Goal: Task Accomplishment & Management: Use online tool/utility

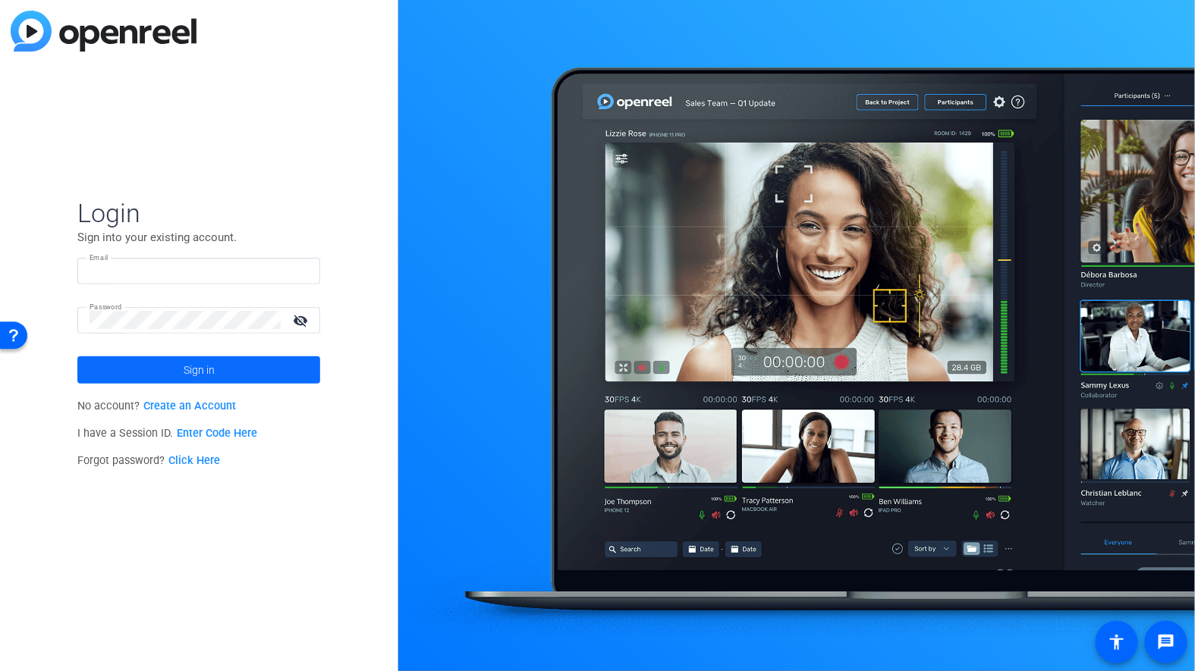
type input "c-smura@boncom.com"
click at [206, 372] on span "Sign in" at bounding box center [199, 370] width 31 height 38
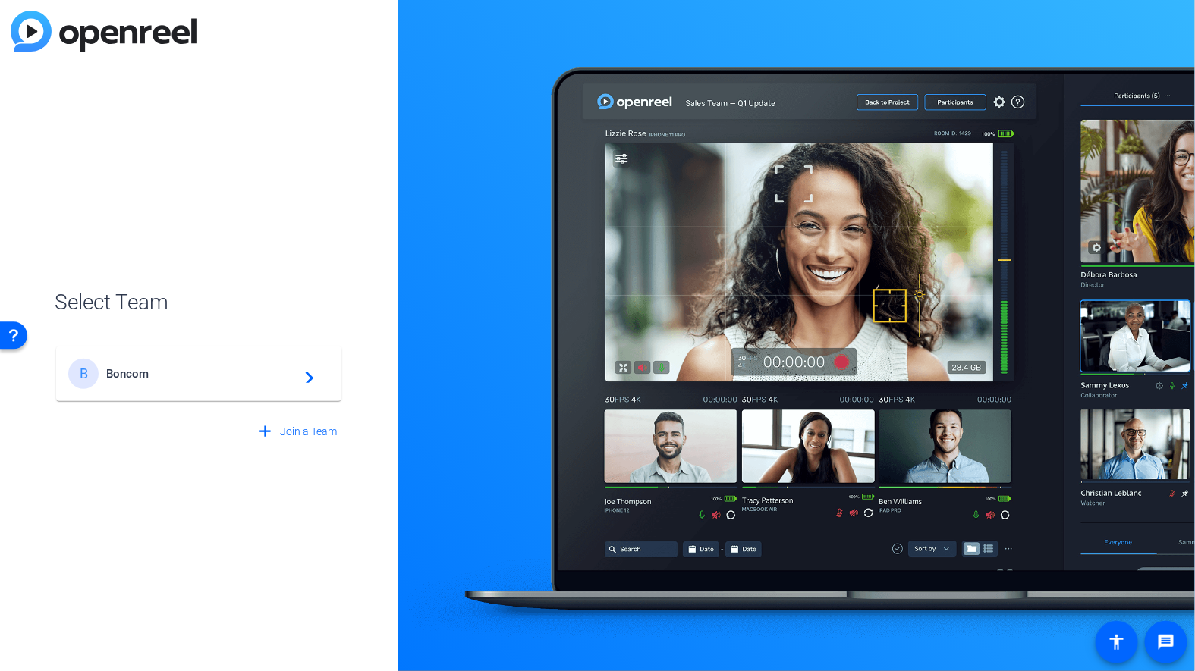
click at [188, 384] on div "B Boncom navigate_next" at bounding box center [198, 374] width 261 height 30
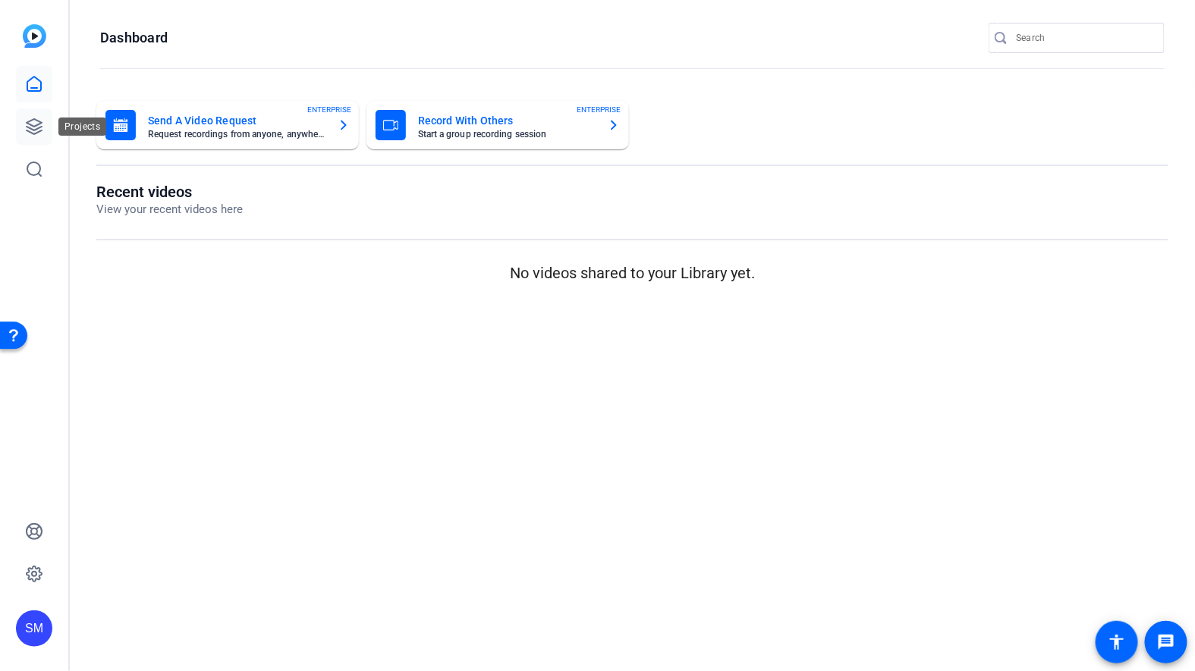
click at [20, 118] on link at bounding box center [34, 126] width 36 height 36
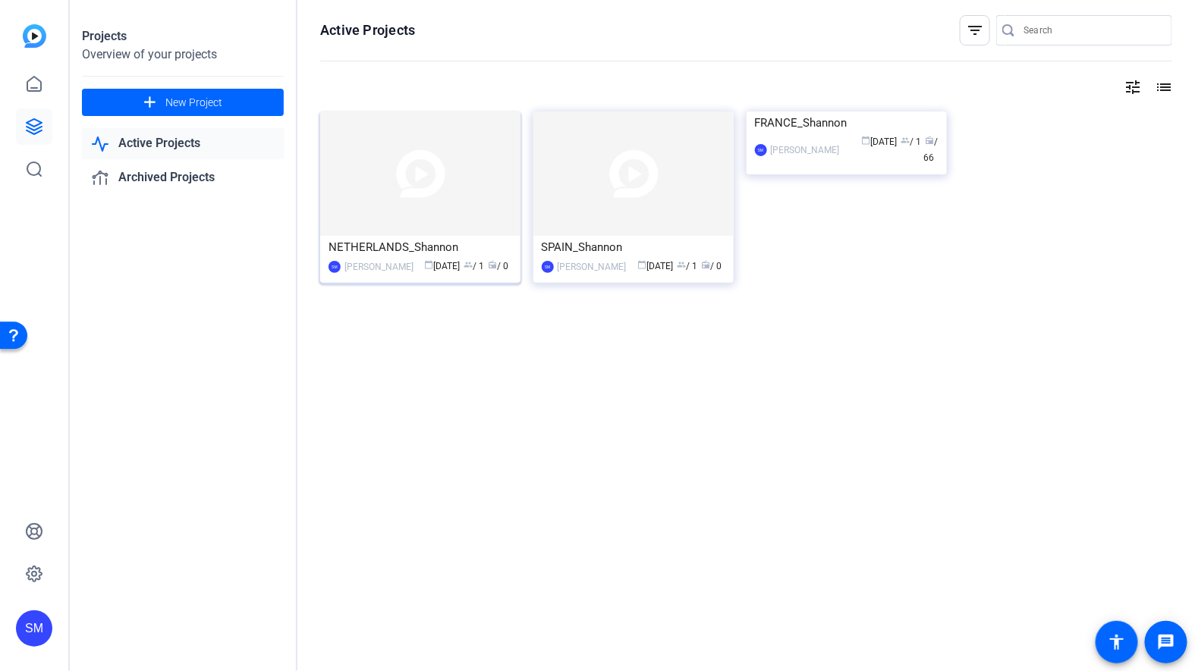
click at [421, 216] on img at bounding box center [420, 173] width 200 height 124
click at [589, 253] on div "SPAIN_Shannon" at bounding box center [634, 247] width 184 height 23
click at [783, 134] on div "FRANCE_Shannon" at bounding box center [847, 122] width 184 height 23
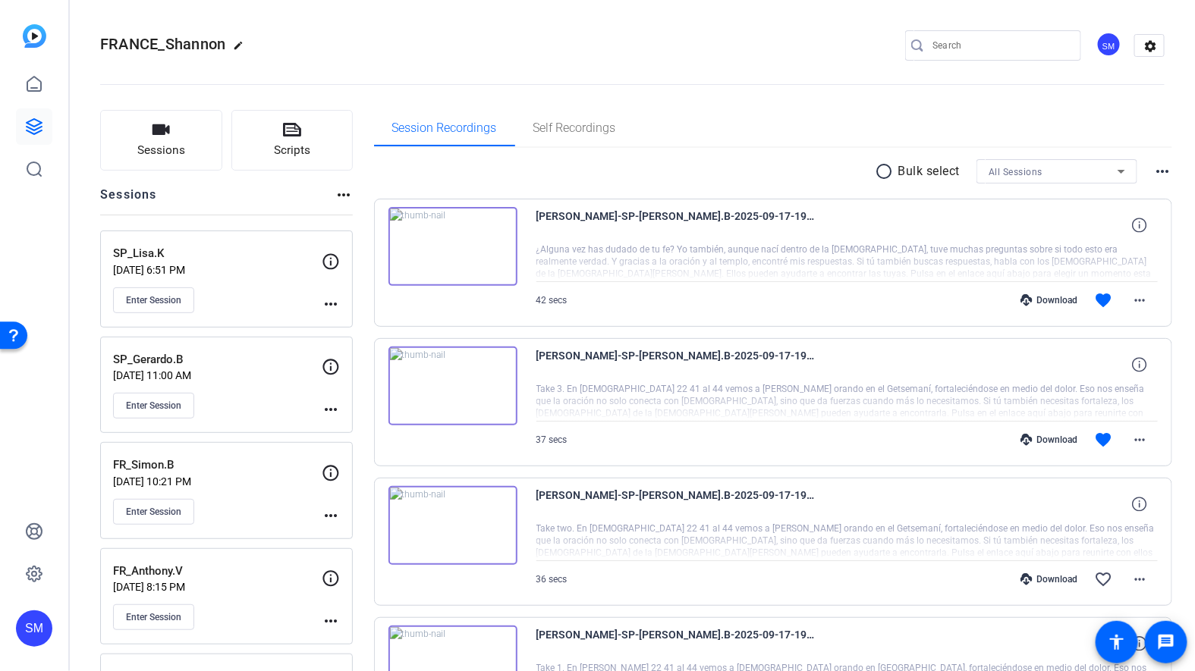
click at [334, 304] on mat-icon "more_horiz" at bounding box center [331, 304] width 18 height 18
click at [353, 319] on span "Edit Session" at bounding box center [368, 325] width 69 height 18
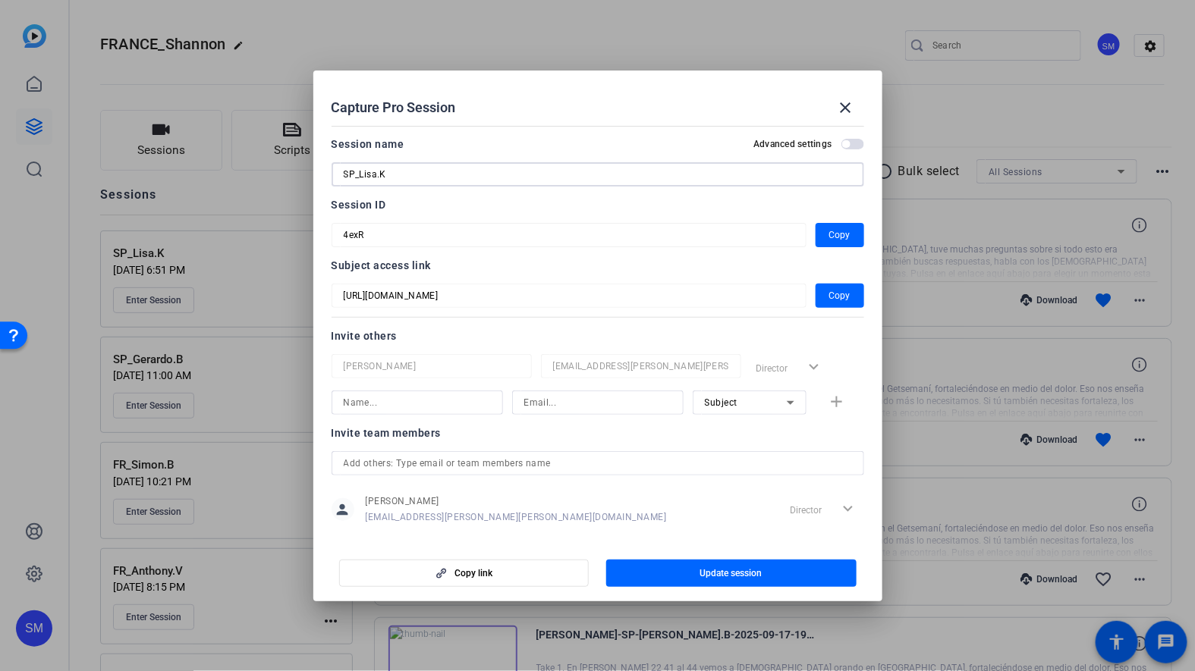
click at [353, 177] on input "SP_Lisa.K" at bounding box center [598, 174] width 508 height 18
type input "DU_Lisa.K"
click at [848, 143] on span "button" at bounding box center [846, 144] width 8 height 8
click at [710, 566] on span "button" at bounding box center [731, 573] width 250 height 36
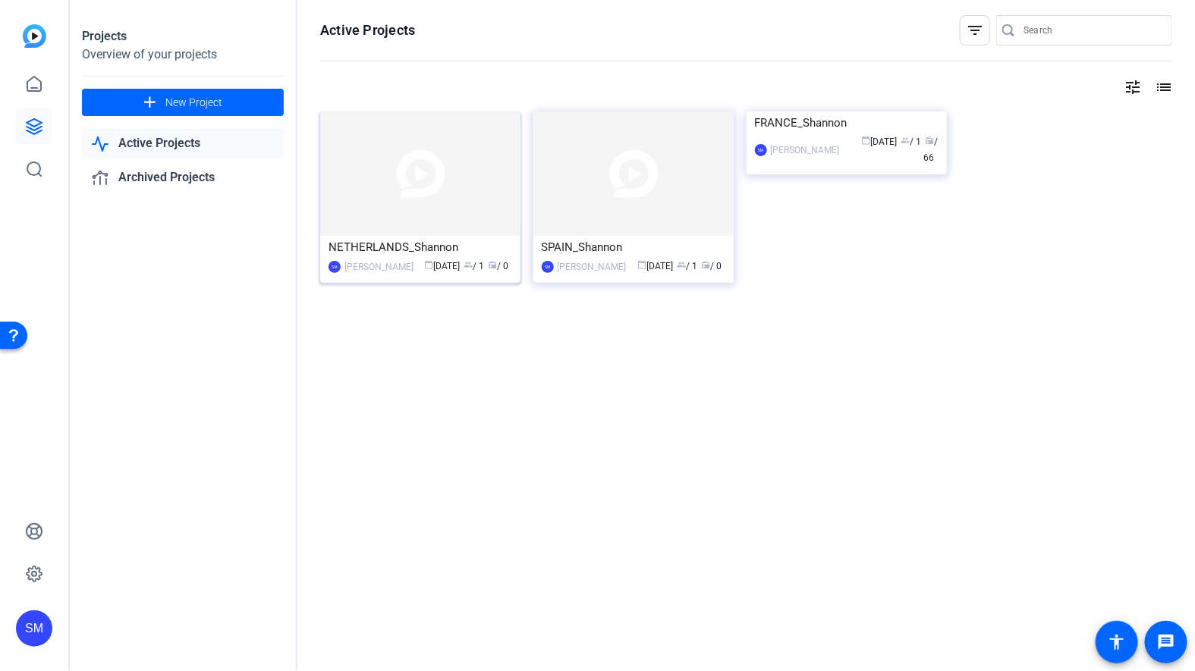
click at [391, 255] on div "NETHERLANDS_Shannon" at bounding box center [420, 247] width 184 height 23
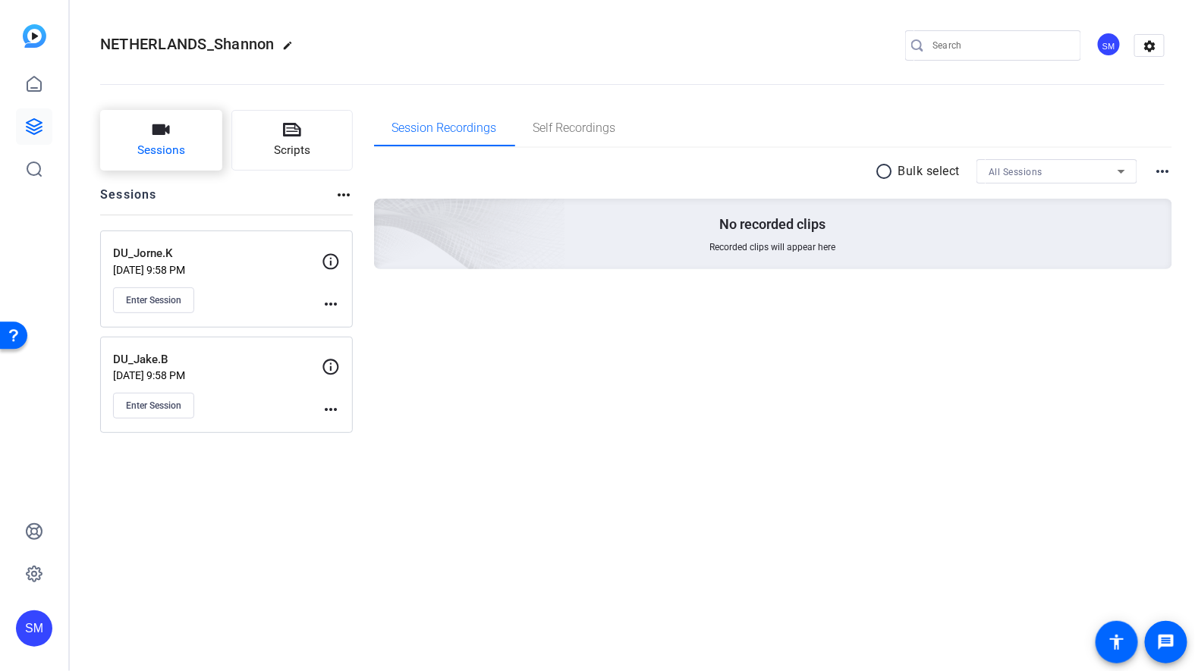
click at [166, 143] on span "Sessions" at bounding box center [161, 150] width 48 height 17
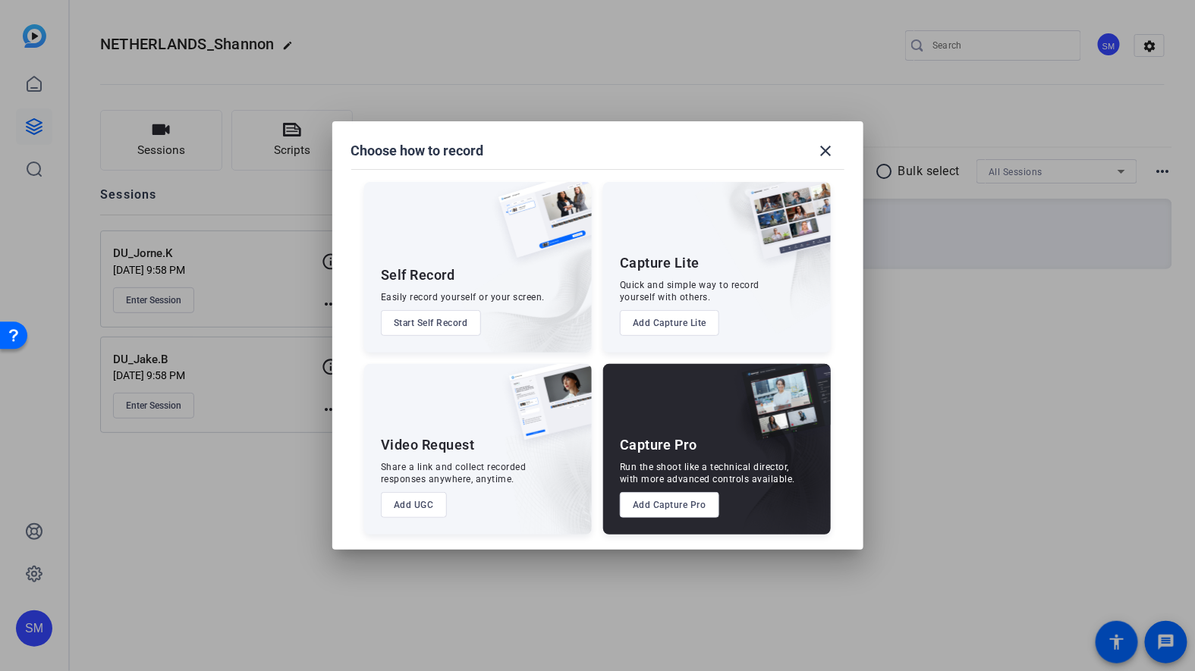
click at [688, 510] on button "Add Capture Pro" at bounding box center [669, 505] width 99 height 26
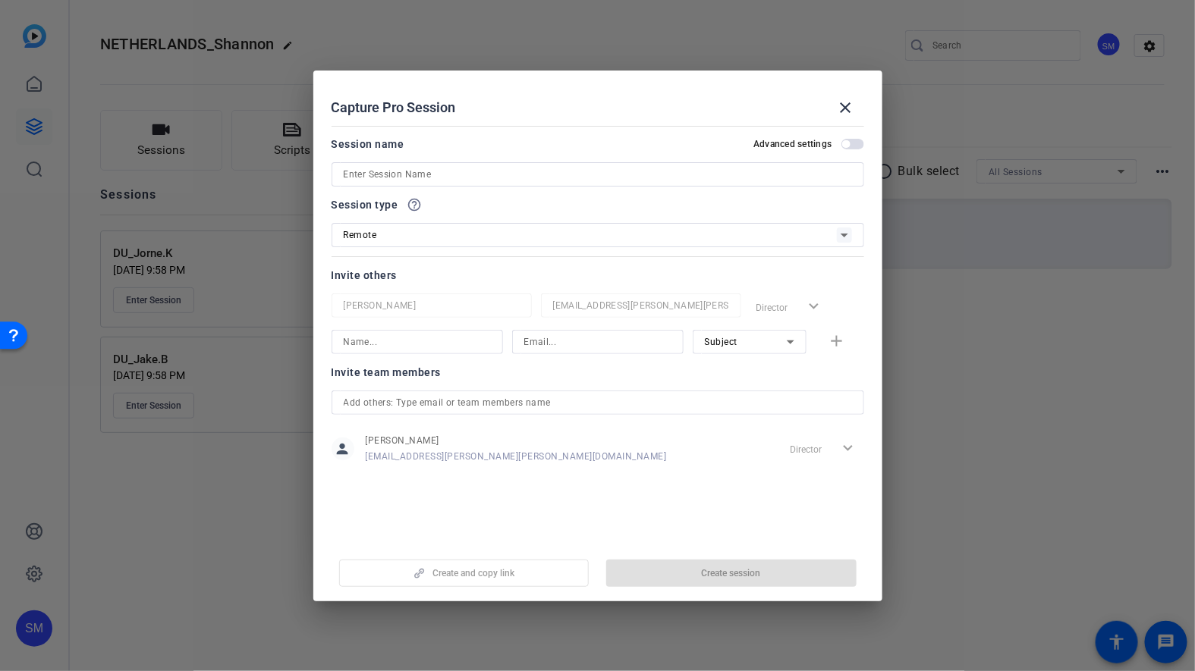
click at [371, 174] on input at bounding box center [598, 174] width 508 height 18
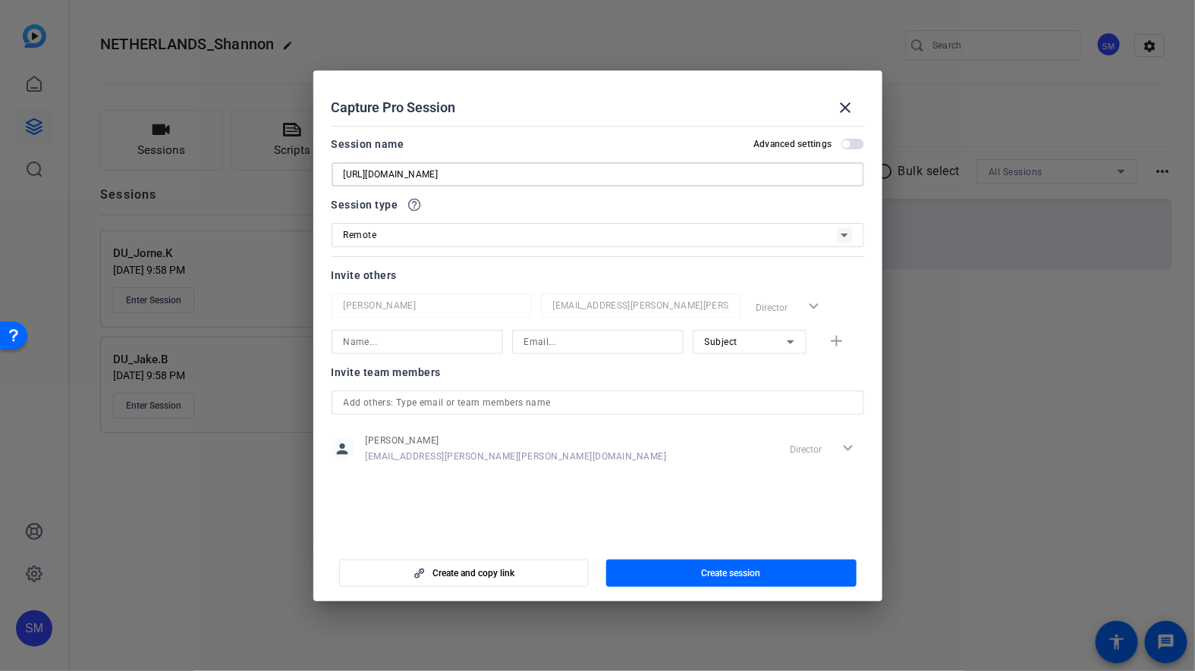
type input "[URL][DOMAIN_NAME]"
click at [853, 144] on span "button" at bounding box center [852, 144] width 23 height 11
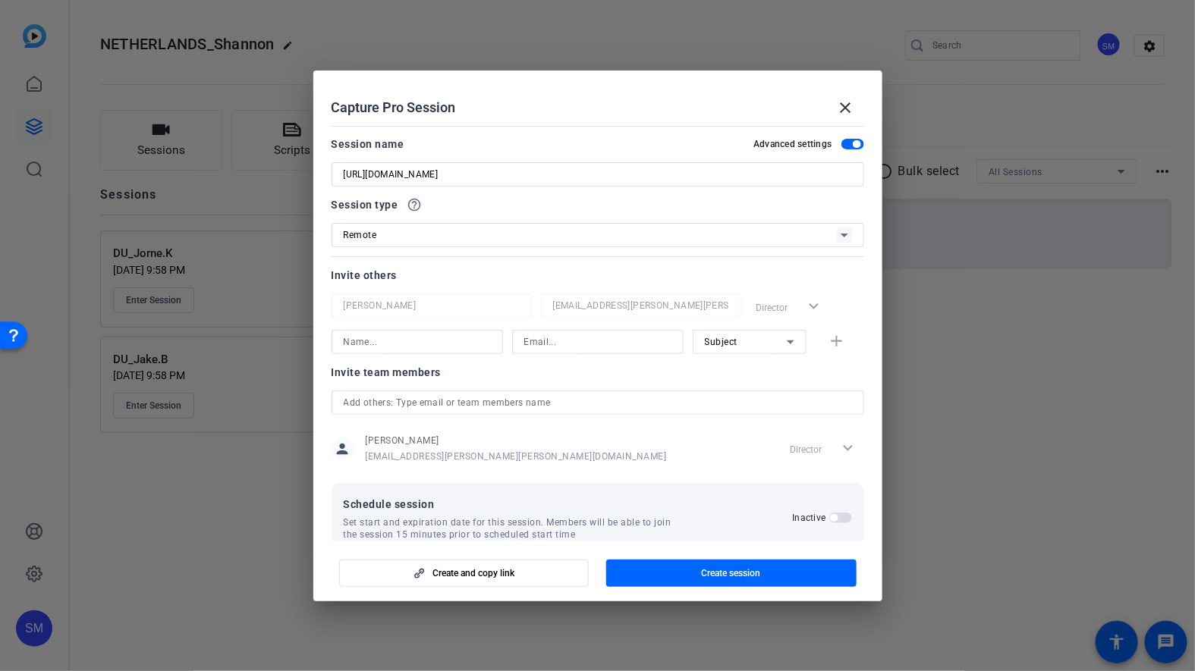
scroll to position [28, 0]
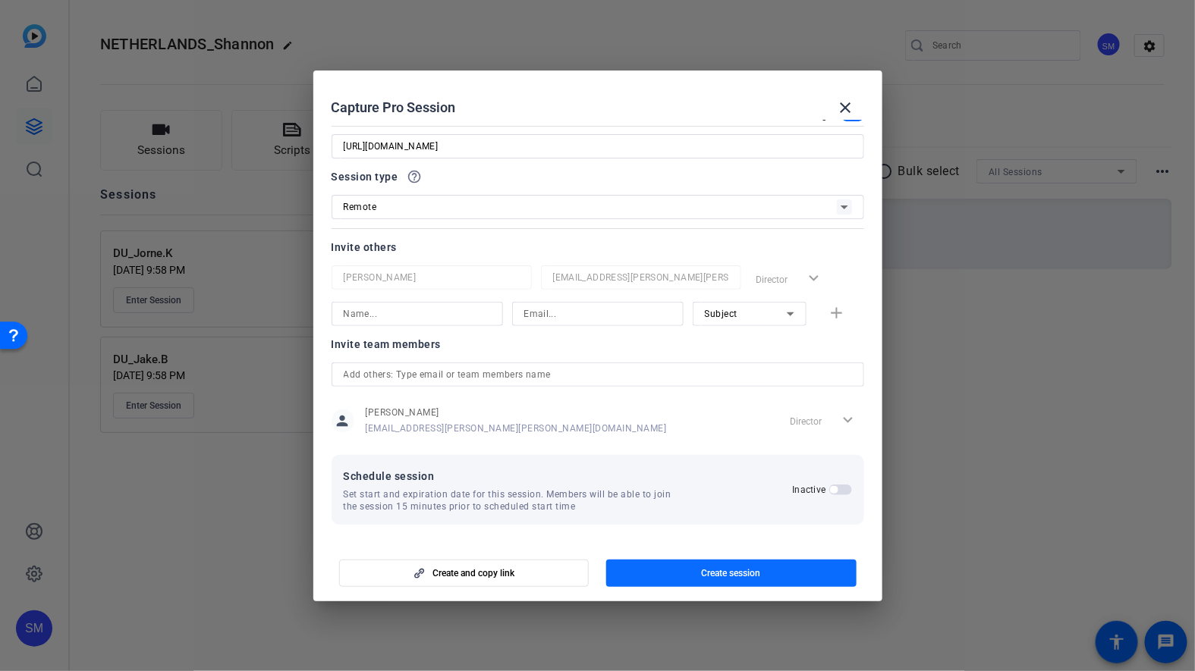
click at [672, 574] on span "button" at bounding box center [731, 573] width 250 height 36
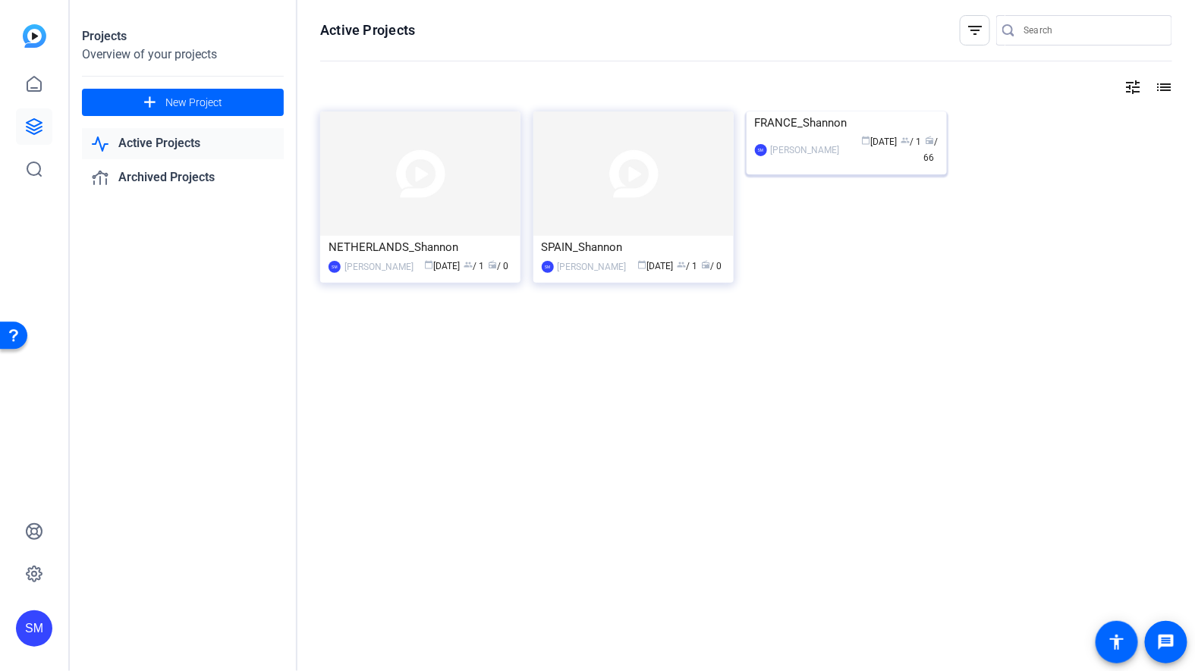
click at [769, 134] on div "FRANCE_Shannon" at bounding box center [847, 122] width 184 height 23
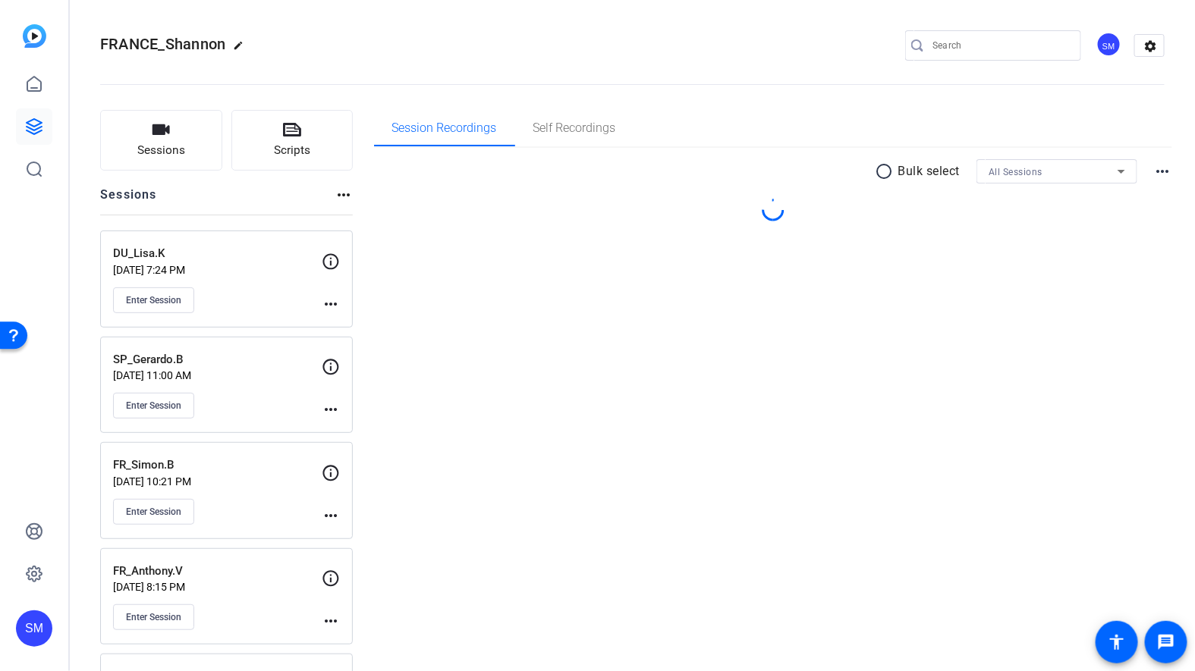
click at [327, 305] on mat-icon "more_horiz" at bounding box center [331, 304] width 18 height 18
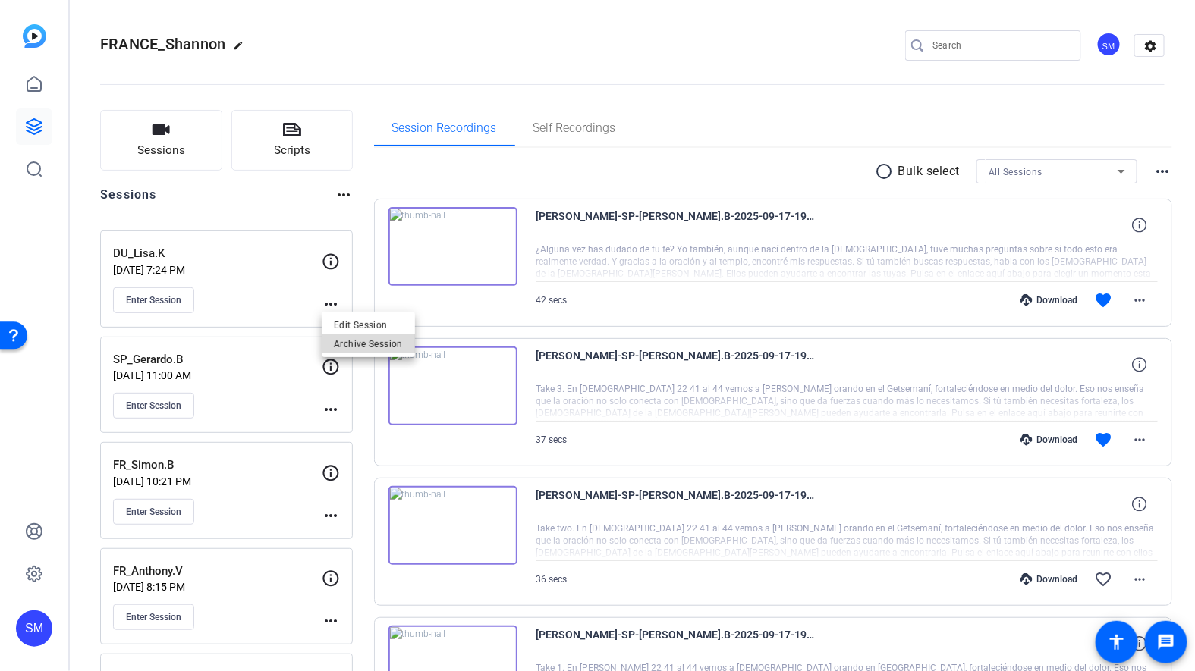
click at [375, 344] on span "Archive Session" at bounding box center [368, 343] width 69 height 18
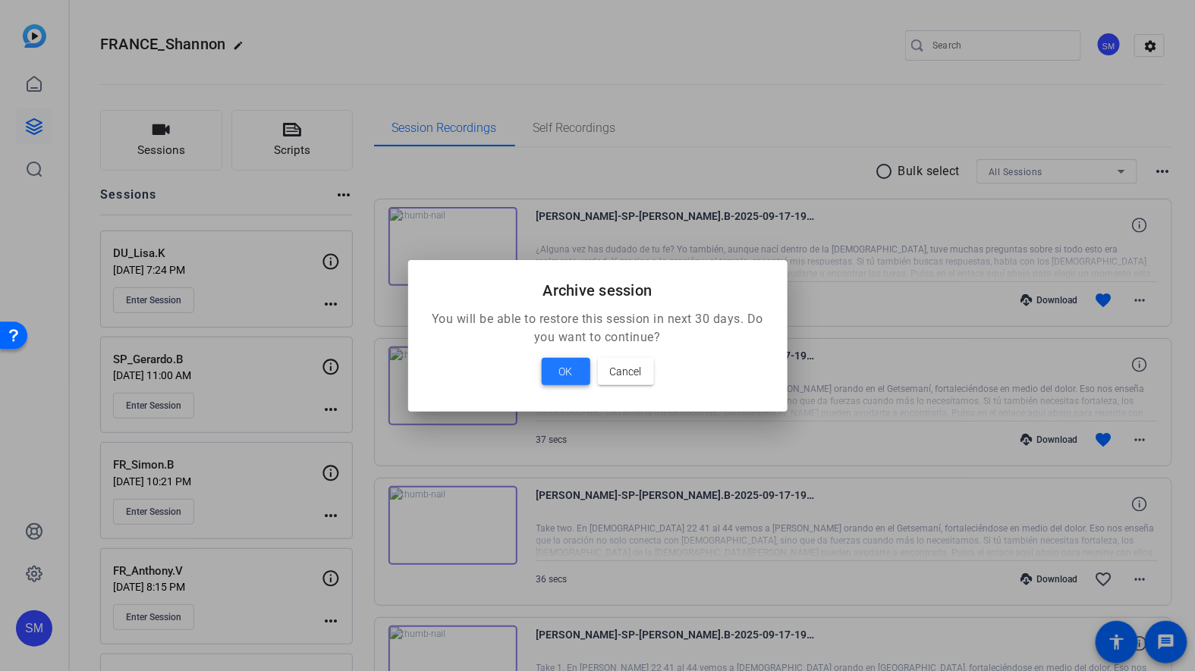
click at [561, 366] on span "OK" at bounding box center [566, 372] width 14 height 18
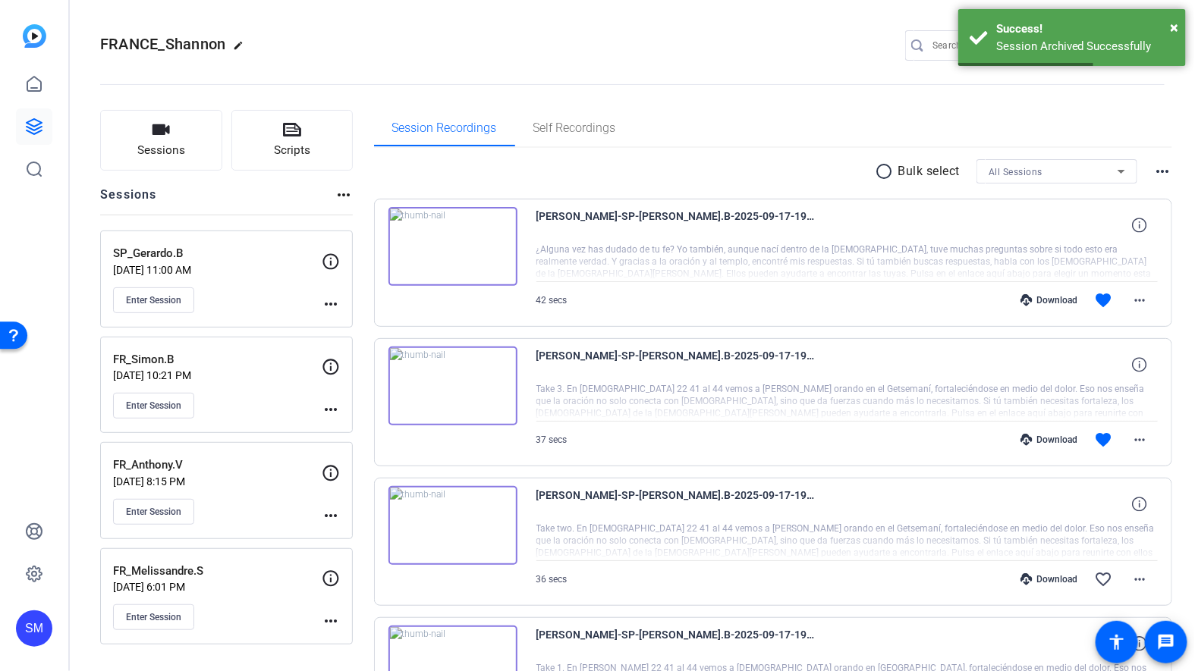
click at [329, 304] on mat-icon "more_horiz" at bounding box center [331, 304] width 18 height 18
click at [352, 319] on span "Edit Session" at bounding box center [368, 325] width 69 height 18
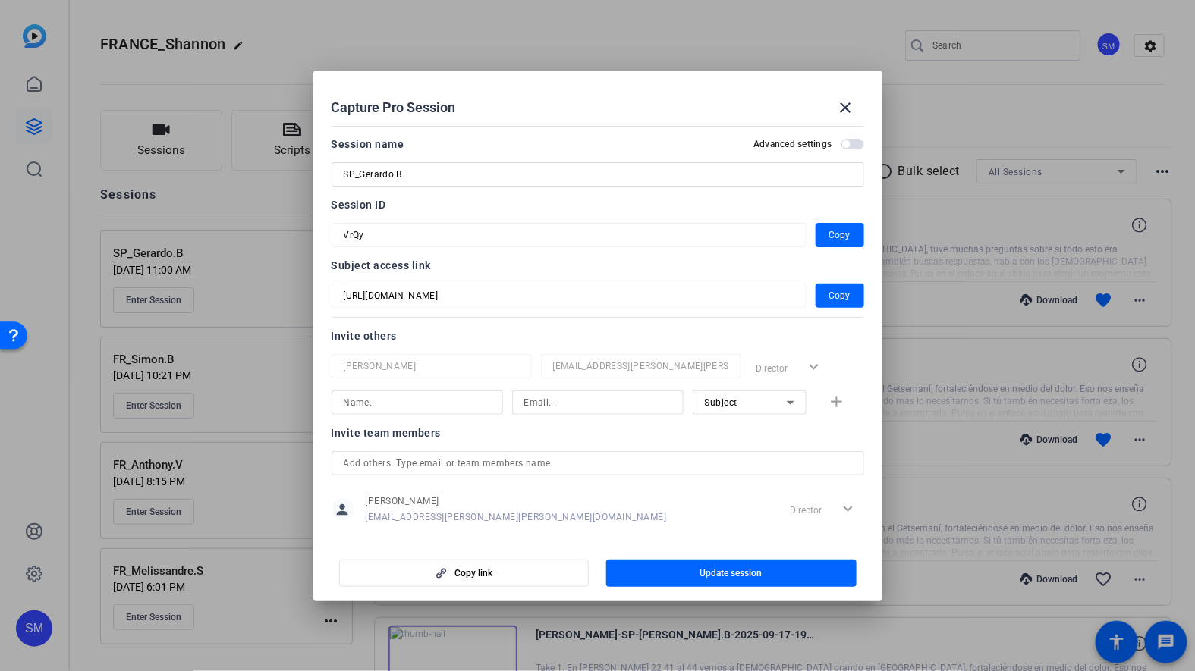
scroll to position [19, 0]
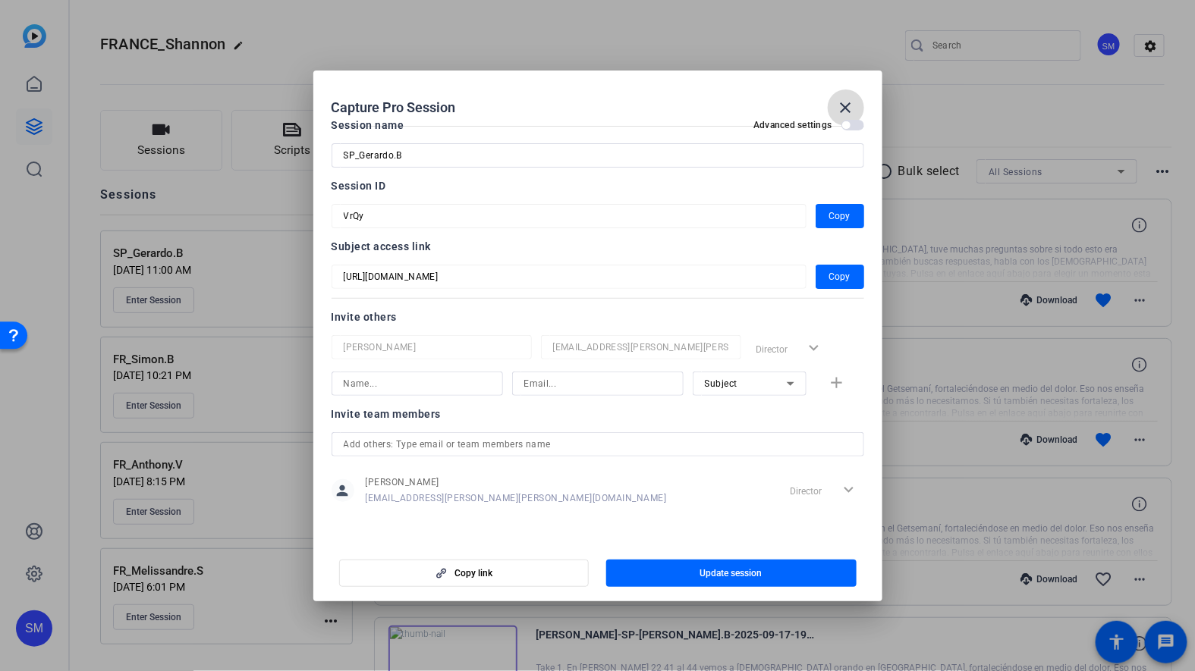
click at [846, 102] on mat-icon "close" at bounding box center [846, 108] width 18 height 18
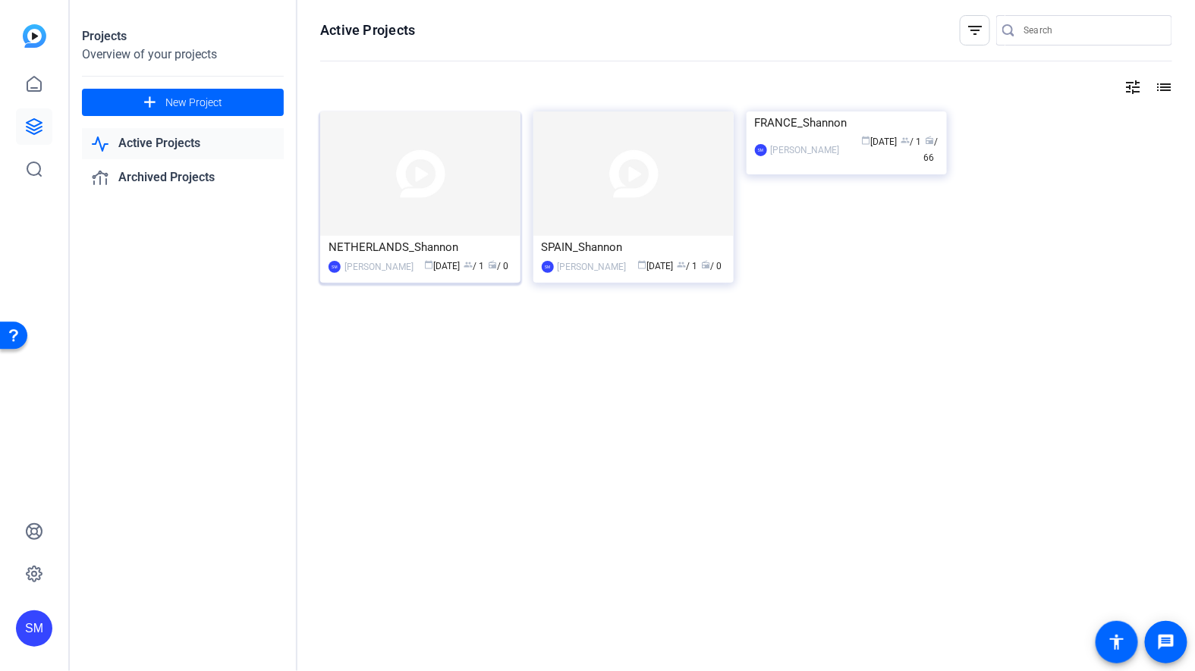
click at [425, 248] on div "NETHERLANDS_Shannon" at bounding box center [420, 247] width 184 height 23
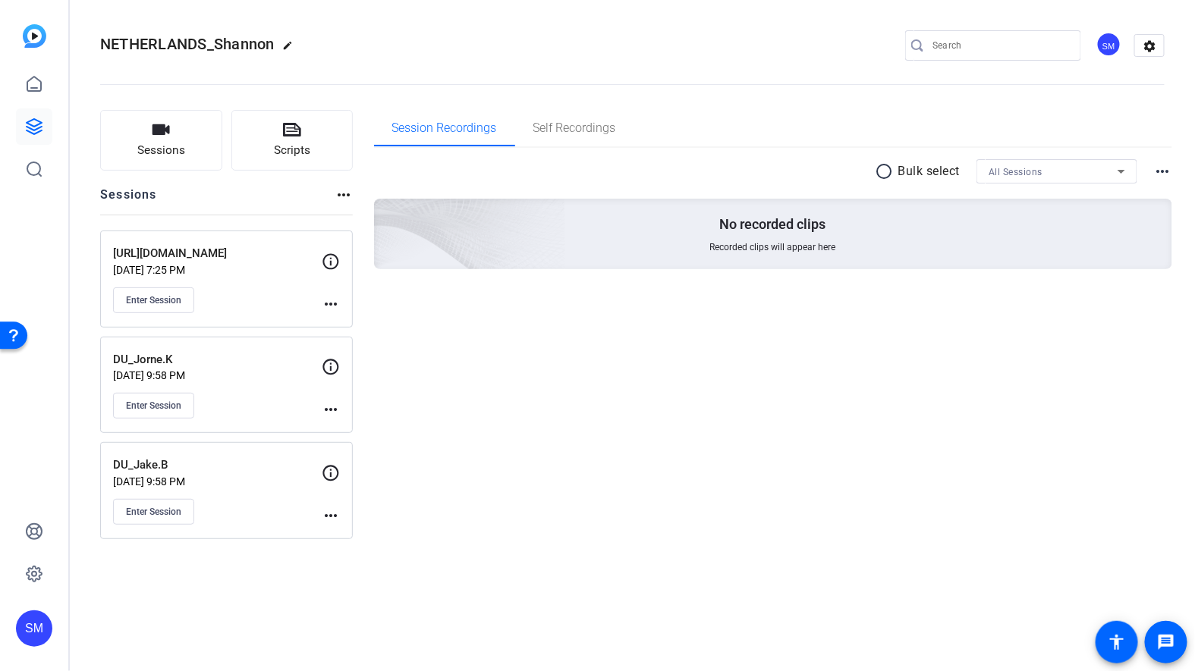
click at [237, 486] on div "DU_Jake.B [DATE] 9:58 PM Enter Session" at bounding box center [217, 491] width 209 height 68
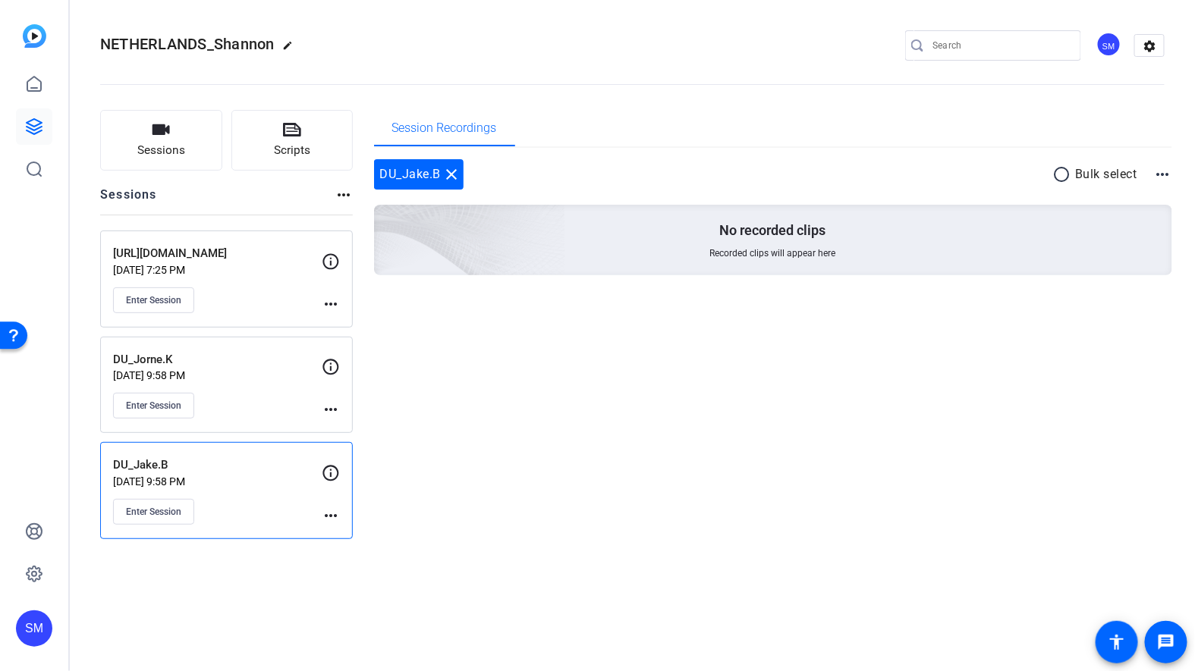
click at [338, 509] on mat-icon "more_horiz" at bounding box center [331, 516] width 18 height 18
click at [363, 532] on span "Edit Session" at bounding box center [368, 534] width 69 height 18
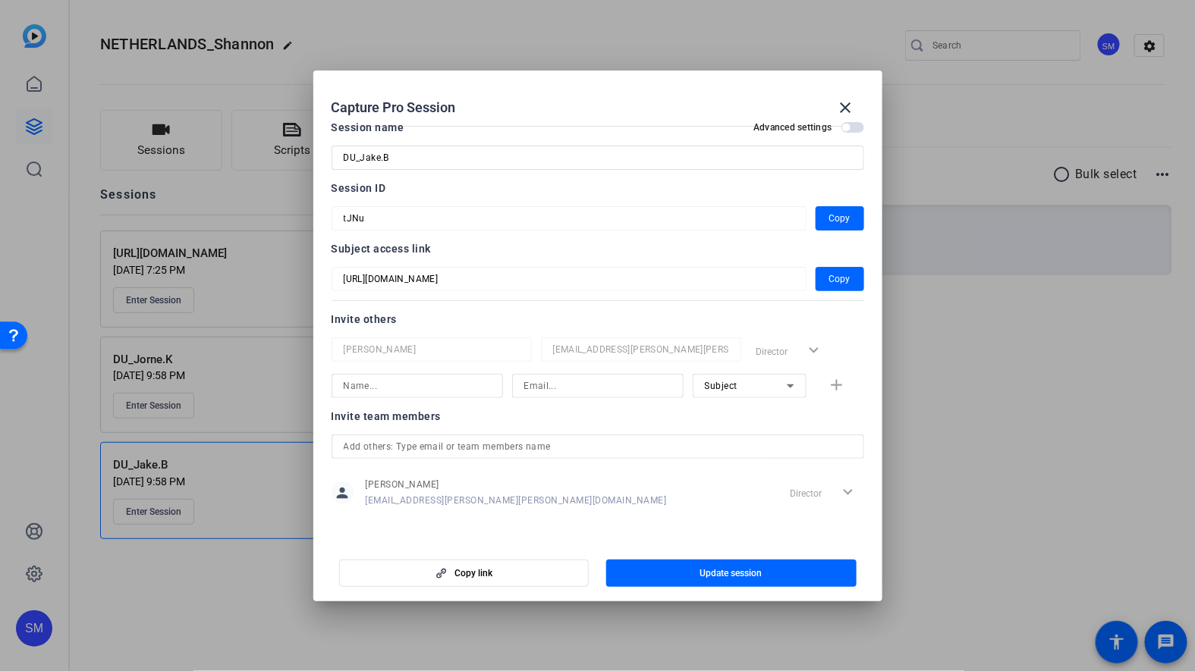
scroll to position [19, 0]
click at [845, 102] on mat-icon "close" at bounding box center [846, 108] width 18 height 18
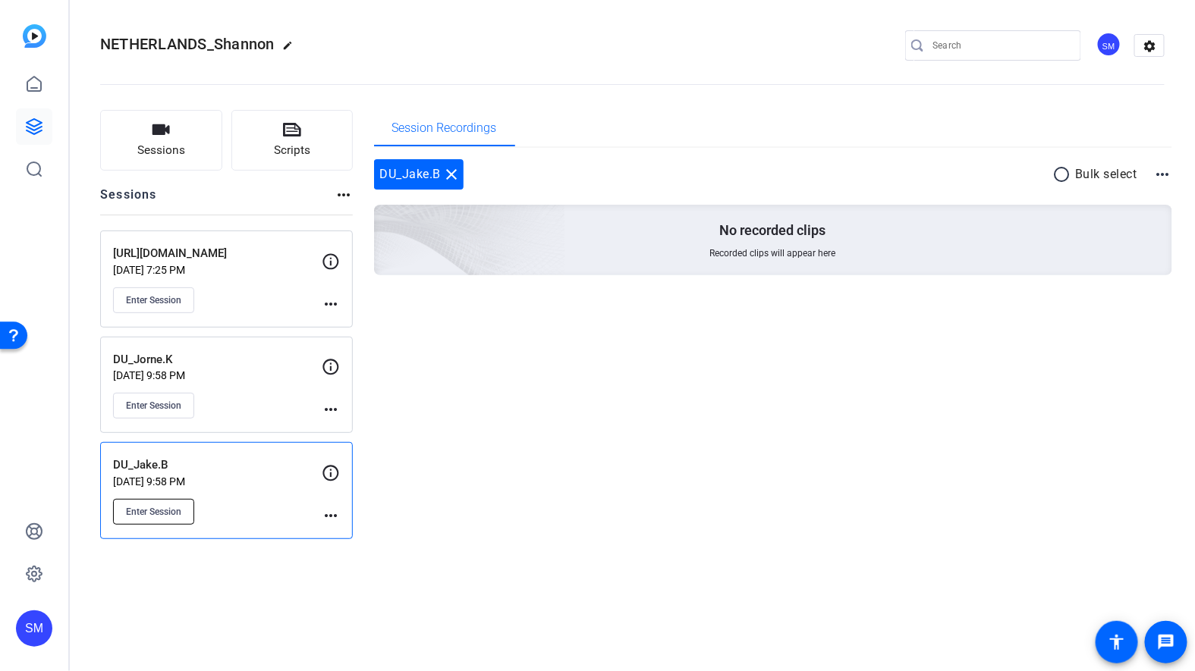
click at [165, 514] on span "Enter Session" at bounding box center [153, 512] width 55 height 12
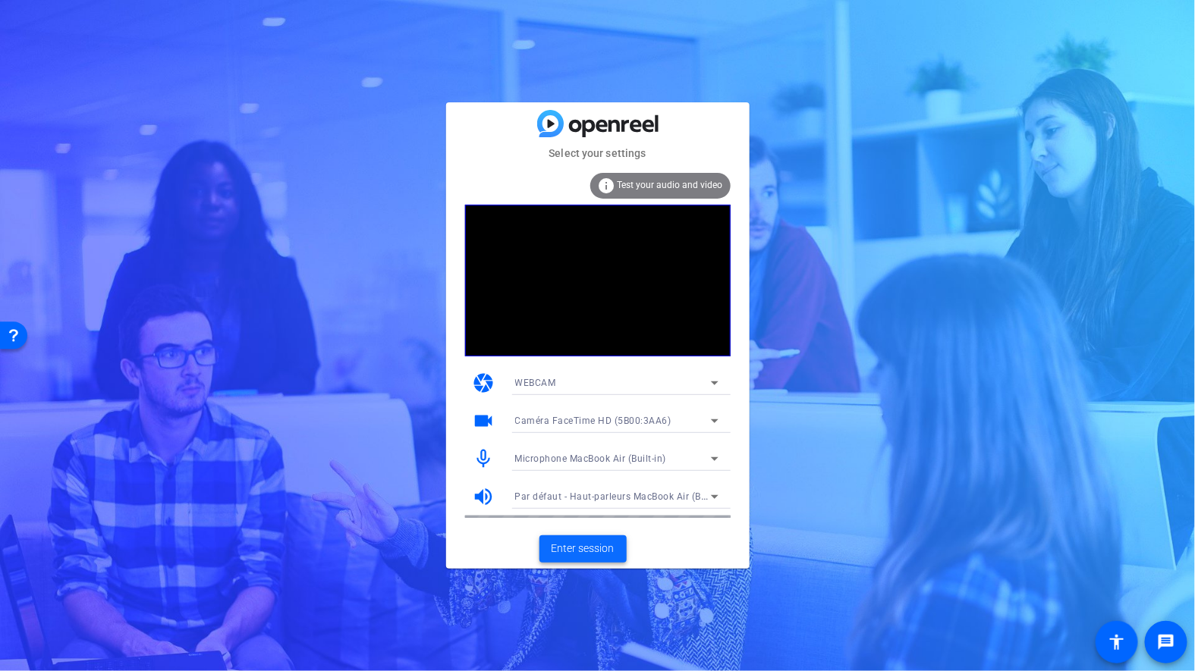
click at [605, 548] on span "Enter session" at bounding box center [582, 549] width 63 height 16
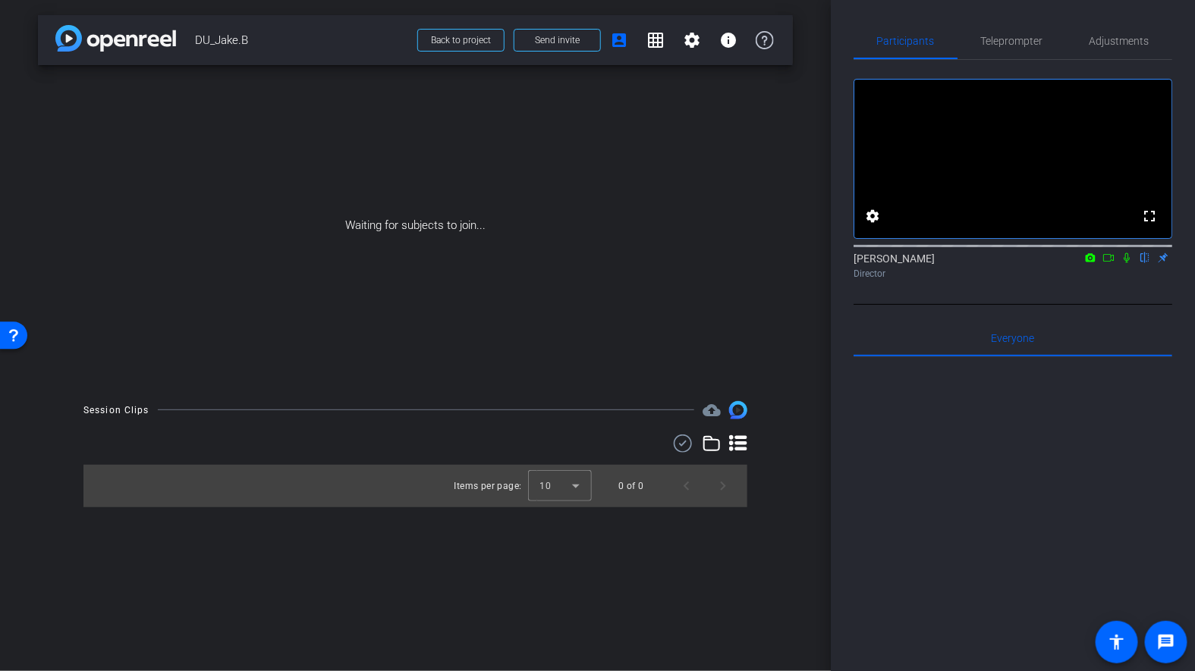
click at [1125, 263] on icon at bounding box center [1126, 258] width 6 height 10
click at [1107, 263] on icon at bounding box center [1108, 258] width 12 height 11
click at [1115, 46] on span "Adjustments" at bounding box center [1119, 41] width 60 height 11
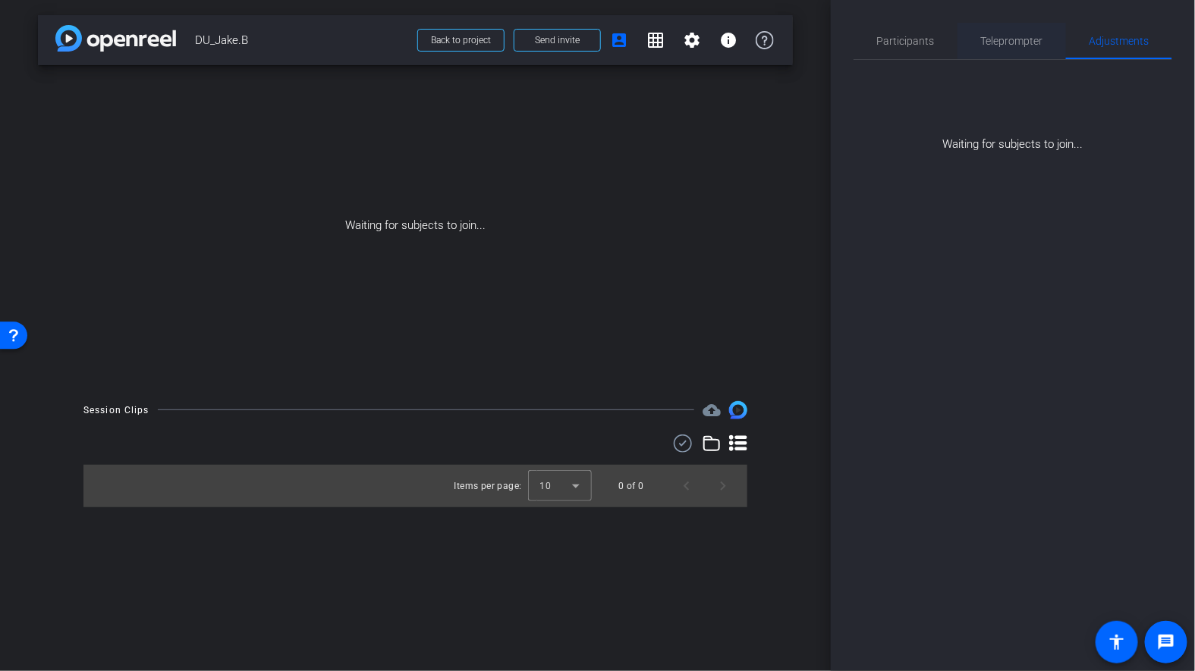
click at [1002, 38] on span "Teleprompter" at bounding box center [1012, 41] width 62 height 11
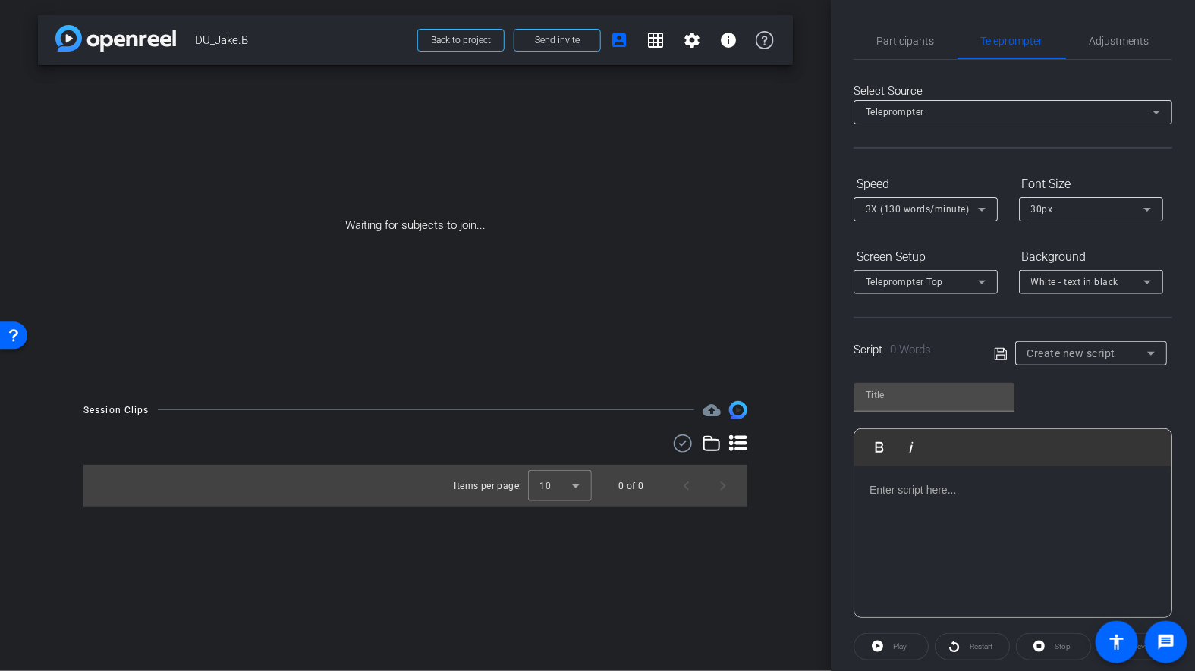
click at [898, 496] on p at bounding box center [1012, 490] width 287 height 17
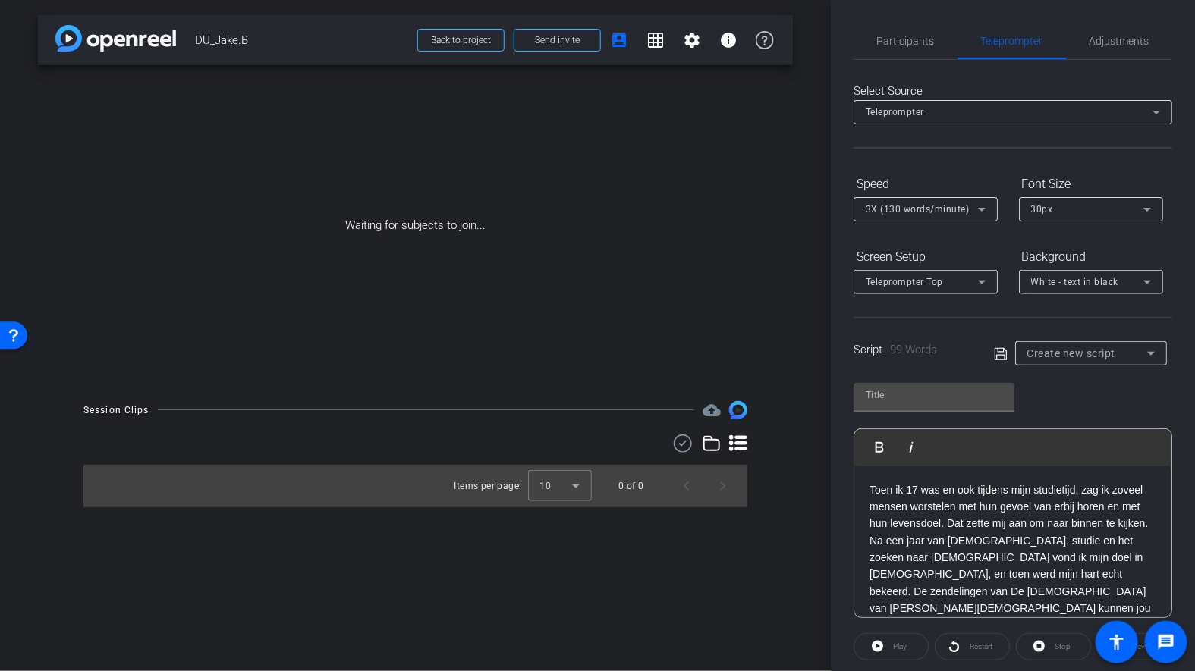
click at [950, 522] on p "Toen ik 17 was en ook tijdens mijn studietijd, zag ik zoveel mensen worstelen m…" at bounding box center [1012, 558] width 287 height 153
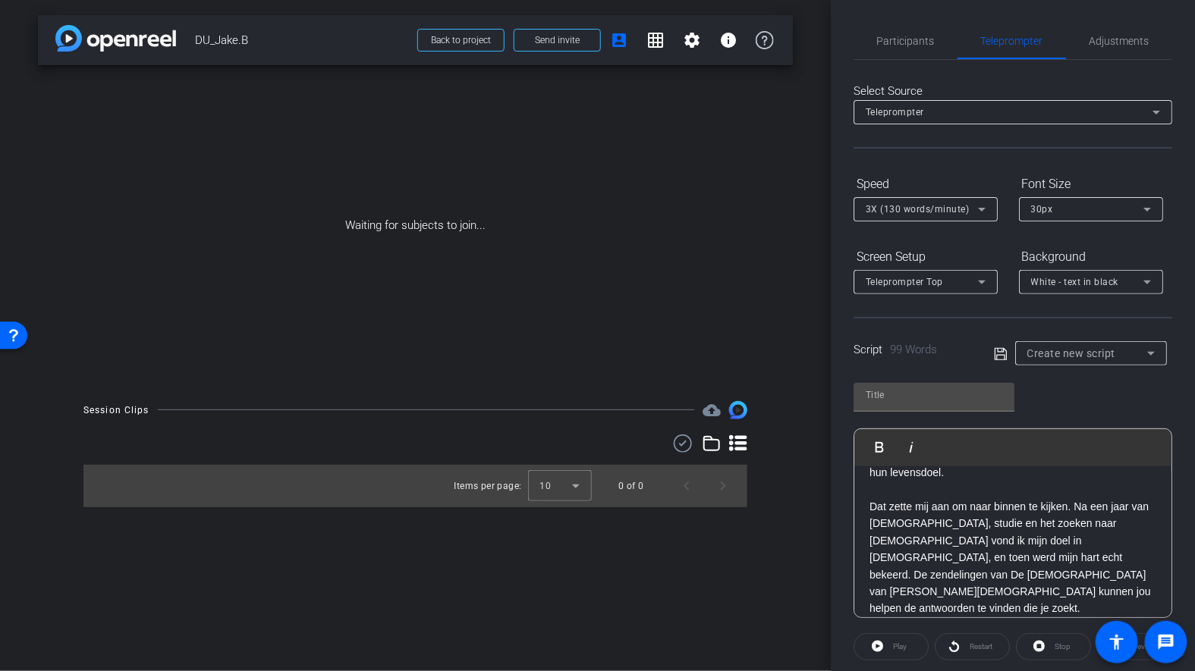
scroll to position [55, 0]
click at [1122, 531] on p "Dat zette mij aan om naar binnen te kijken. Na een jaar van gebed, studie en he…" at bounding box center [1012, 554] width 287 height 119
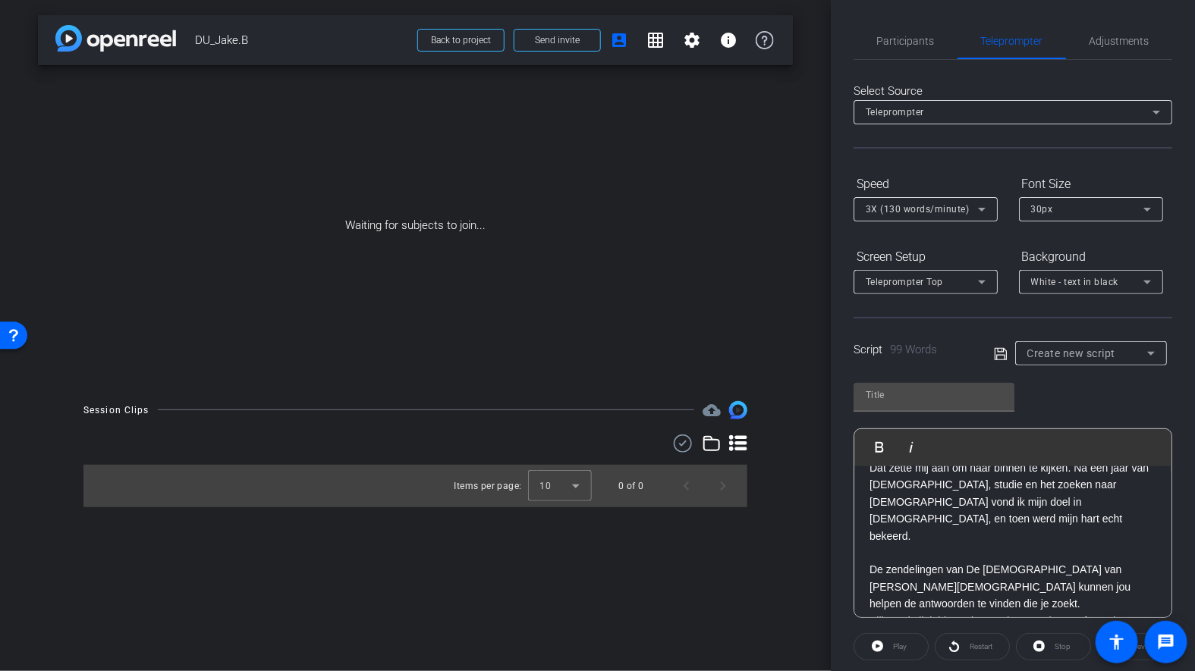
scroll to position [93, 0]
click at [1039, 566] on p "De zendelingen van De Kerk van Jezus Christus van de Heiligen der Laatste Dagen…" at bounding box center [1012, 582] width 287 height 51
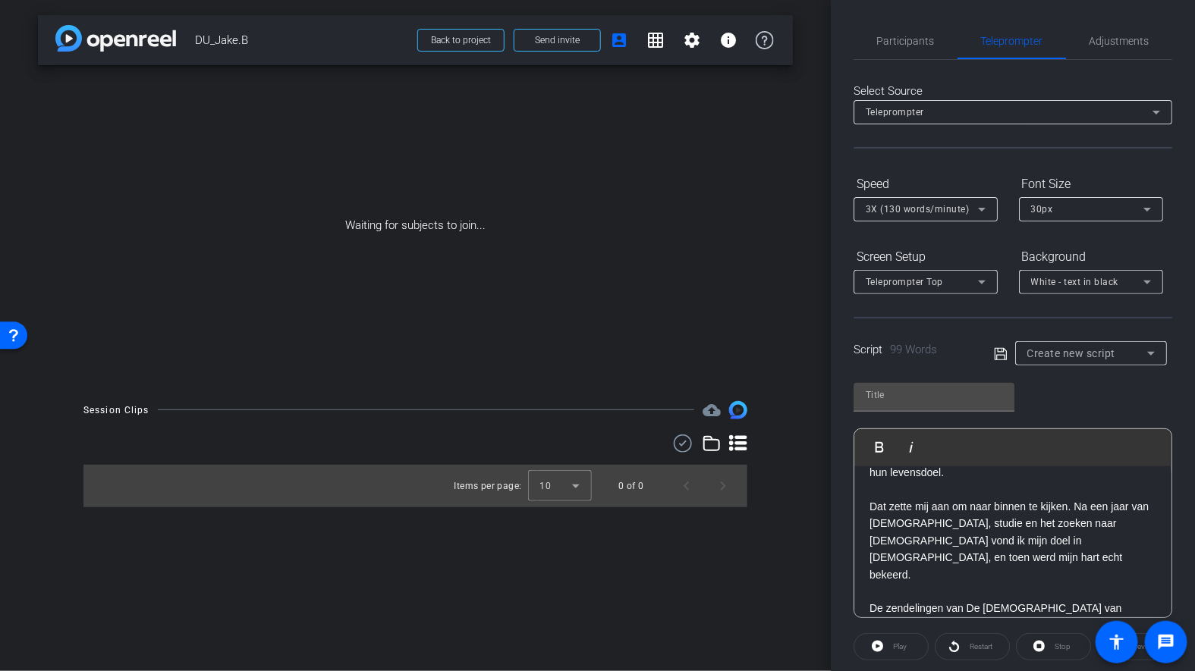
scroll to position [0, 0]
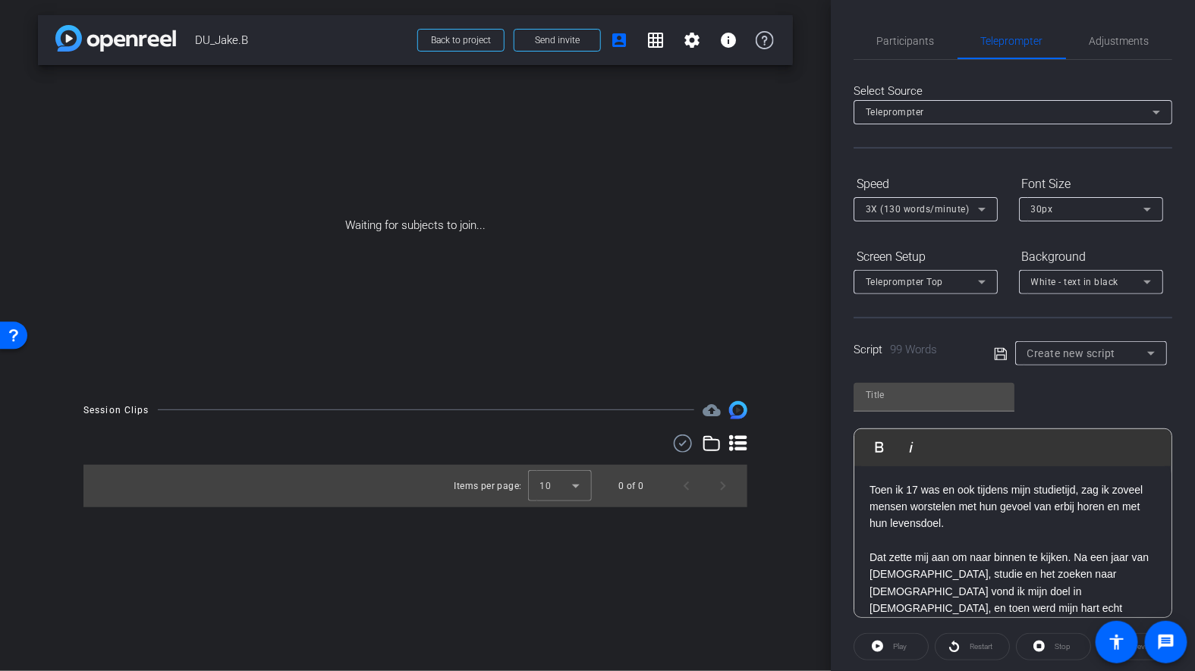
click at [872, 482] on p "Toen ik 17 was en ook tijdens mijn studietijd, zag ik zoveel mensen worstelen m…" at bounding box center [1012, 507] width 287 height 51
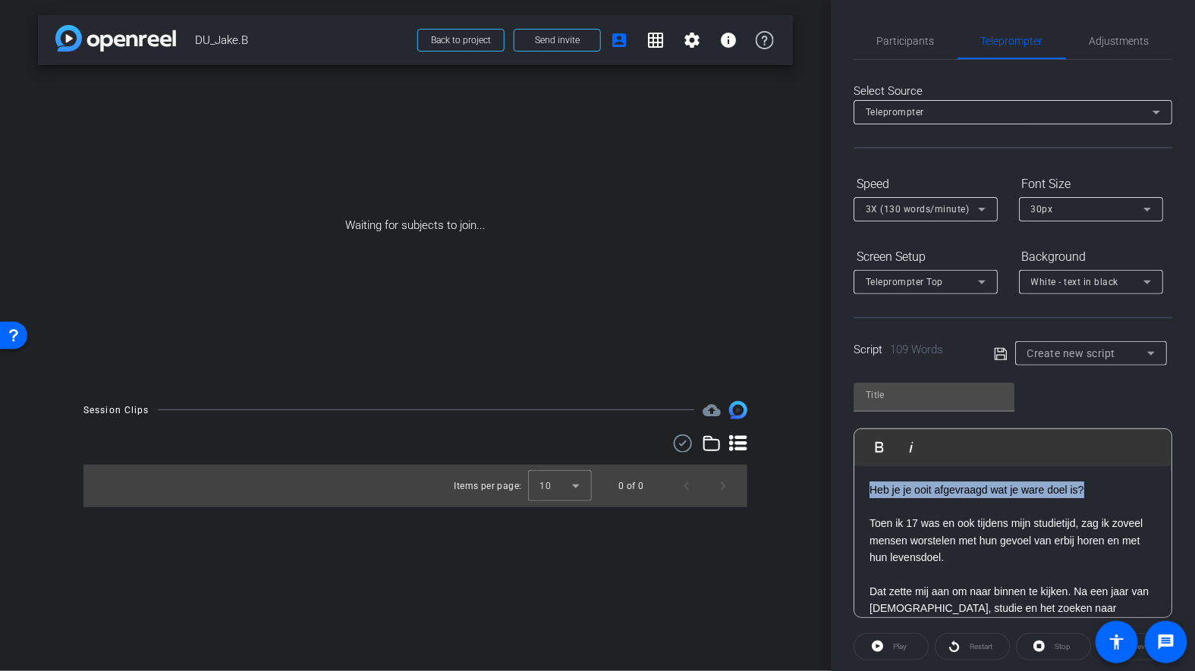
drag, startPoint x: 872, startPoint y: 488, endPoint x: 1098, endPoint y: 485, distance: 226.8
click at [1098, 485] on p "Heb je je ooit afgevraagd wat je ware doel is?" at bounding box center [1012, 499] width 287 height 34
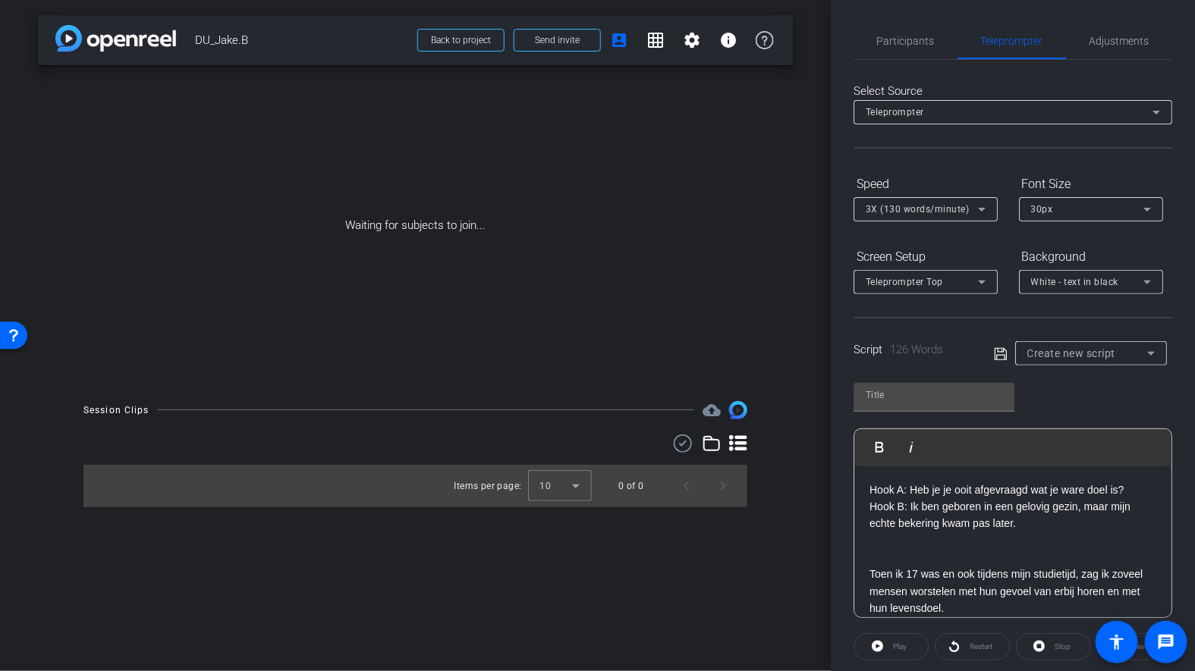
click at [910, 489] on p "Hook A: Heb je je ooit afgevraagd wat je ware doel is? Hook B: Ik ben geboren i…" at bounding box center [1012, 507] width 287 height 51
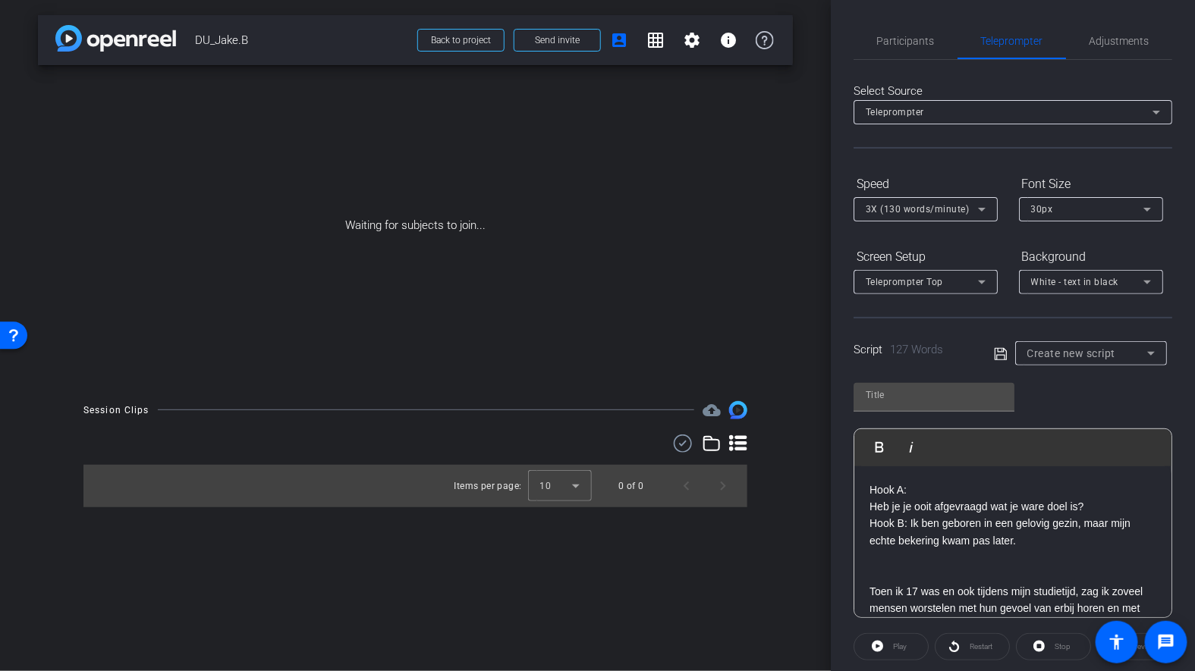
click at [909, 523] on p "Heb je je ooit afgevraagd wat je ware doel is? Hook B: Ik ben geboren in een ge…" at bounding box center [1012, 523] width 287 height 51
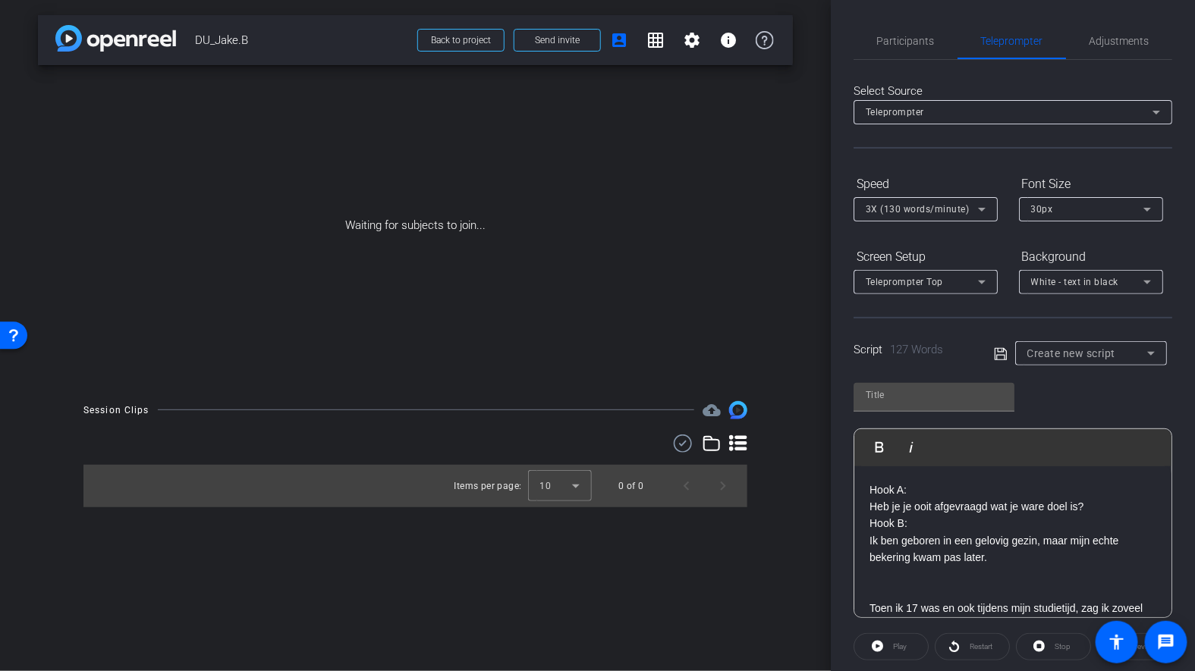
click at [870, 515] on p "Heb je je ooit afgevraagd wat je ware doel is? Hook B:" at bounding box center [1012, 515] width 287 height 34
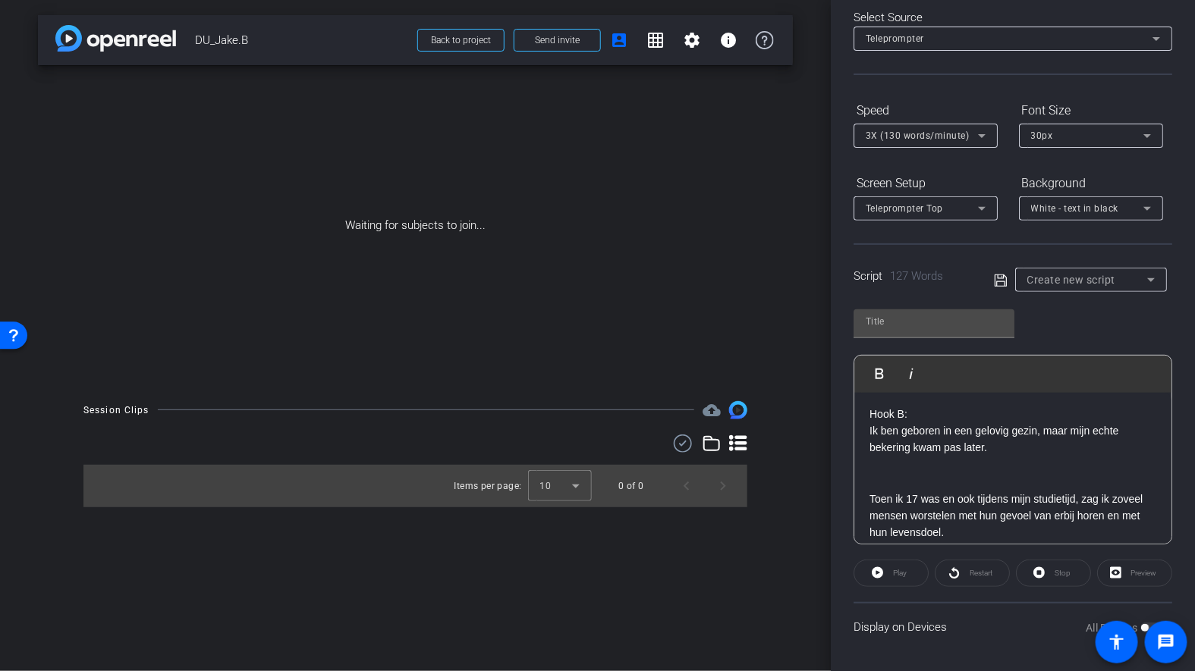
scroll to position [55, 0]
click at [902, 469] on p at bounding box center [1012, 472] width 287 height 34
click at [917, 414] on p "Hook B:" at bounding box center [1012, 412] width 287 height 17
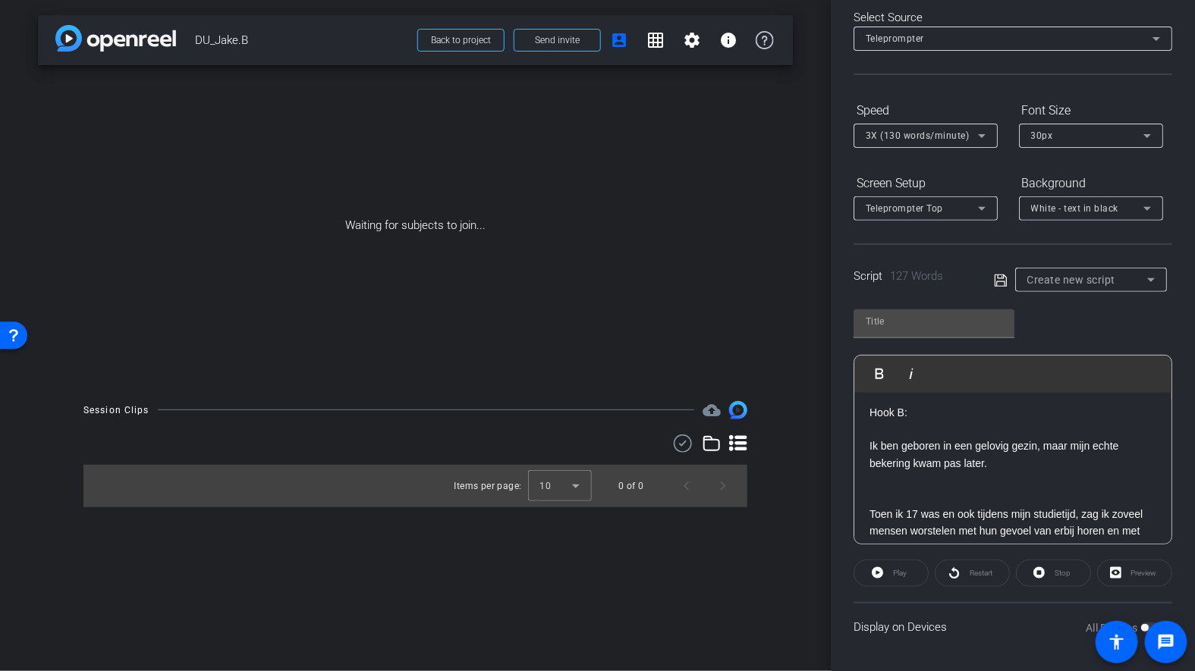
scroll to position [0, 0]
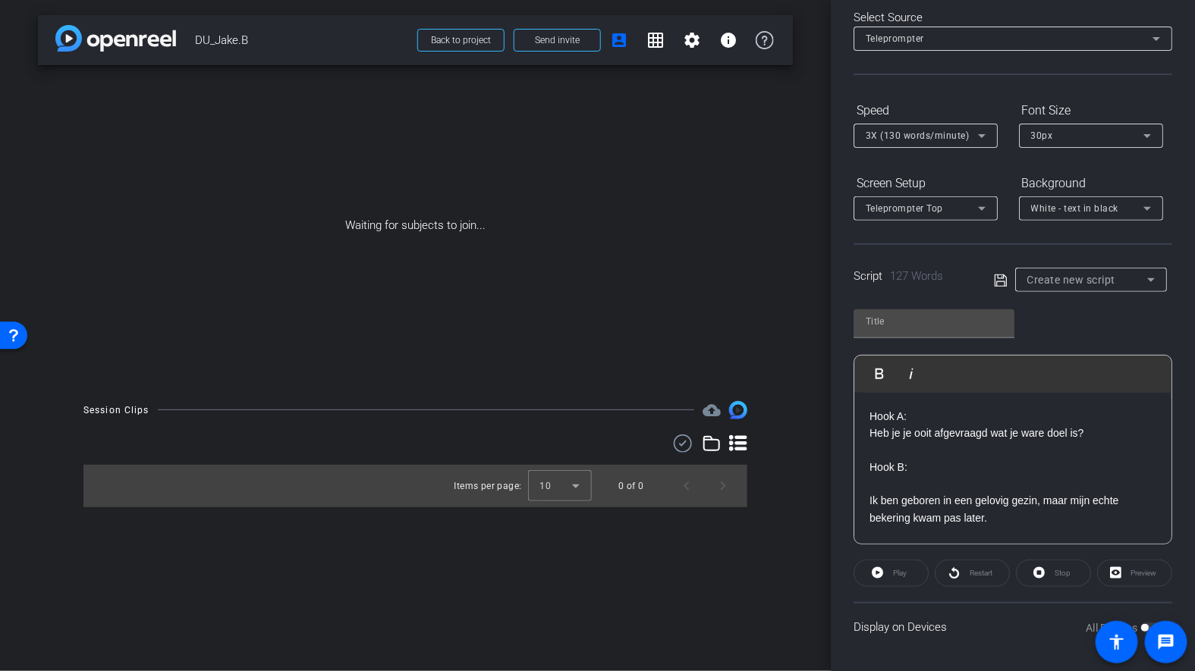
click at [918, 410] on p "Hook A:" at bounding box center [1012, 416] width 287 height 17
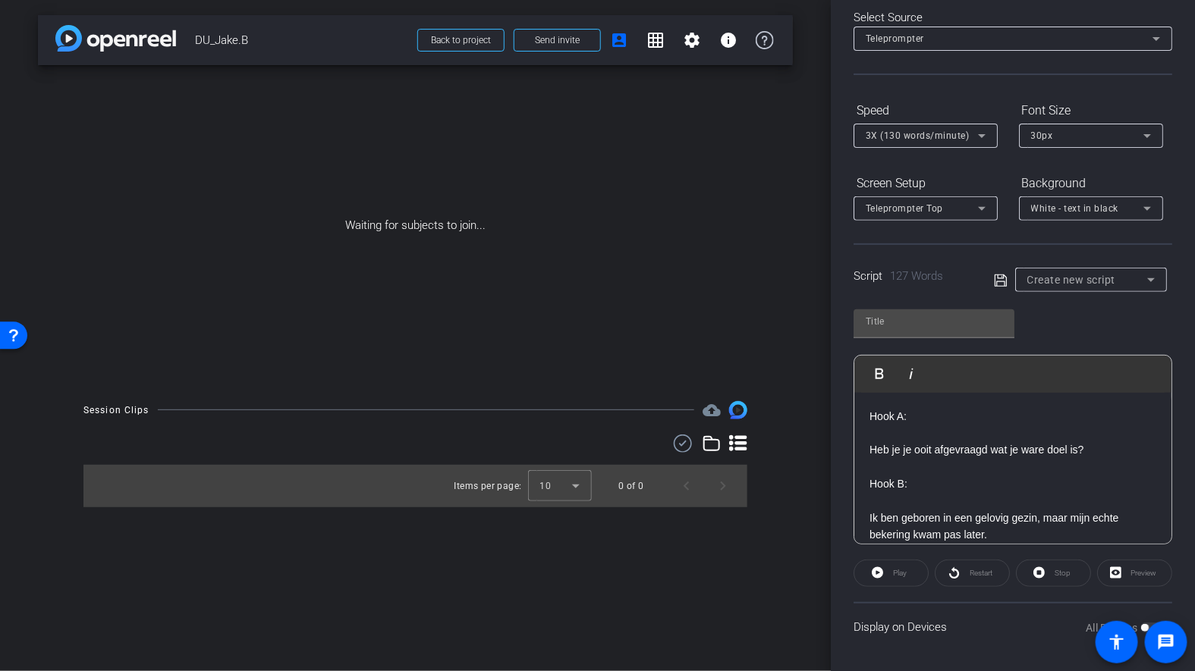
scroll to position [90, 0]
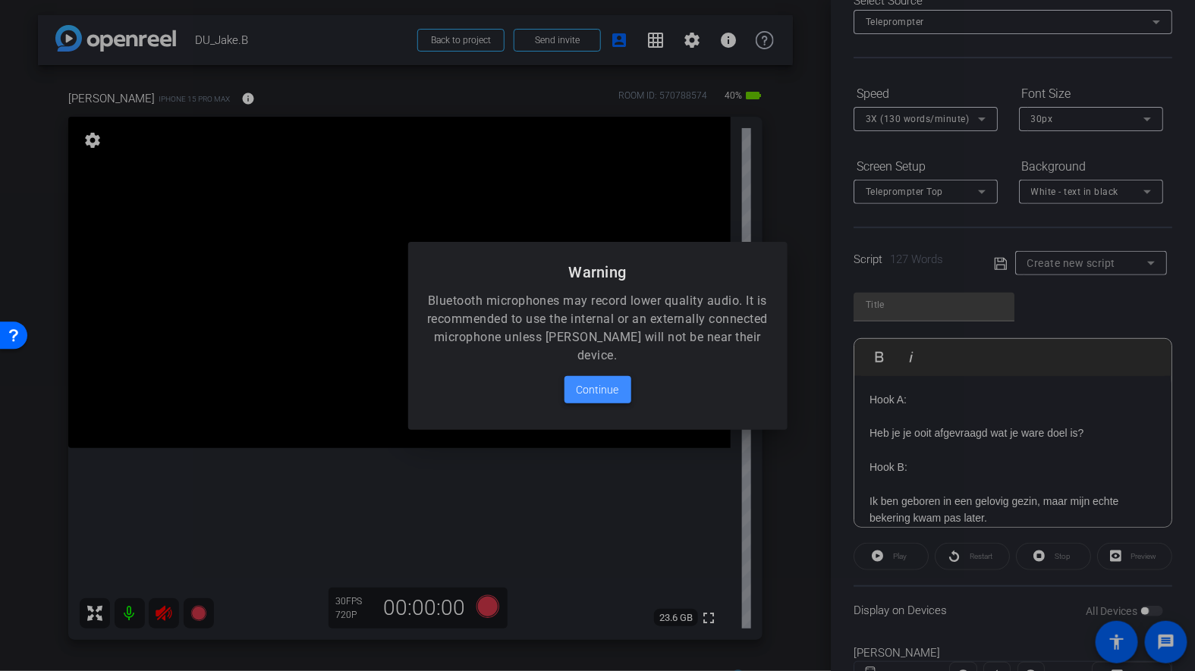
click at [601, 379] on span at bounding box center [597, 390] width 67 height 36
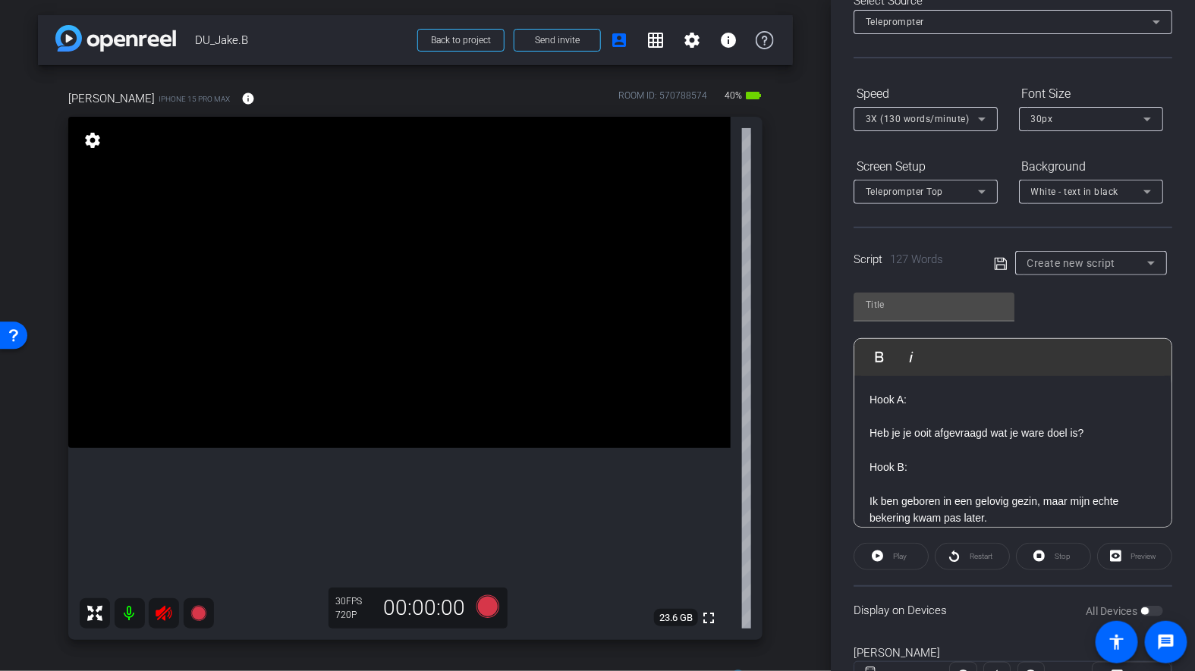
scroll to position [0, 0]
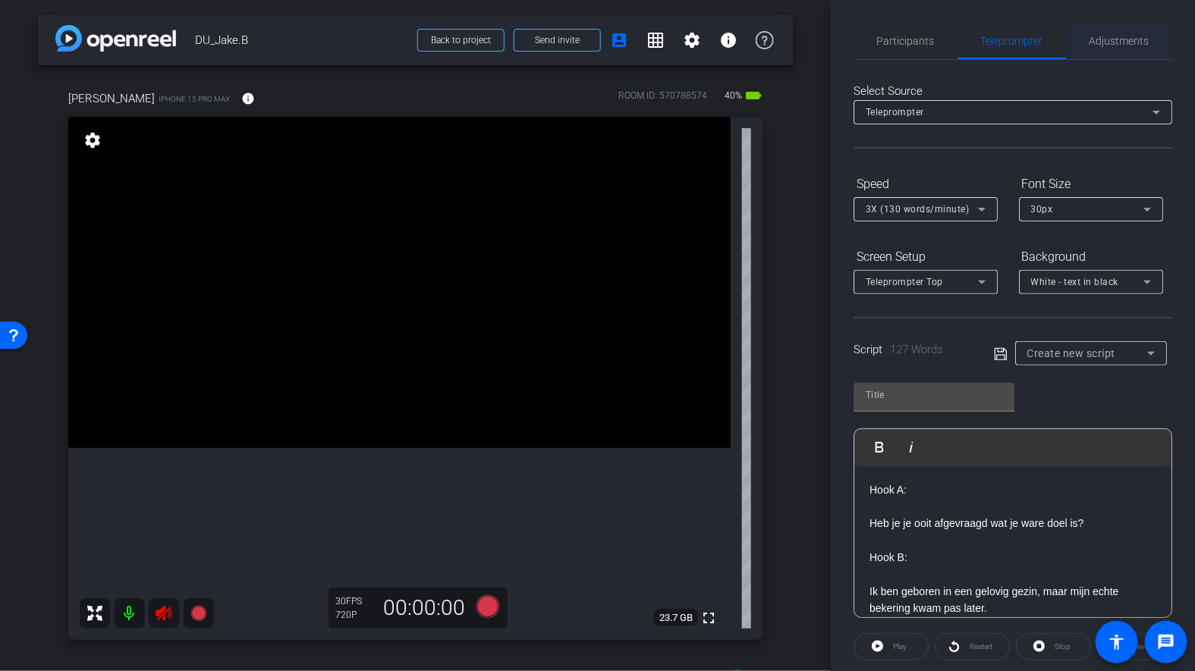
click at [1092, 38] on span "Adjustments" at bounding box center [1119, 41] width 60 height 11
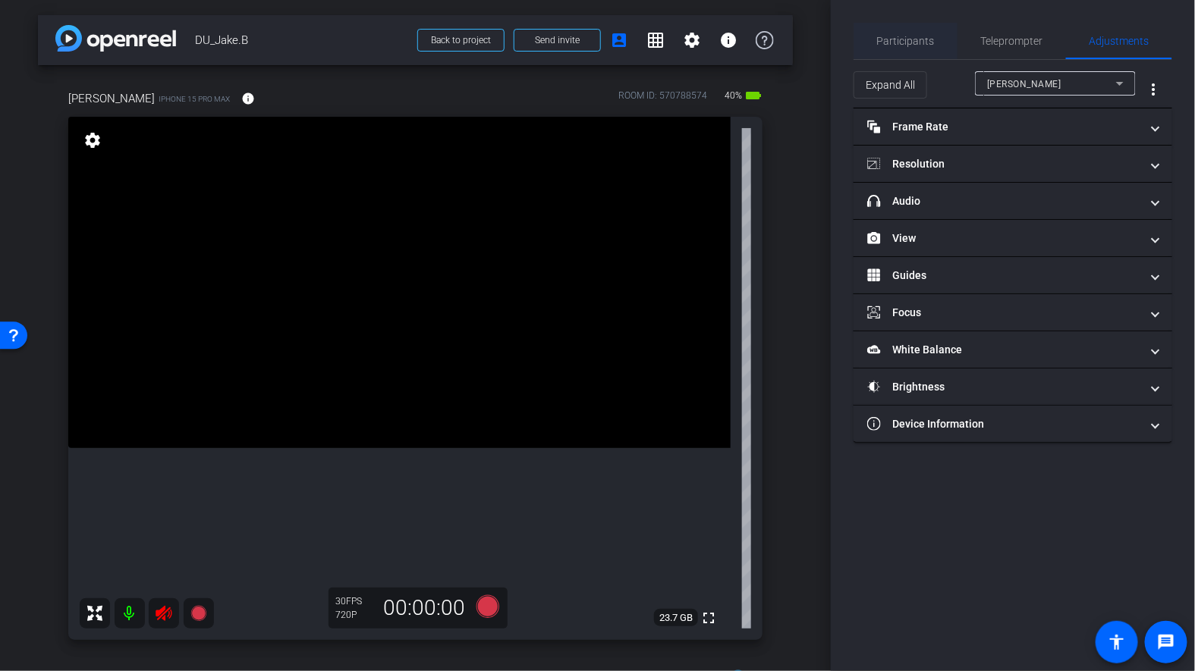
click at [904, 46] on span "Participants" at bounding box center [906, 41] width 58 height 11
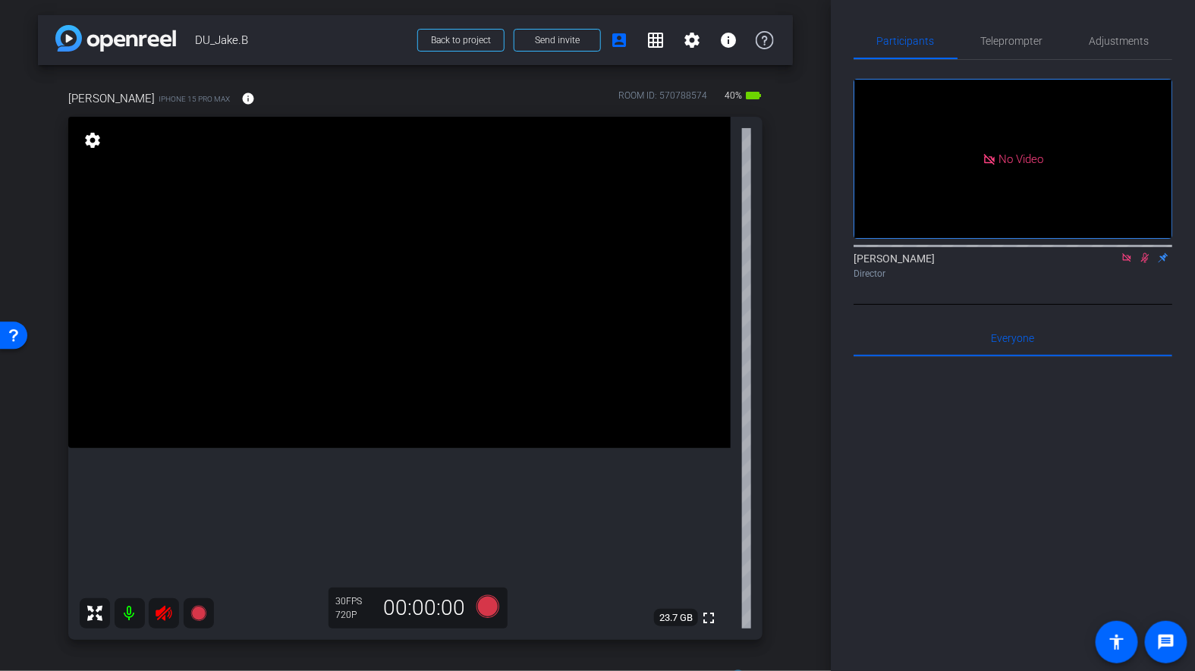
click at [1129, 253] on icon at bounding box center [1126, 257] width 8 height 8
click at [1128, 263] on icon at bounding box center [1127, 258] width 8 height 10
click at [167, 615] on icon at bounding box center [164, 614] width 18 height 18
click at [1106, 46] on span "Adjustments" at bounding box center [1119, 41] width 60 height 11
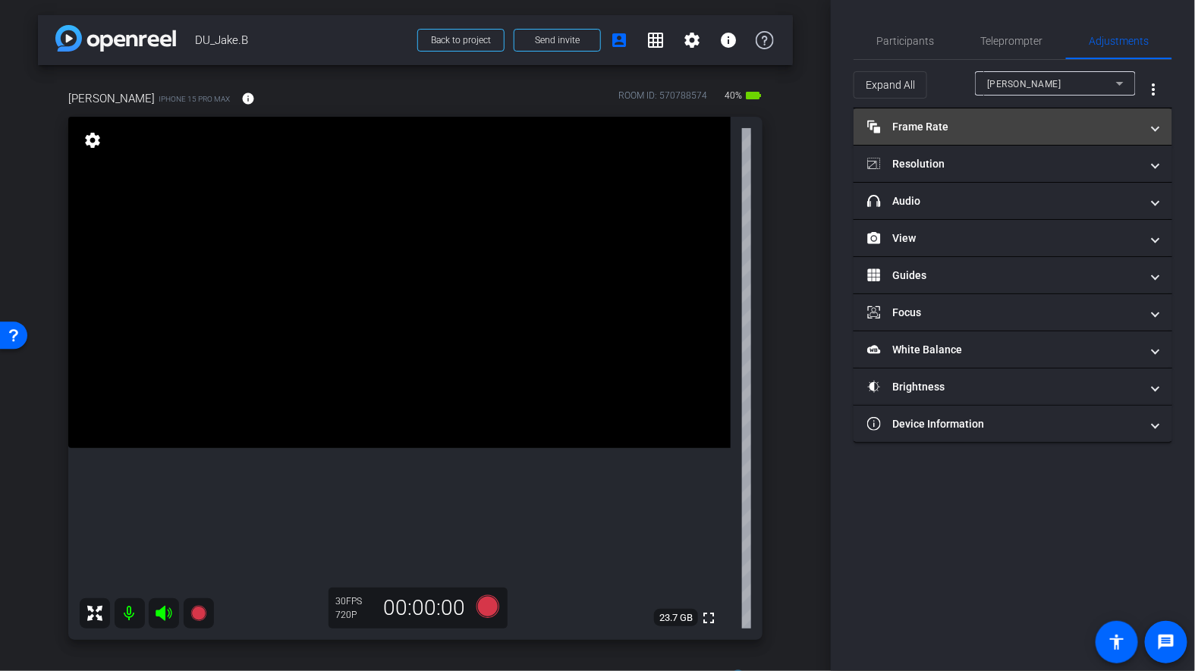
click at [923, 134] on mat-expansion-panel-header "Frame Rate Frame Rate" at bounding box center [1012, 126] width 319 height 36
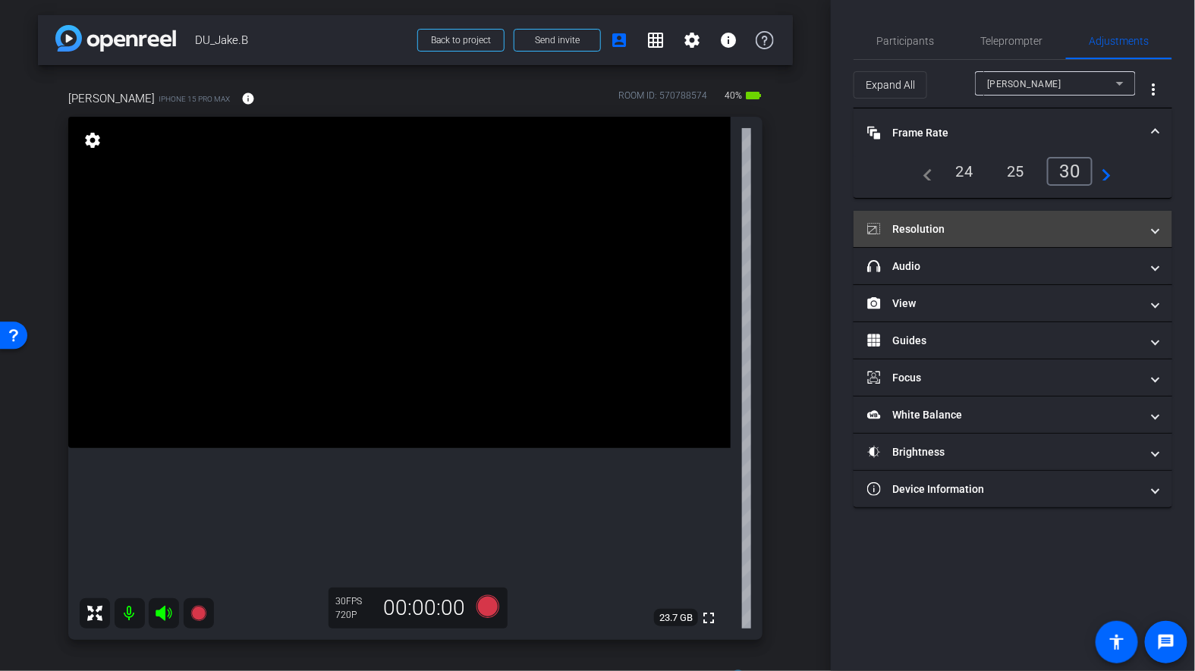
click at [942, 223] on mat-panel-title "Resolution" at bounding box center [1003, 229] width 273 height 16
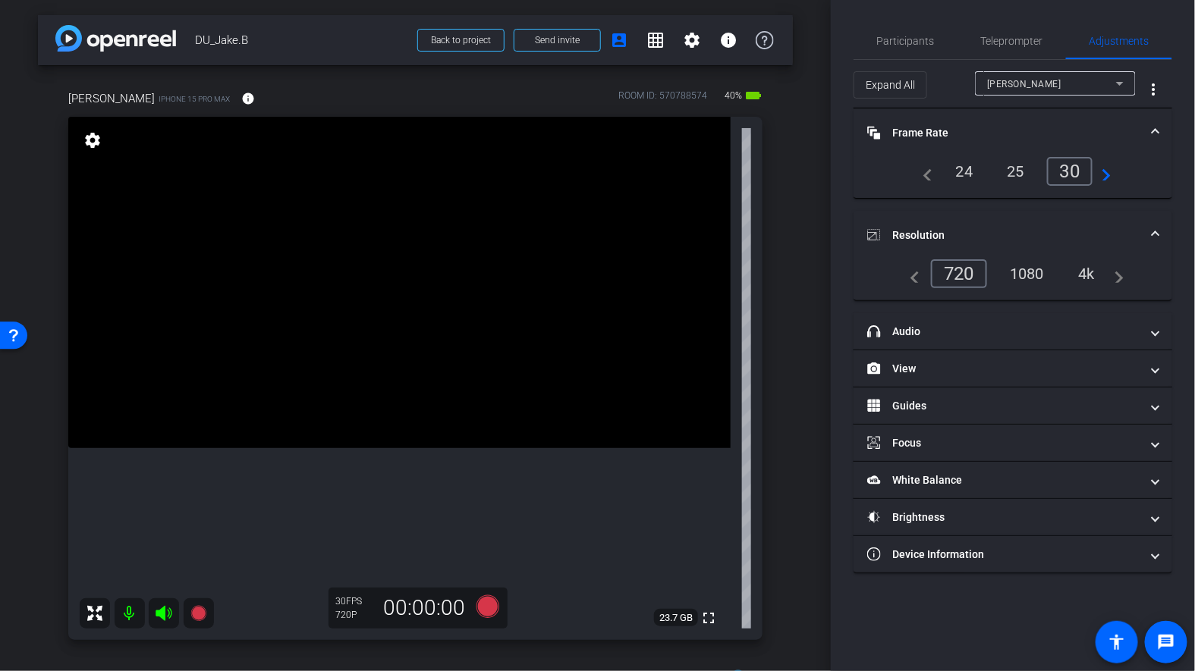
click at [1085, 265] on div "4k" at bounding box center [1085, 274] width 39 height 26
click at [1092, 274] on div "4k" at bounding box center [1083, 273] width 46 height 29
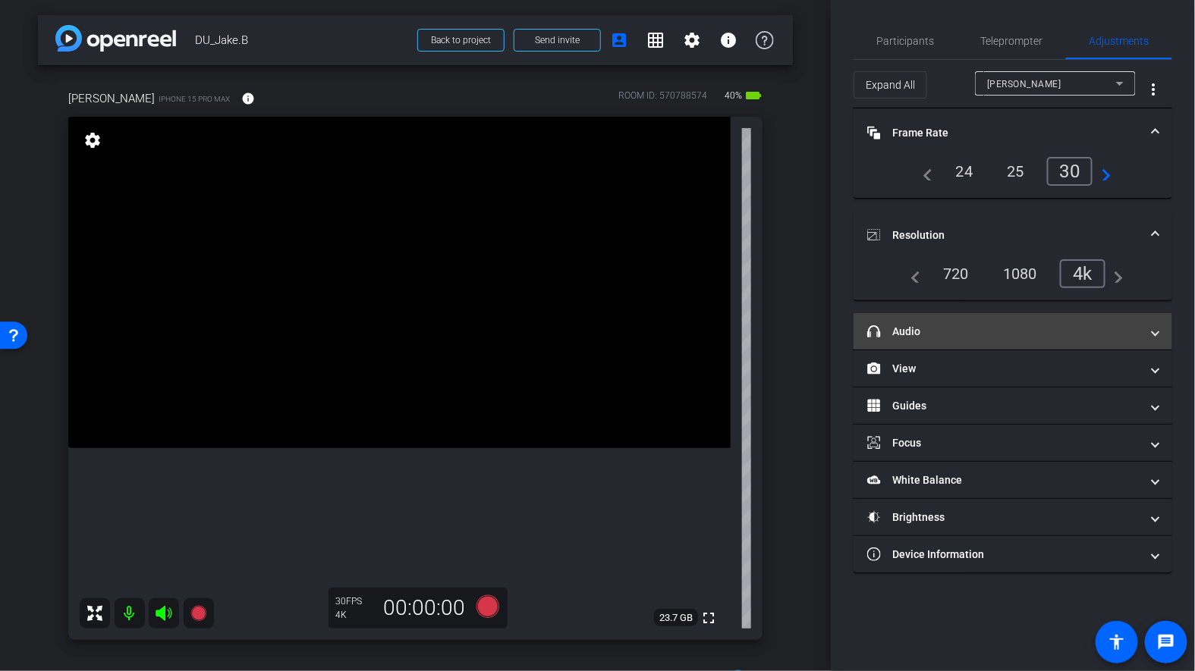
click at [912, 338] on mat-expansion-panel-header "headphone icon Audio" at bounding box center [1012, 331] width 319 height 36
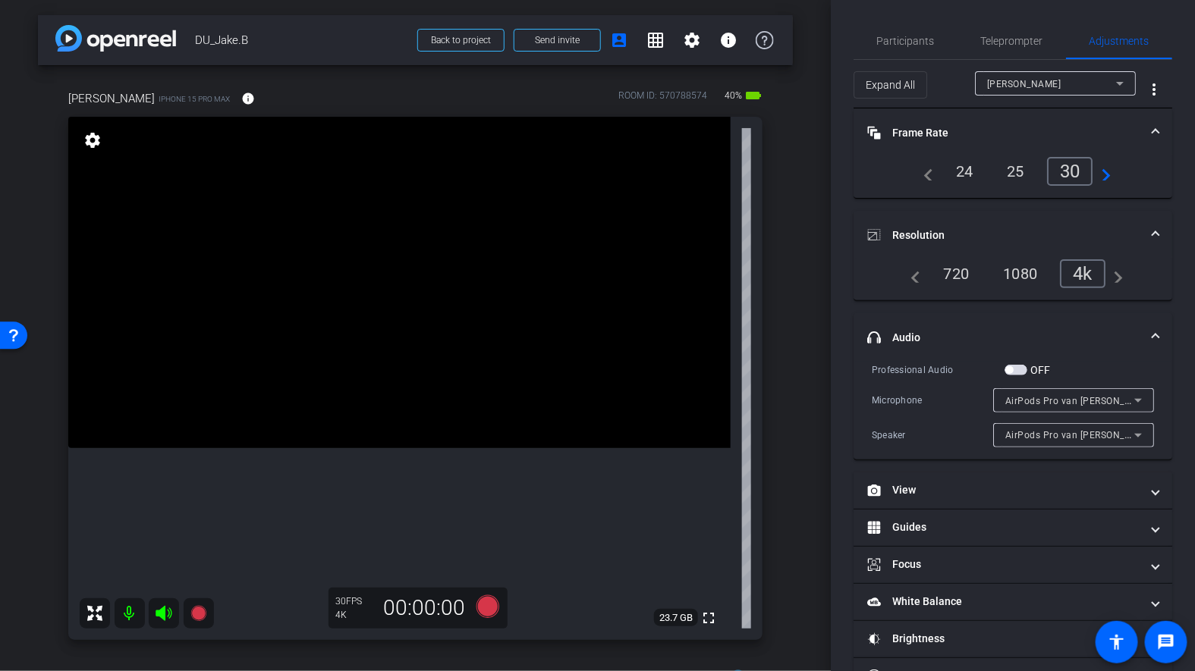
scroll to position [41, 0]
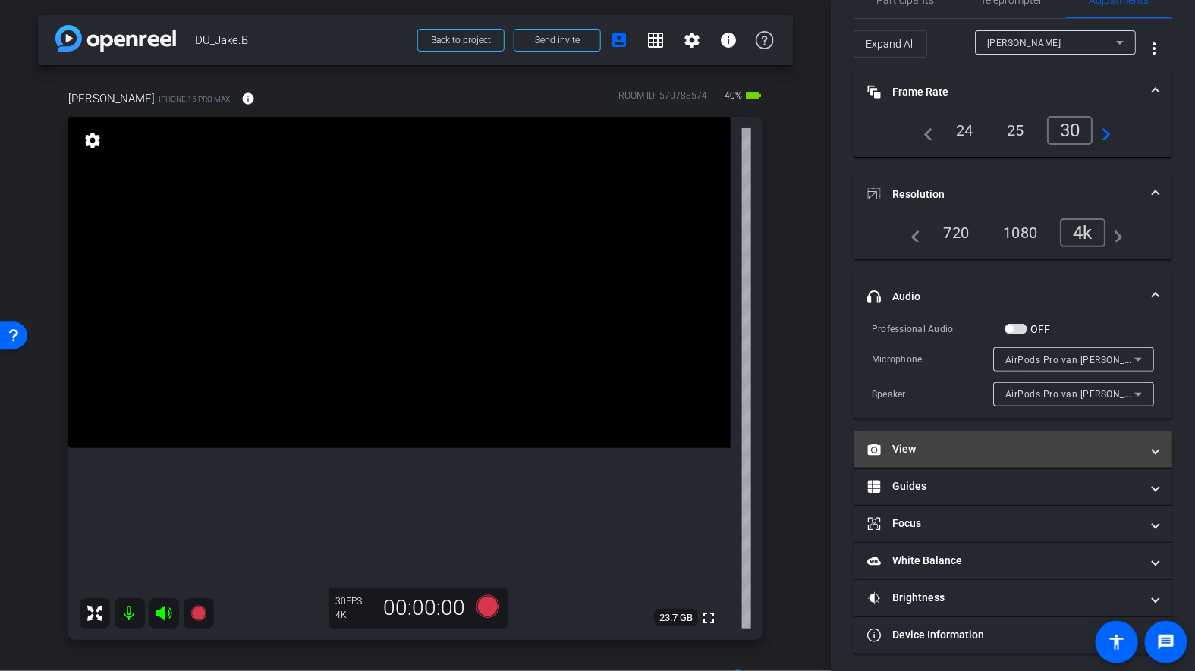
click at [939, 448] on mat-panel-title "View" at bounding box center [1003, 449] width 273 height 16
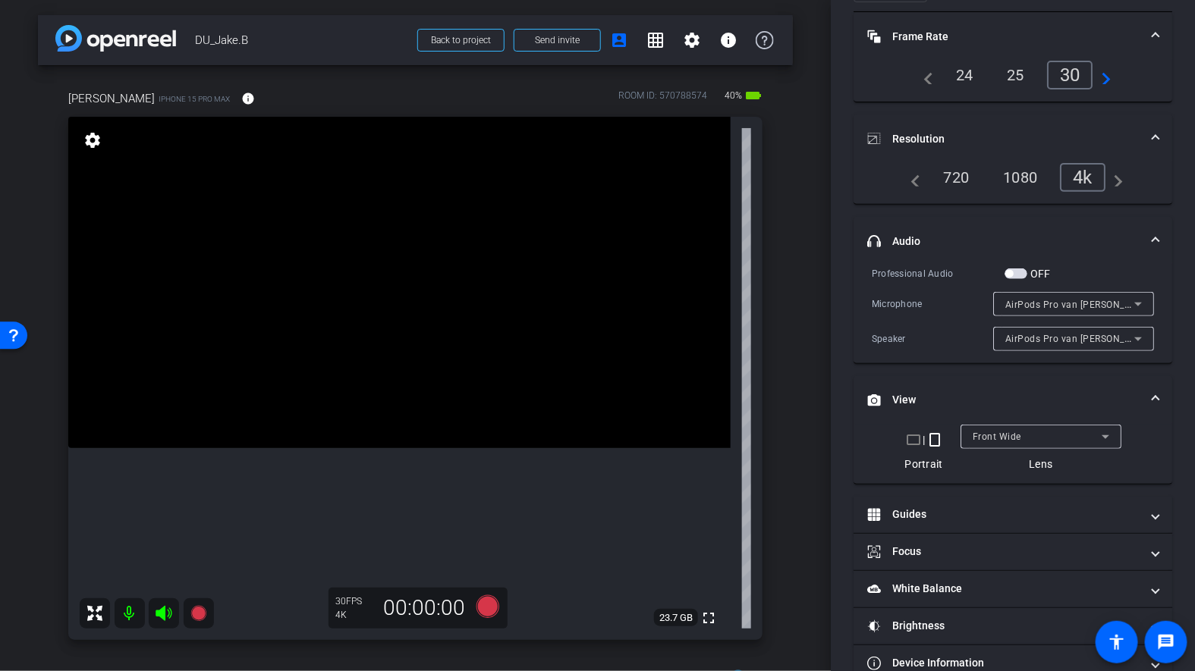
scroll to position [124, 0]
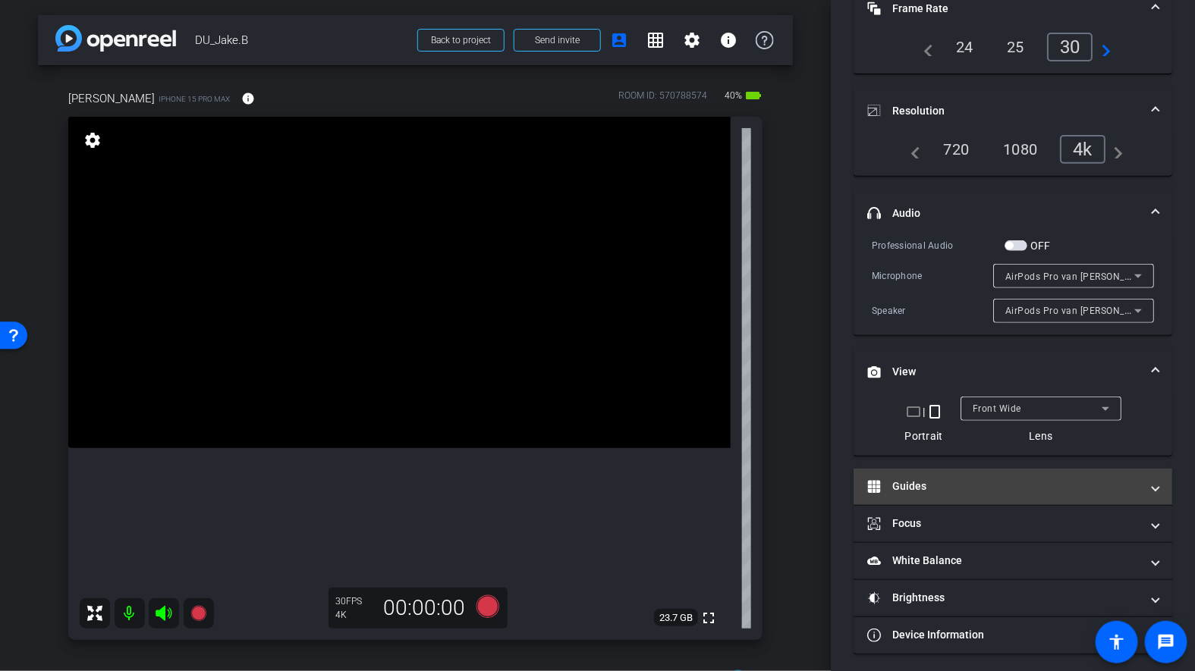
click at [906, 490] on mat-panel-title "Guides" at bounding box center [1003, 487] width 273 height 16
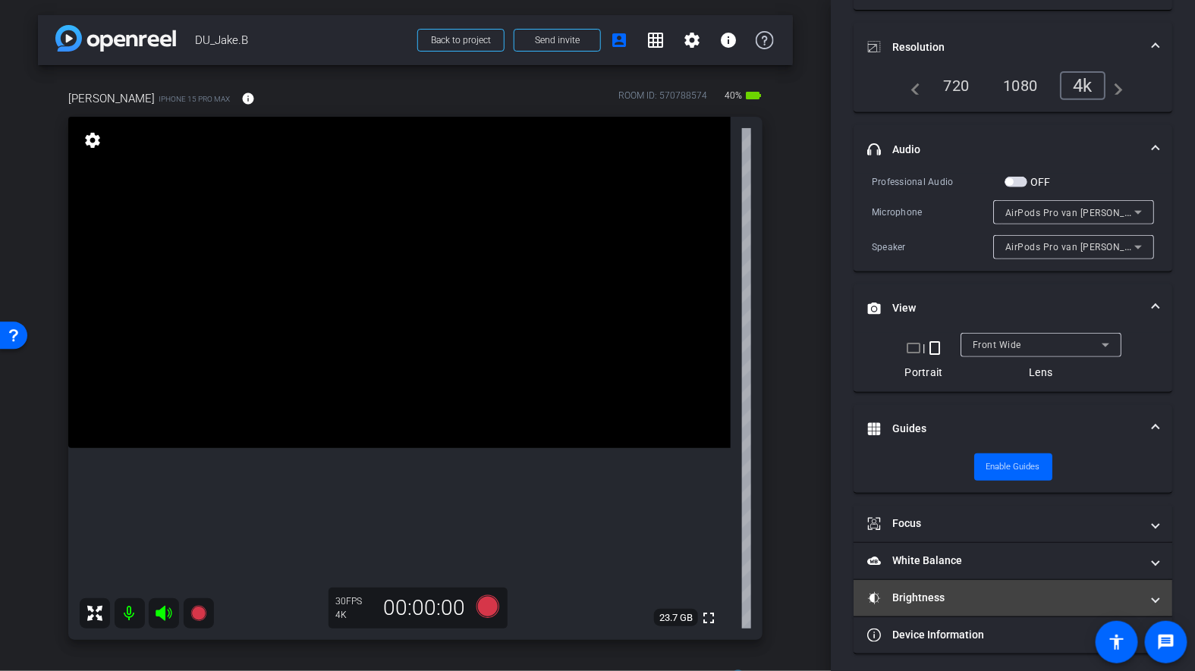
scroll to position [0, 0]
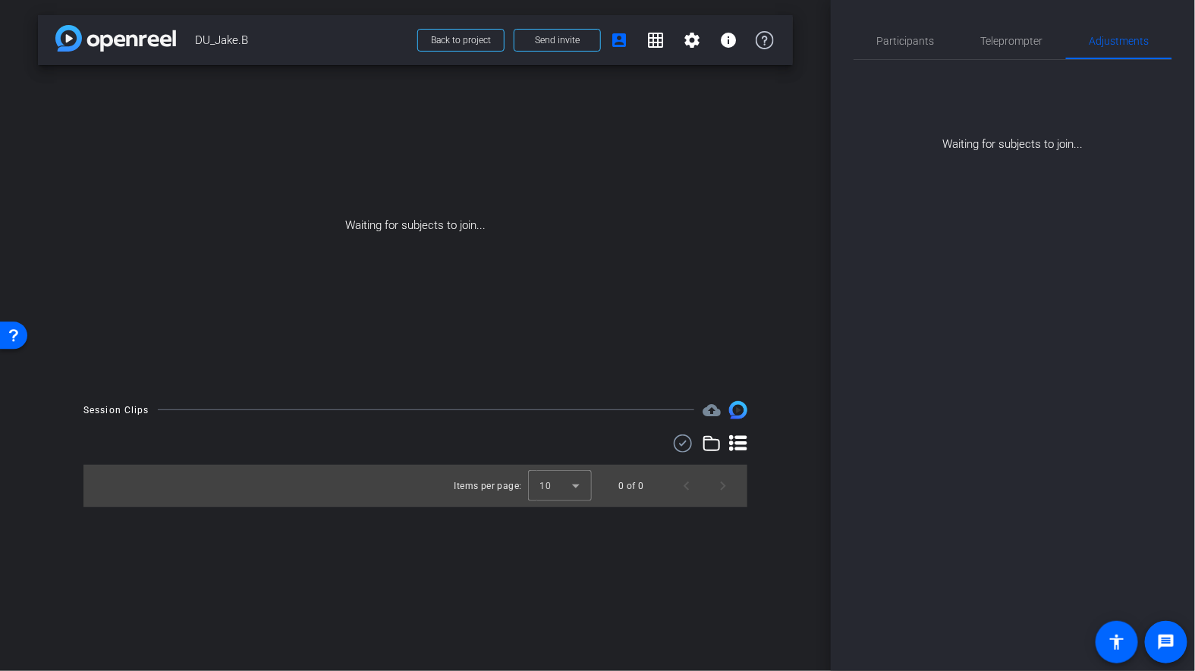
click at [956, 587] on div "Participants Teleprompter Adjustments settings Shannon Mura flip Director Every…" at bounding box center [1013, 335] width 364 height 671
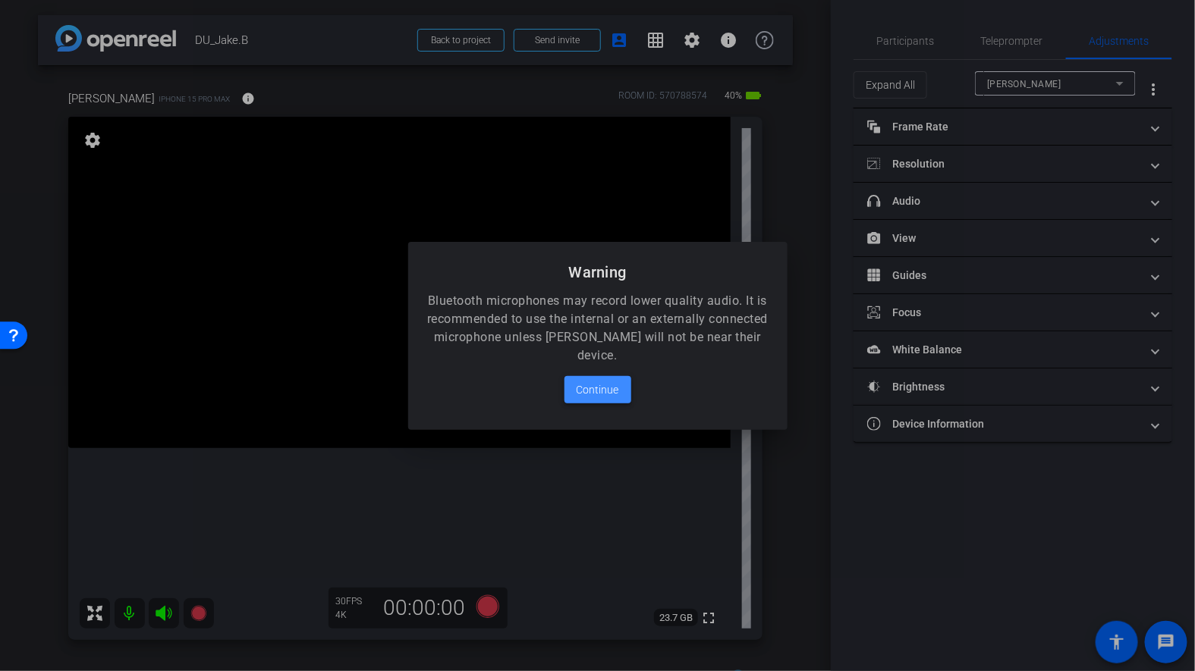
click at [592, 391] on span "Continue" at bounding box center [597, 390] width 42 height 18
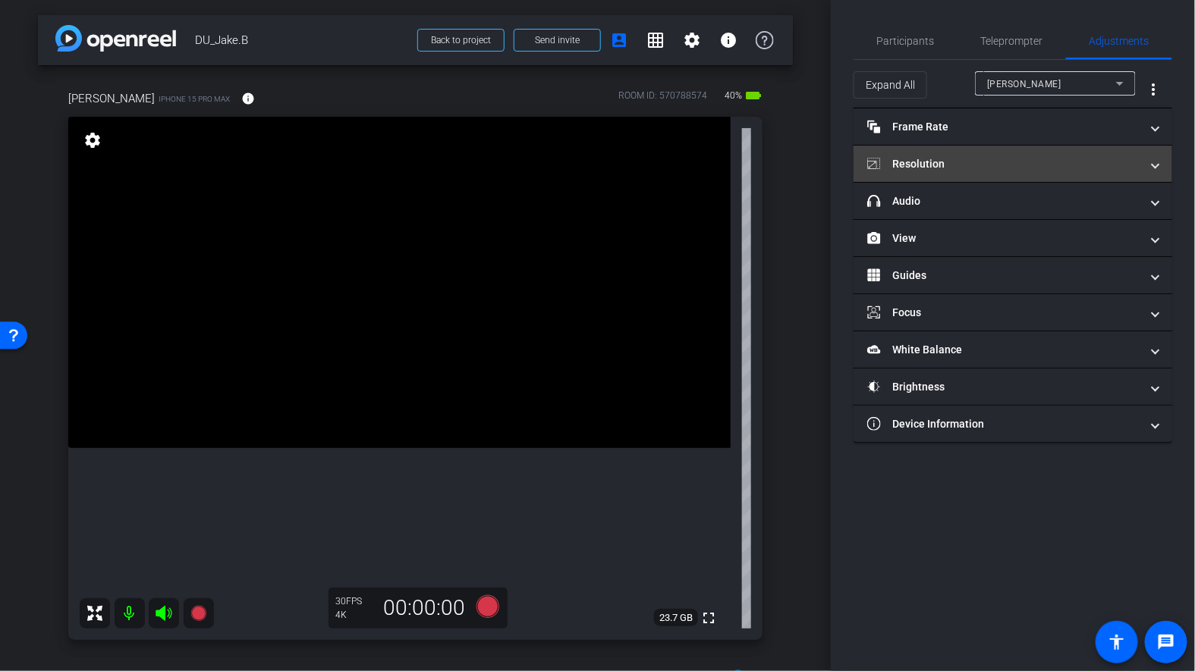
click at [927, 167] on mat-panel-title "Resolution" at bounding box center [1003, 164] width 273 height 16
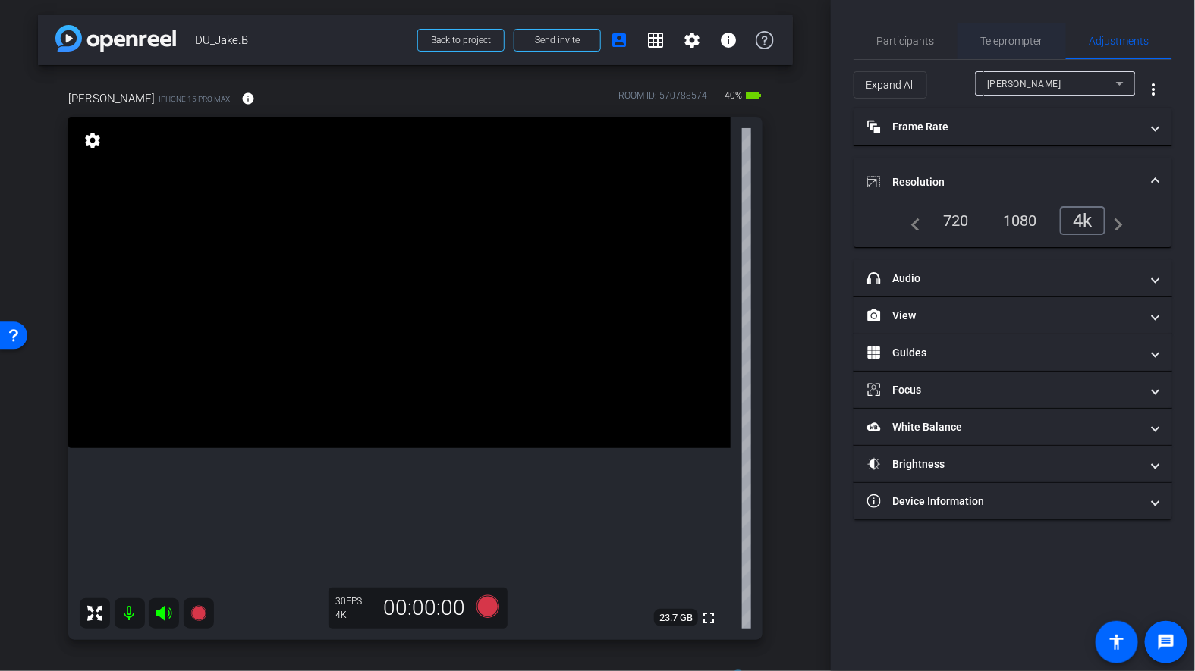
click at [1001, 39] on span "Teleprompter" at bounding box center [1012, 41] width 62 height 11
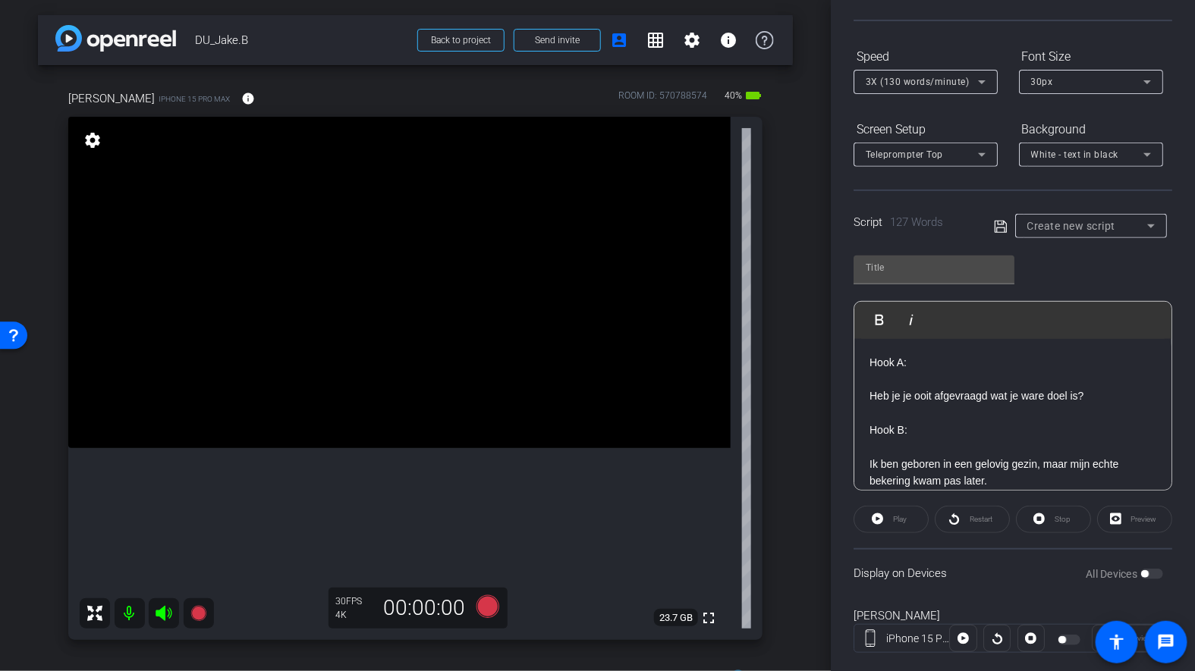
scroll to position [155, 0]
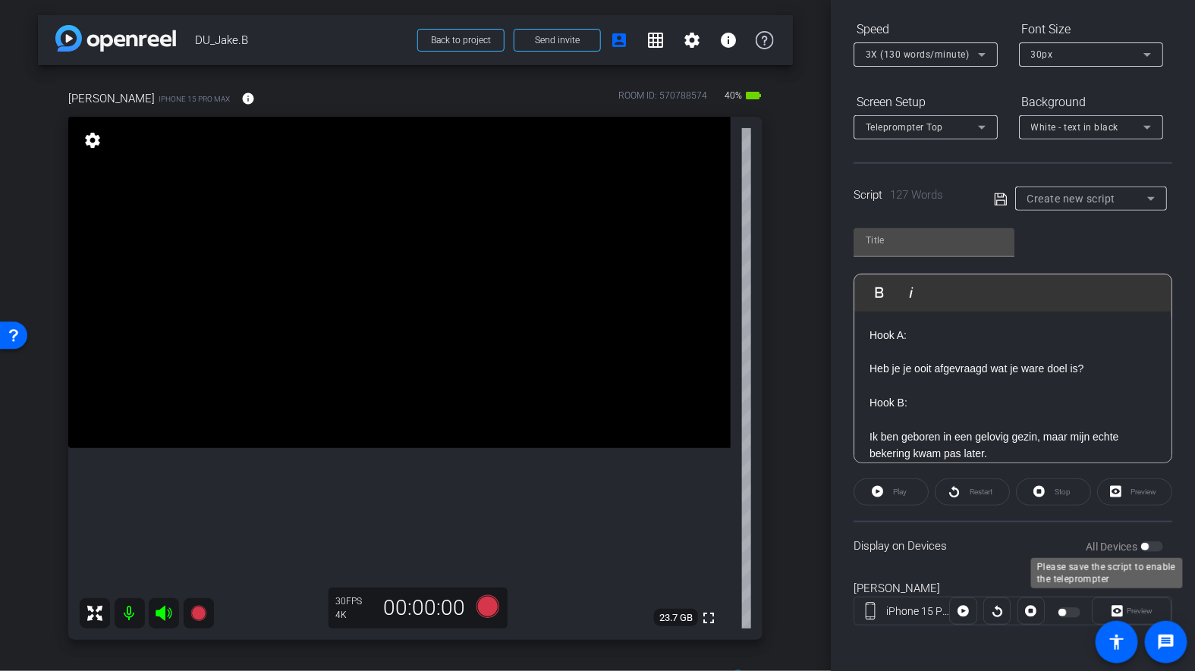
click at [1150, 542] on div "All Devices" at bounding box center [1123, 546] width 77 height 15
click at [1003, 193] on icon at bounding box center [1000, 199] width 12 height 12
type input "Default title 5503"
click at [1147, 543] on span "button" at bounding box center [1145, 547] width 8 height 8
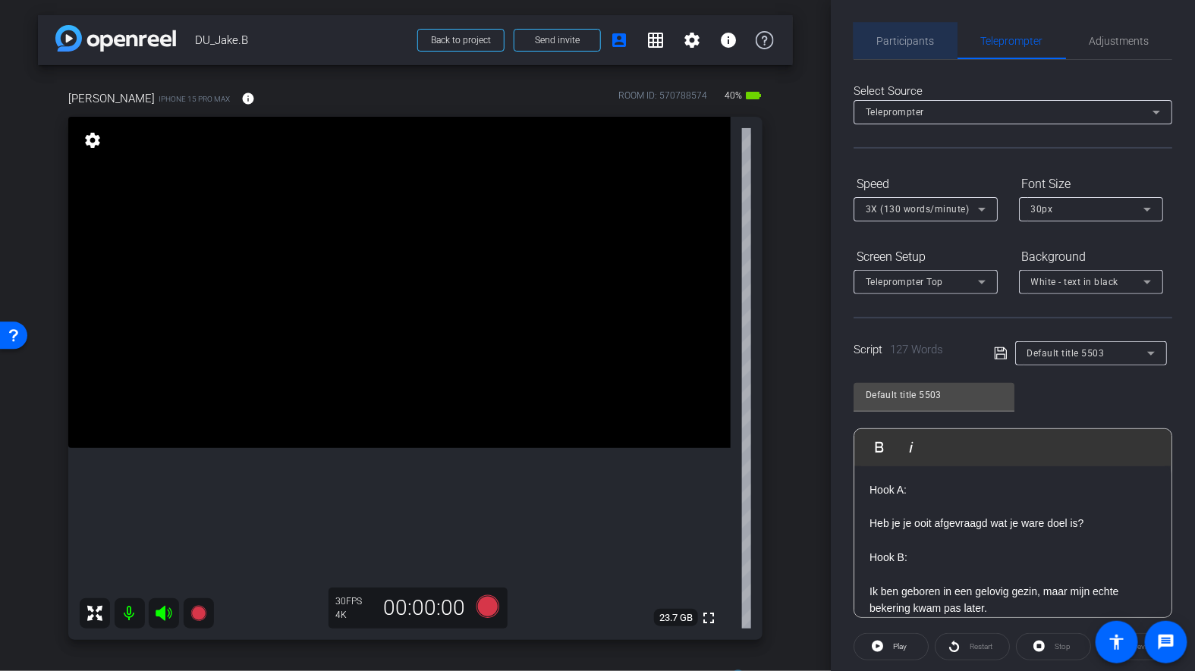
click at [903, 36] on span "Participants" at bounding box center [906, 41] width 58 height 11
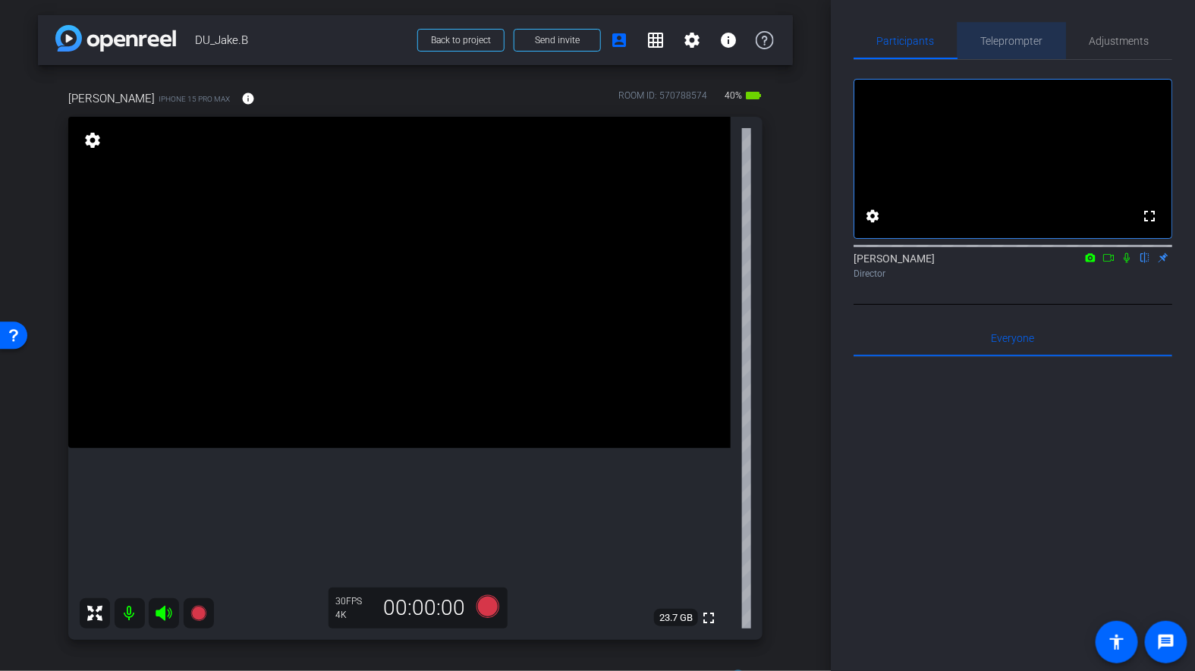
click at [1001, 38] on span "Teleprompter" at bounding box center [1012, 41] width 62 height 11
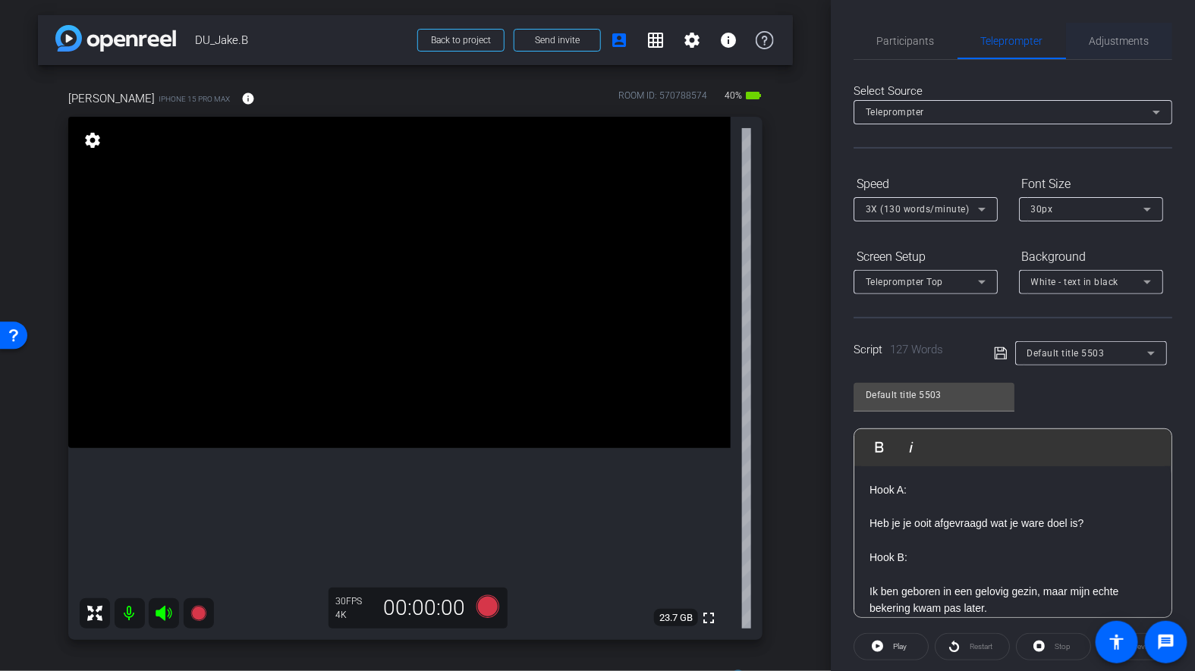
click at [1127, 39] on span "Adjustments" at bounding box center [1119, 41] width 60 height 11
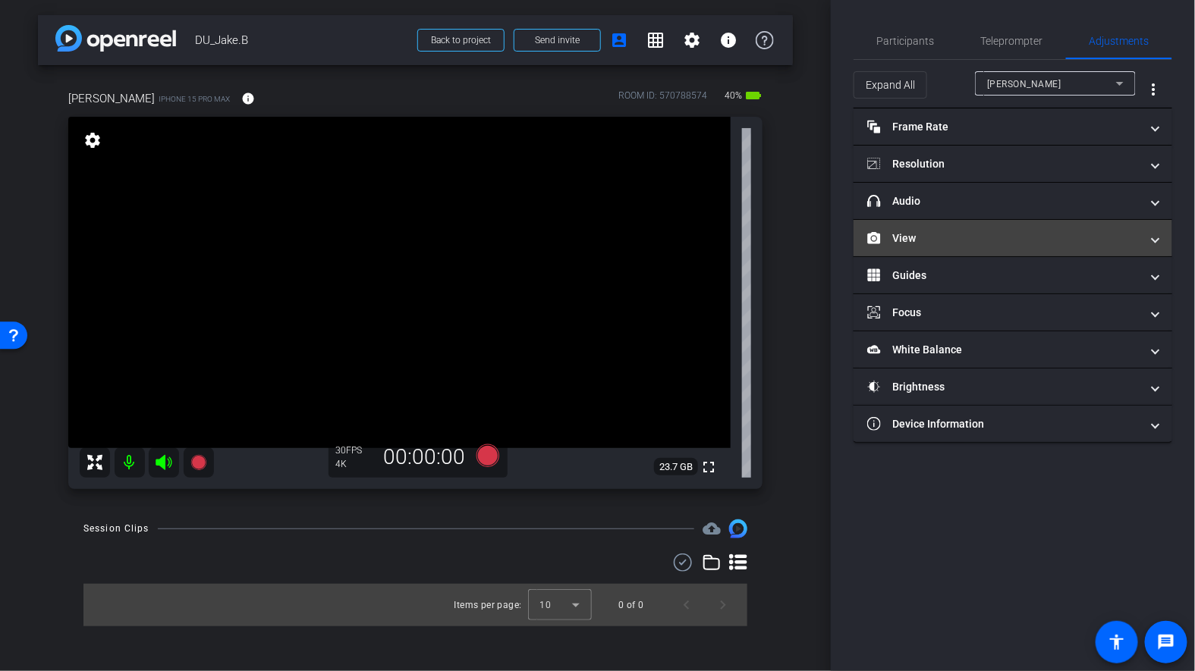
click at [915, 231] on mat-panel-title "View" at bounding box center [1003, 239] width 273 height 16
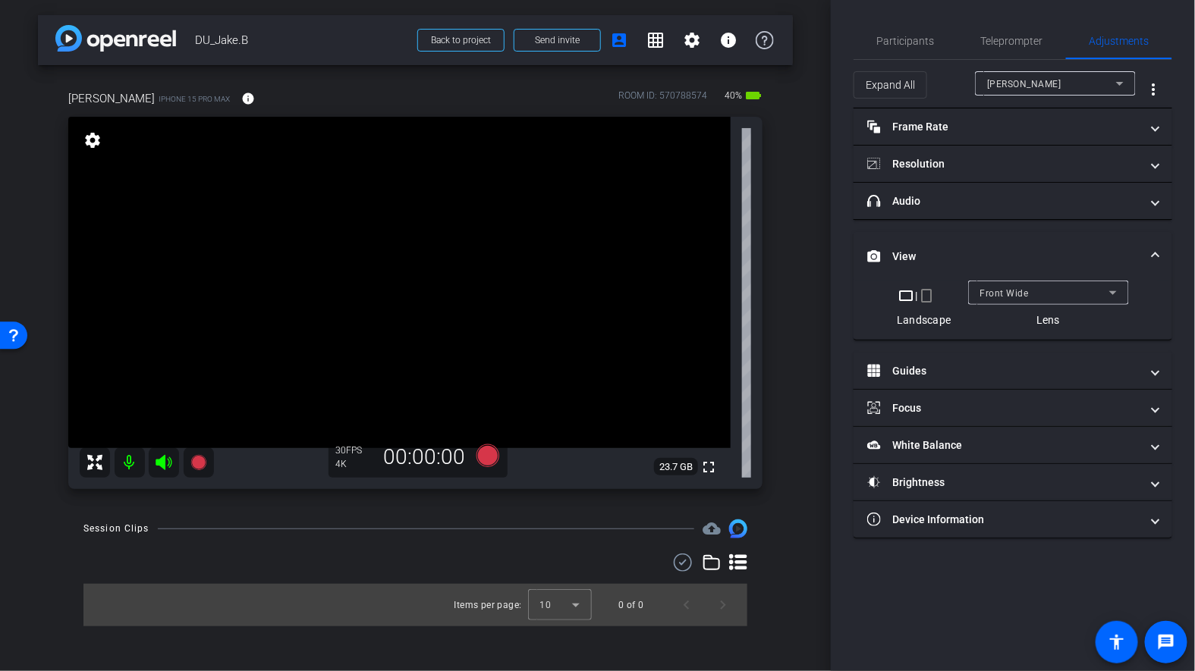
click at [931, 300] on mat-icon "crop_portrait" at bounding box center [927, 296] width 18 height 18
click at [927, 295] on mat-icon "crop_portrait" at bounding box center [927, 296] width 18 height 18
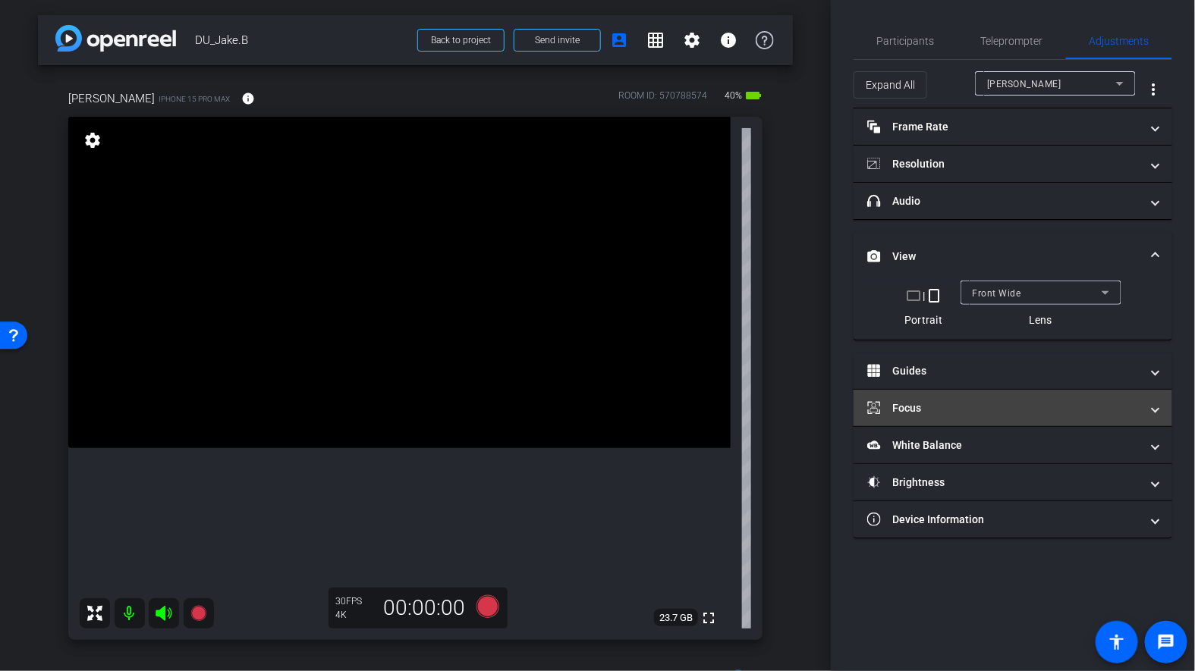
click at [930, 409] on mat-panel-title "Focus" at bounding box center [1003, 408] width 273 height 16
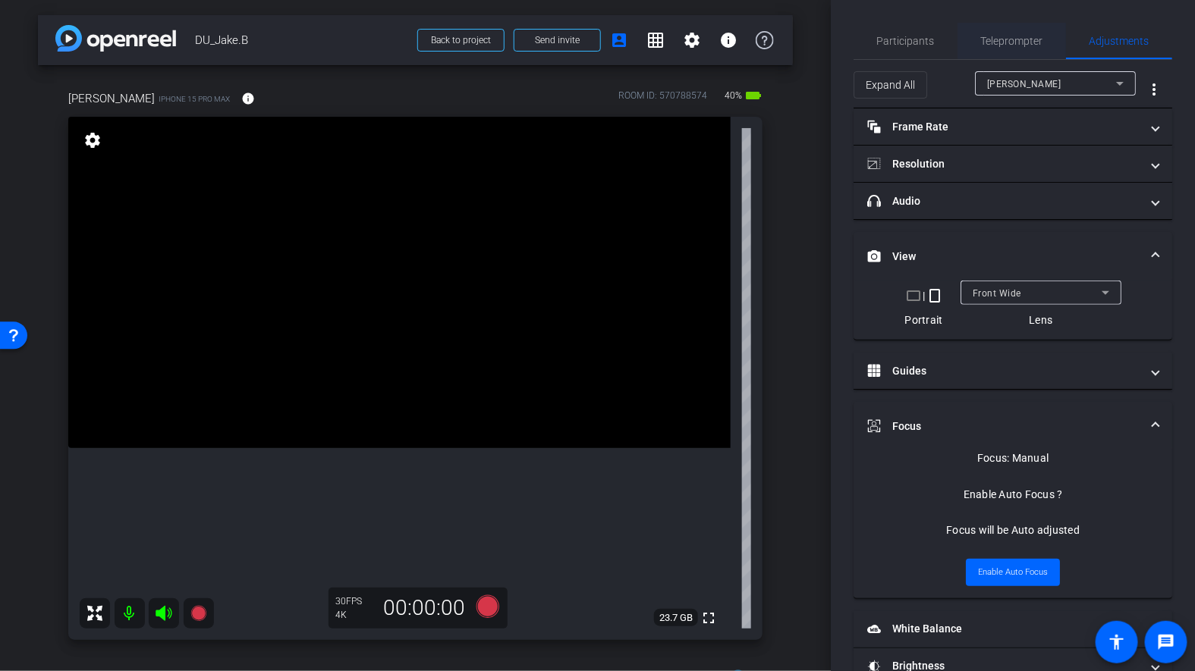
click at [1008, 43] on span "Teleprompter" at bounding box center [1012, 41] width 62 height 11
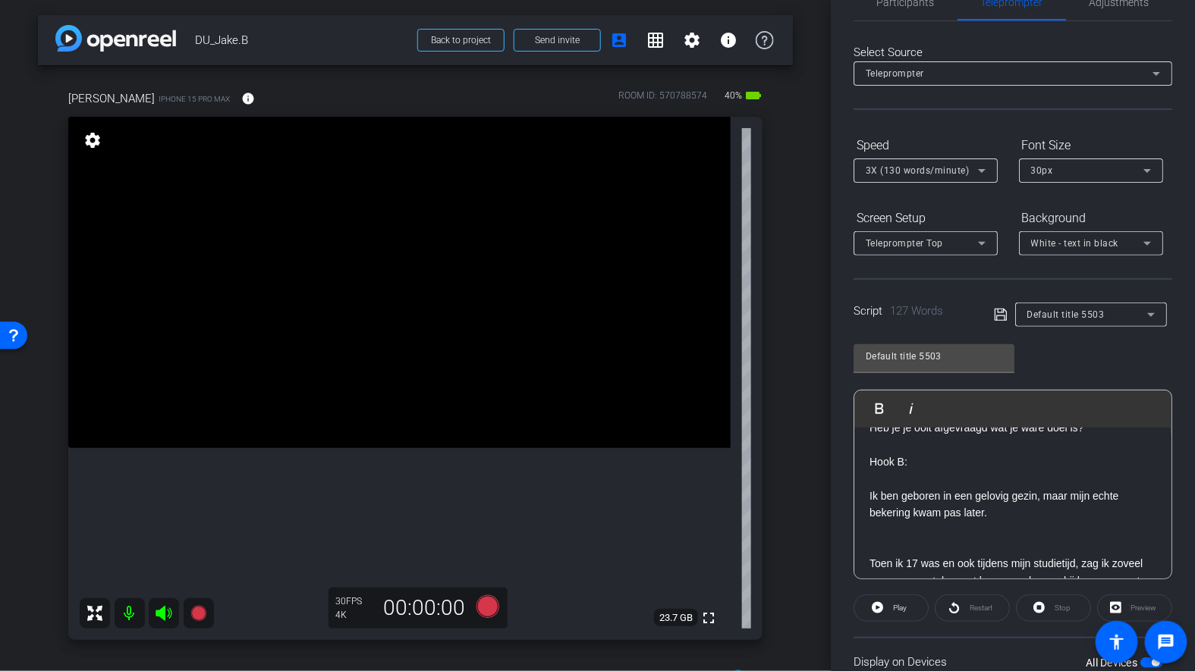
scroll to position [66, 0]
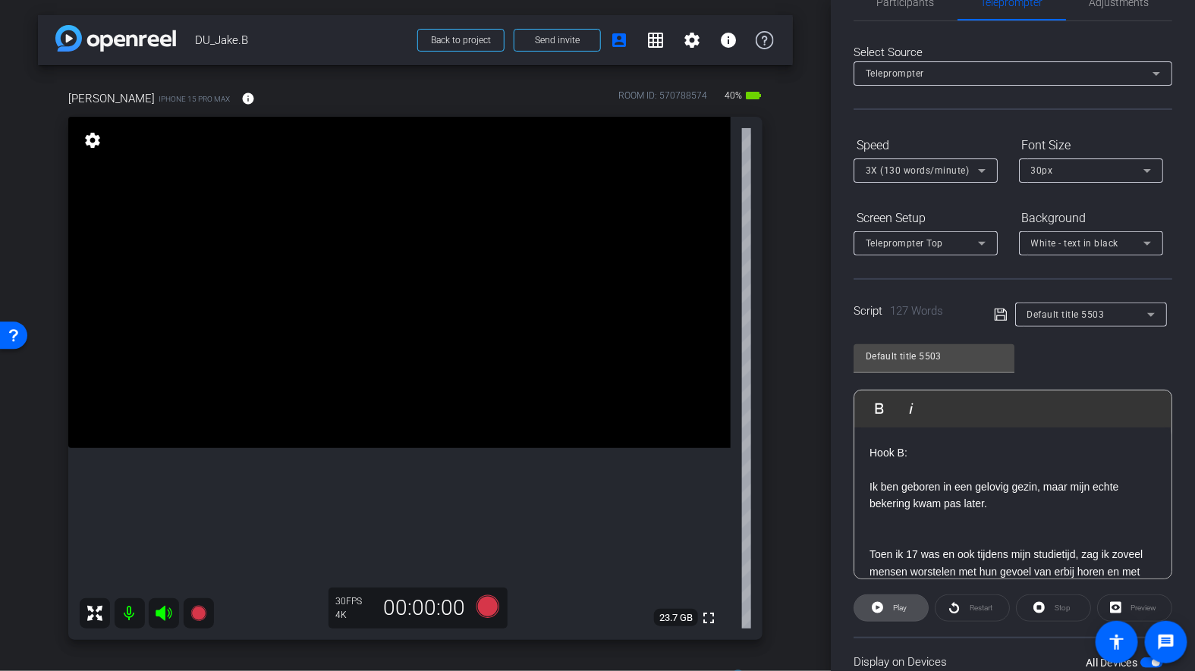
click at [894, 609] on span "Play" at bounding box center [900, 608] width 14 height 8
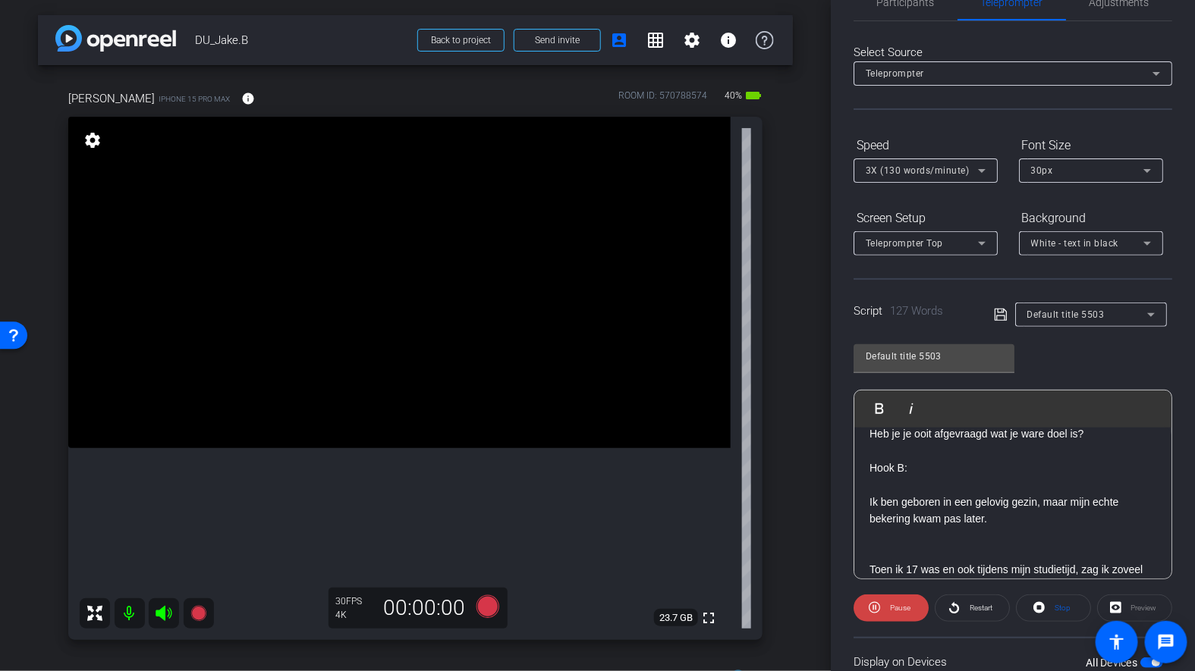
scroll to position [56, 0]
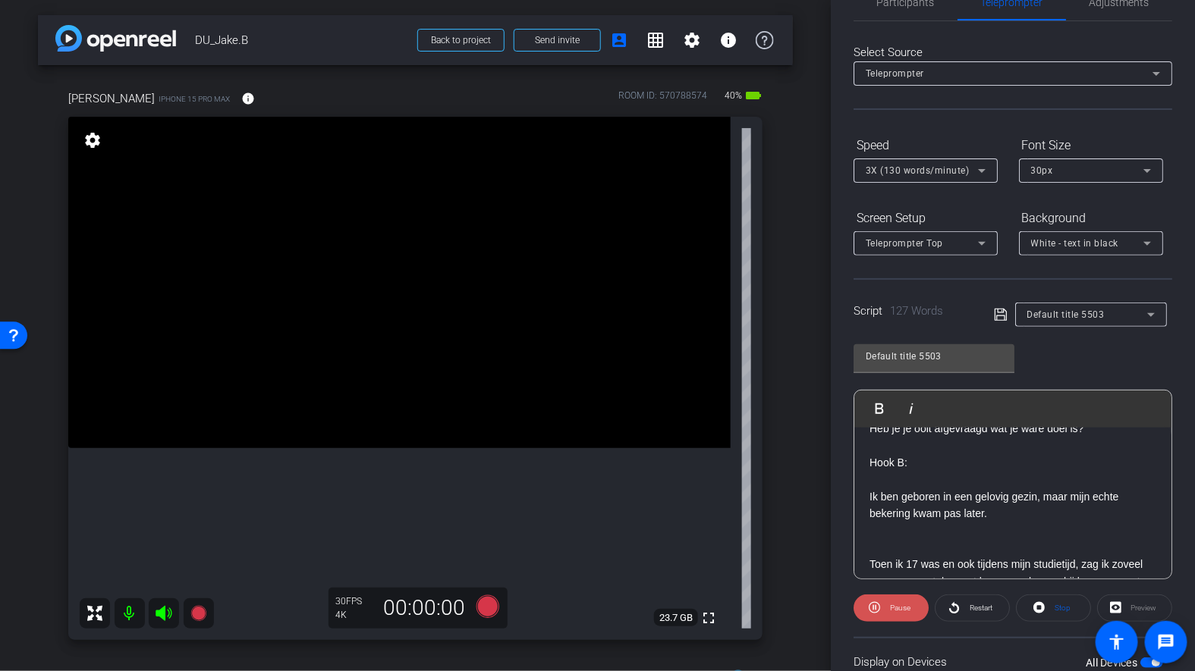
click at [893, 604] on span "Pause" at bounding box center [900, 608] width 20 height 8
click at [985, 172] on icon at bounding box center [981, 171] width 18 height 18
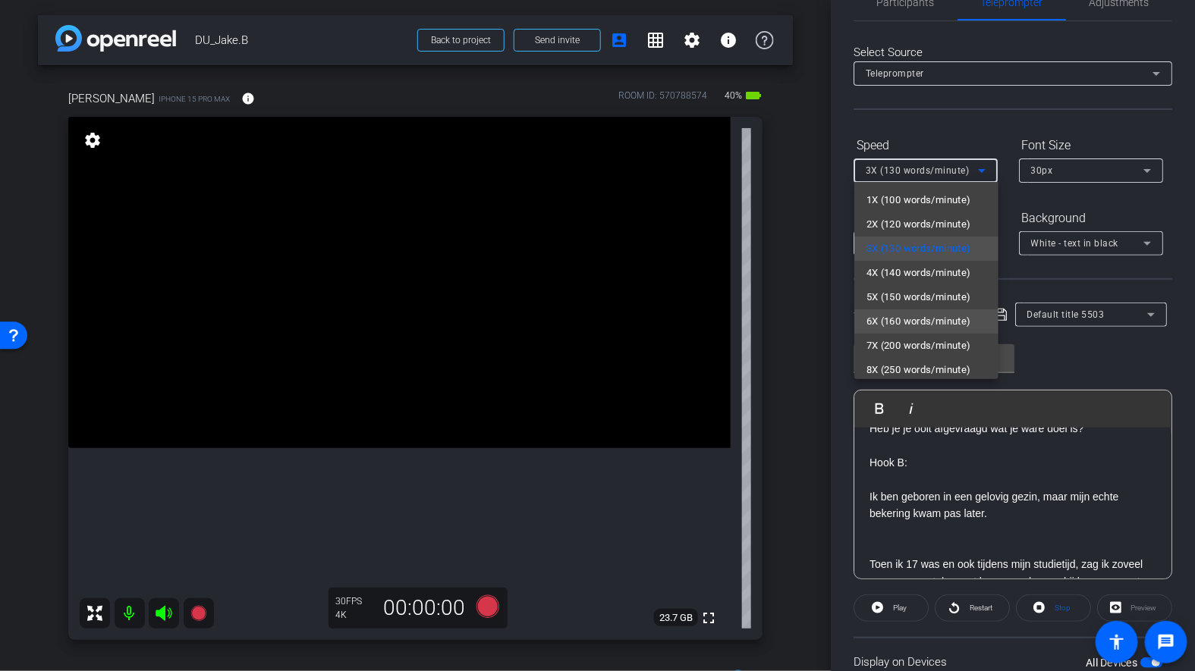
click at [912, 319] on span "6X (160 words/minute)" at bounding box center [918, 322] width 105 height 18
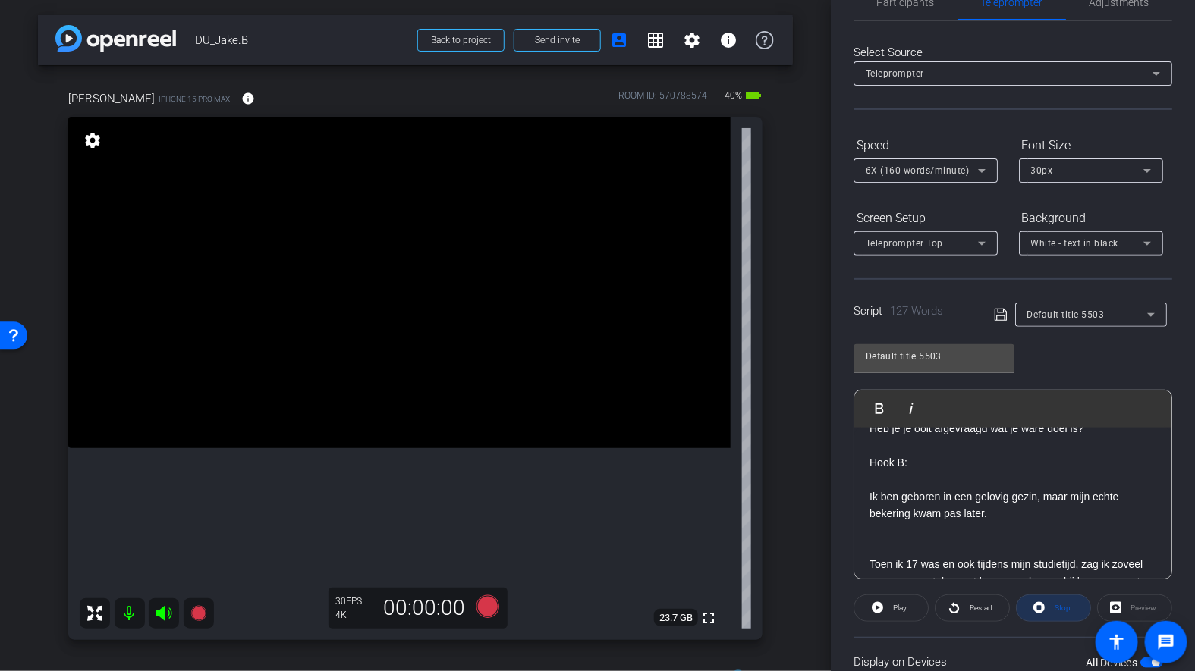
click at [1026, 605] on span at bounding box center [1053, 608] width 74 height 36
click at [958, 611] on div "Restart" at bounding box center [971, 608] width 75 height 27
click at [896, 606] on span "Play" at bounding box center [900, 608] width 14 height 8
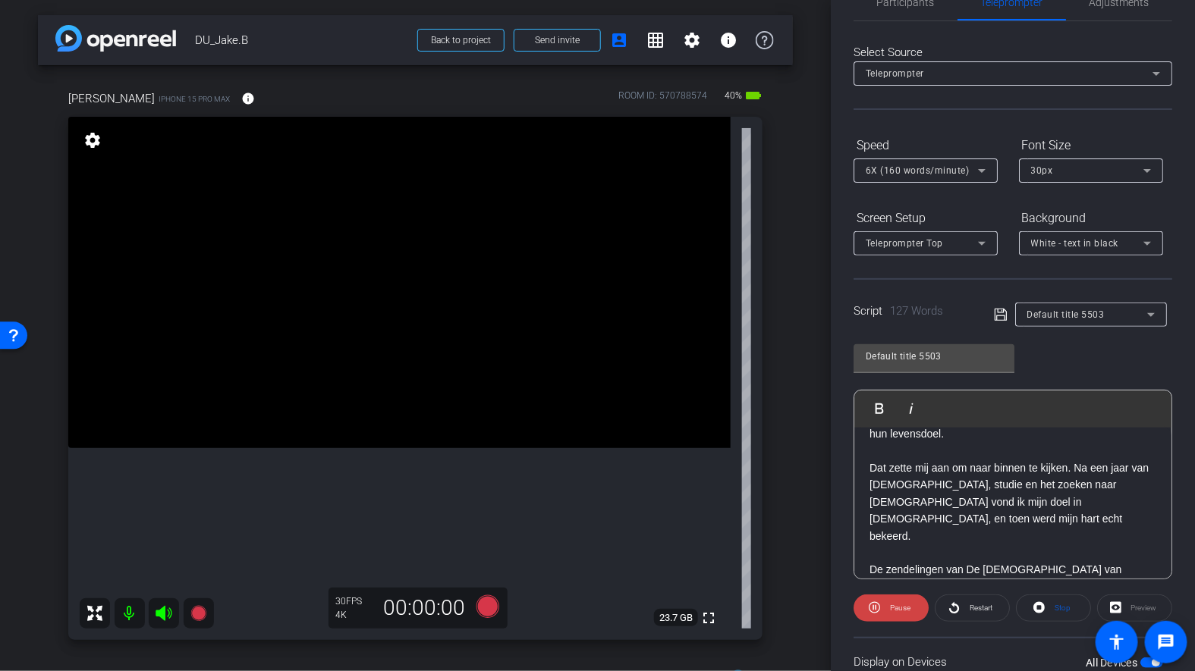
scroll to position [225, 0]
click at [1040, 608] on icon at bounding box center [1038, 607] width 11 height 11
click at [977, 171] on icon at bounding box center [981, 171] width 18 height 18
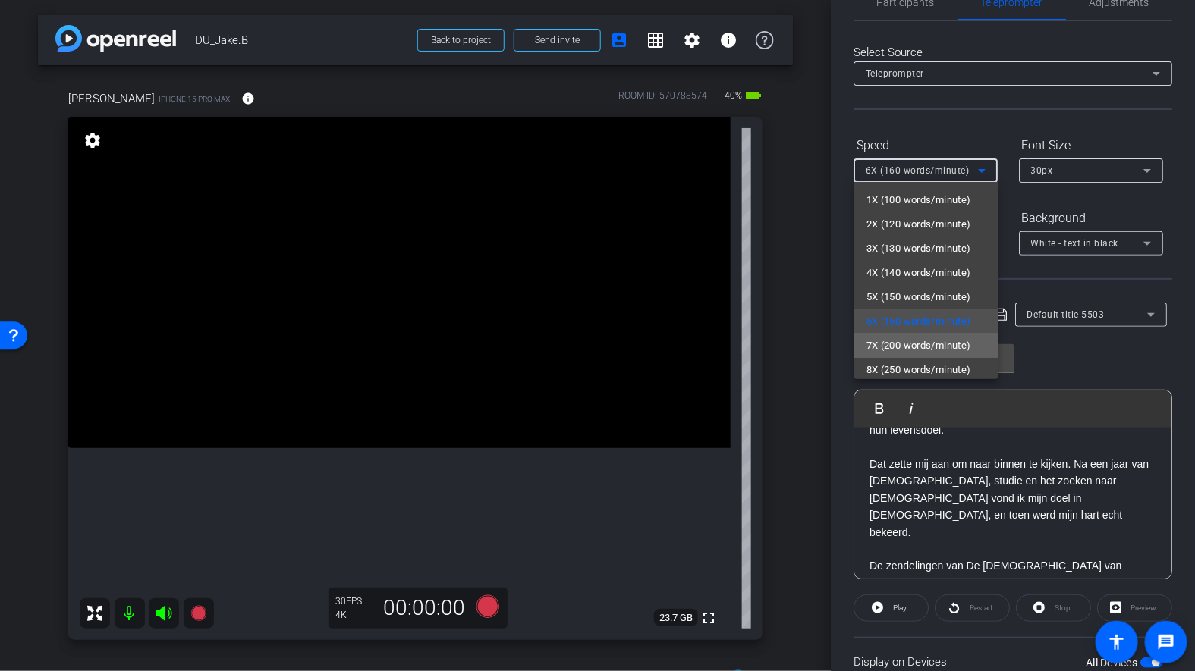
click at [934, 344] on span "7X (200 words/minute)" at bounding box center [918, 346] width 105 height 18
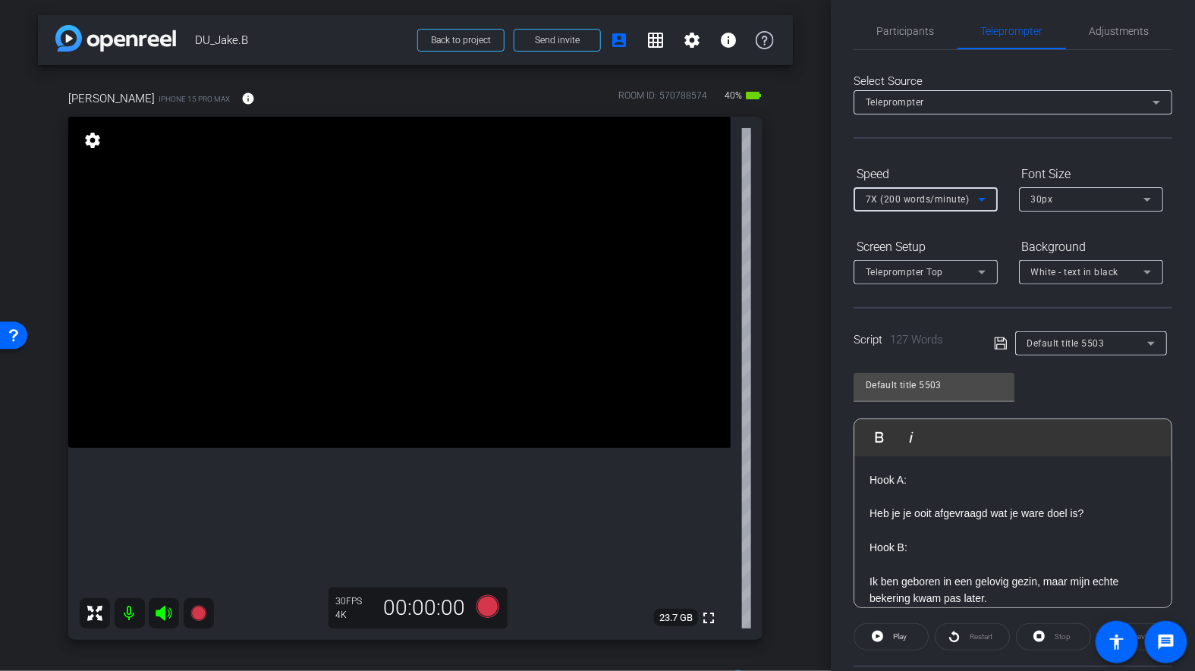
scroll to position [17, 0]
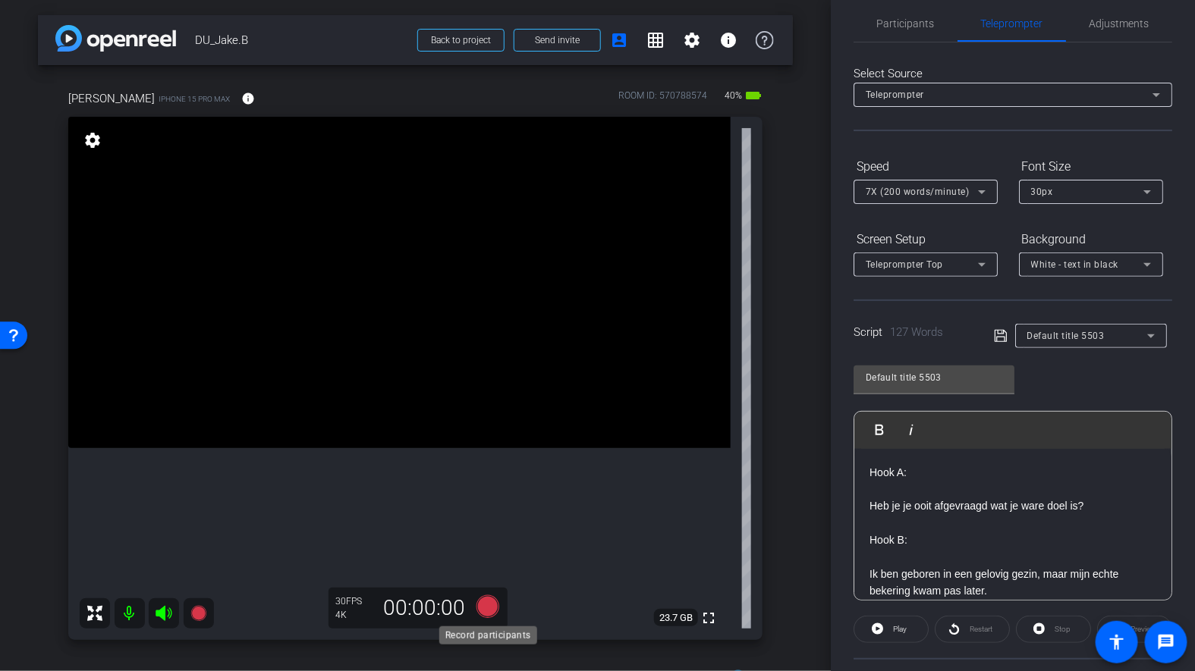
click at [493, 605] on icon at bounding box center [487, 606] width 23 height 23
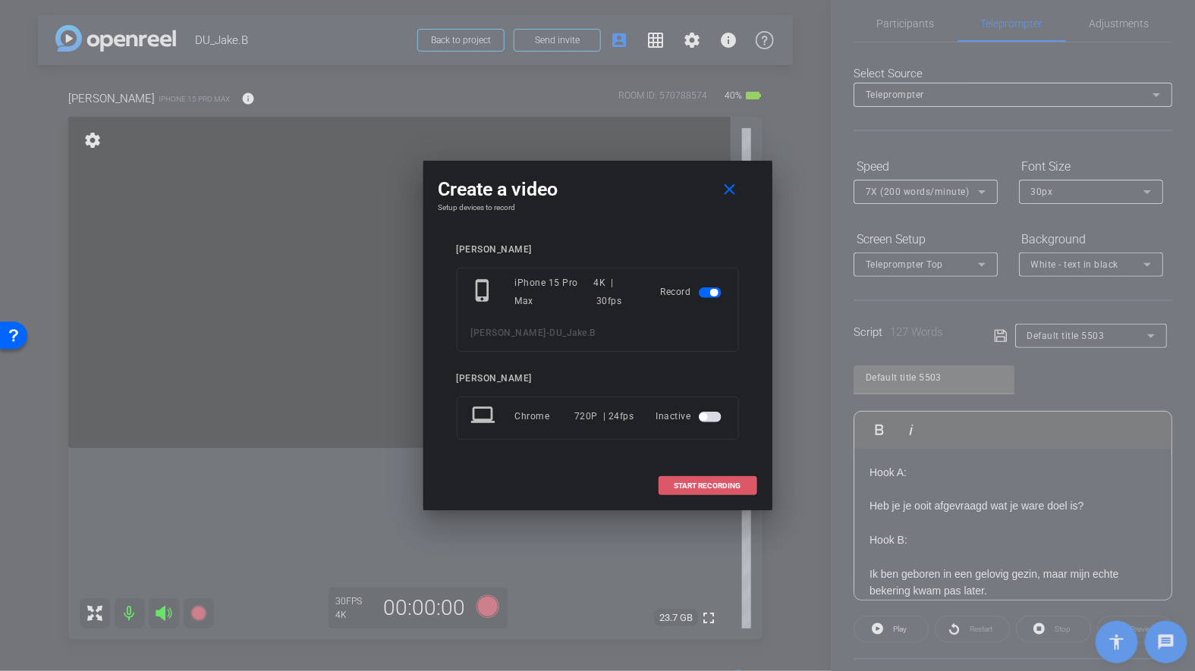
click at [683, 485] on span "START RECORDING" at bounding box center [707, 486] width 67 height 8
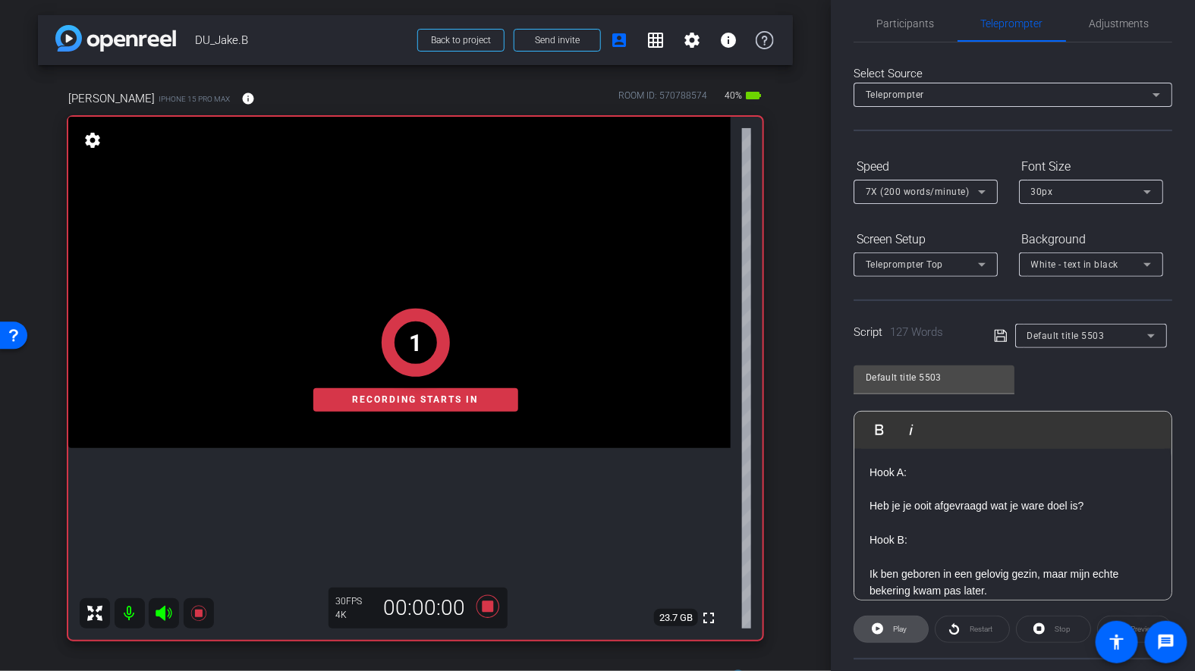
click at [878, 629] on icon at bounding box center [877, 628] width 11 height 11
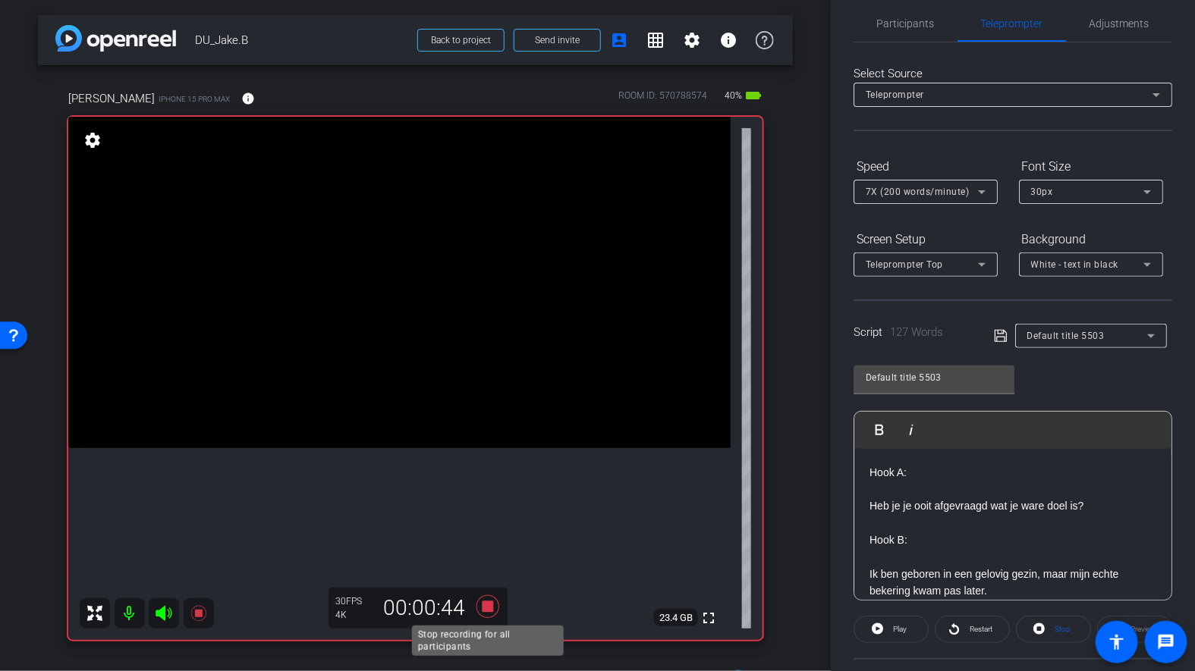
click at [487, 602] on icon at bounding box center [487, 606] width 23 height 23
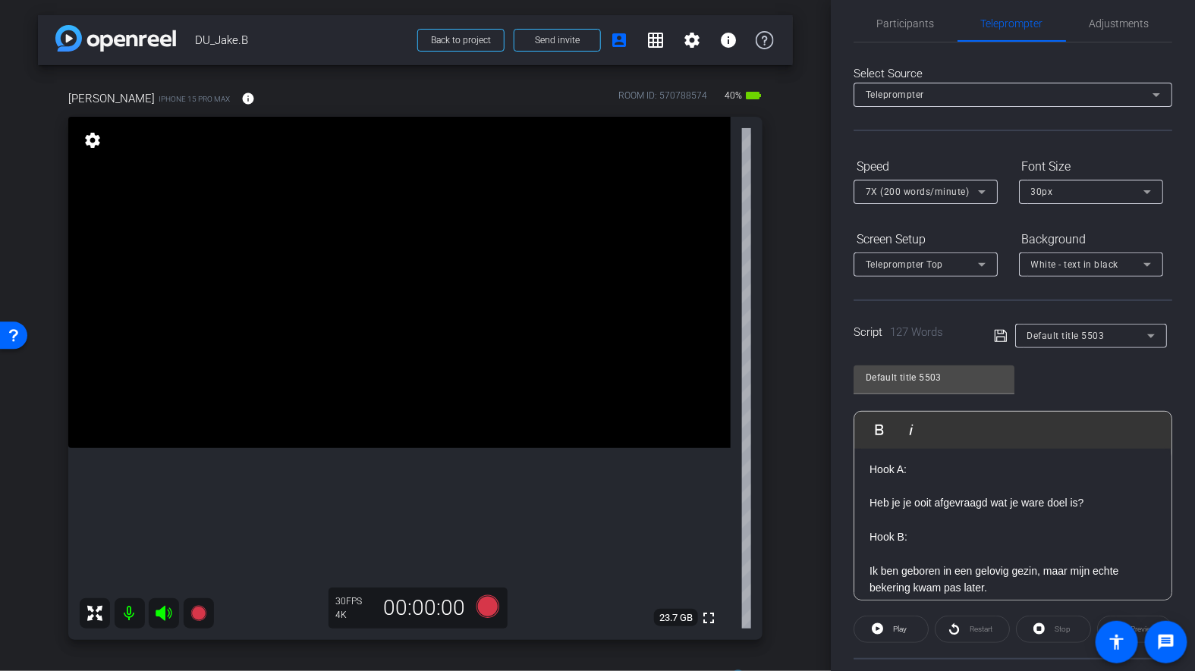
scroll to position [0, 0]
click at [495, 600] on icon at bounding box center [488, 606] width 36 height 27
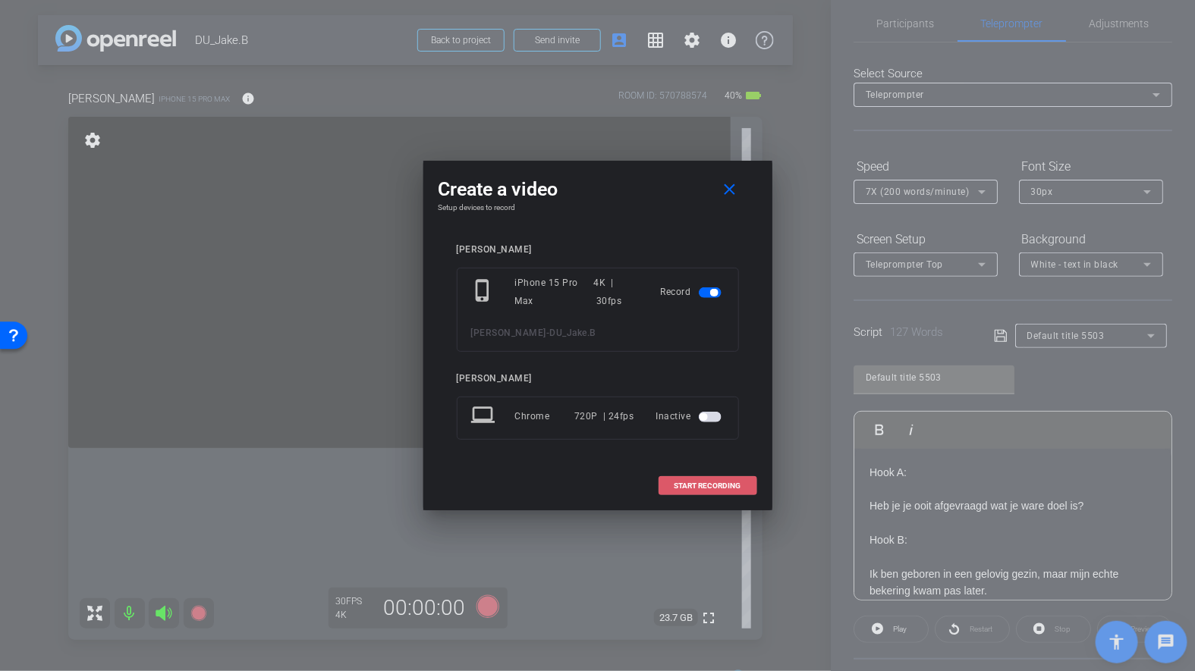
click at [670, 489] on span at bounding box center [707, 486] width 97 height 36
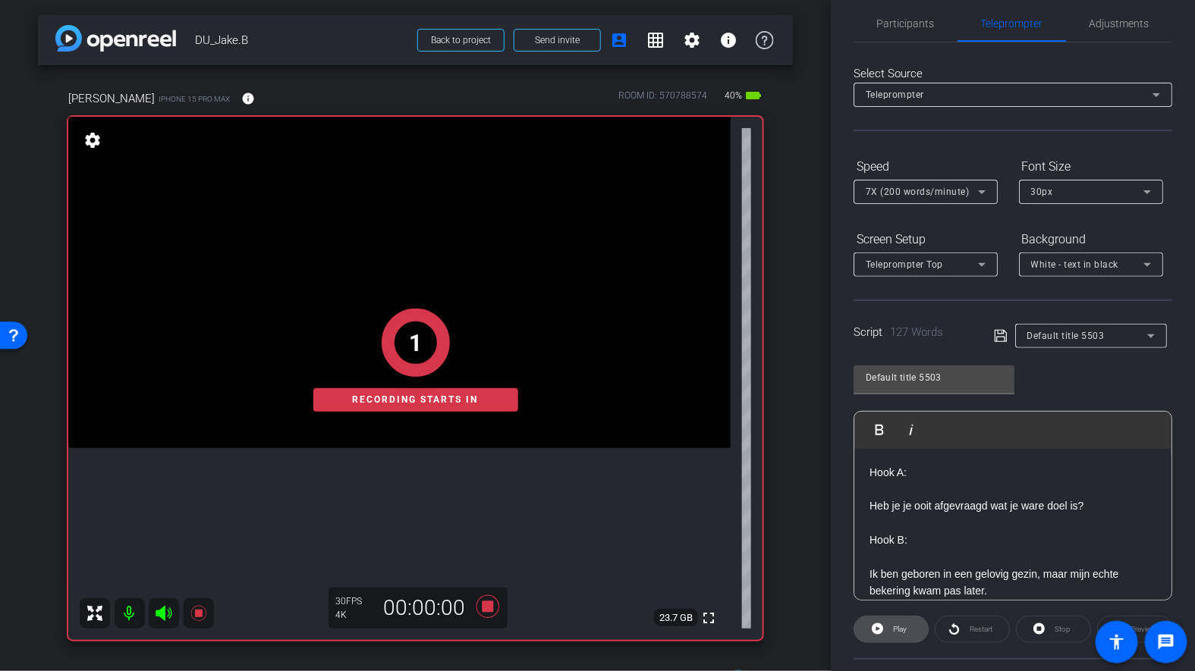
click at [893, 626] on span "Play" at bounding box center [900, 629] width 14 height 8
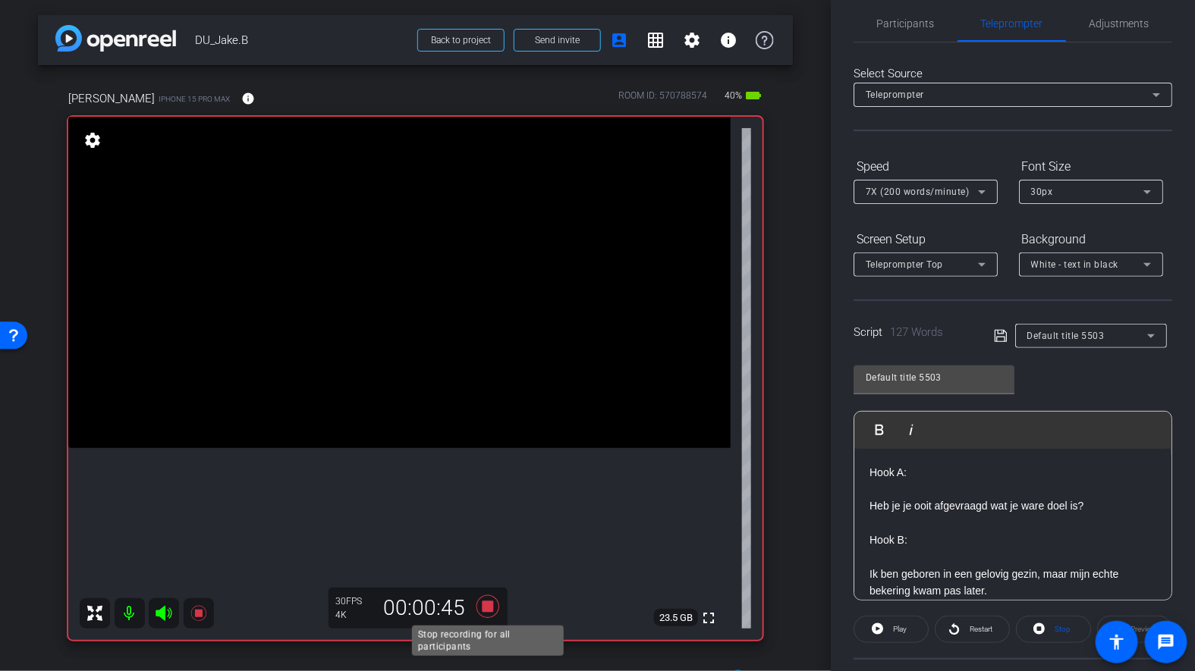
click at [482, 606] on icon at bounding box center [487, 606] width 23 height 23
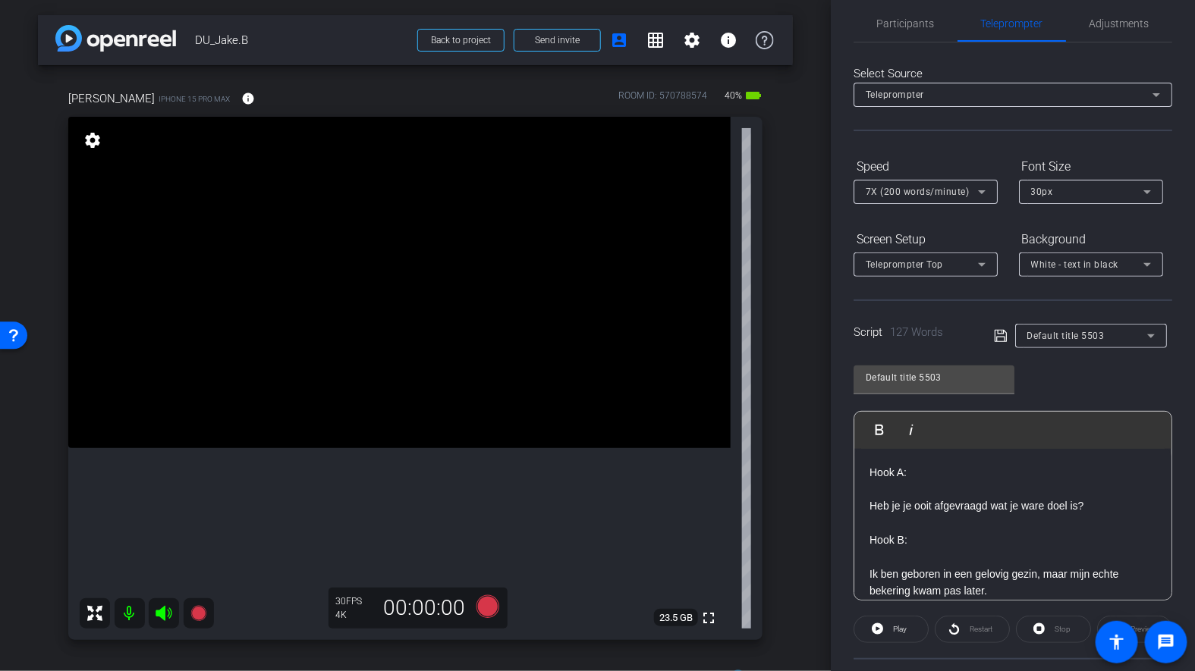
scroll to position [35, 0]
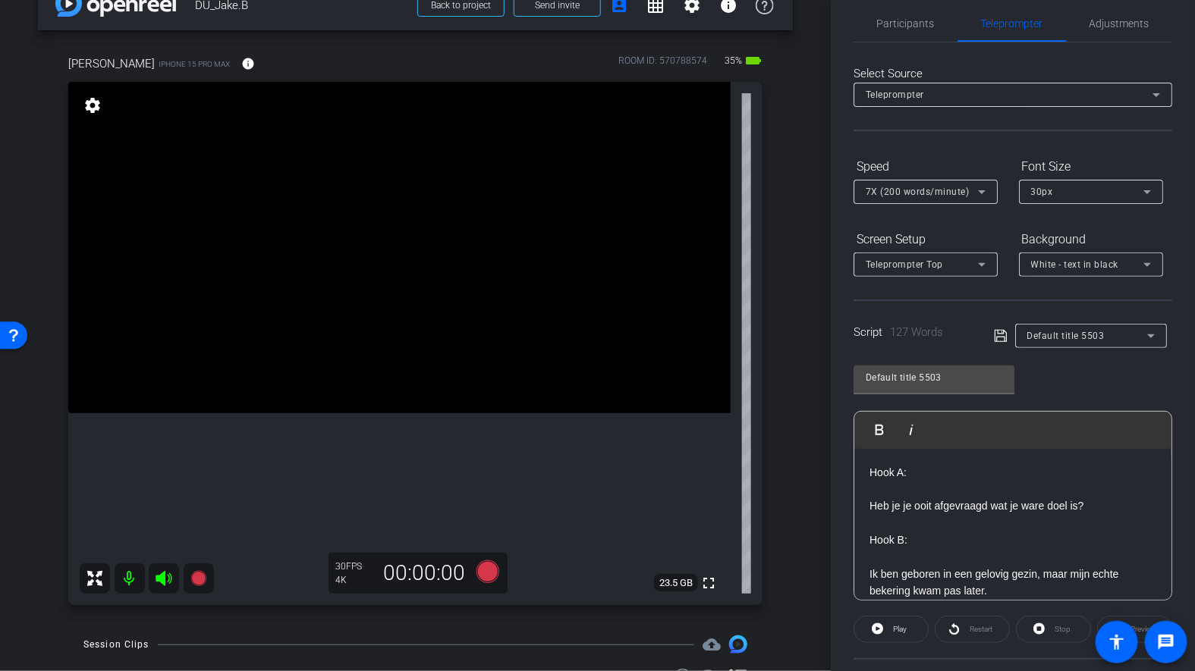
click at [887, 471] on p "Hook A:" at bounding box center [1012, 472] width 287 height 17
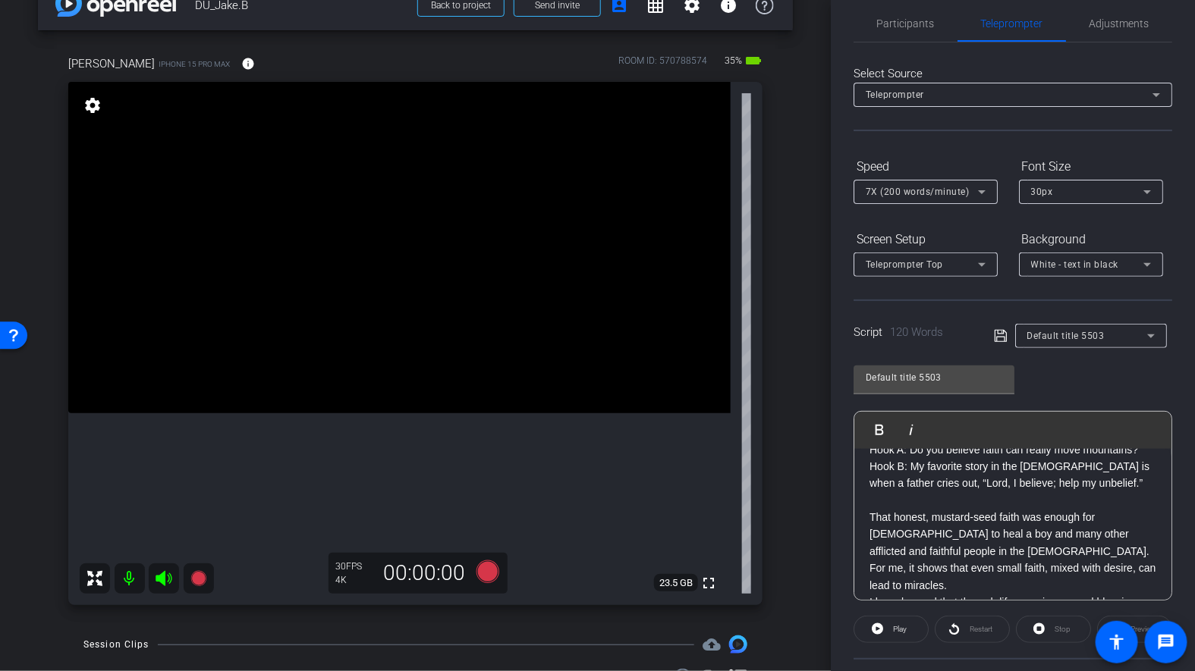
scroll to position [0, 0]
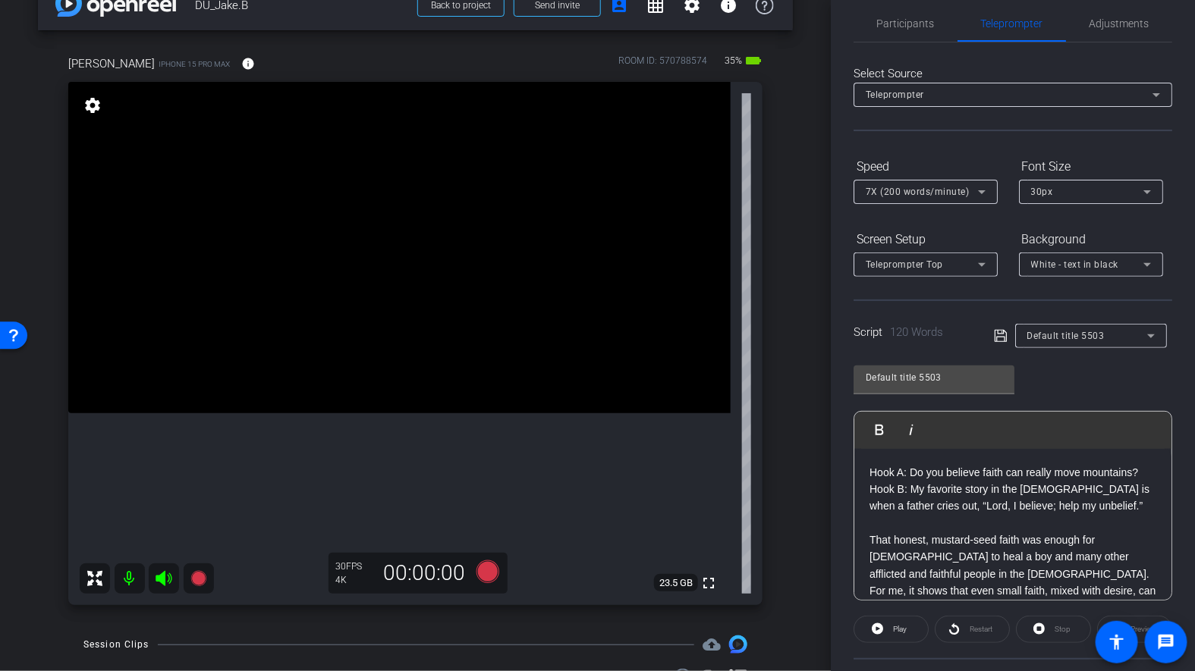
click at [910, 469] on p "Hook A: Do you believe faith can really move mountains? Hook B: My favorite sto…" at bounding box center [1012, 498] width 287 height 68
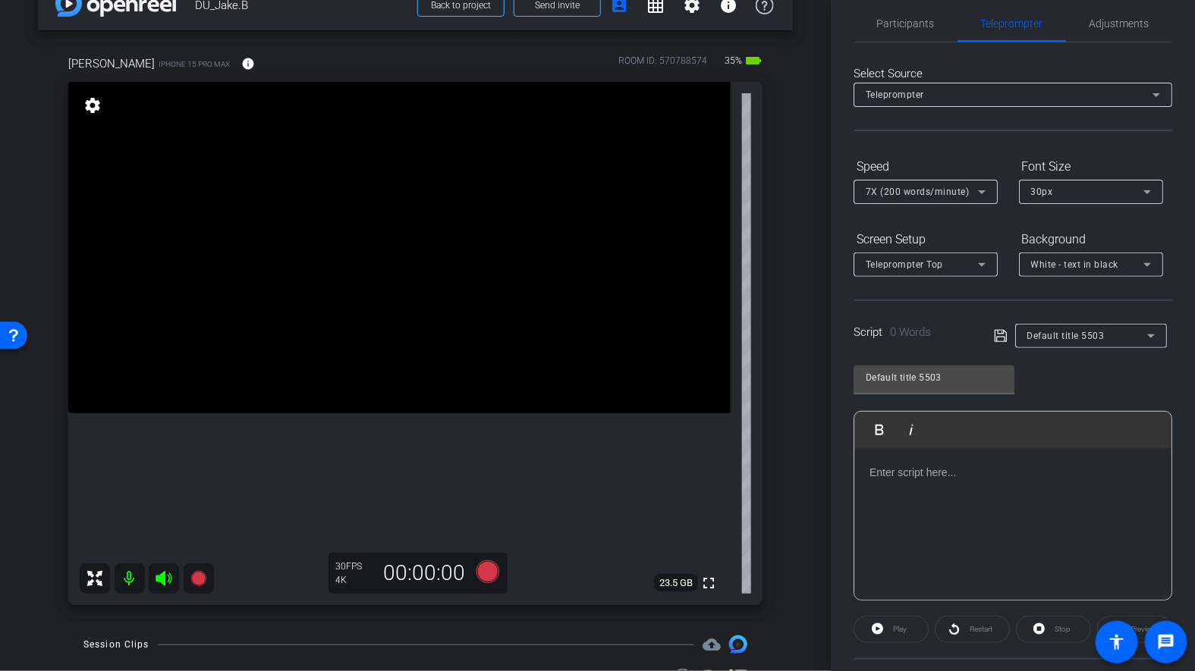
click at [899, 468] on p at bounding box center [1012, 472] width 287 height 17
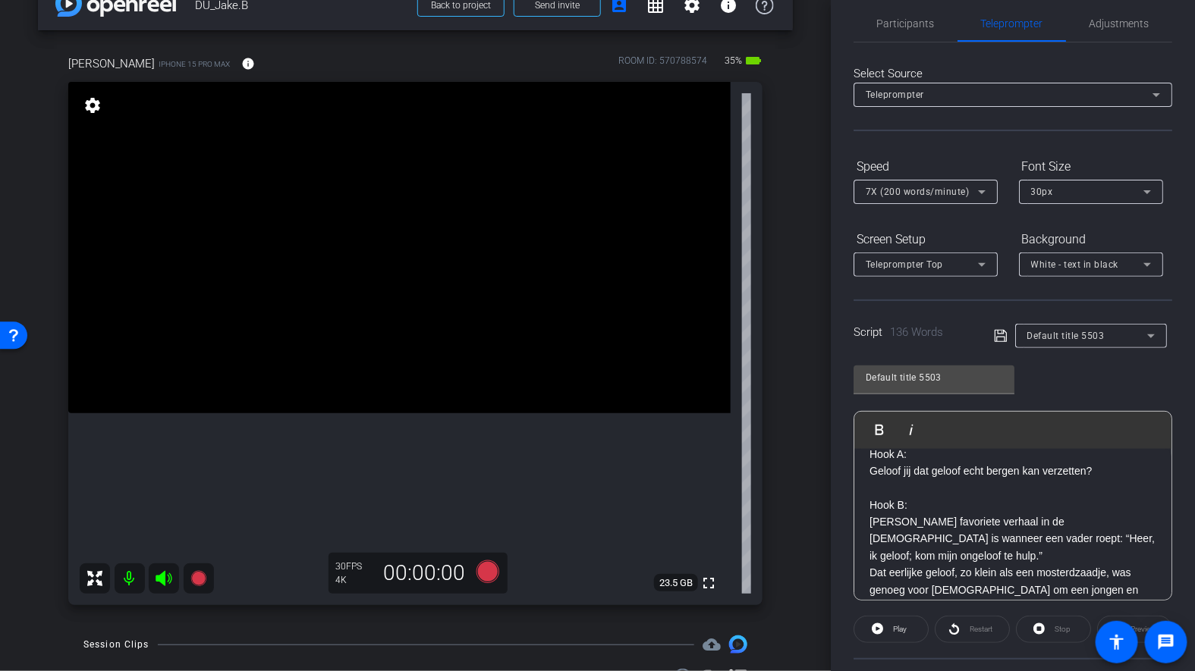
scroll to position [21, 0]
click at [1110, 530] on p "Mijn favoriete verhaal in de Bijbel is wanneer een vader roept: “Heer, ik geloo…" at bounding box center [1012, 535] width 287 height 51
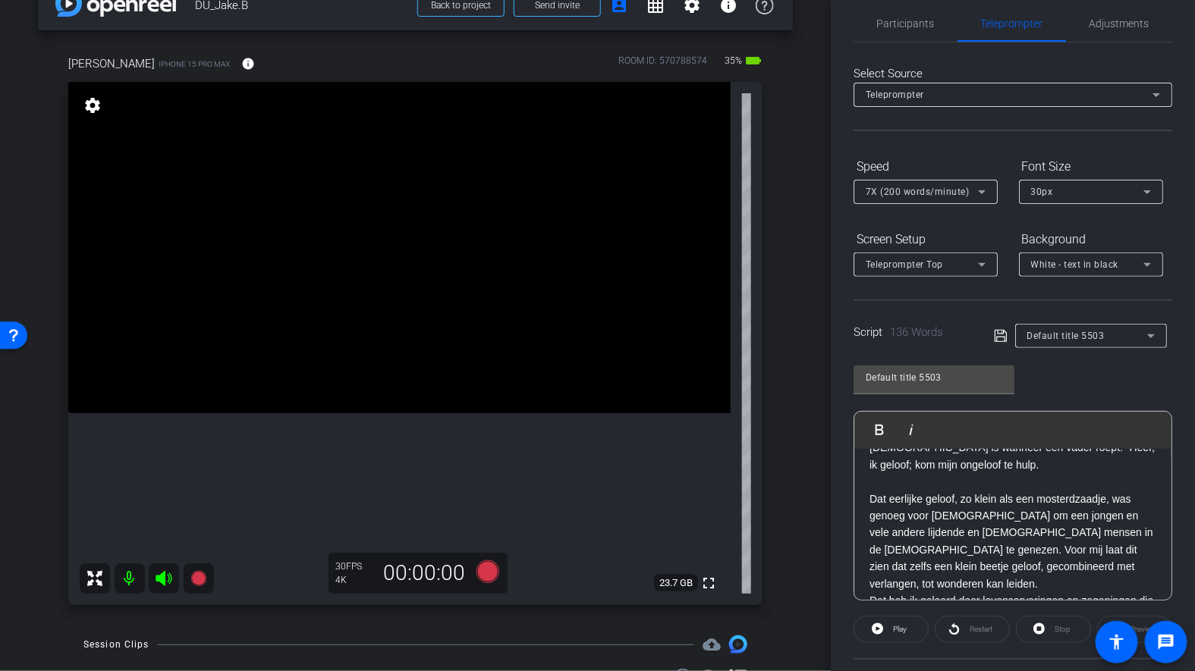
scroll to position [112, 0]
click at [1047, 546] on p "Dat eerlijke geloof, zo klein als een mosterdzaadje, was genoeg voor Jezus om e…" at bounding box center [1012, 539] width 287 height 102
click at [1085, 504] on p "Dat eerlijke geloof, zo klein als een mosterdzaadje, was genoeg voor Jezus om e…" at bounding box center [1012, 539] width 287 height 102
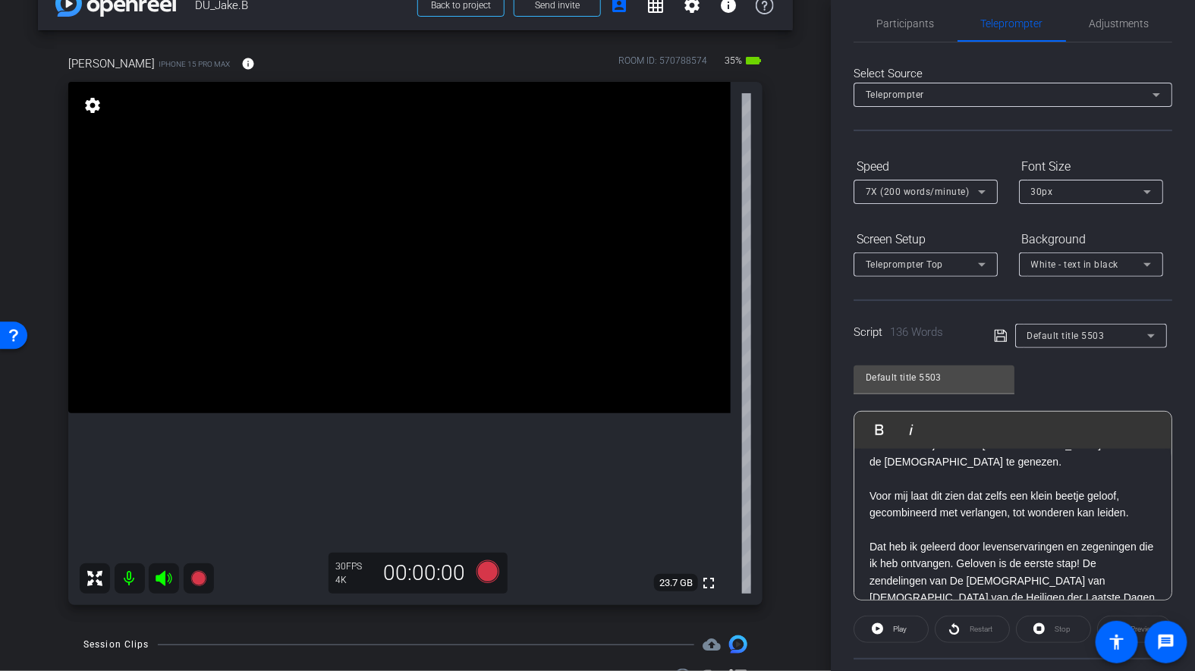
scroll to position [235, 0]
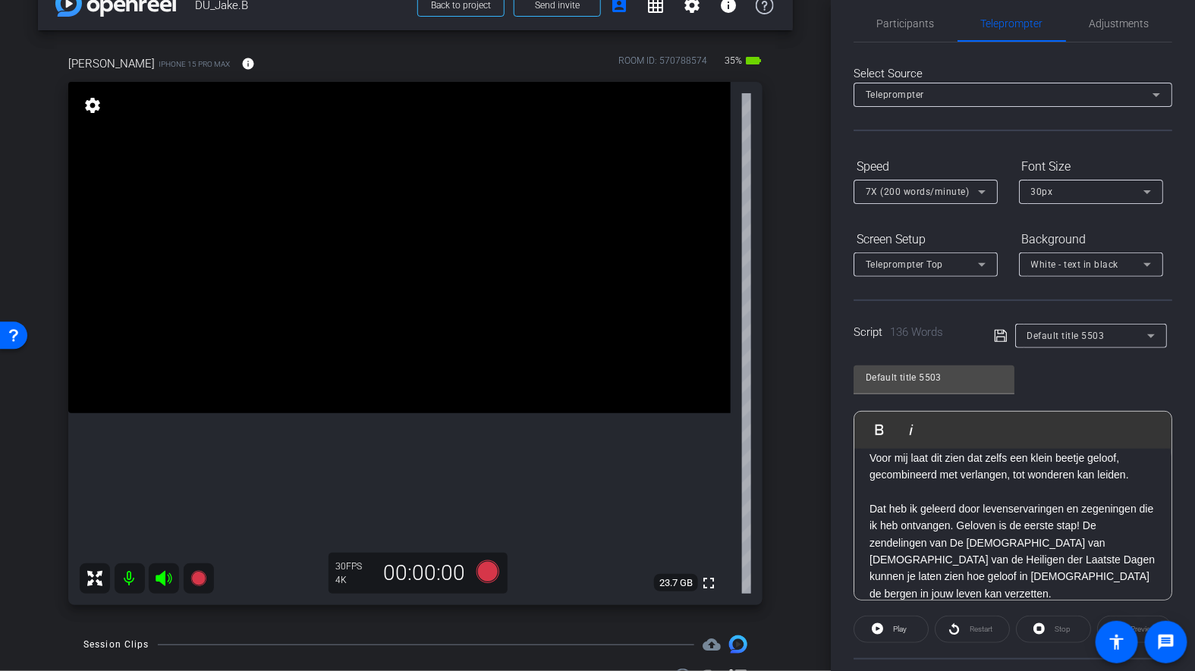
click at [1115, 545] on p "Dat heb ik geleerd door levenservaringen en zegeningen die ik heb ontvangen. Ge…" at bounding box center [1012, 552] width 287 height 102
click at [1101, 501] on p "Dat heb ik geleerd door levenservaringen en zegeningen die ik heb ontvangen. Ge…" at bounding box center [1012, 552] width 287 height 102
click at [1003, 339] on icon at bounding box center [1001, 336] width 14 height 18
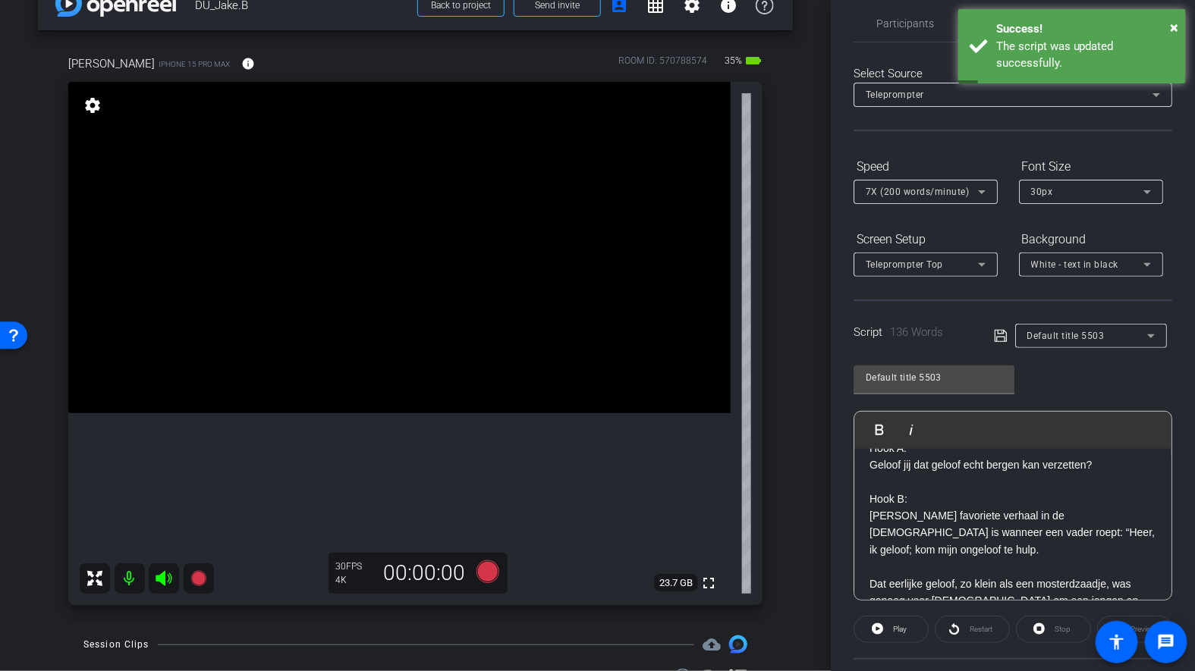
scroll to position [47, 0]
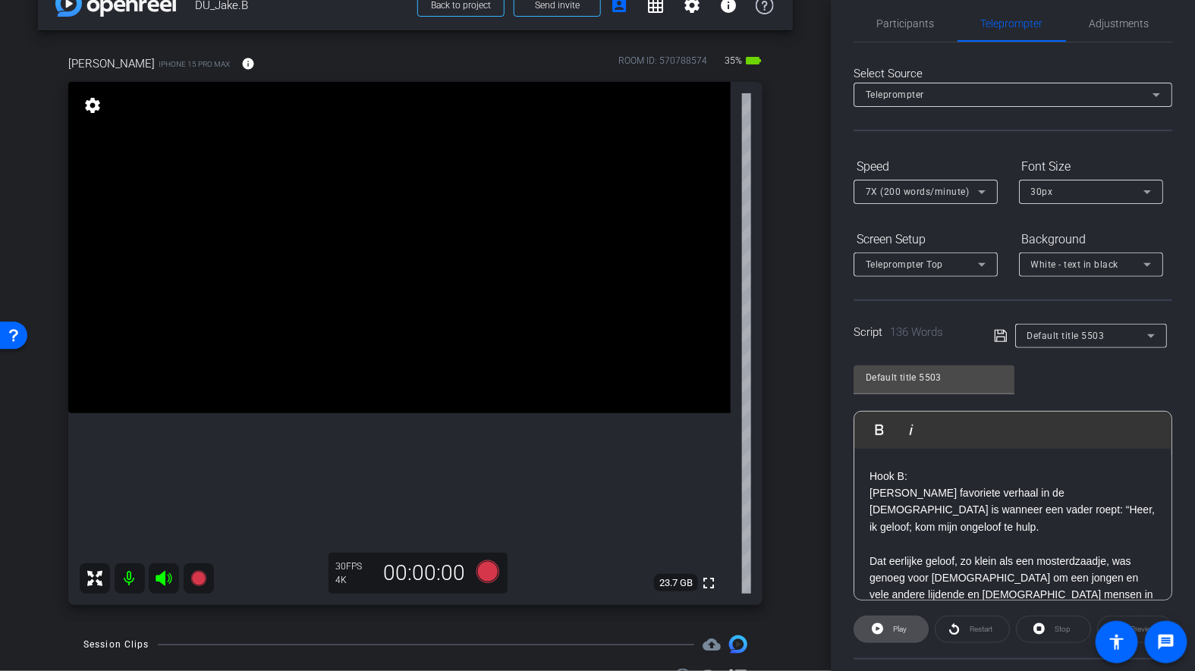
click at [891, 623] on span "Play" at bounding box center [897, 629] width 17 height 21
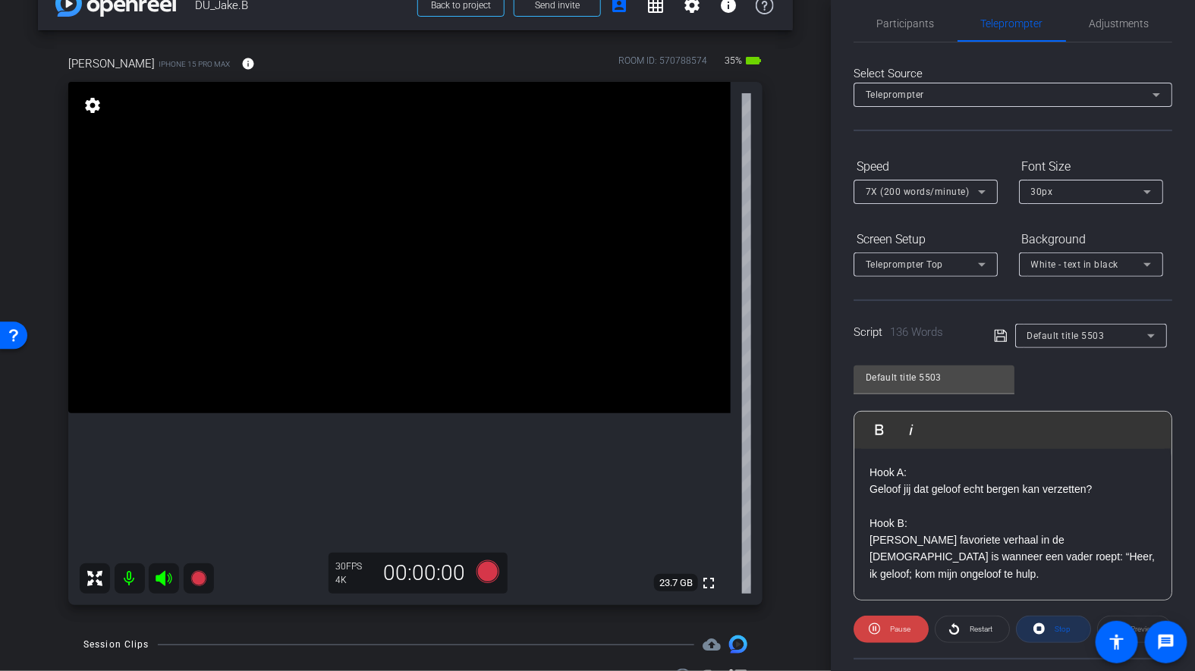
click at [1043, 634] on icon at bounding box center [1038, 629] width 11 height 19
click at [495, 573] on icon at bounding box center [487, 572] width 23 height 23
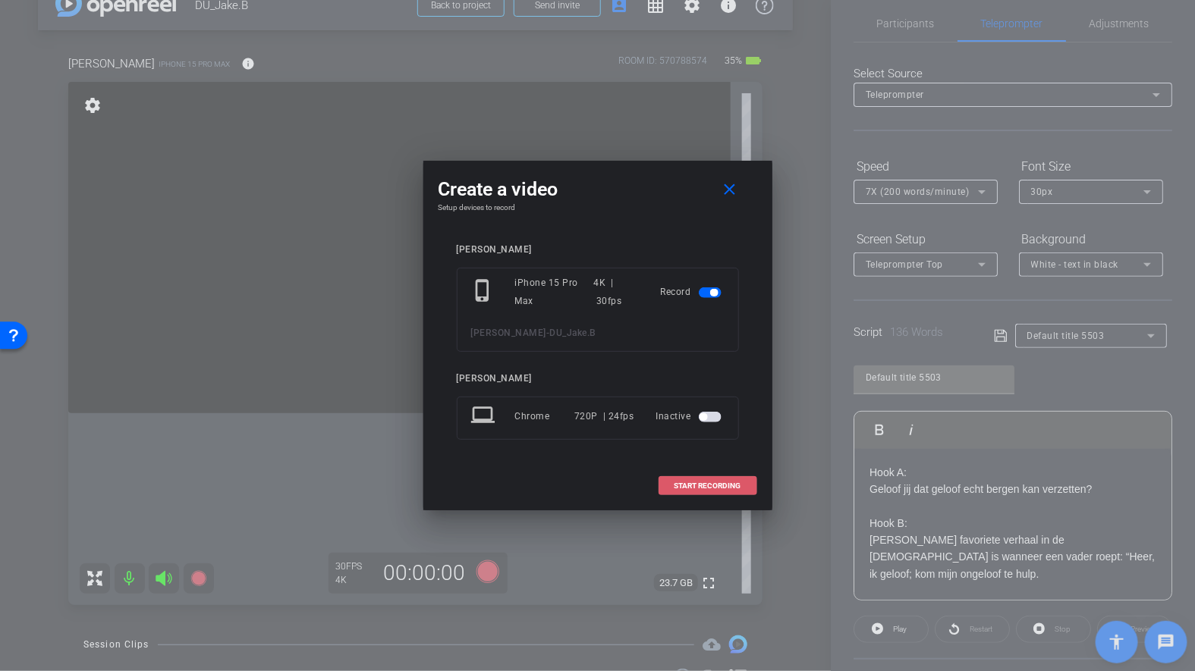
click at [687, 489] on span at bounding box center [707, 486] width 97 height 36
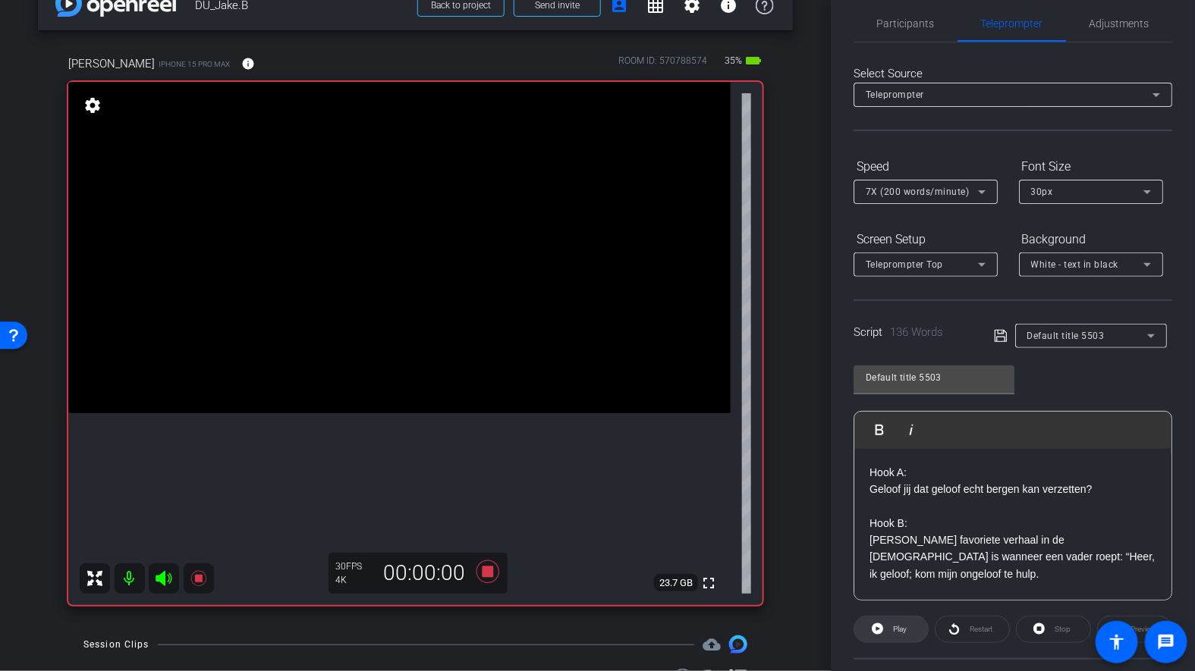
click at [880, 623] on icon at bounding box center [877, 628] width 11 height 11
click at [481, 576] on icon at bounding box center [488, 571] width 36 height 27
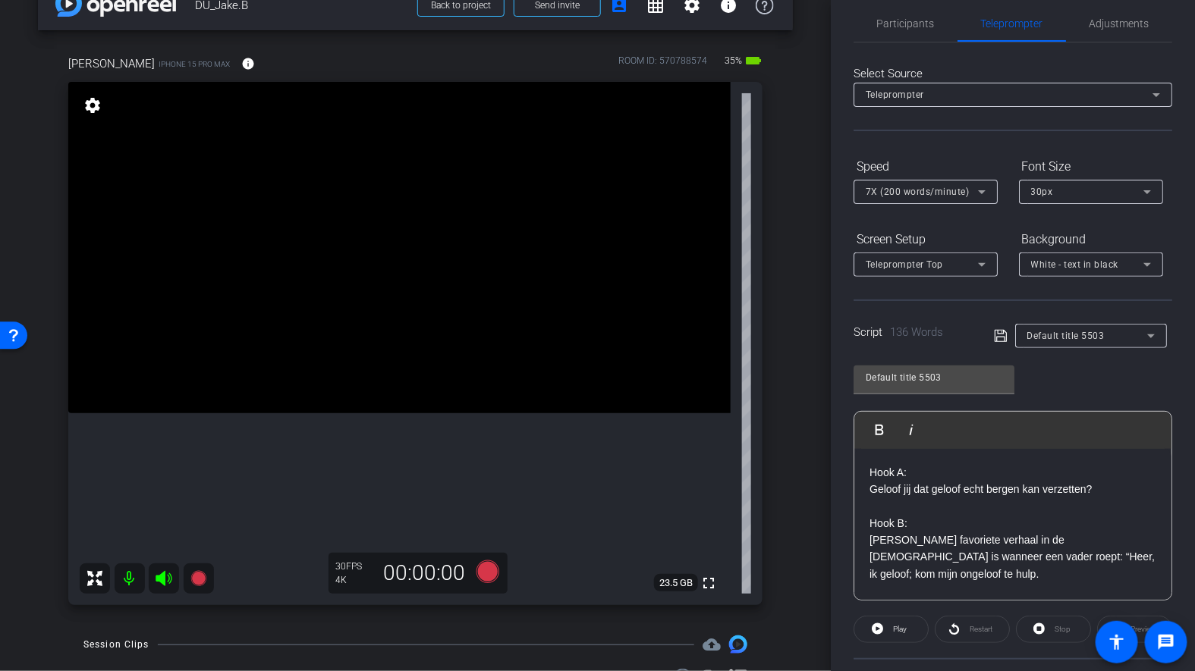
scroll to position [14, 0]
click at [488, 565] on icon at bounding box center [487, 572] width 23 height 23
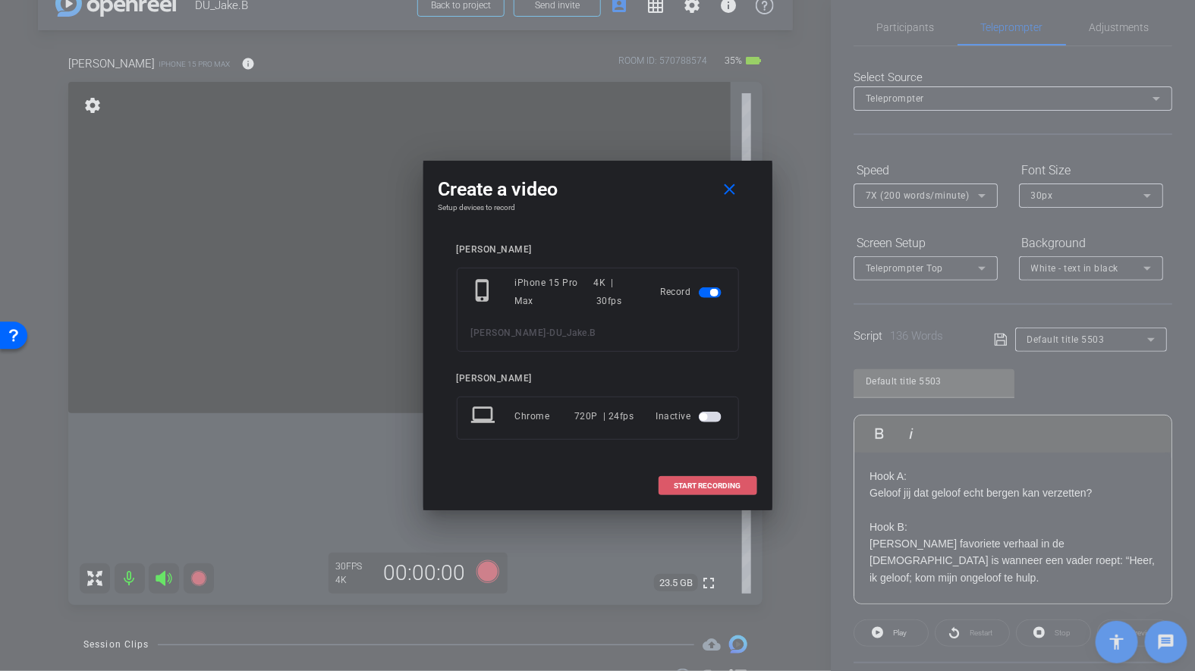
click at [702, 484] on span "START RECORDING" at bounding box center [707, 486] width 67 height 8
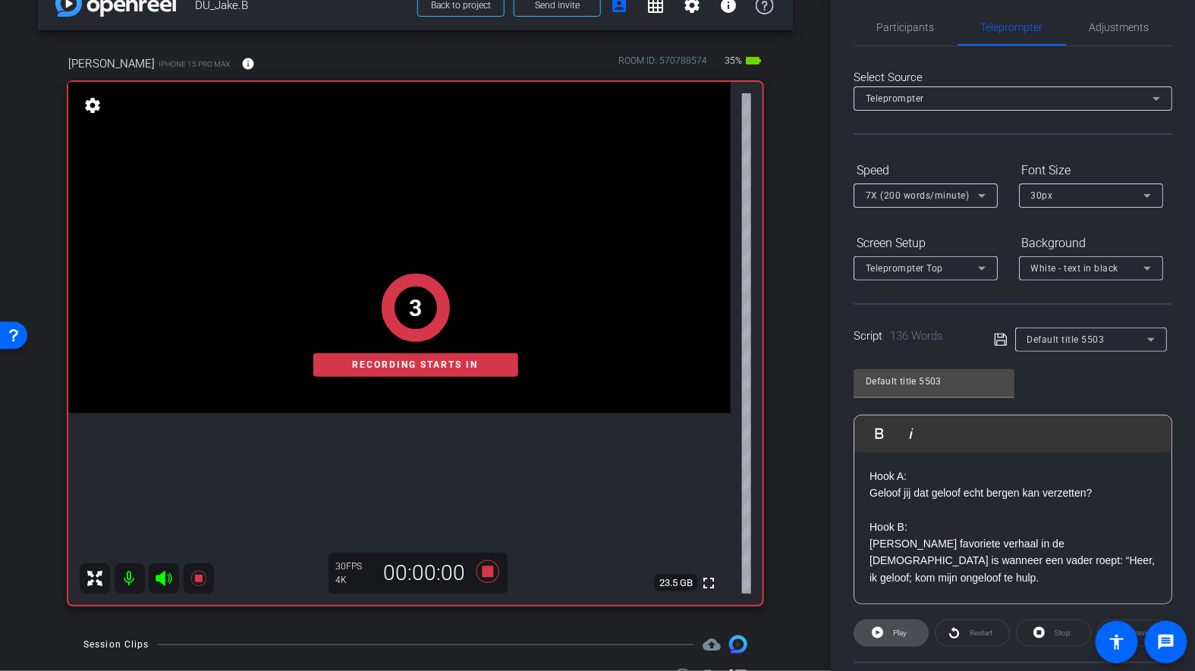
click at [886, 631] on span at bounding box center [891, 633] width 74 height 36
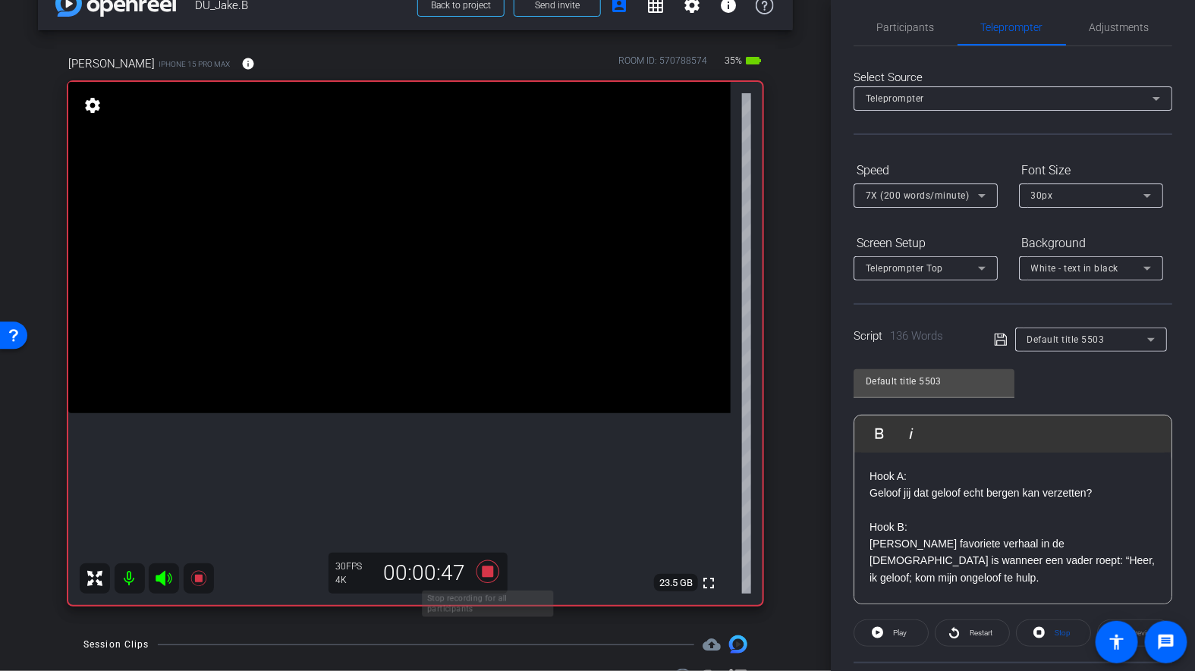
click at [489, 571] on icon at bounding box center [487, 572] width 23 height 23
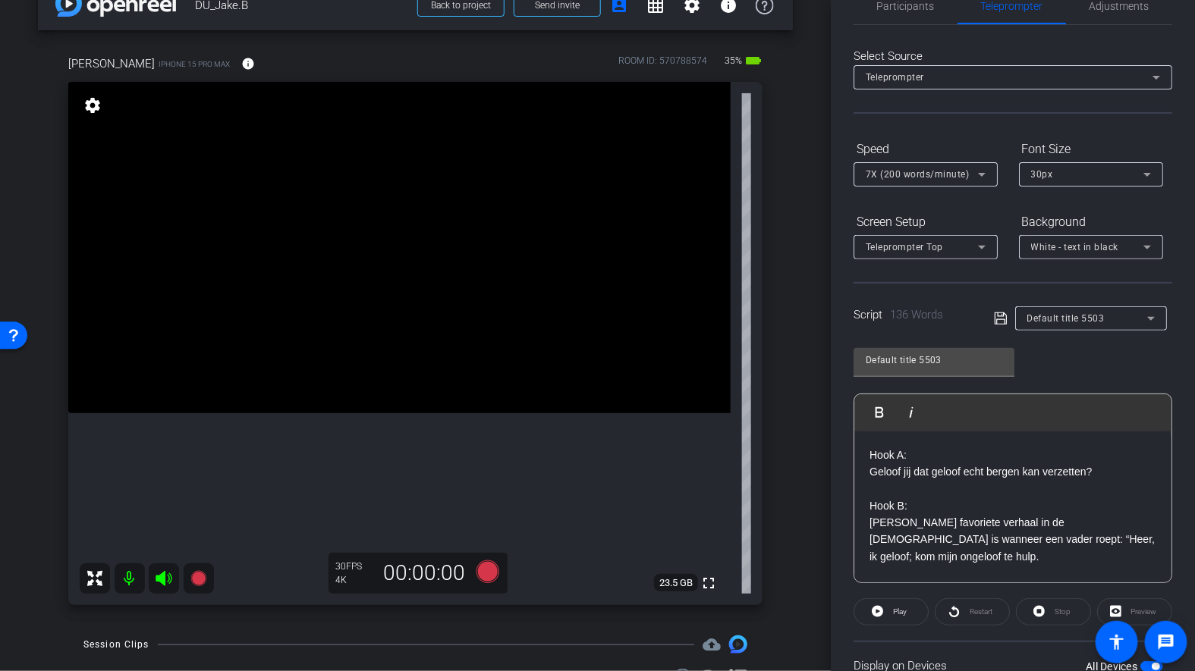
scroll to position [36, 0]
click at [491, 569] on icon at bounding box center [487, 572] width 23 height 23
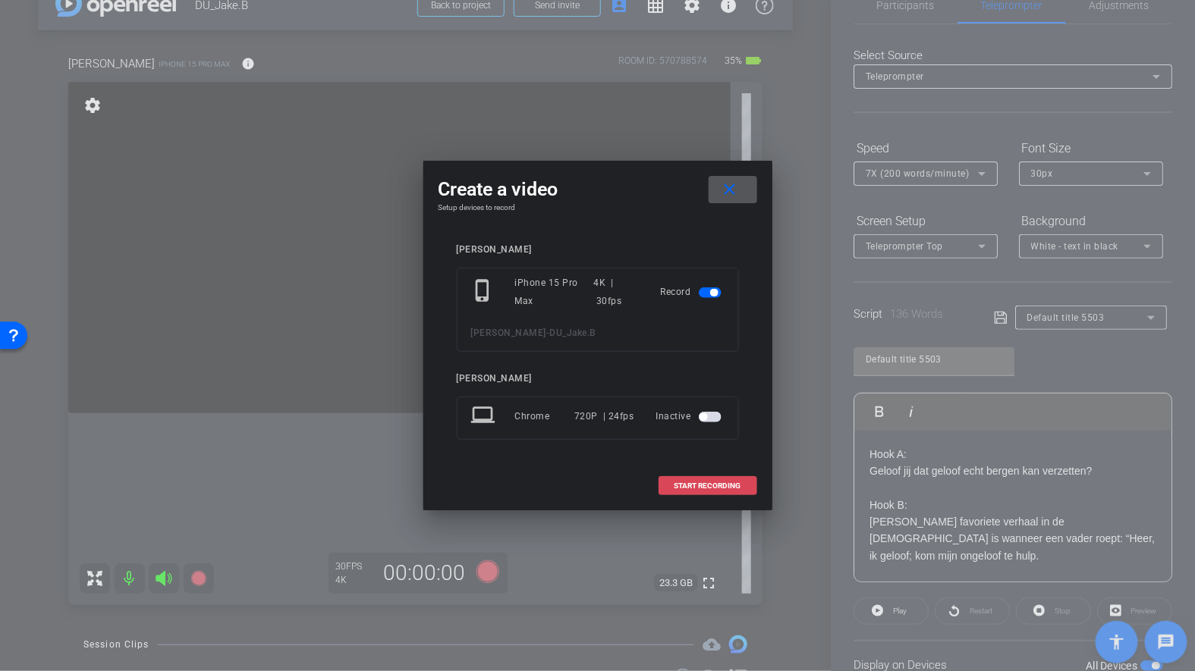
click at [710, 482] on span "START RECORDING" at bounding box center [707, 486] width 67 height 8
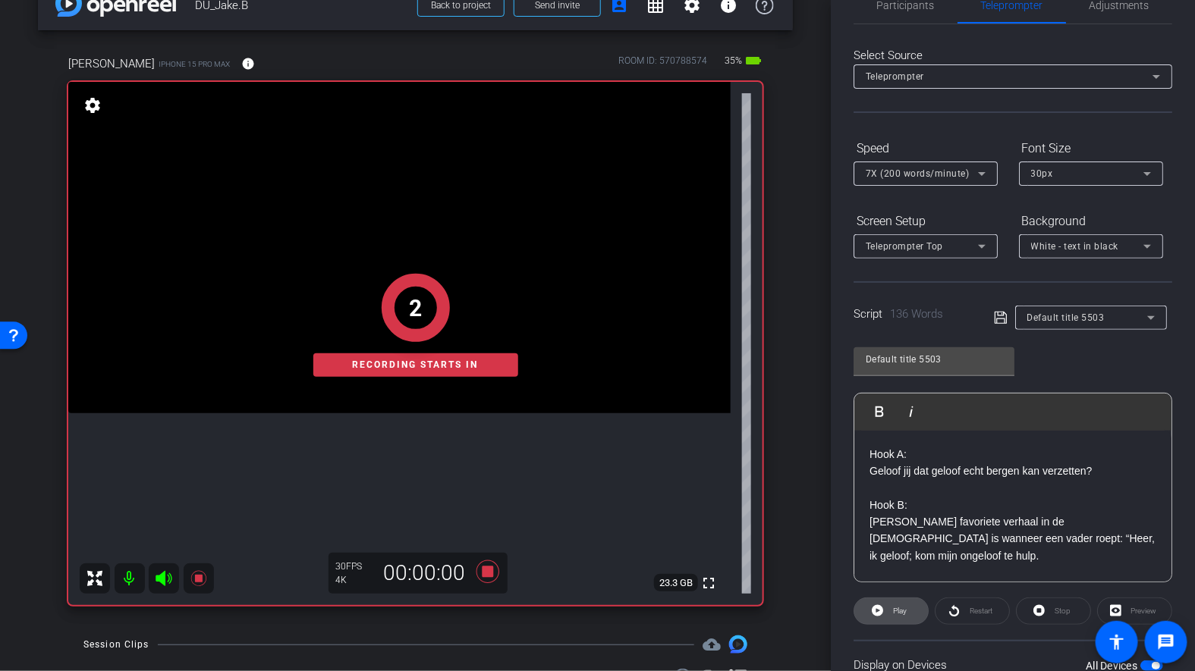
click at [878, 609] on icon at bounding box center [877, 610] width 11 height 19
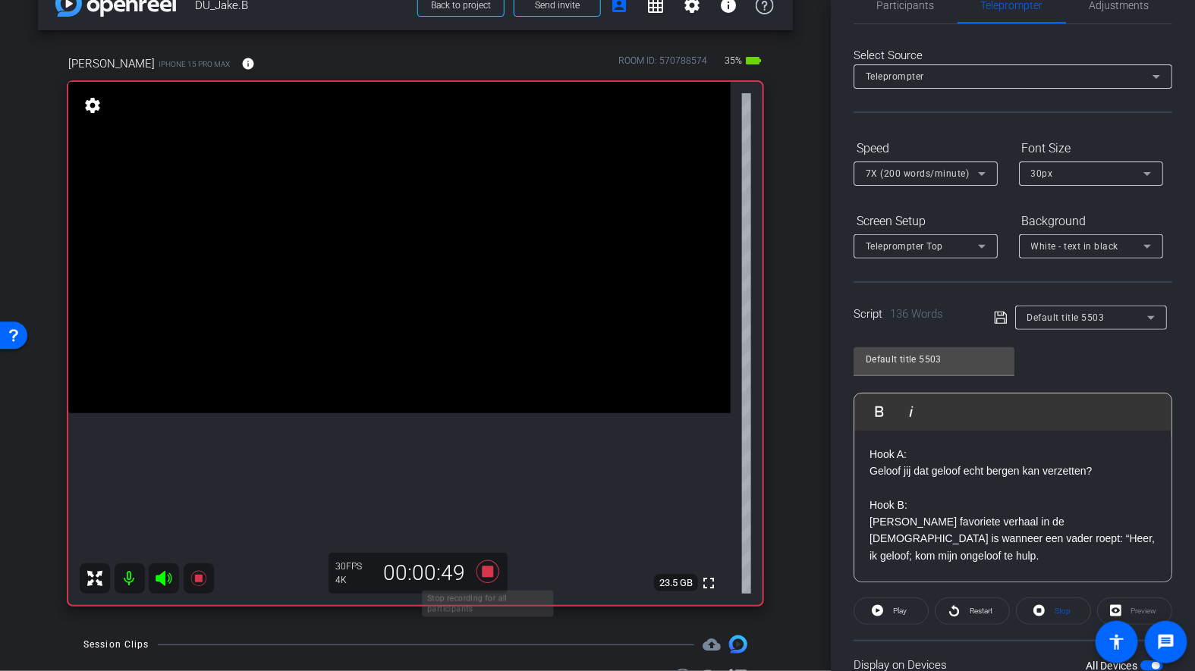
click at [490, 572] on icon at bounding box center [487, 572] width 23 height 23
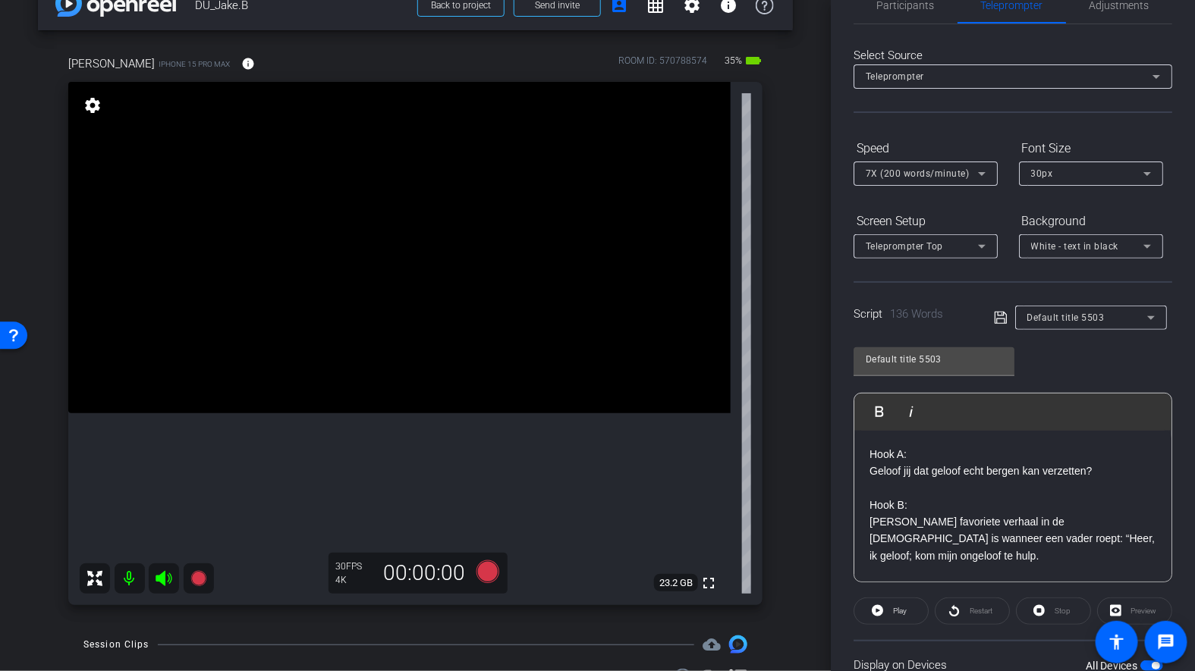
click at [925, 470] on p "Geloof jij dat geloof echt bergen kan verzetten?" at bounding box center [1012, 480] width 287 height 34
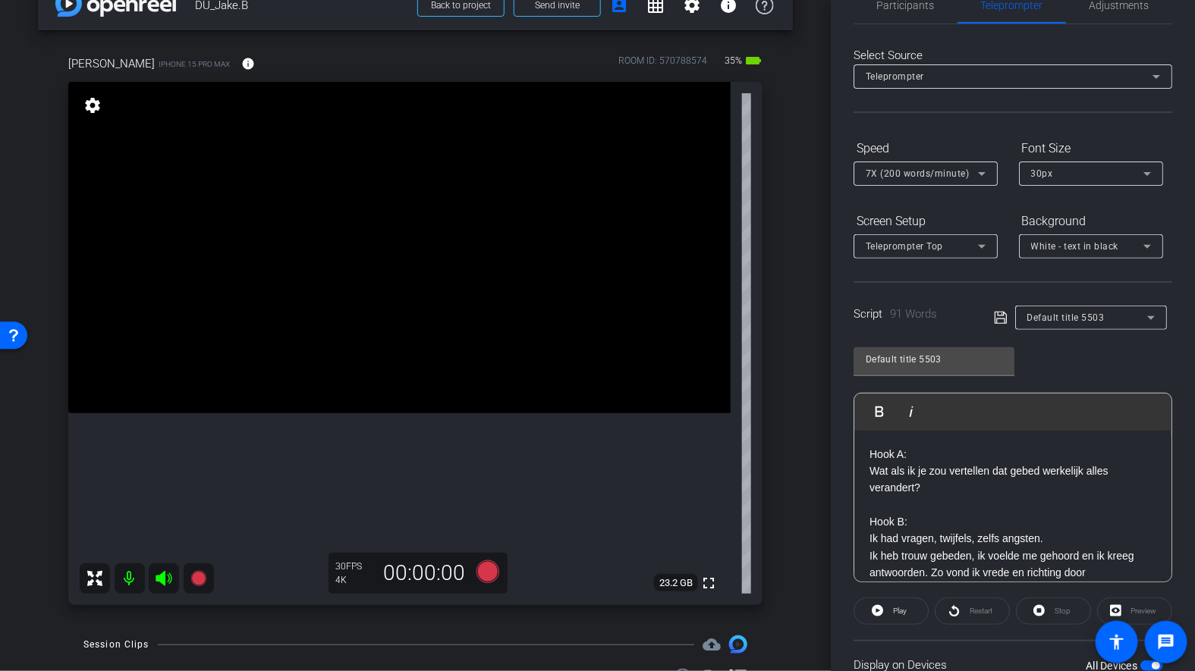
scroll to position [49, 0]
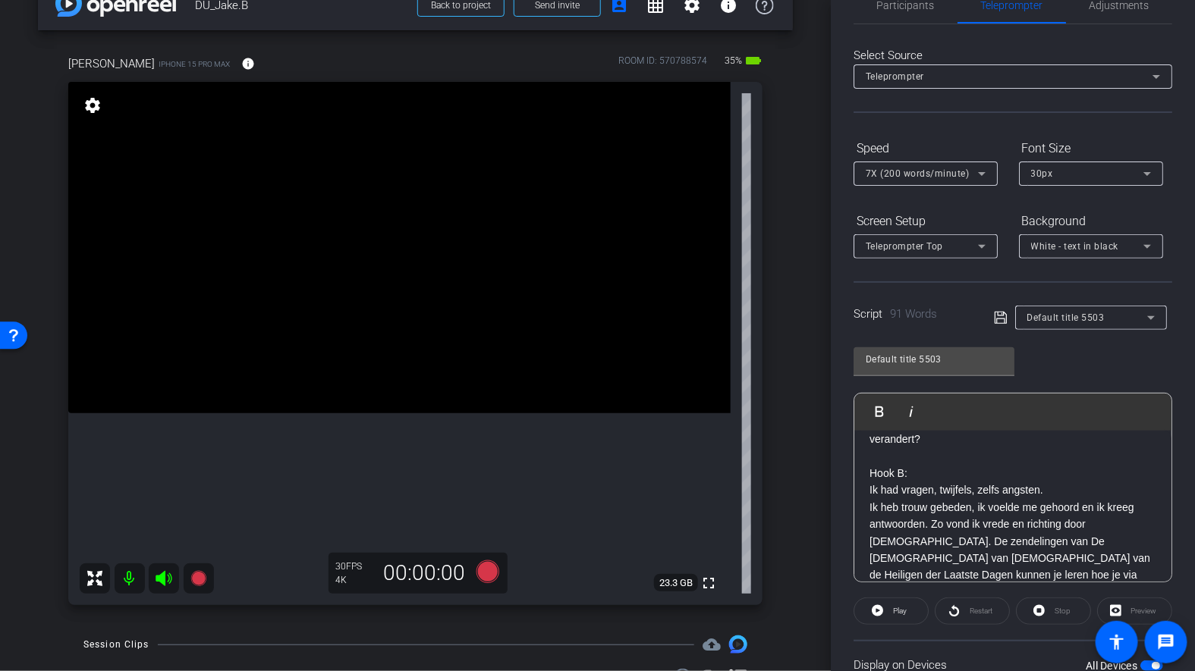
click at [1056, 486] on p "Ik had vragen, twijfels, zelfs angsten." at bounding box center [1012, 490] width 287 height 17
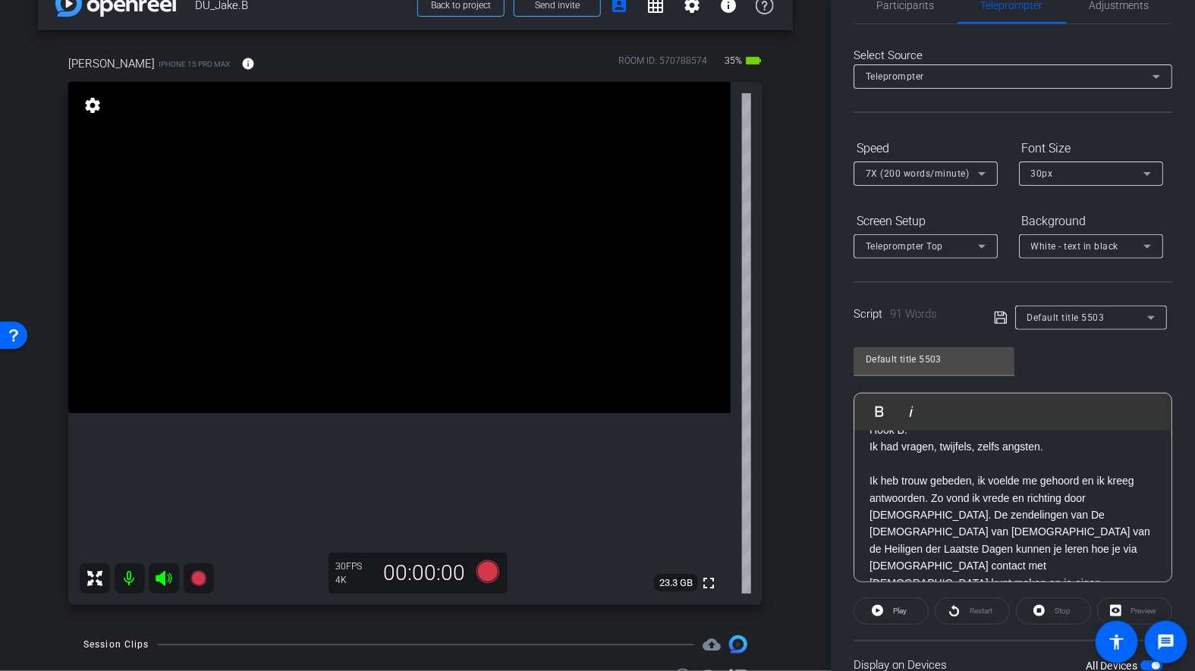
scroll to position [93, 0]
click at [916, 512] on p "Ik heb trouw gebeden, ik voelde me gehoord en ik kreeg antwoorden. Zo vond ik v…" at bounding box center [1012, 540] width 287 height 136
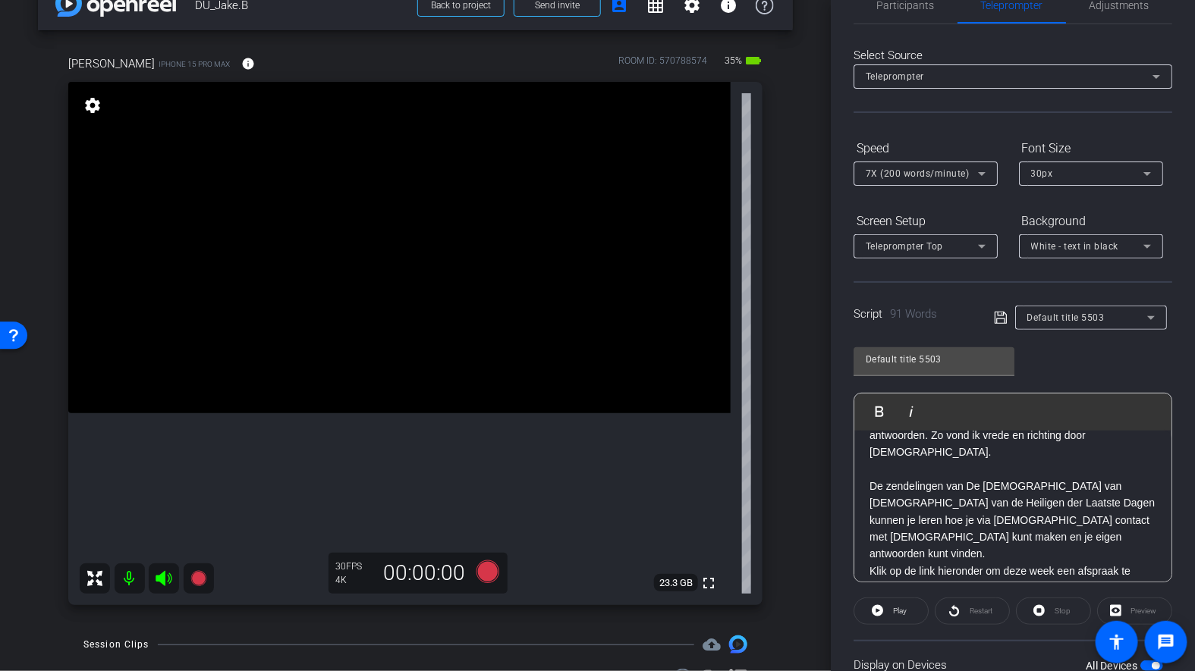
scroll to position [167, 0]
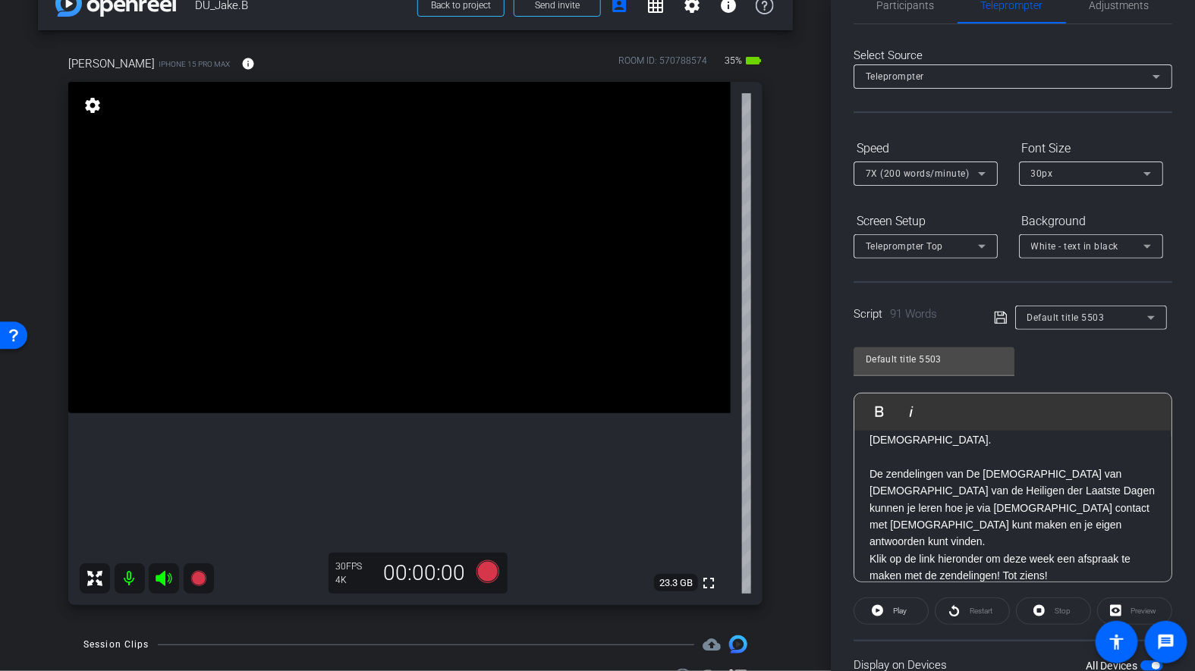
click at [936, 524] on p "De zendelingen van De Kerk van Jezus Christus van de Heiligen der Laatste Dagen…" at bounding box center [1012, 508] width 287 height 85
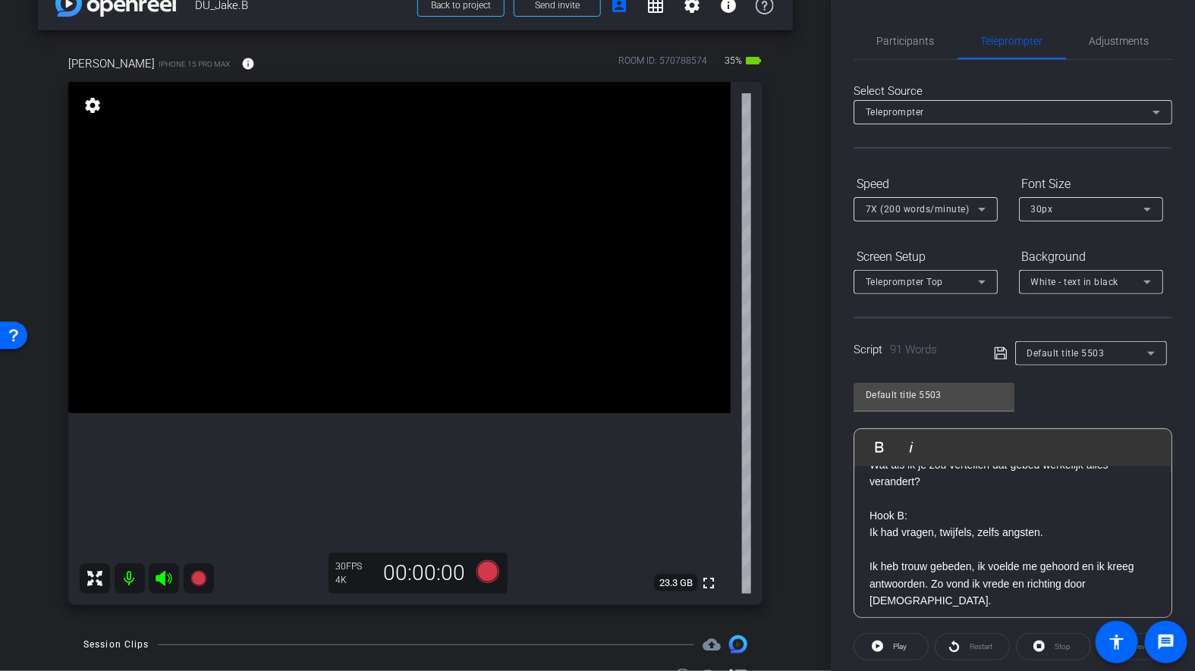
scroll to position [44, 0]
click at [1001, 354] on icon at bounding box center [1001, 353] width 14 height 18
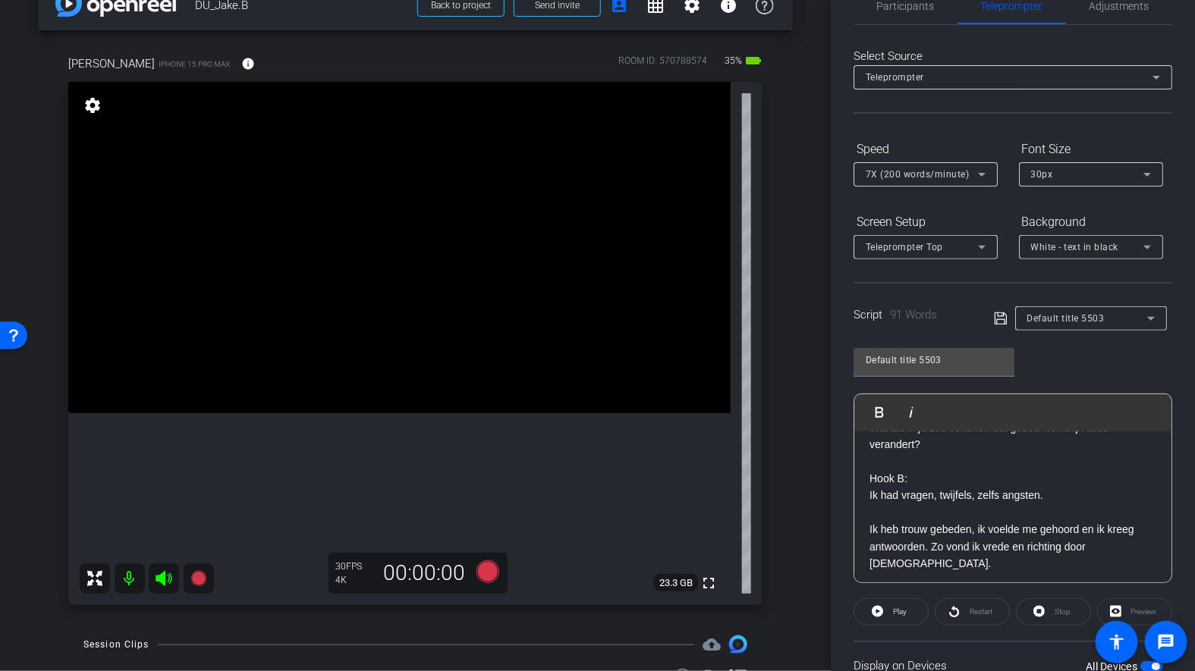
scroll to position [50, 0]
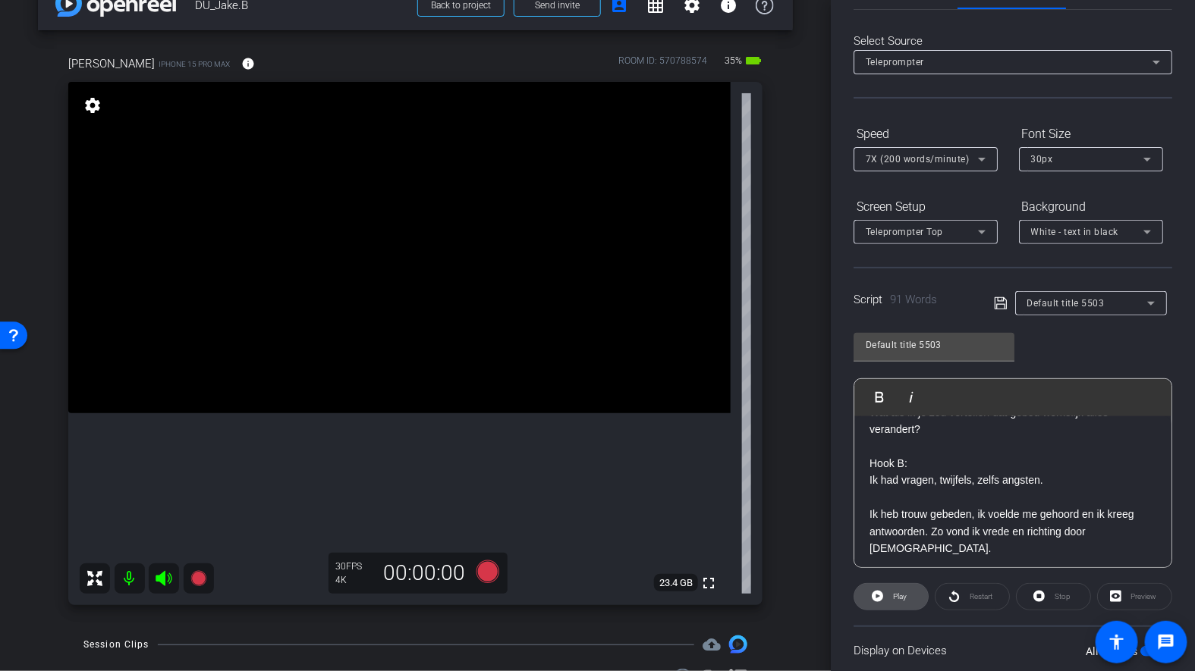
click at [890, 598] on span "Play" at bounding box center [897, 596] width 17 height 21
click at [1054, 593] on span "Stop" at bounding box center [1061, 596] width 20 height 21
click at [1000, 303] on icon at bounding box center [1000, 303] width 12 height 12
click at [884, 592] on span at bounding box center [891, 597] width 74 height 36
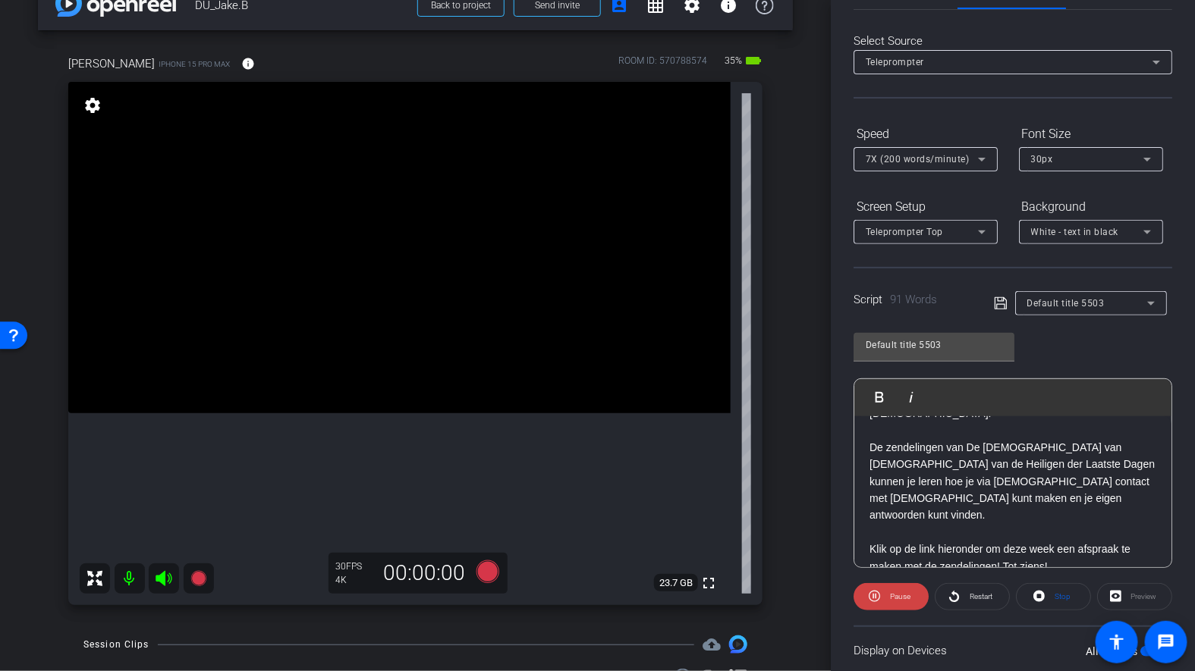
scroll to position [184, 0]
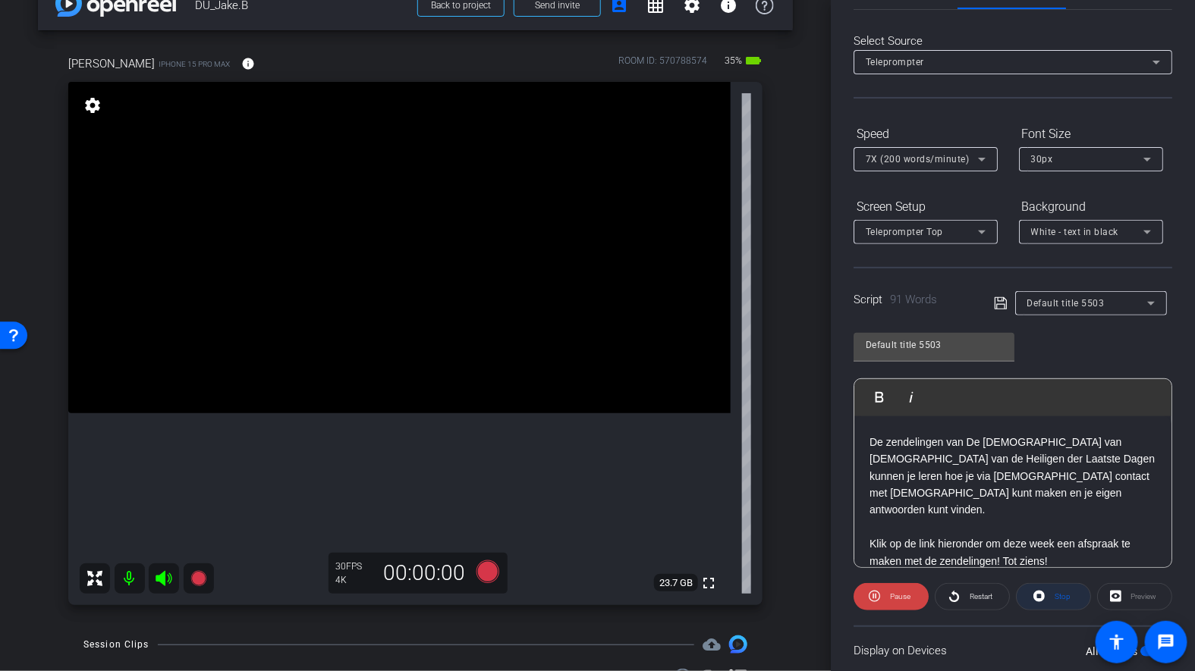
click at [1036, 594] on icon at bounding box center [1038, 596] width 11 height 11
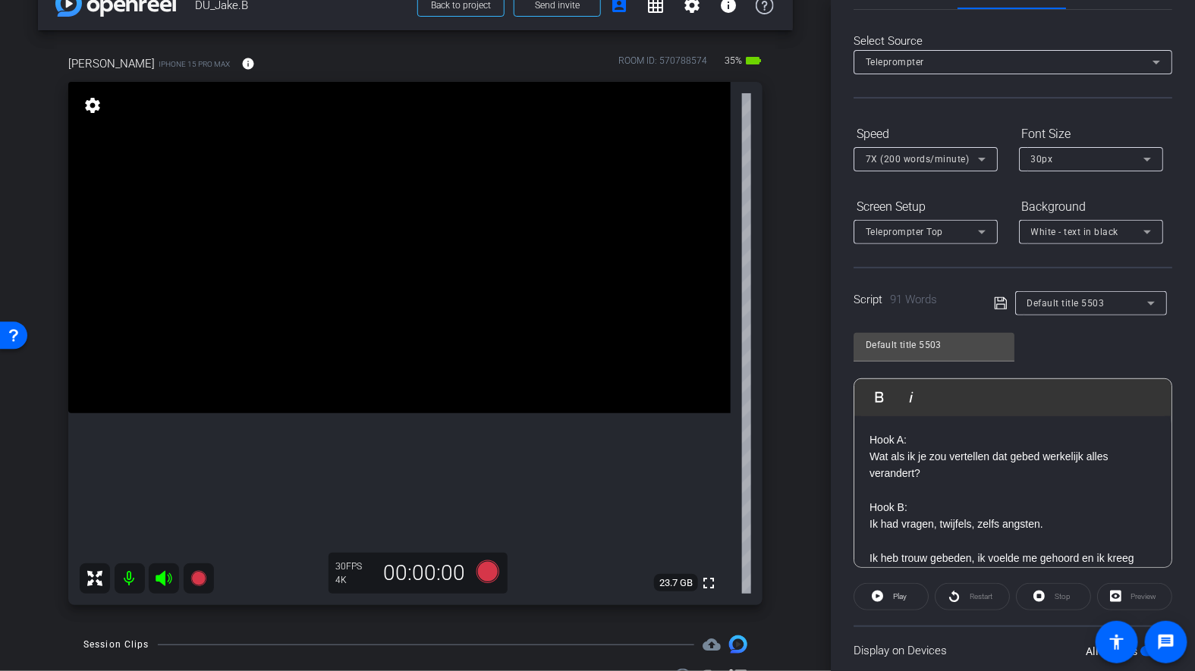
scroll to position [0, 0]
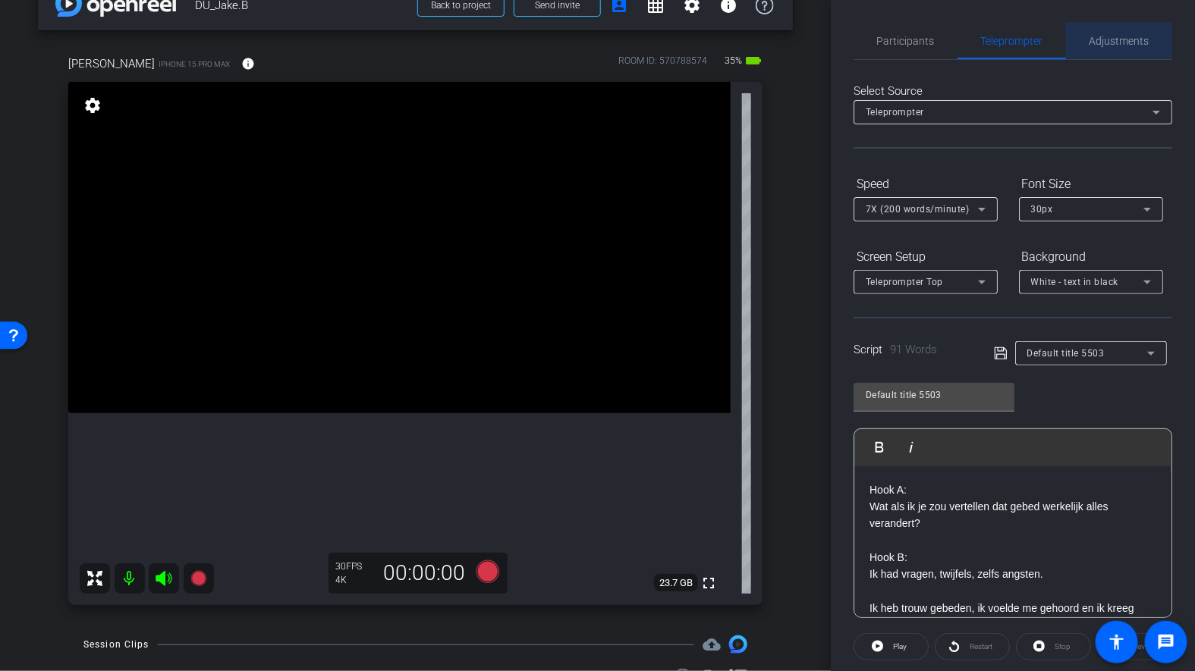
click at [1096, 54] on span "Adjustments" at bounding box center [1119, 41] width 60 height 36
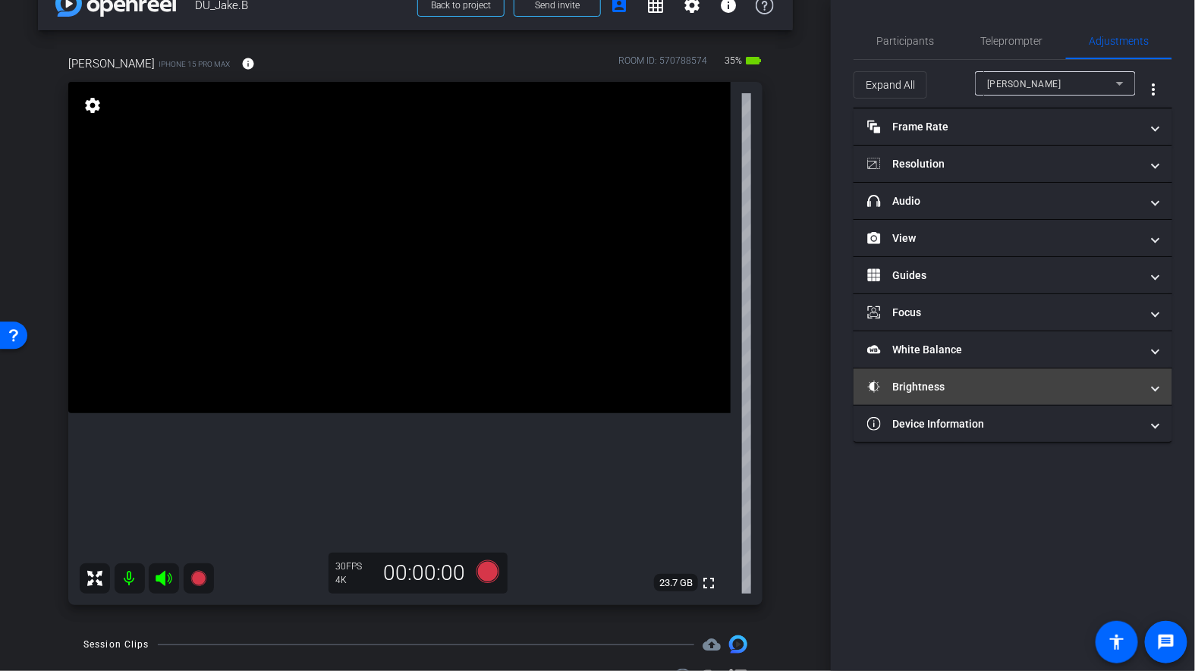
click at [946, 388] on mat-panel-title "Brightness" at bounding box center [1003, 387] width 273 height 16
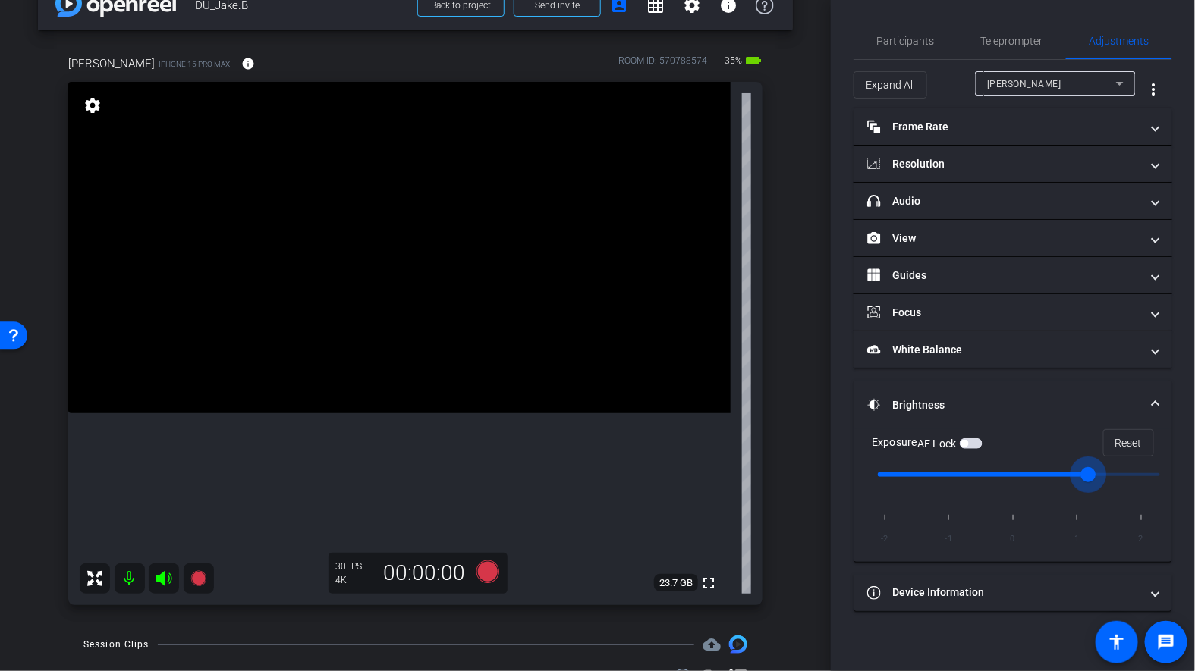
type input "1"
drag, startPoint x: 1018, startPoint y: 476, endPoint x: 1083, endPoint y: 473, distance: 65.3
click at [1084, 474] on input "range" at bounding box center [1019, 474] width 314 height 33
click at [995, 42] on span "Teleprompter" at bounding box center [1012, 41] width 62 height 11
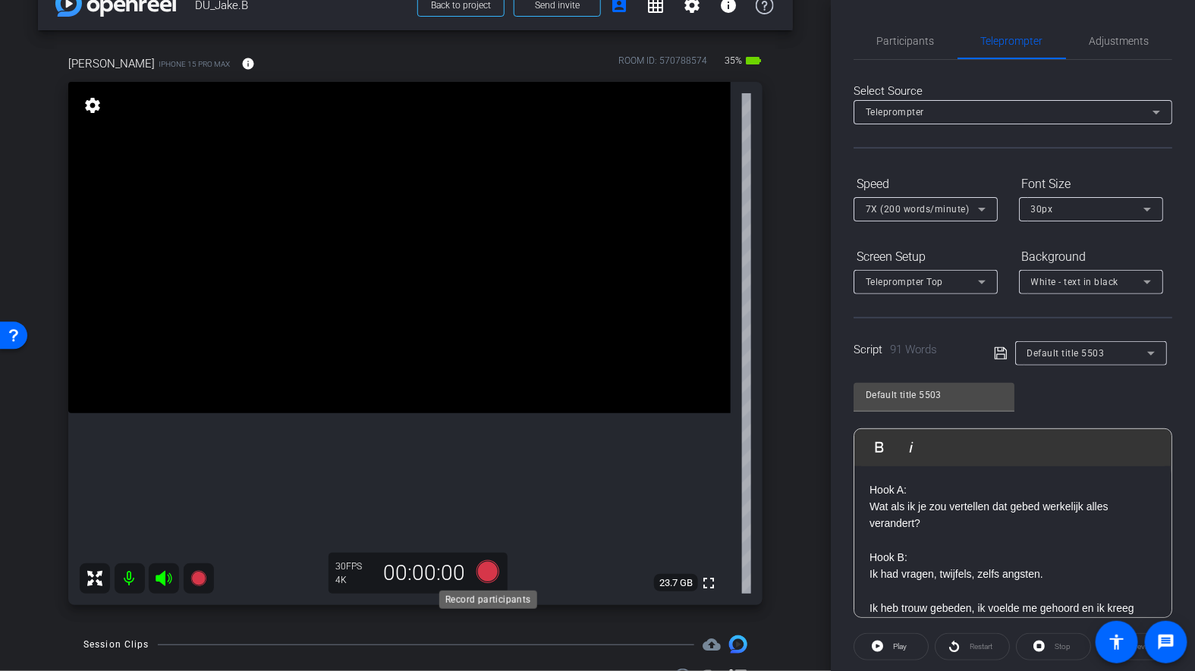
click at [486, 576] on icon at bounding box center [487, 572] width 23 height 23
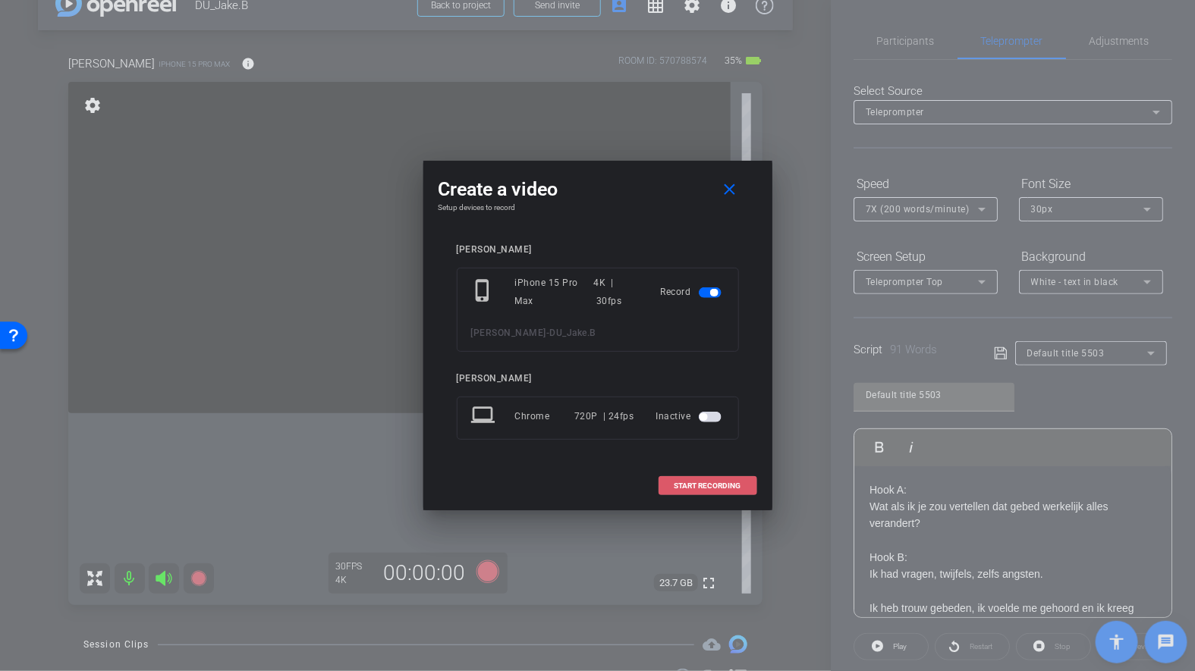
click at [719, 485] on span "START RECORDING" at bounding box center [707, 486] width 67 height 8
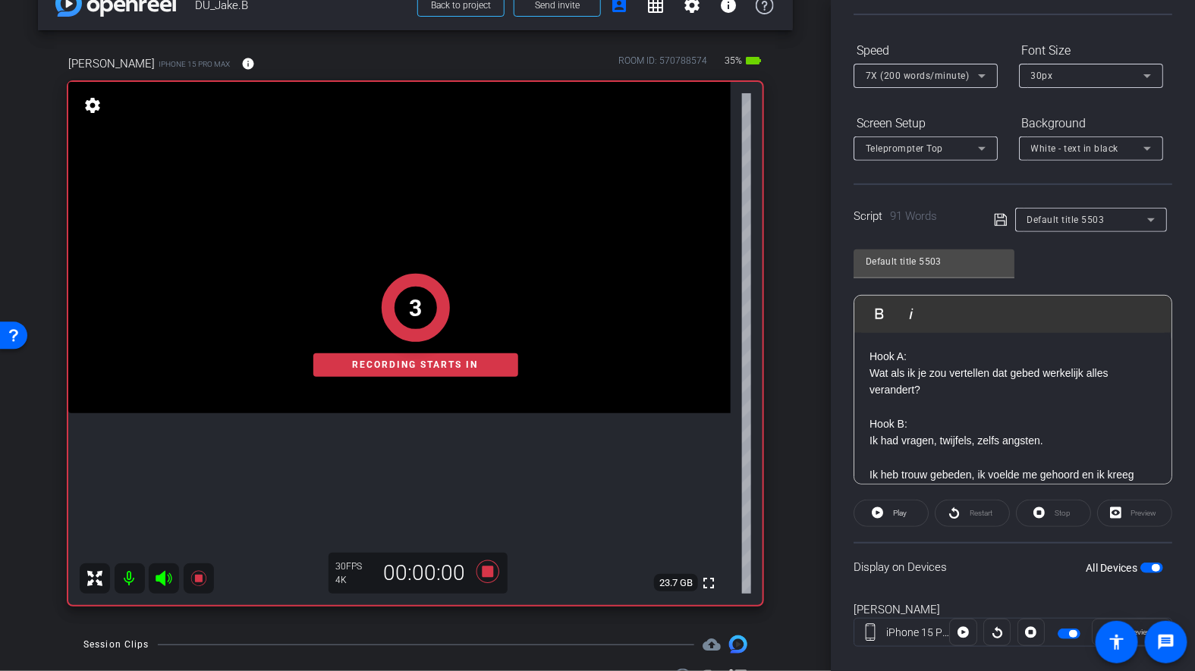
scroll to position [155, 0]
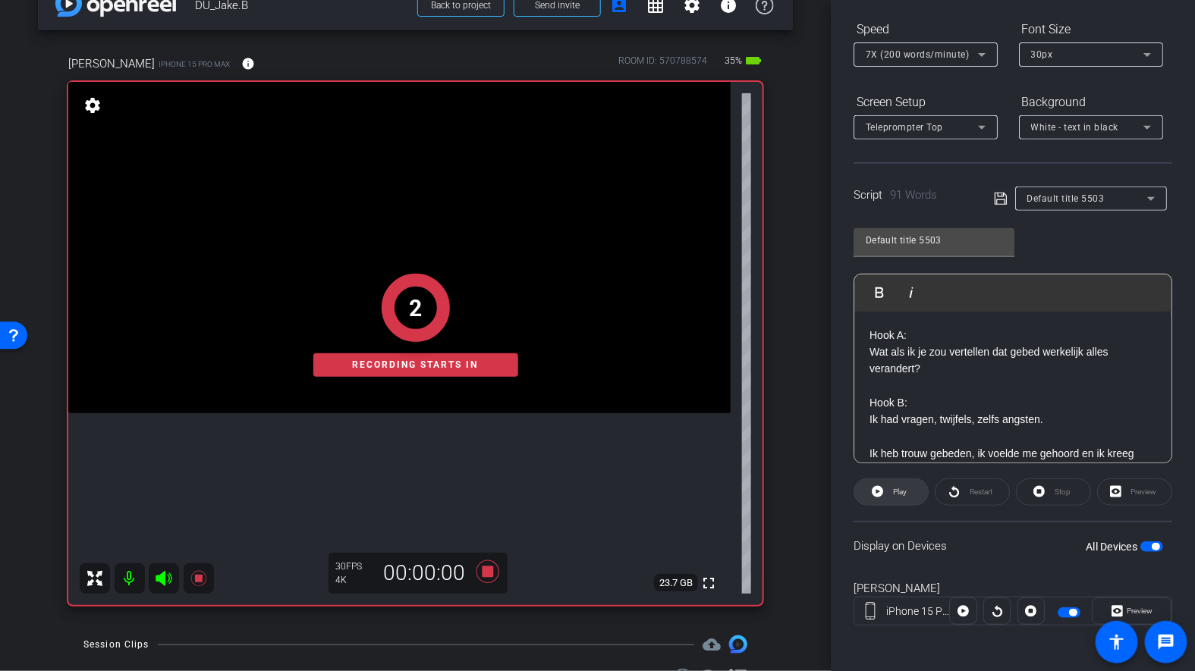
click at [891, 486] on span "Play" at bounding box center [897, 492] width 17 height 21
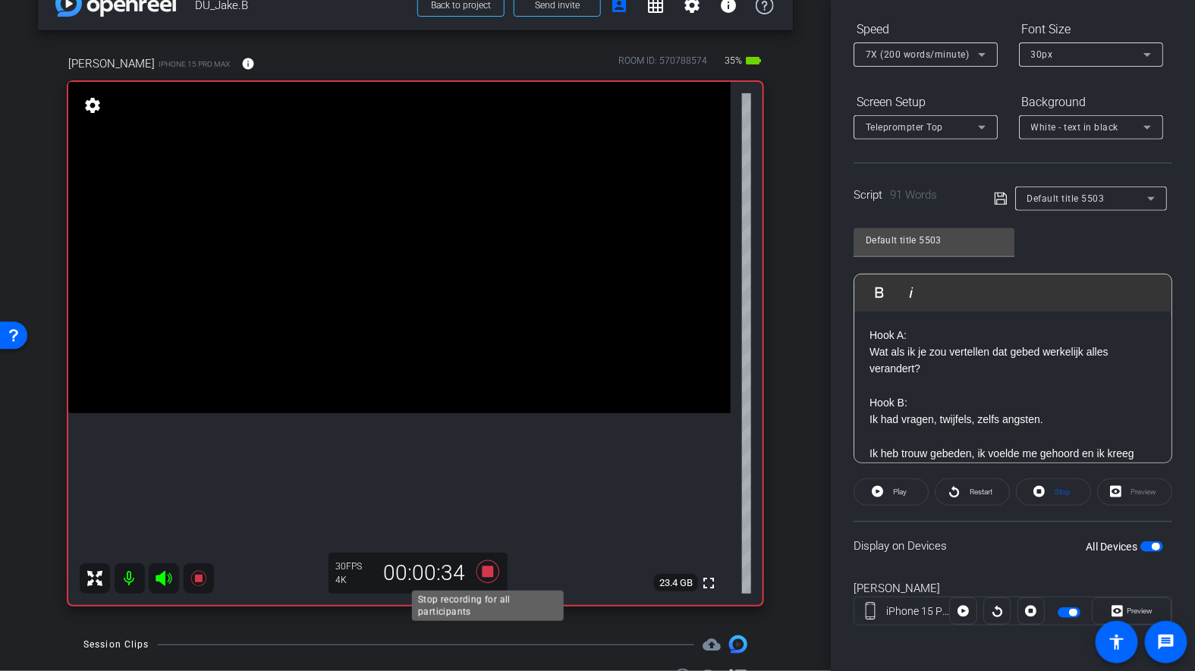
click at [488, 562] on icon at bounding box center [488, 571] width 36 height 27
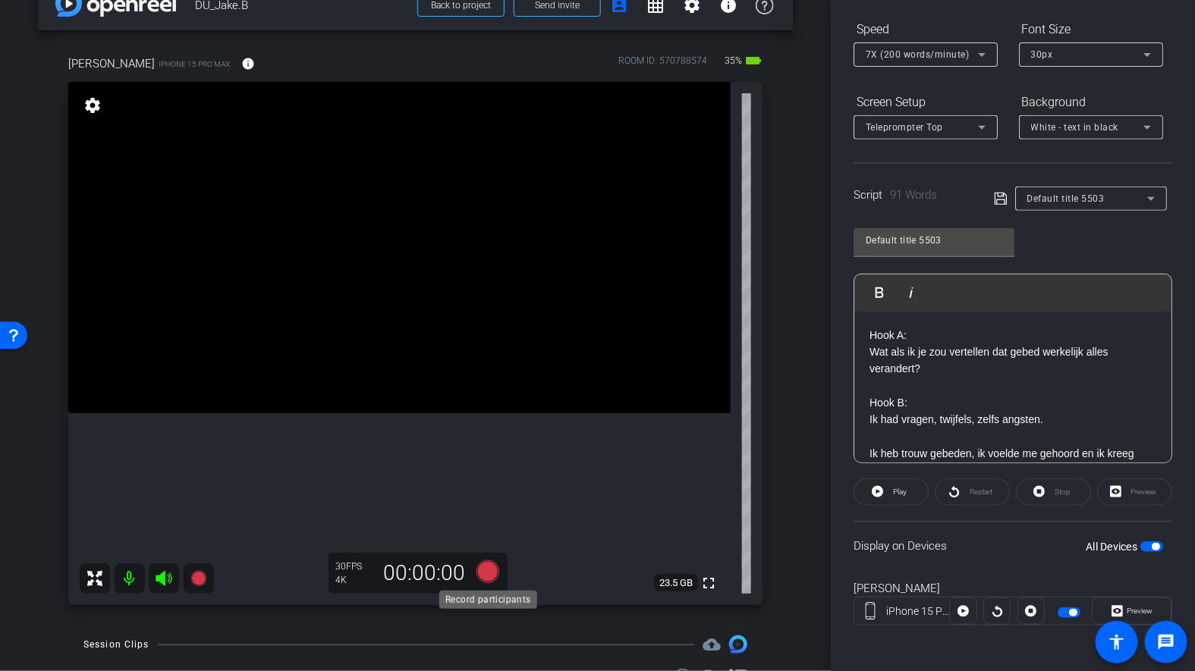
click at [489, 568] on icon at bounding box center [487, 572] width 23 height 23
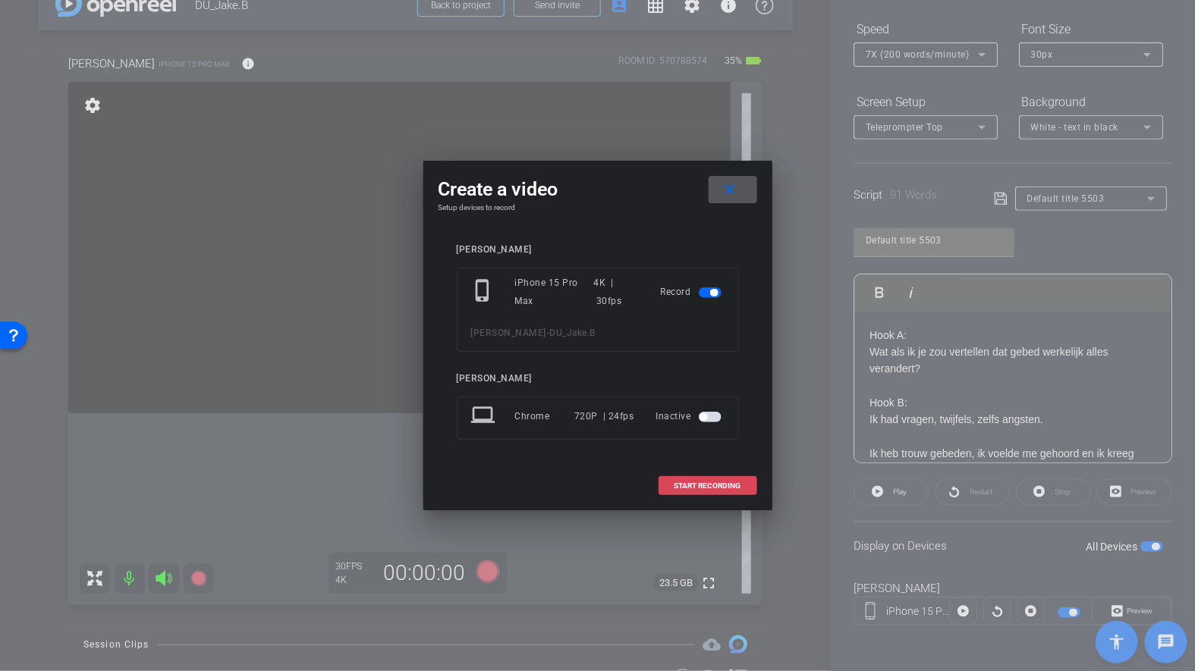
click at [715, 482] on span "START RECORDING" at bounding box center [707, 486] width 67 height 8
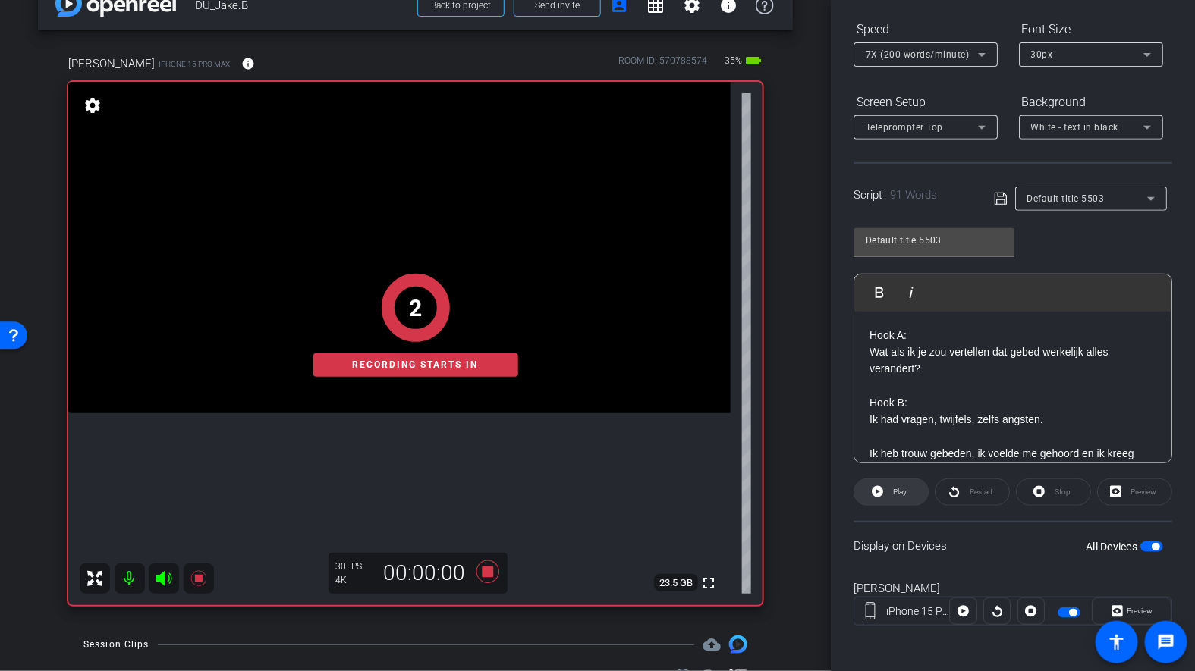
click at [884, 491] on span at bounding box center [891, 492] width 74 height 36
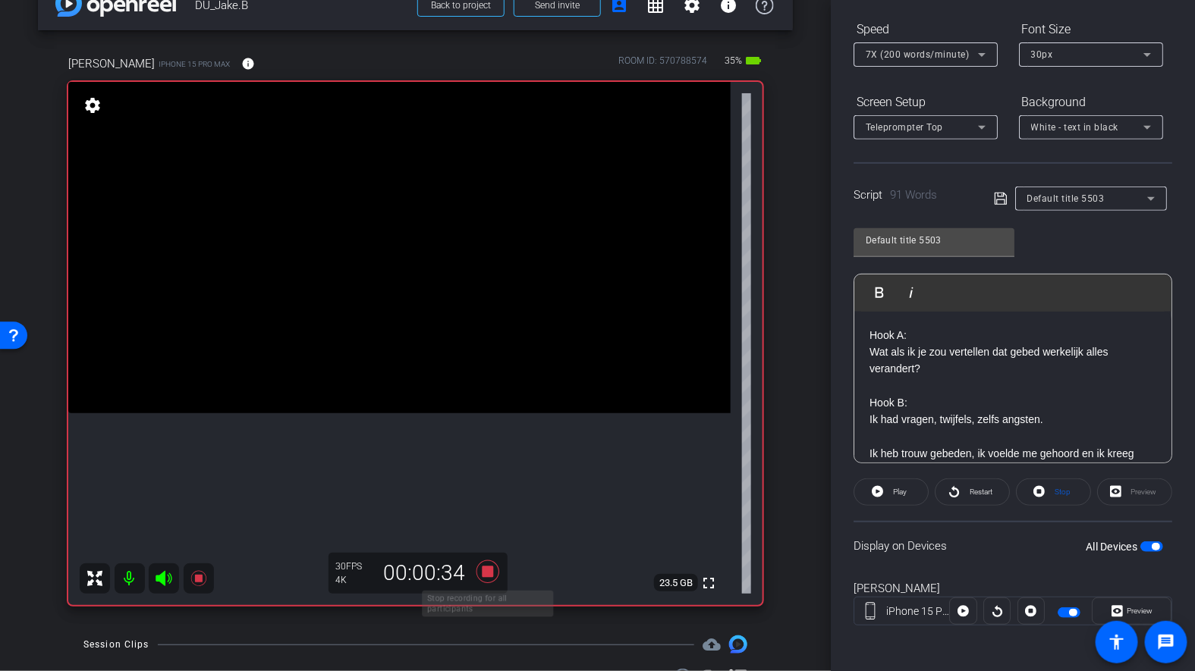
click at [487, 567] on icon at bounding box center [487, 572] width 23 height 23
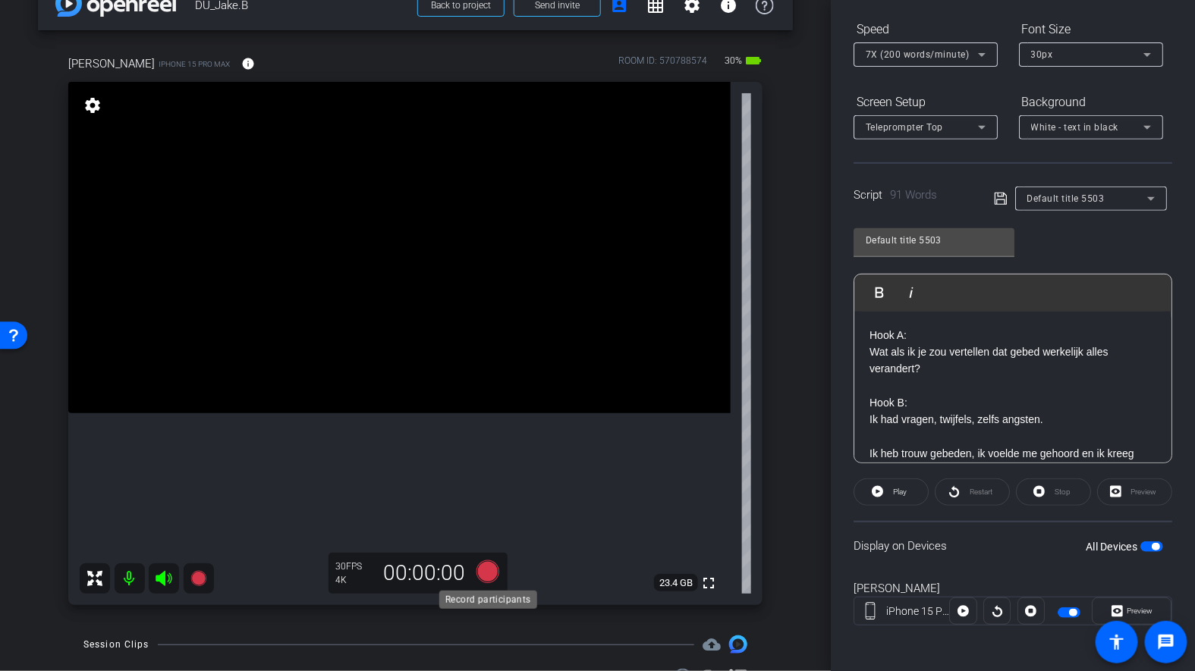
click at [490, 573] on icon at bounding box center [487, 572] width 23 height 23
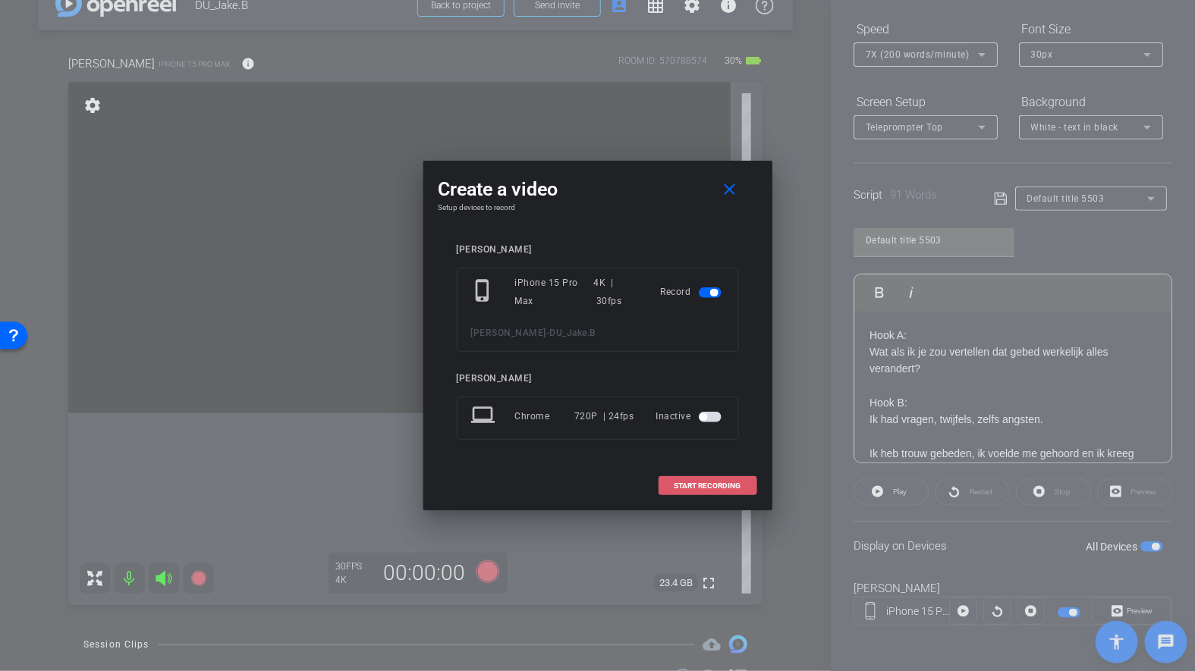
click at [662, 489] on span at bounding box center [707, 486] width 97 height 36
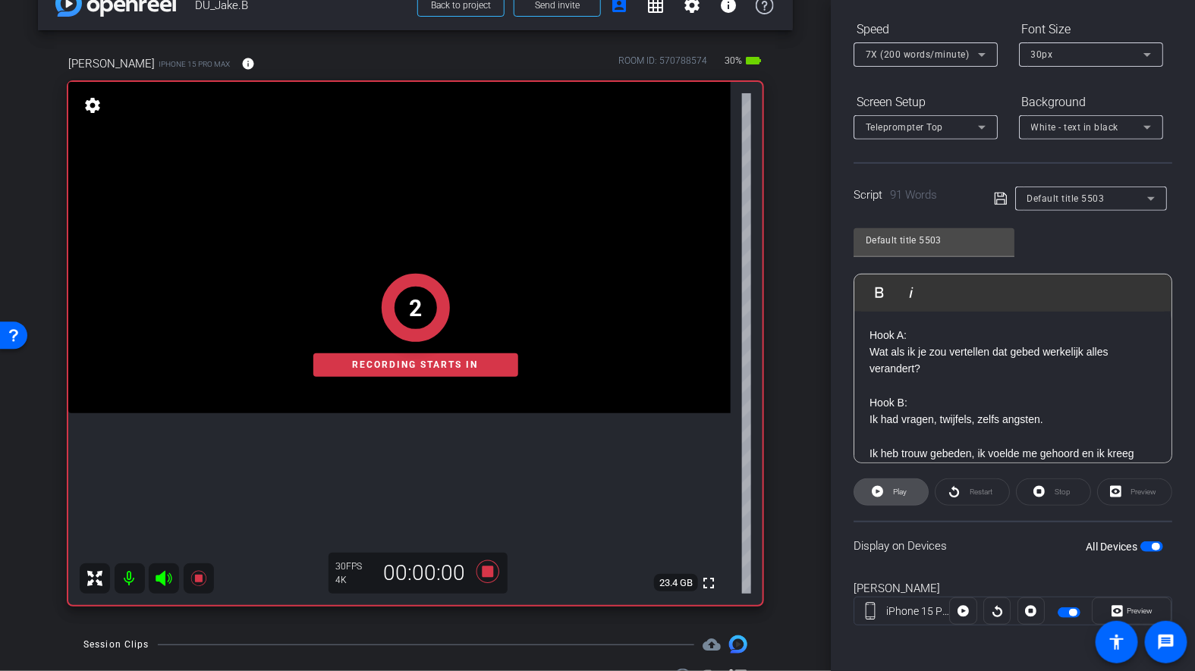
click at [876, 490] on icon at bounding box center [877, 491] width 11 height 19
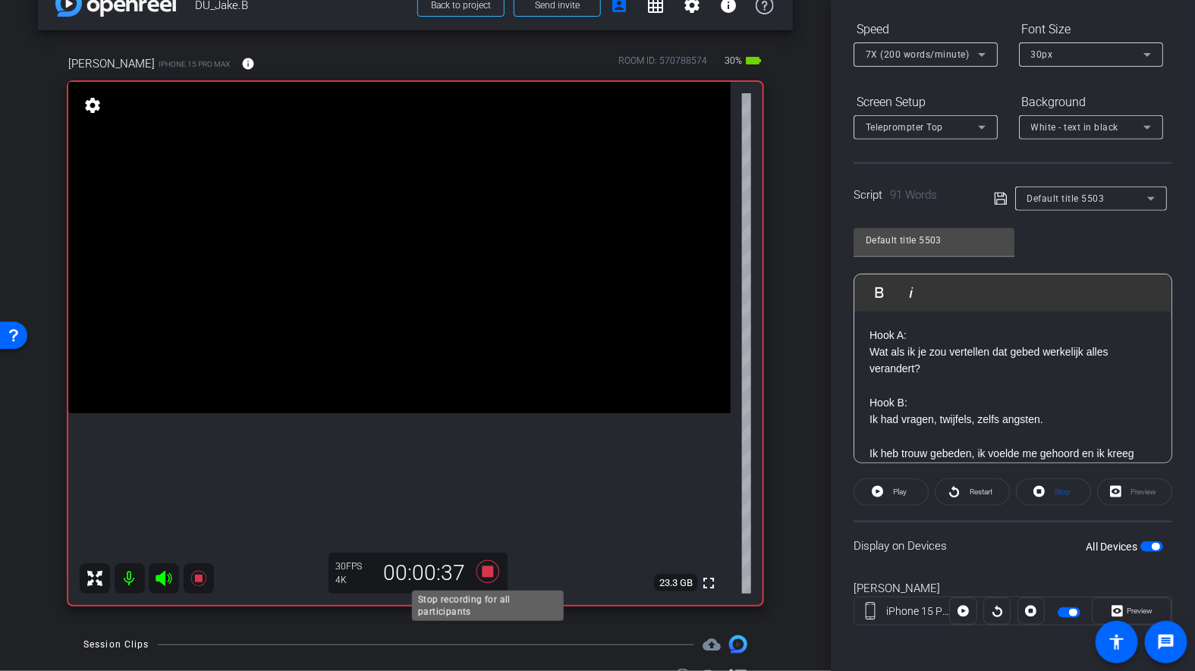
click at [496, 563] on icon at bounding box center [488, 571] width 36 height 27
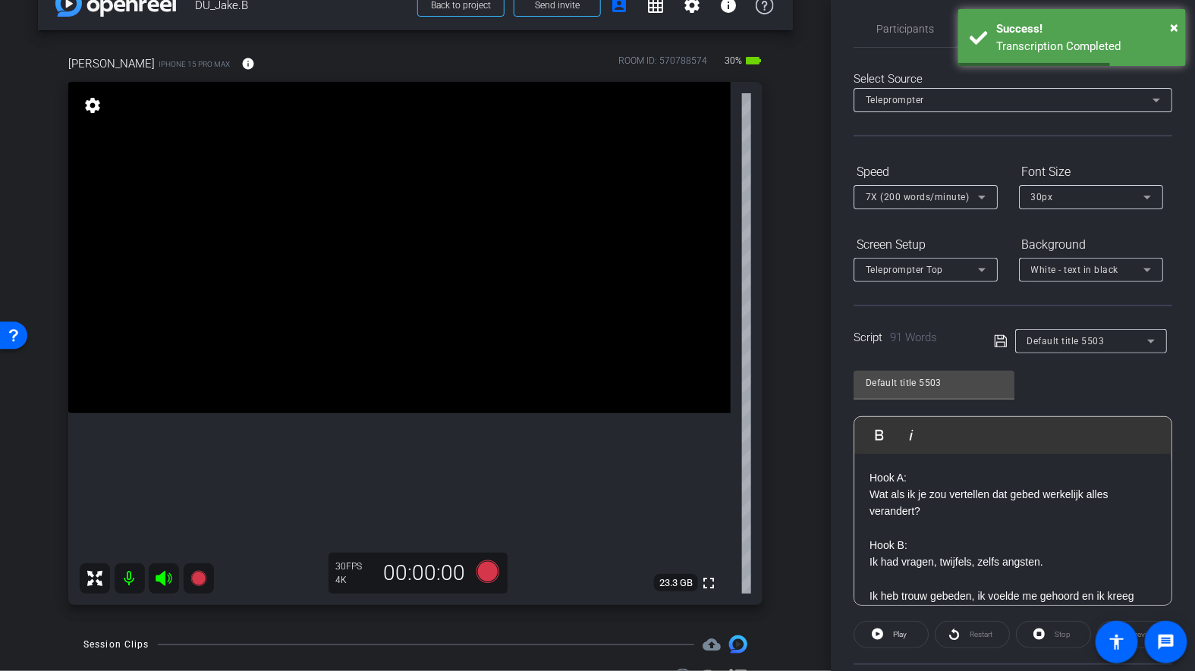
scroll to position [0, 0]
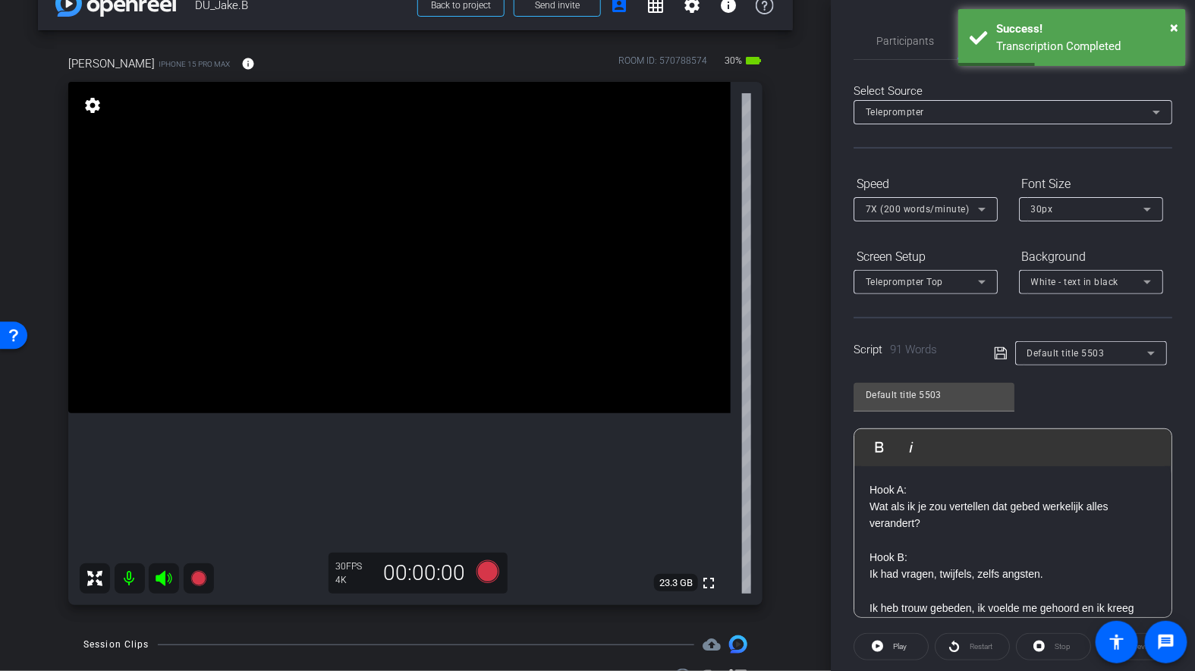
click at [898, 517] on p "Wat als ik je zou vertellen dat gebed werkelijk alles verandert?" at bounding box center [1012, 523] width 287 height 51
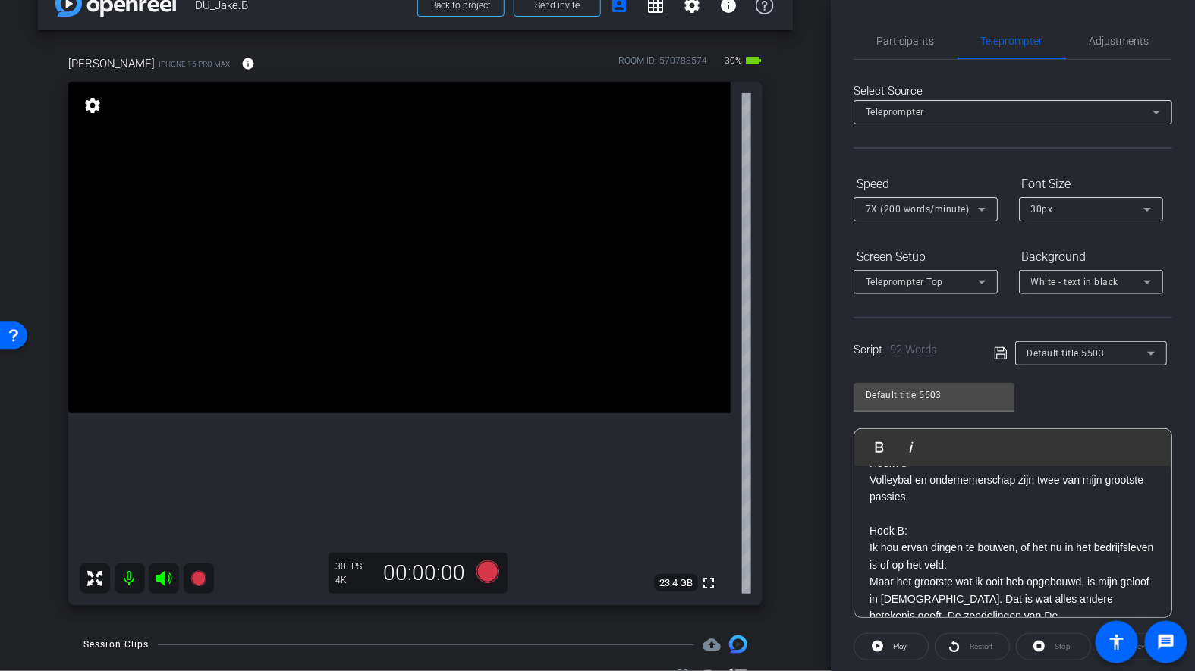
scroll to position [30, 0]
click at [956, 561] on p "Ik hou ervan dingen te bouwen, of het nu in het bedrijfsleven is of op het veld." at bounding box center [1012, 552] width 287 height 34
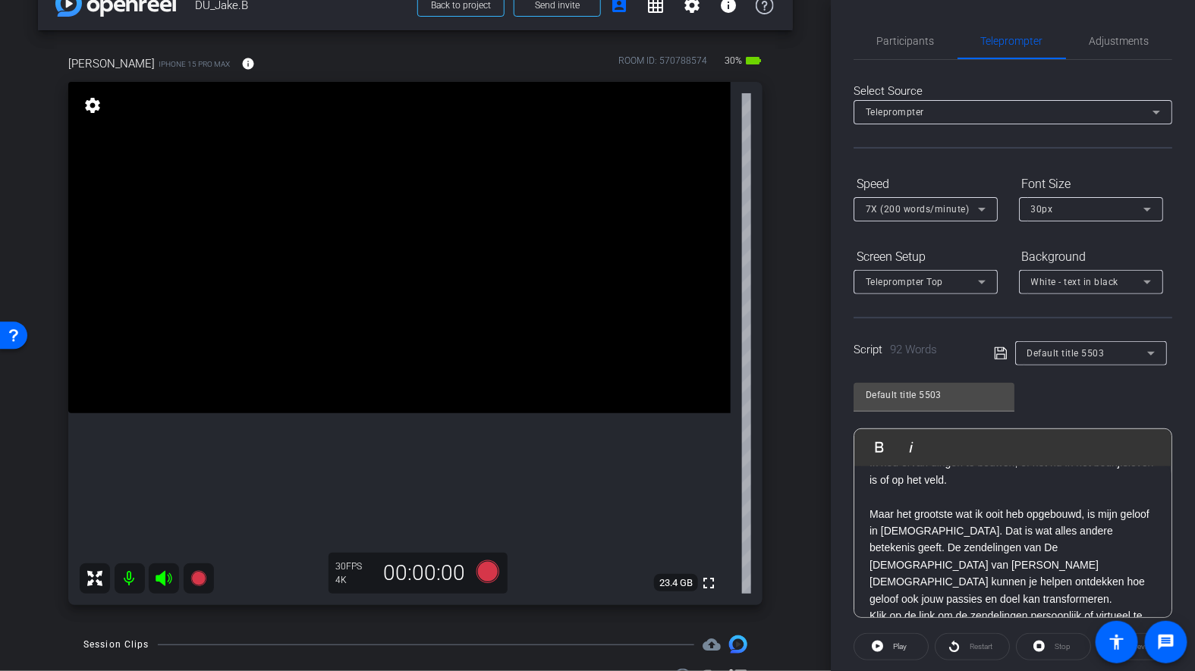
scroll to position [117, 0]
click at [868, 538] on div "Hook A: Volleybal en ondernemerschap zijn twee van mijn grootste passies. Hook …" at bounding box center [1012, 501] width 317 height 302
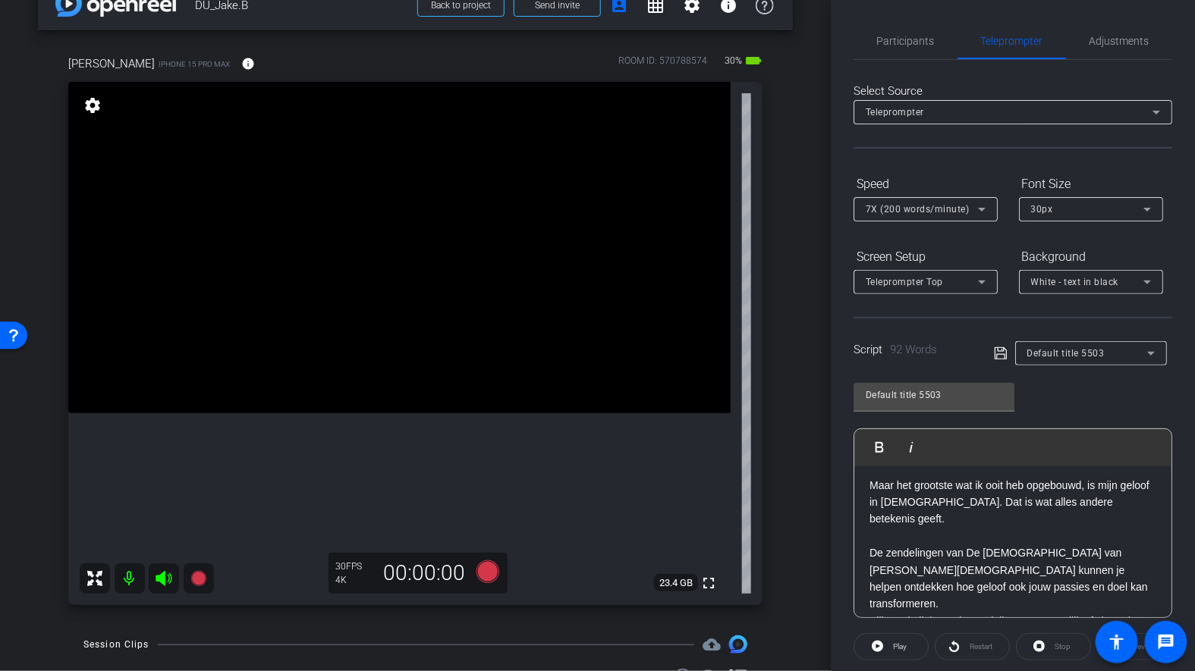
scroll to position [150, 0]
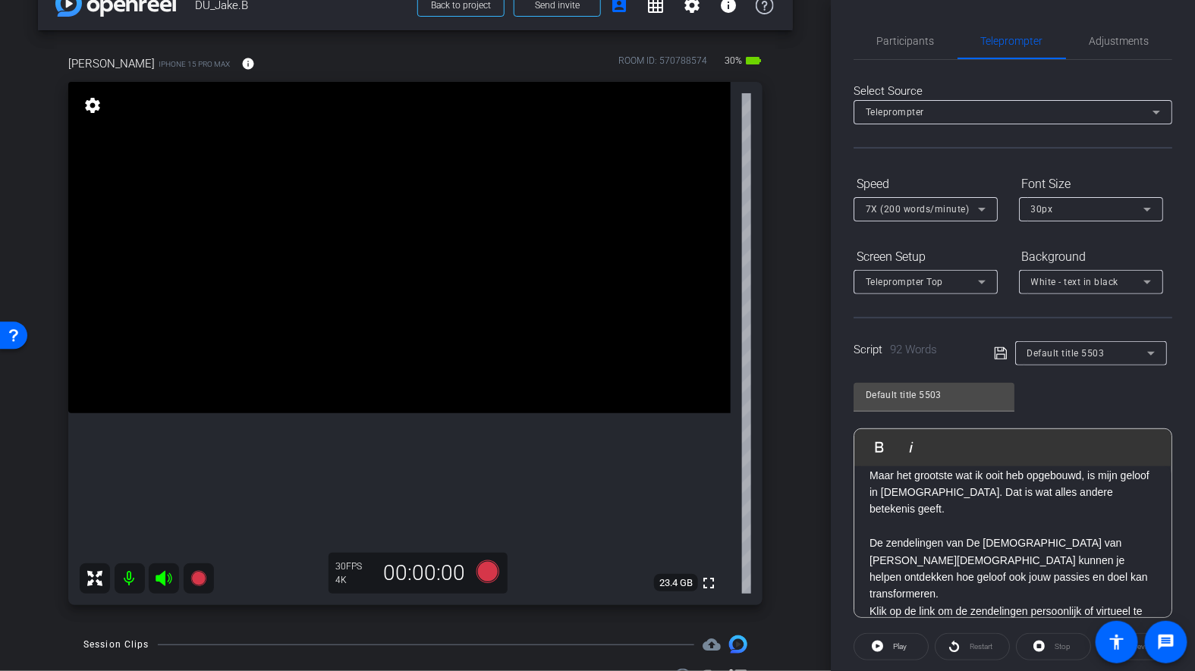
click at [1146, 558] on p "De zendelingen van De Kerk van Jezus Christus van de Heiligen der Laatste Dagen…" at bounding box center [1012, 569] width 287 height 68
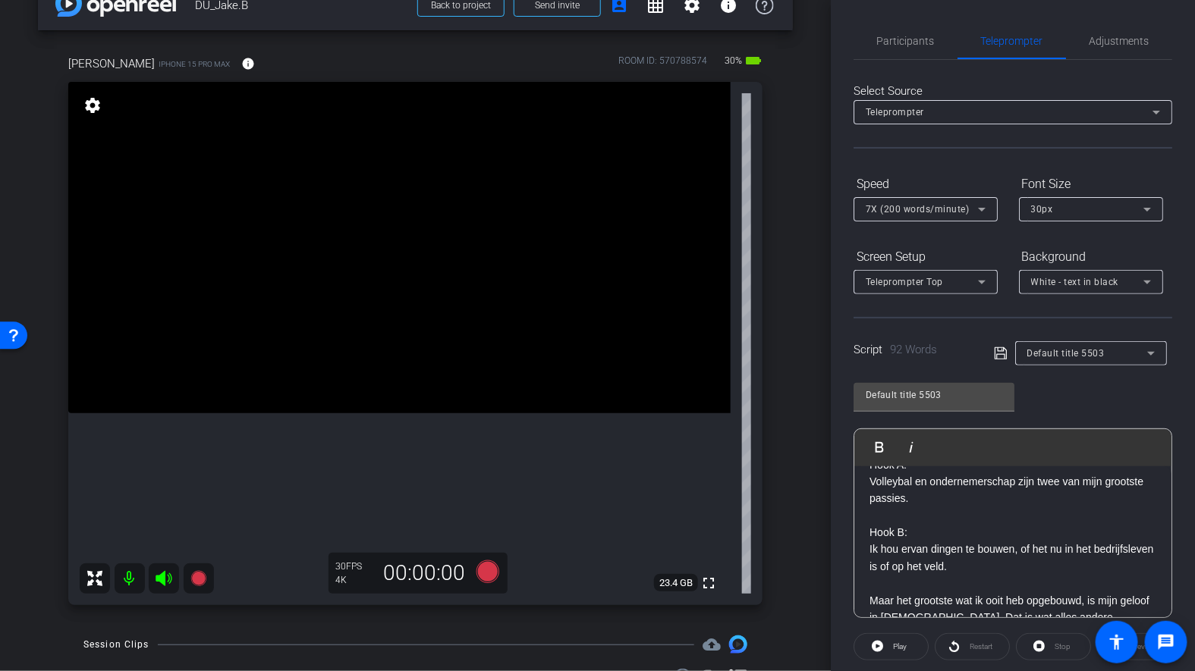
scroll to position [0, 0]
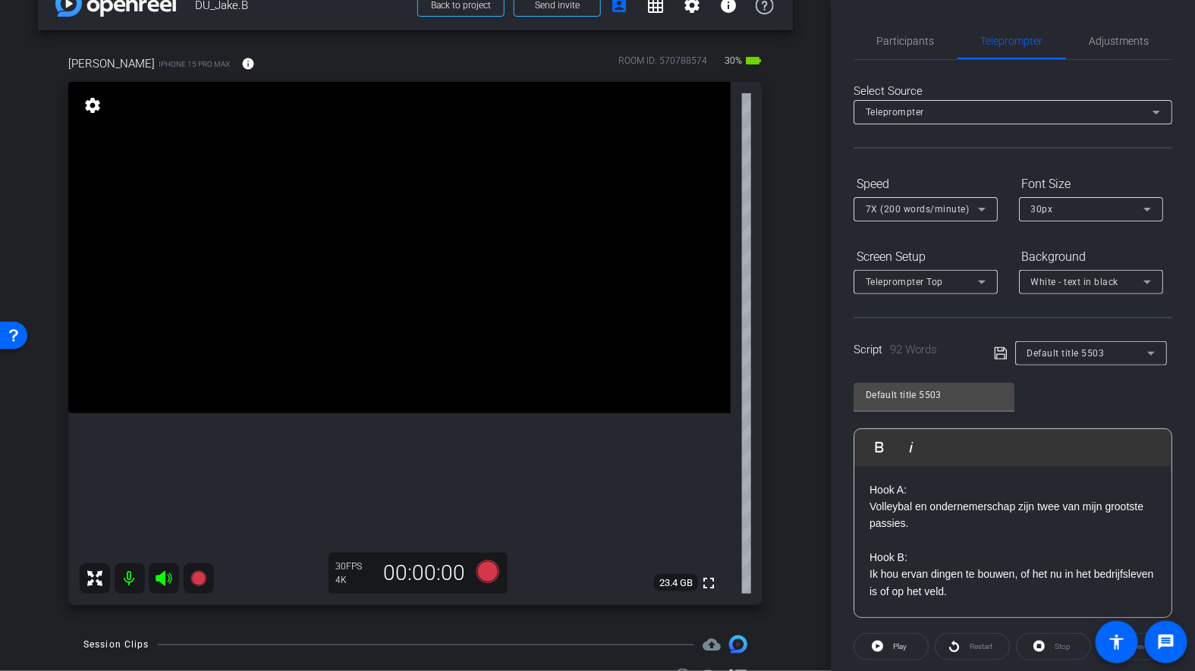
click at [998, 341] on div "Default title 5503" at bounding box center [1083, 353] width 179 height 24
click at [998, 344] on icon at bounding box center [1001, 353] width 14 height 18
click at [898, 649] on span "Play" at bounding box center [897, 646] width 17 height 21
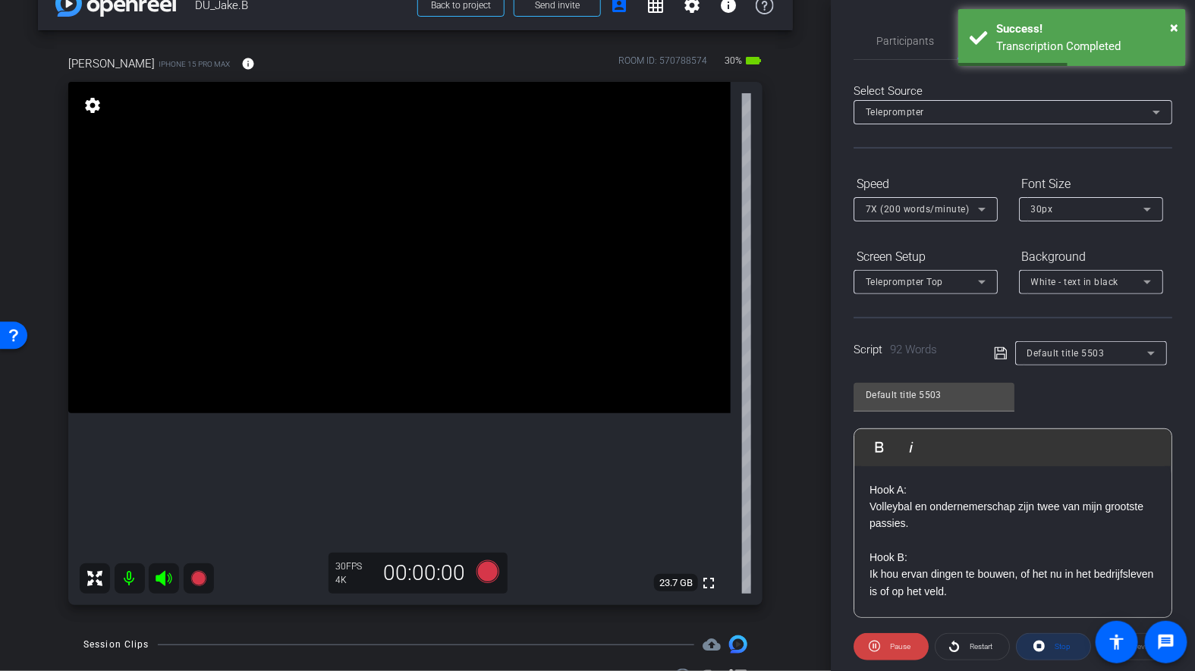
click at [1046, 636] on span at bounding box center [1053, 647] width 74 height 36
click at [997, 350] on icon at bounding box center [1000, 353] width 12 height 12
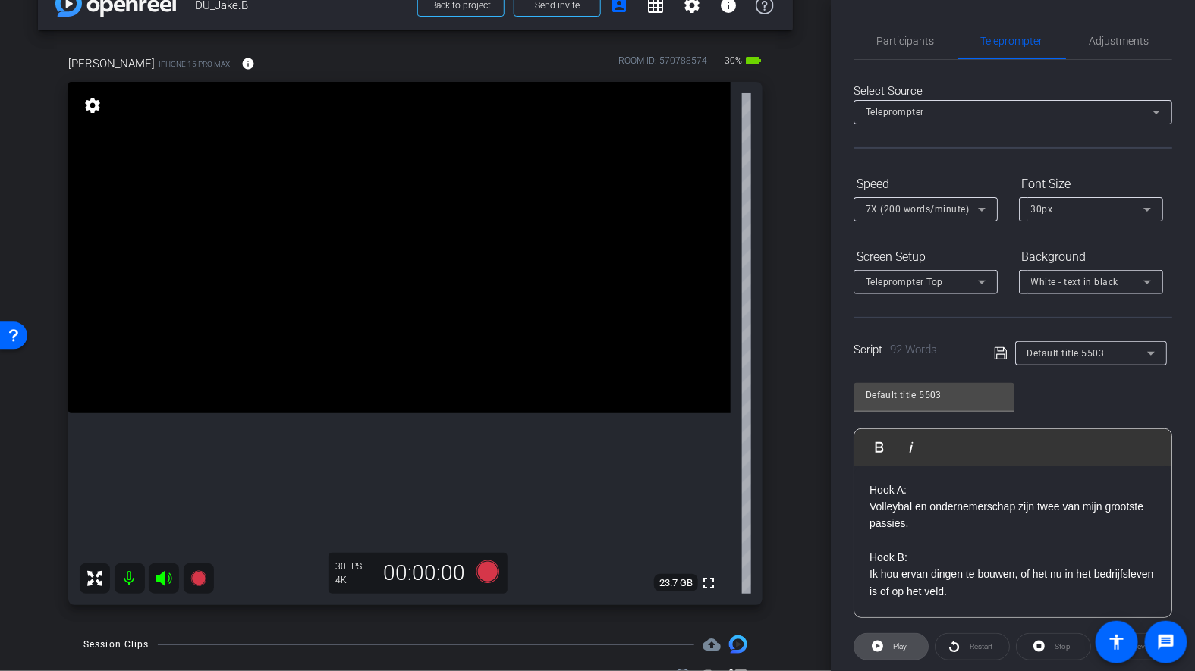
click at [882, 642] on icon at bounding box center [877, 646] width 11 height 11
click at [1115, 30] on span "Adjustments" at bounding box center [1119, 41] width 60 height 36
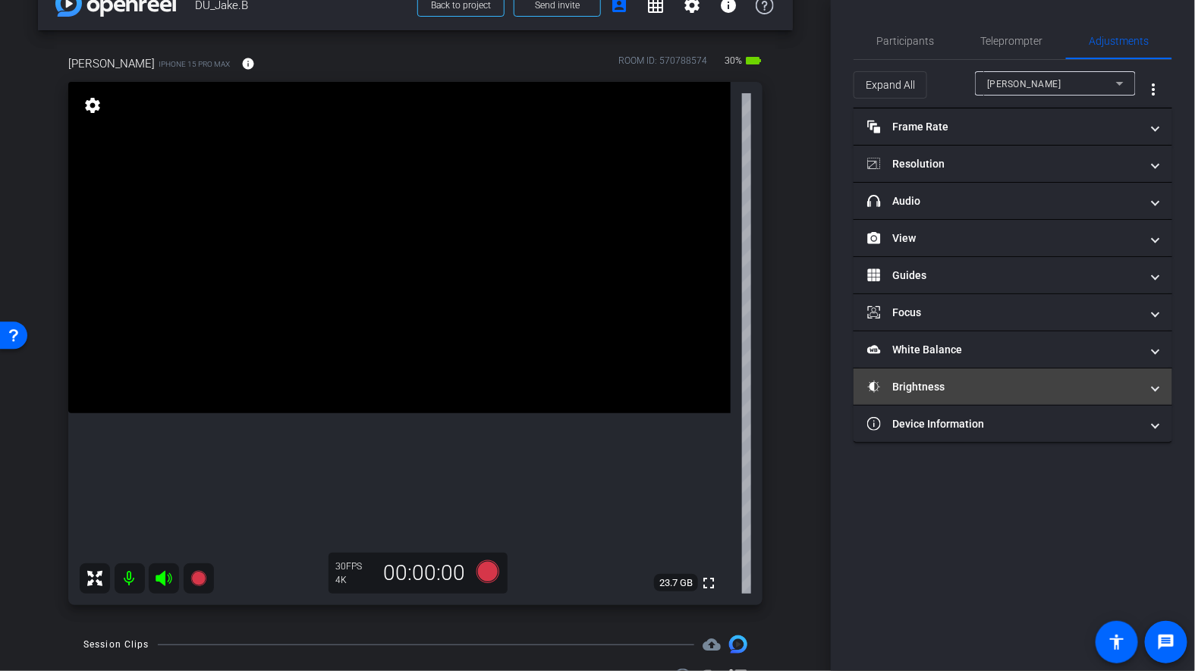
click at [952, 374] on mat-expansion-panel-header "Brightness" at bounding box center [1012, 387] width 319 height 36
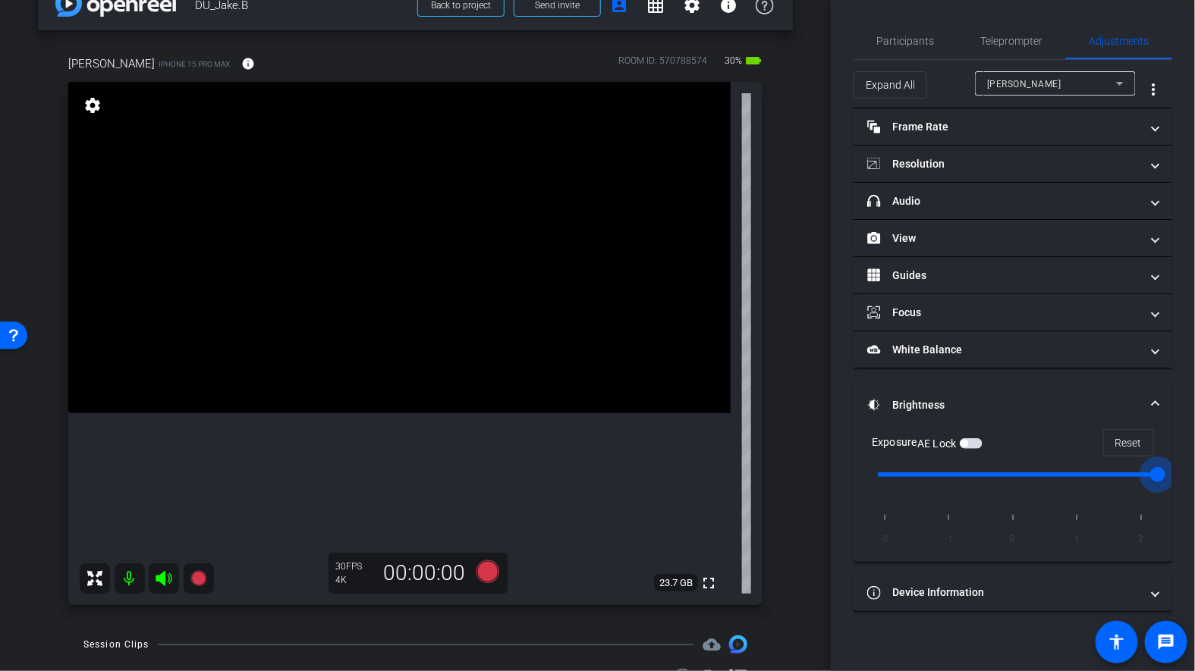
drag, startPoint x: 1087, startPoint y: 473, endPoint x: 1187, endPoint y: 473, distance: 100.1
type input "2"
click at [1176, 473] on input "range" at bounding box center [1019, 474] width 314 height 33
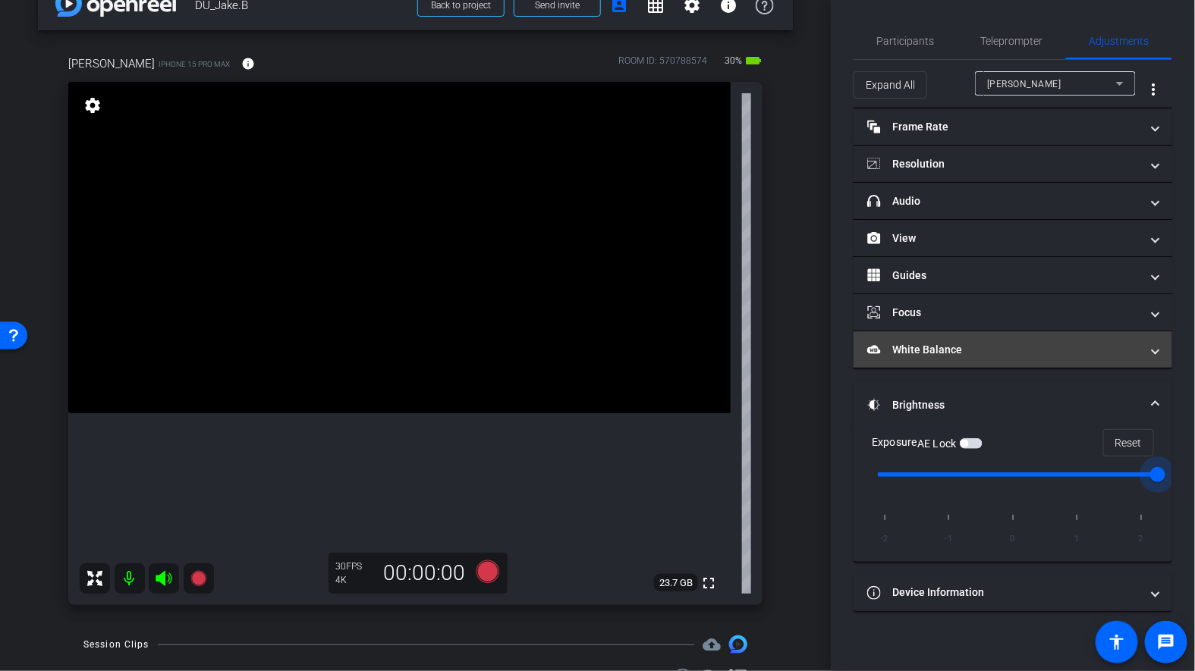
click at [969, 342] on mat-panel-title "White Balance White Balance" at bounding box center [1003, 350] width 273 height 16
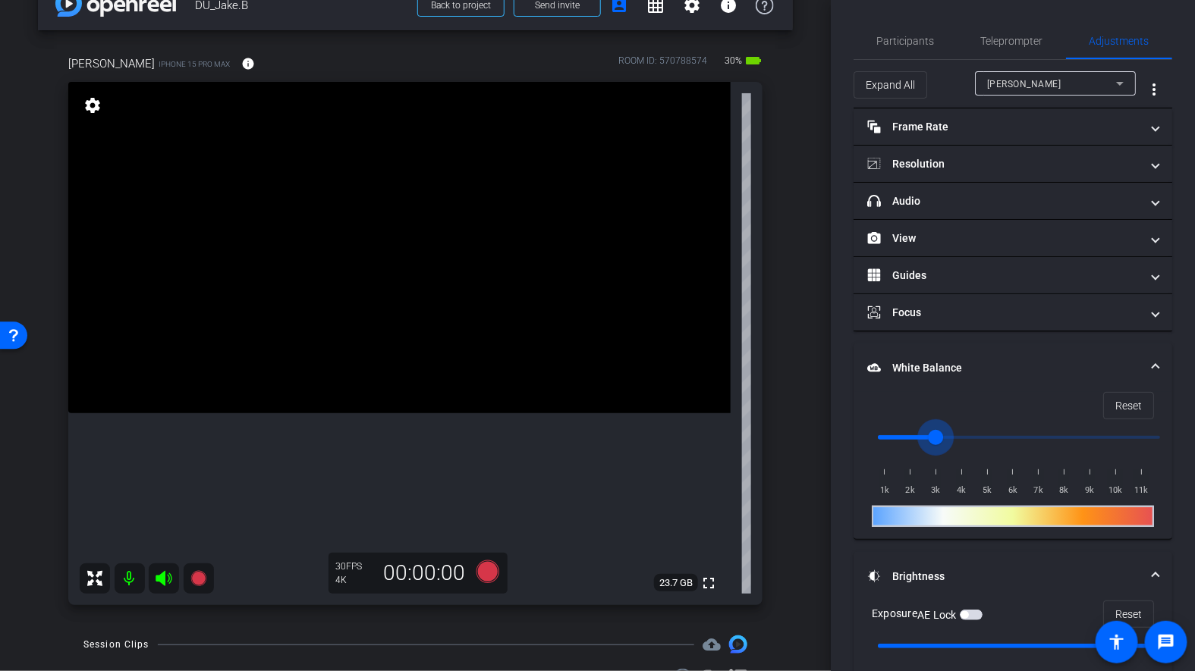
drag, startPoint x: 884, startPoint y: 437, endPoint x: 950, endPoint y: 435, distance: 66.0
click at [950, 435] on input "range" at bounding box center [1019, 437] width 314 height 33
drag, startPoint x: 950, startPoint y: 435, endPoint x: 838, endPoint y: 424, distance: 112.0
type input "1000"
click at [862, 426] on input "range" at bounding box center [1019, 437] width 314 height 33
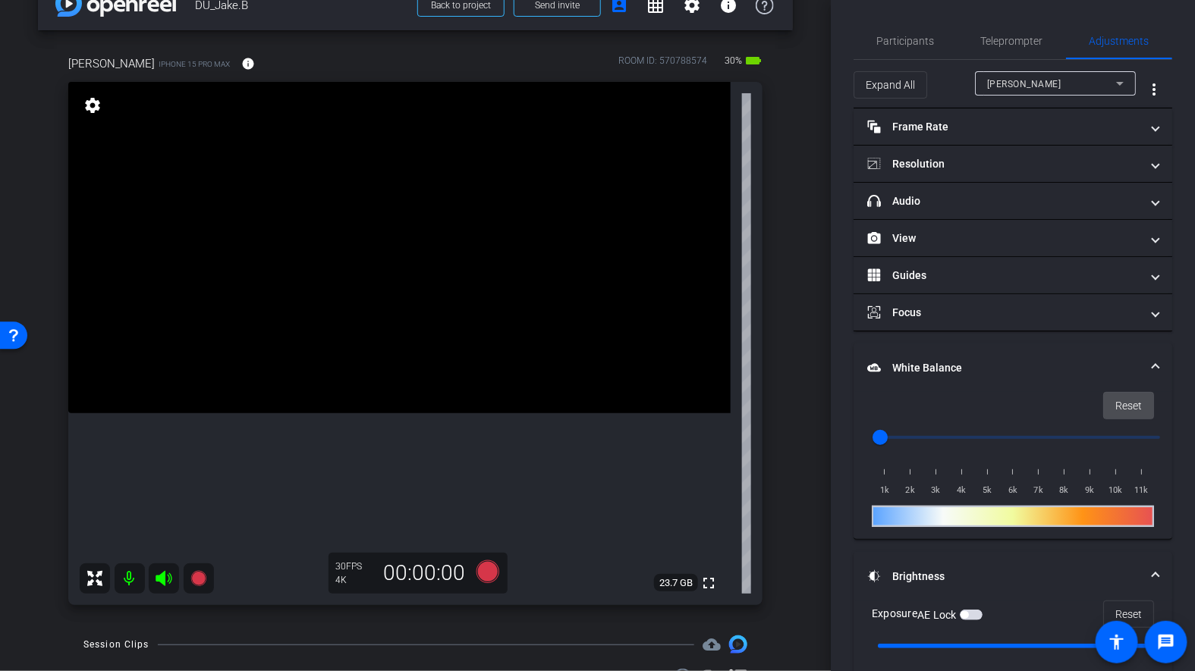
click at [1135, 400] on span "Reset" at bounding box center [1128, 405] width 27 height 29
click at [1112, 409] on span at bounding box center [1128, 406] width 49 height 36
click at [1002, 46] on span "Teleprompter" at bounding box center [1012, 41] width 62 height 11
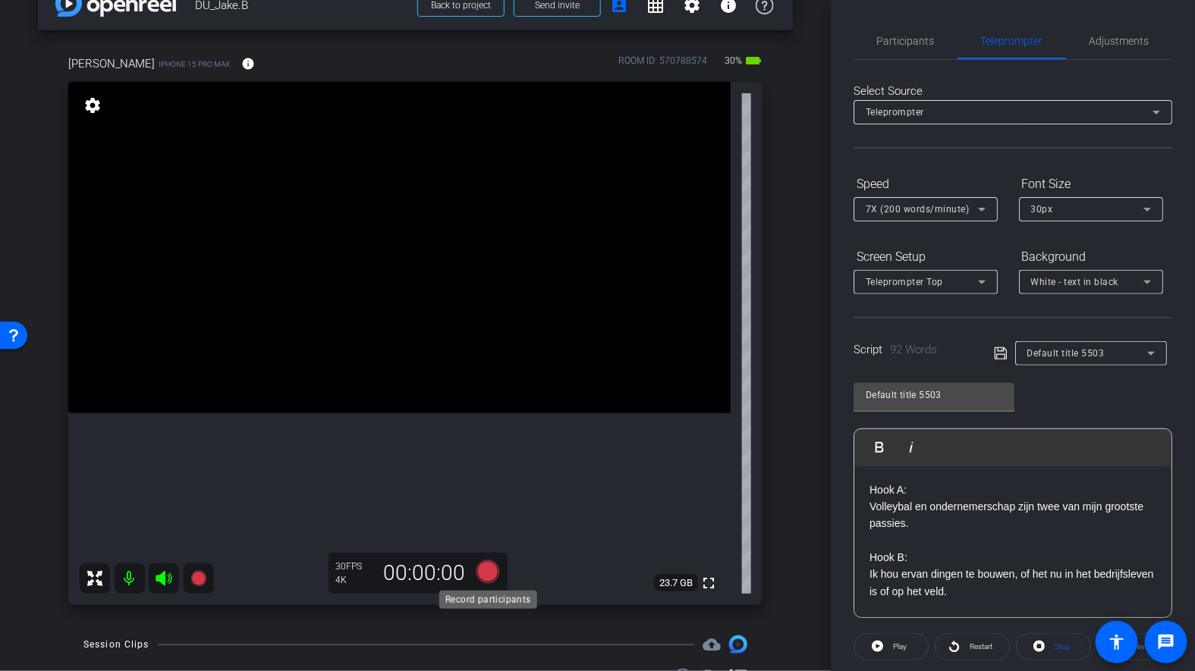
click at [486, 564] on icon at bounding box center [487, 572] width 23 height 23
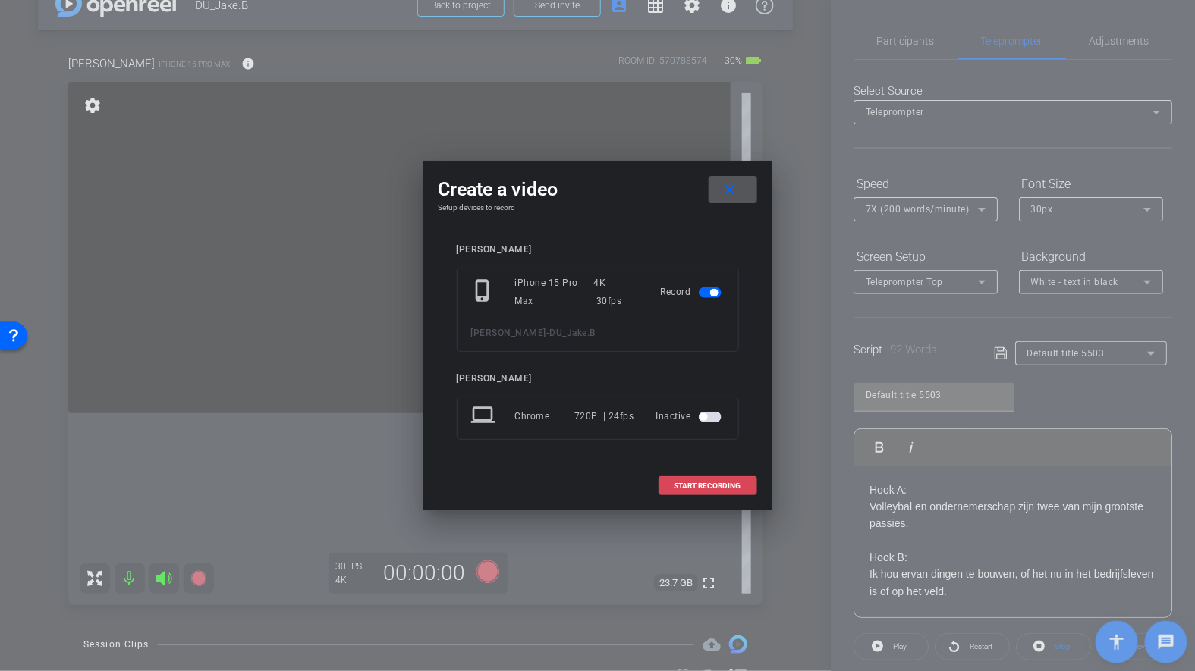
click at [680, 487] on span "START RECORDING" at bounding box center [707, 486] width 67 height 8
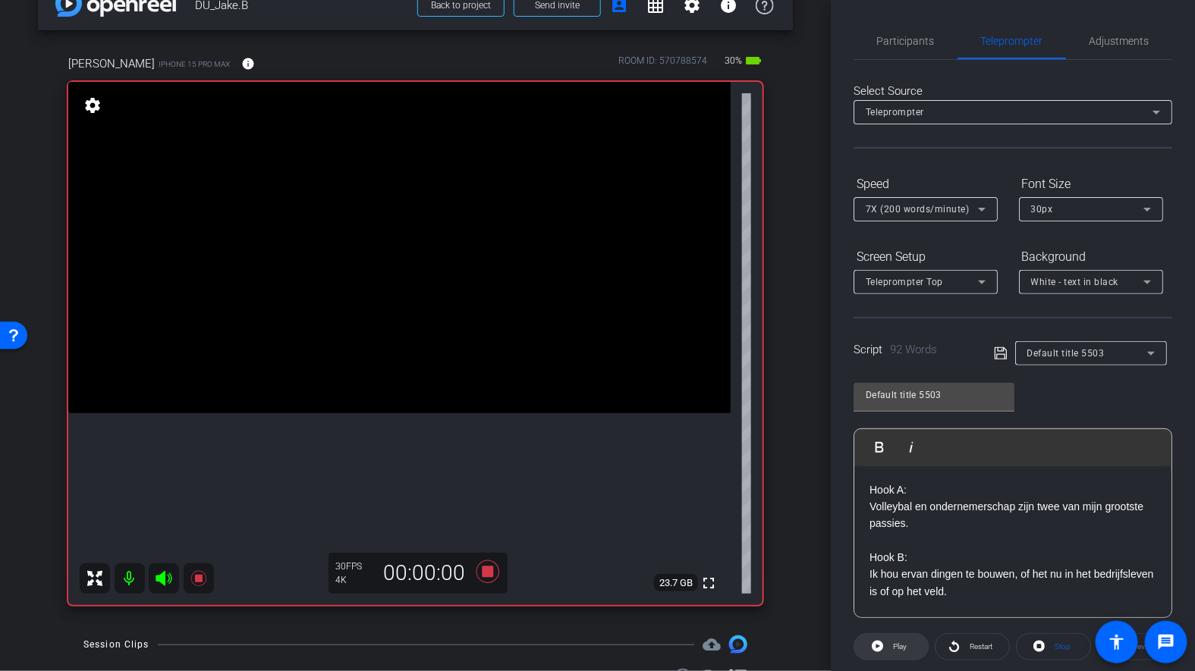
click at [887, 639] on span at bounding box center [891, 647] width 74 height 36
click at [491, 573] on icon at bounding box center [487, 572] width 23 height 23
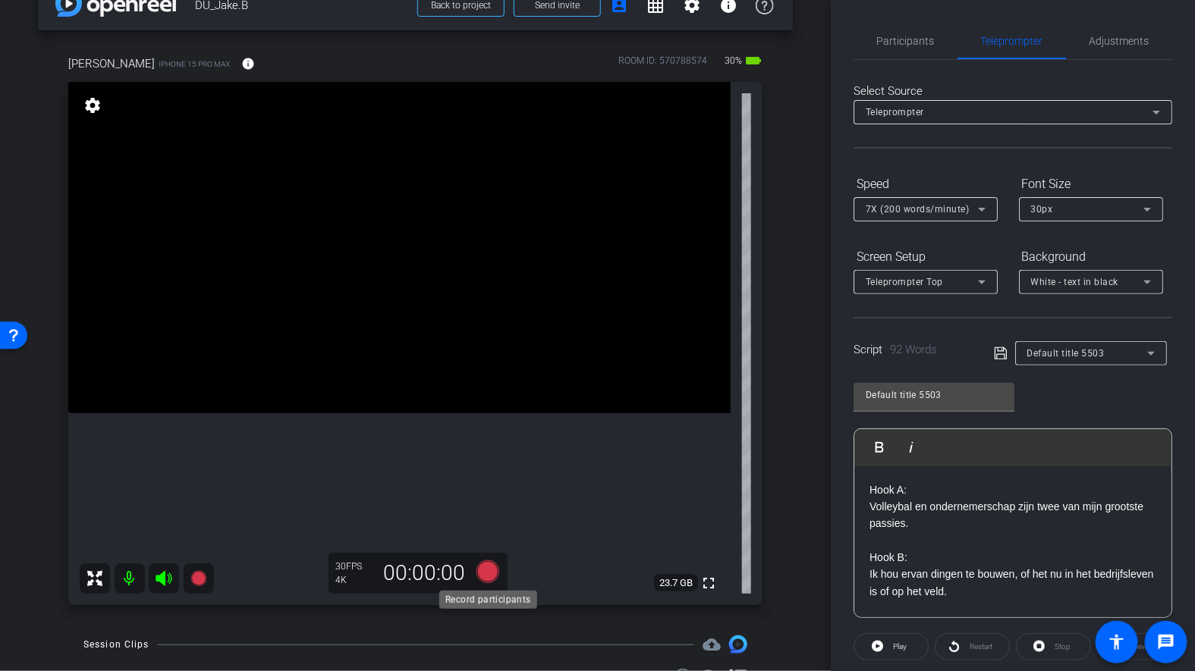
click at [488, 567] on icon at bounding box center [487, 572] width 23 height 23
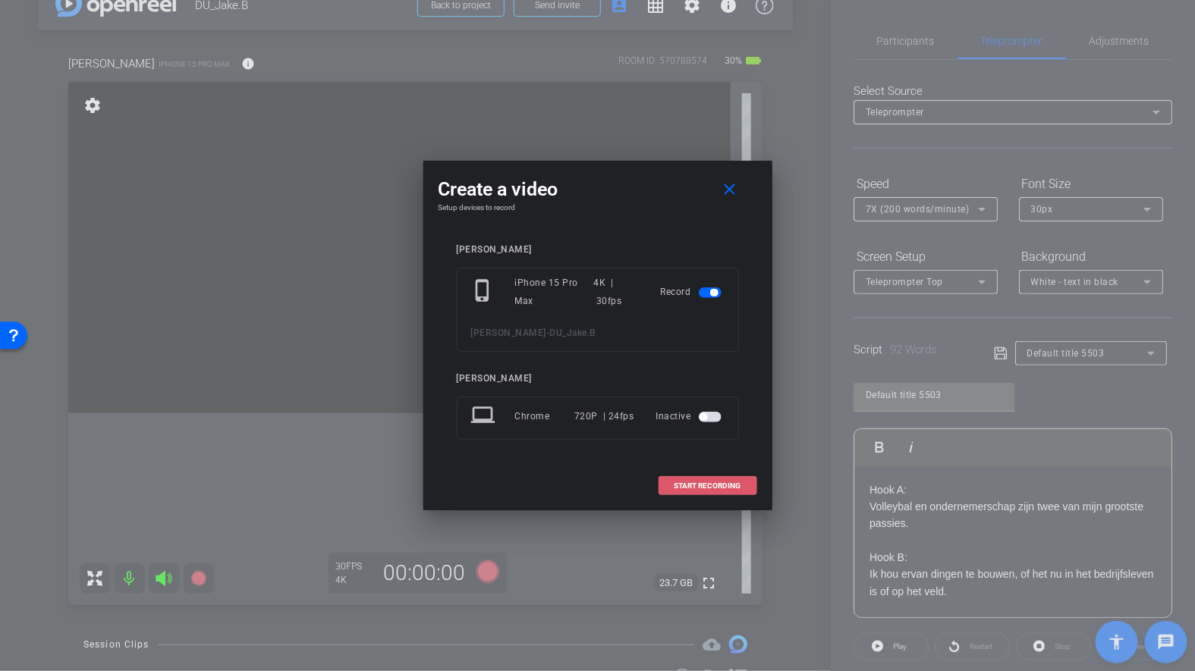
click at [676, 491] on span at bounding box center [707, 486] width 97 height 36
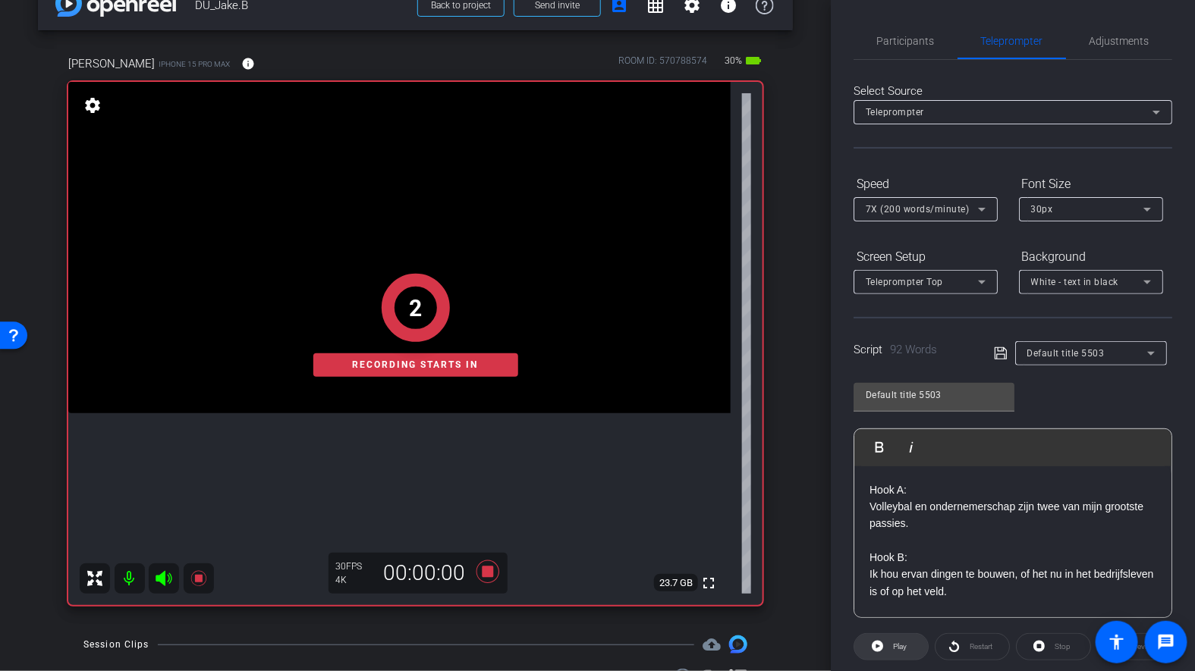
click at [881, 641] on icon at bounding box center [877, 646] width 11 height 11
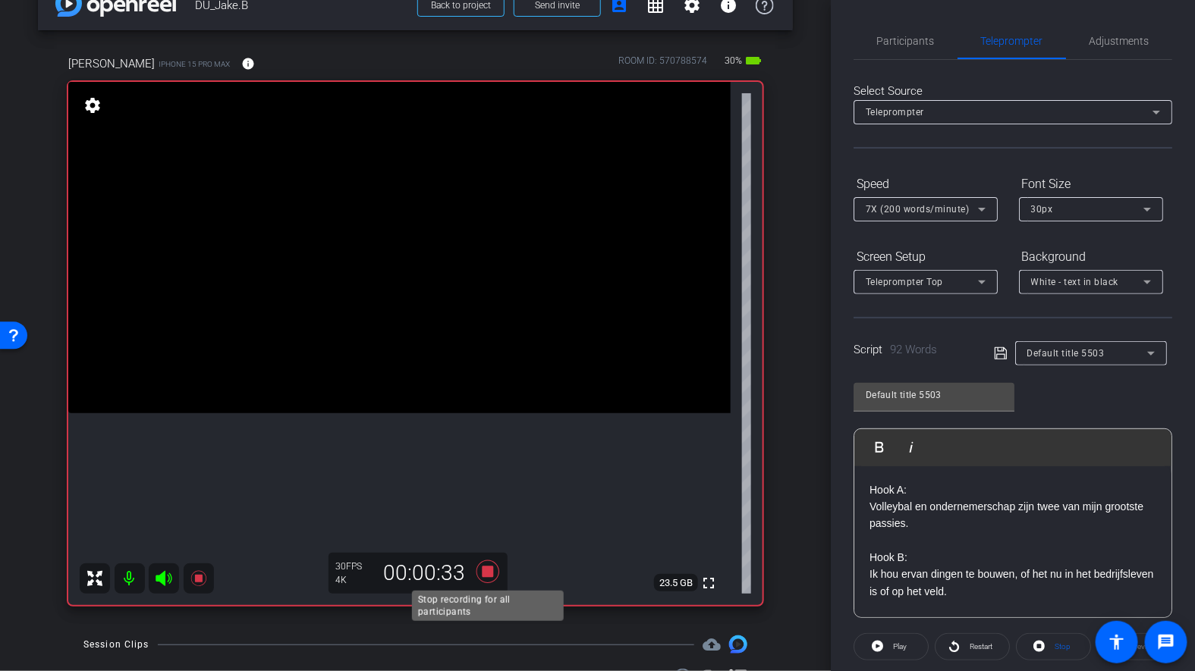
click at [493, 562] on icon at bounding box center [488, 571] width 36 height 27
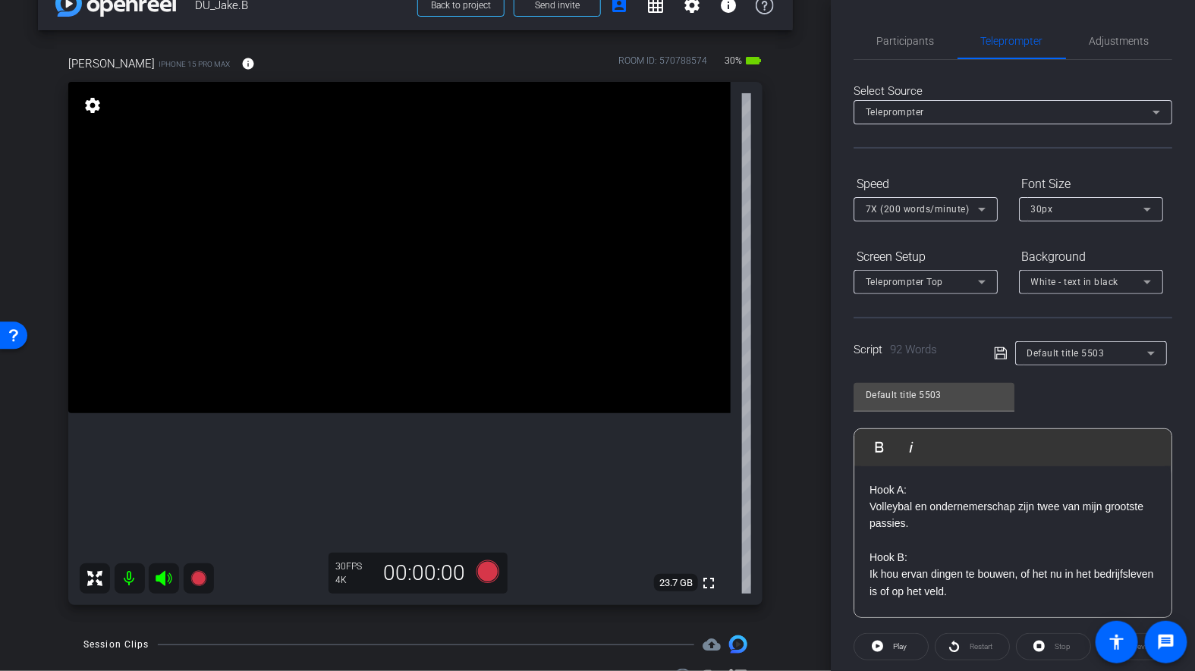
click at [917, 499] on p "Volleybal en ondernemerschap zijn twee van mijn grootste passies." at bounding box center [1012, 523] width 287 height 51
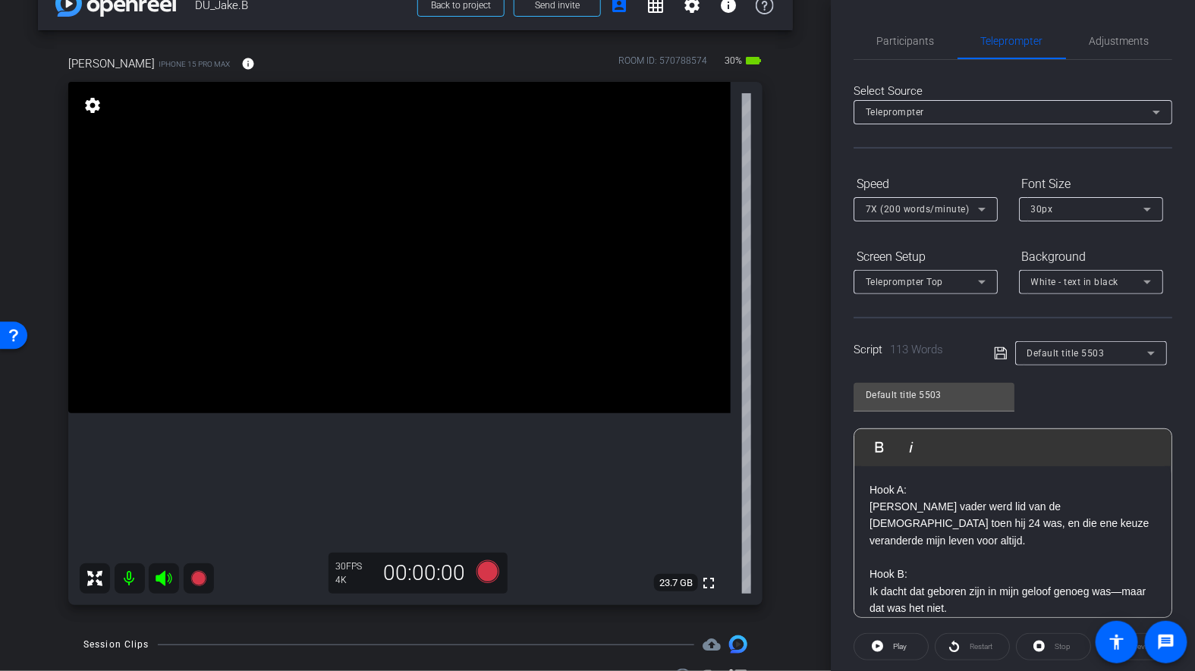
click at [956, 585] on p "Ik dacht dat geboren zijn in mijn geloof genoeg was—maar dat was het niet." at bounding box center [1012, 600] width 287 height 34
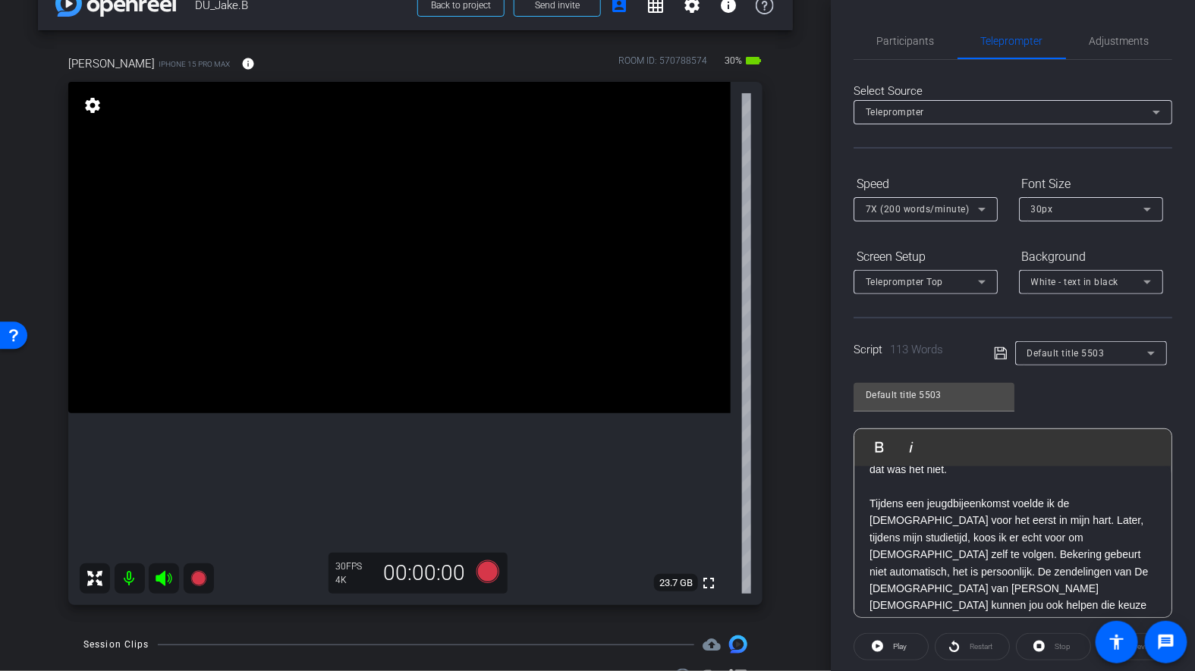
scroll to position [140, 0]
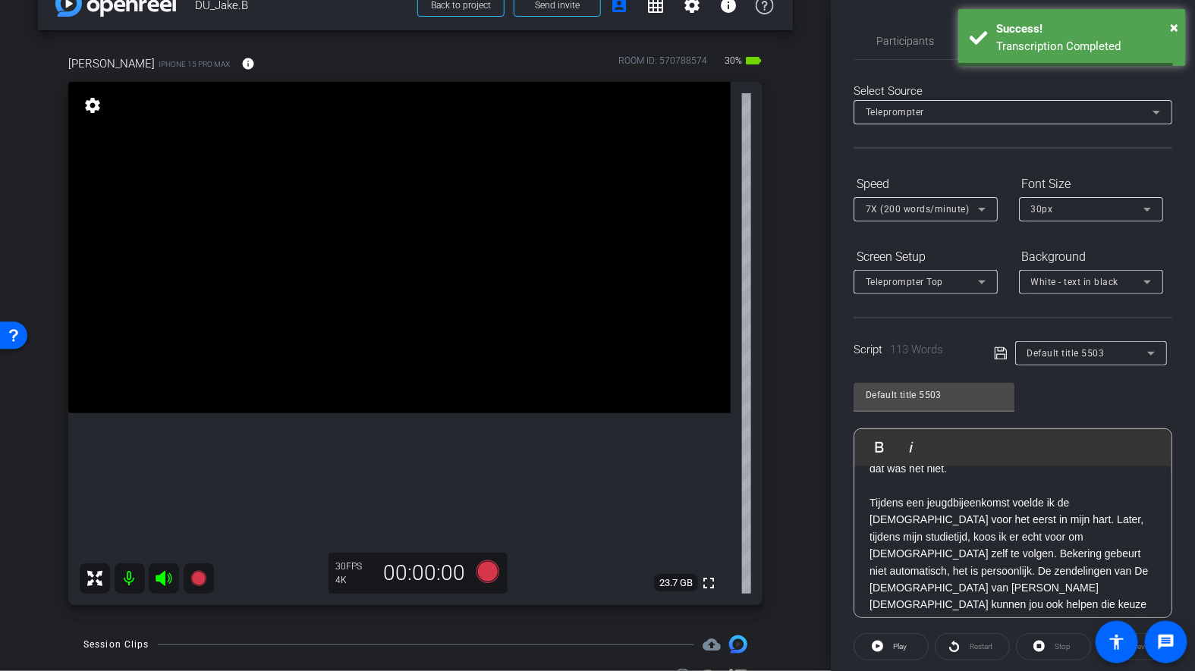
click at [1080, 534] on p "Tijdens een jeugdbijeenkomst voelde ik de Heilige Geest voor het eerst in mijn …" at bounding box center [1012, 563] width 287 height 136
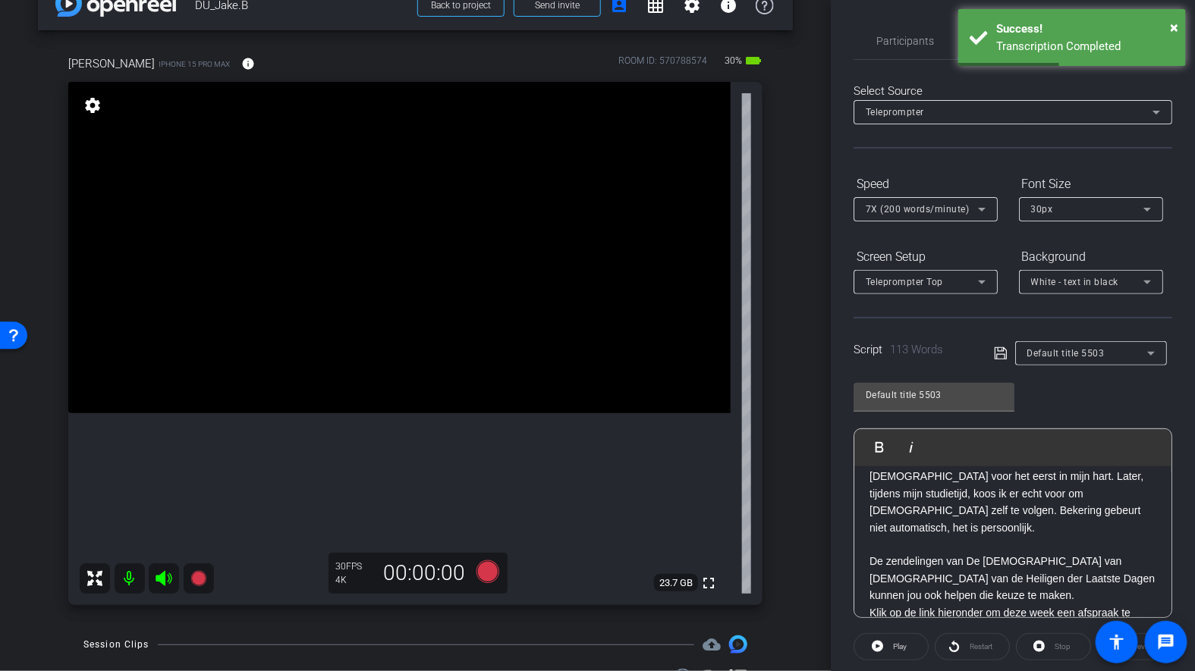
scroll to position [196, 0]
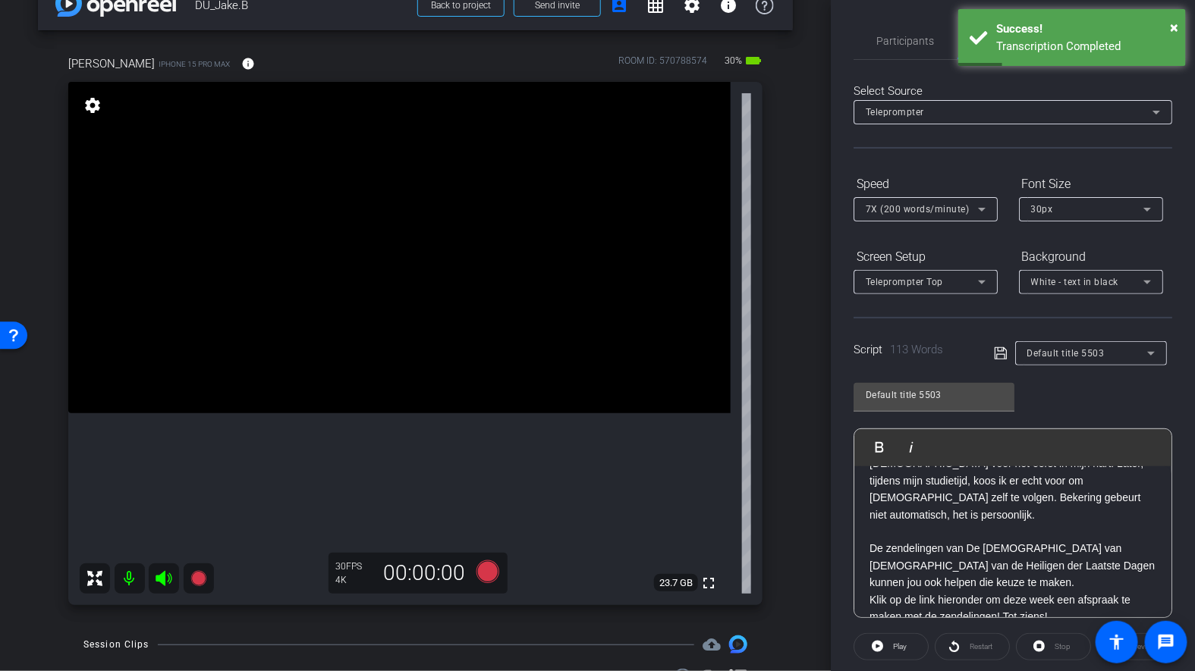
click at [955, 543] on p "De zendelingen van De Kerk van Jezus Christus van de Heiligen der Laatste Dagen…" at bounding box center [1012, 565] width 287 height 51
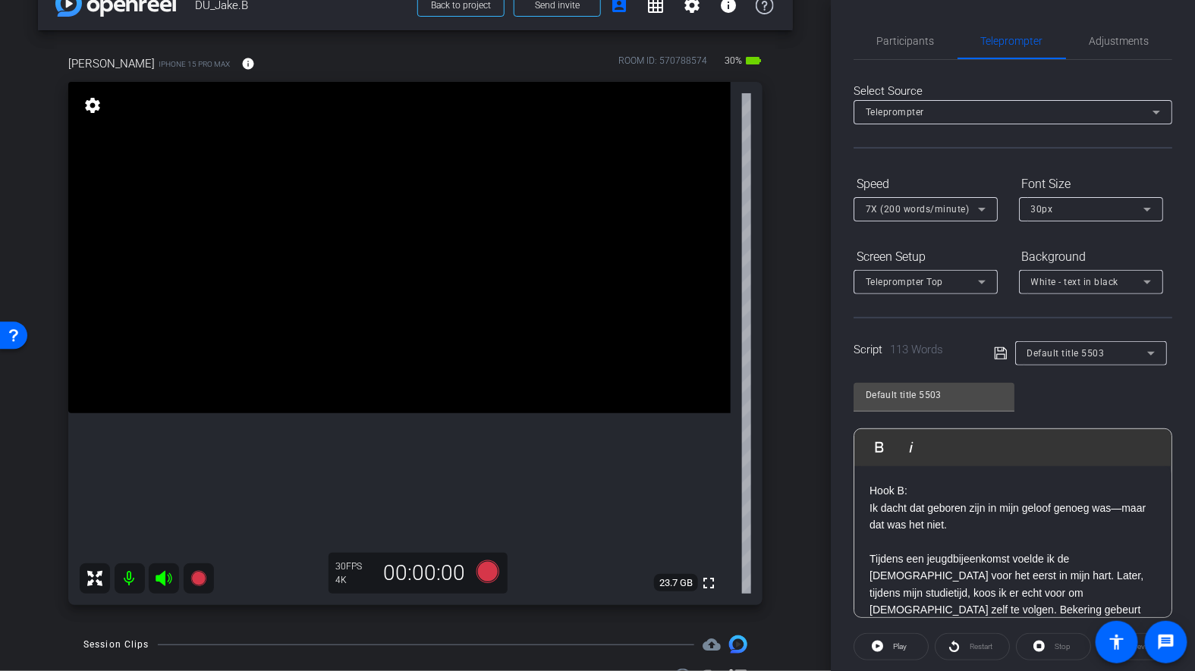
scroll to position [77, 0]
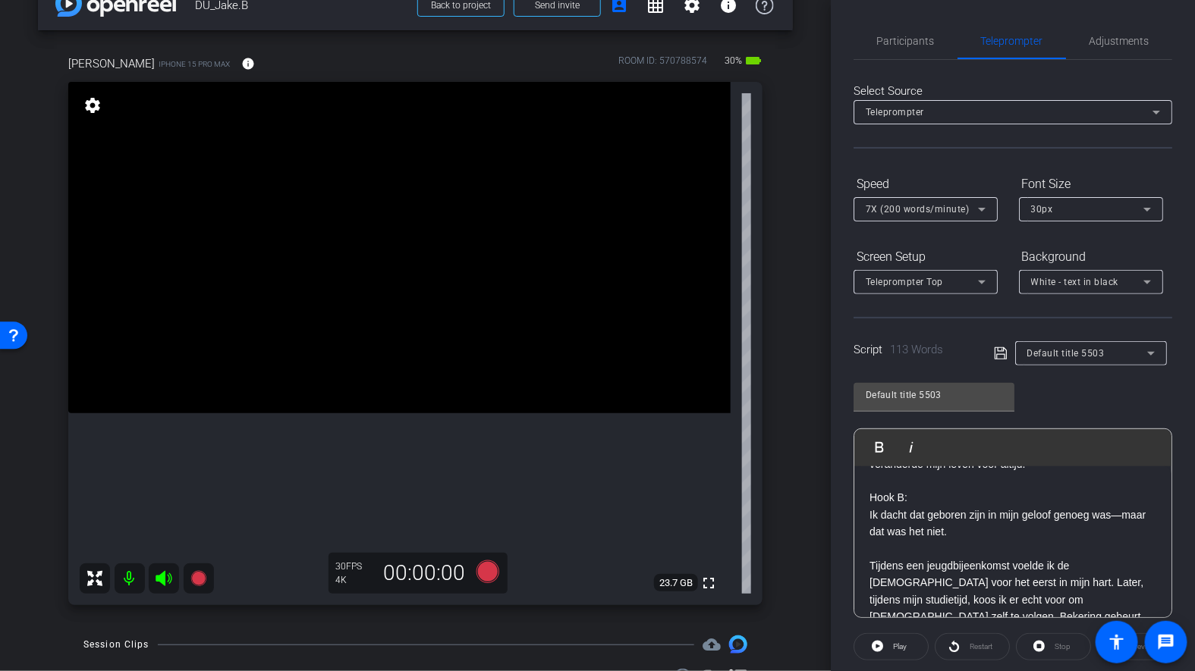
click at [1101, 579] on p "Tijdens een jeugdbijeenkomst voelde ik de Heilige Geest voor het eerst in mijn …" at bounding box center [1012, 599] width 287 height 85
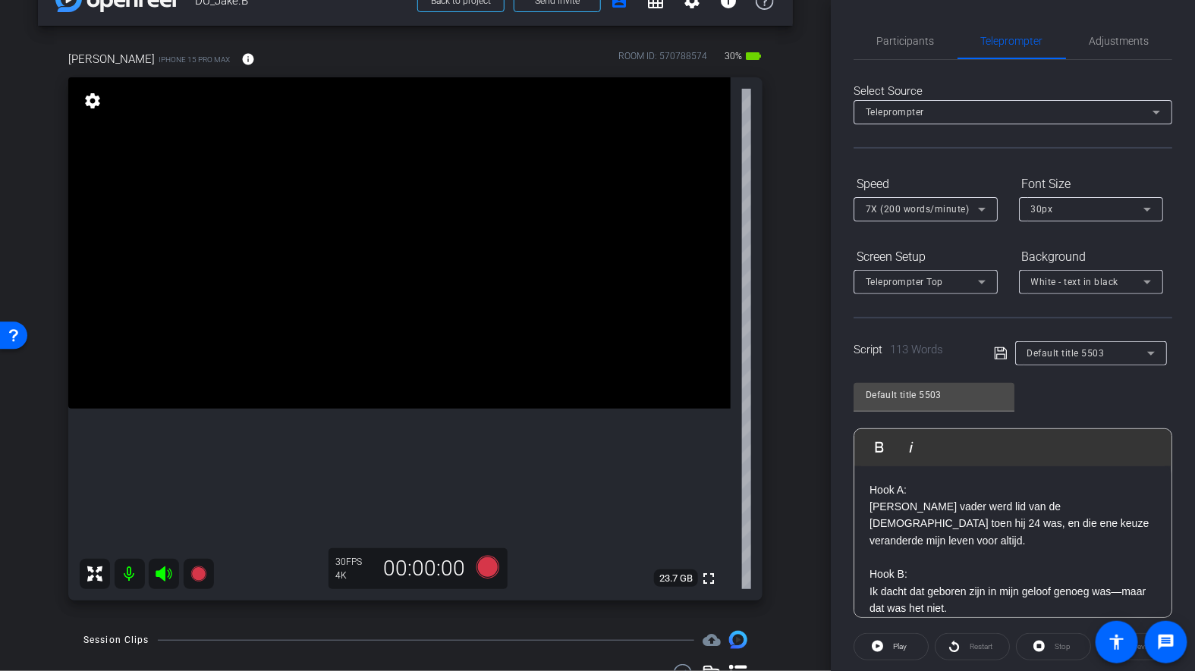
scroll to position [38, 0]
click at [997, 352] on icon at bounding box center [1001, 353] width 14 height 18
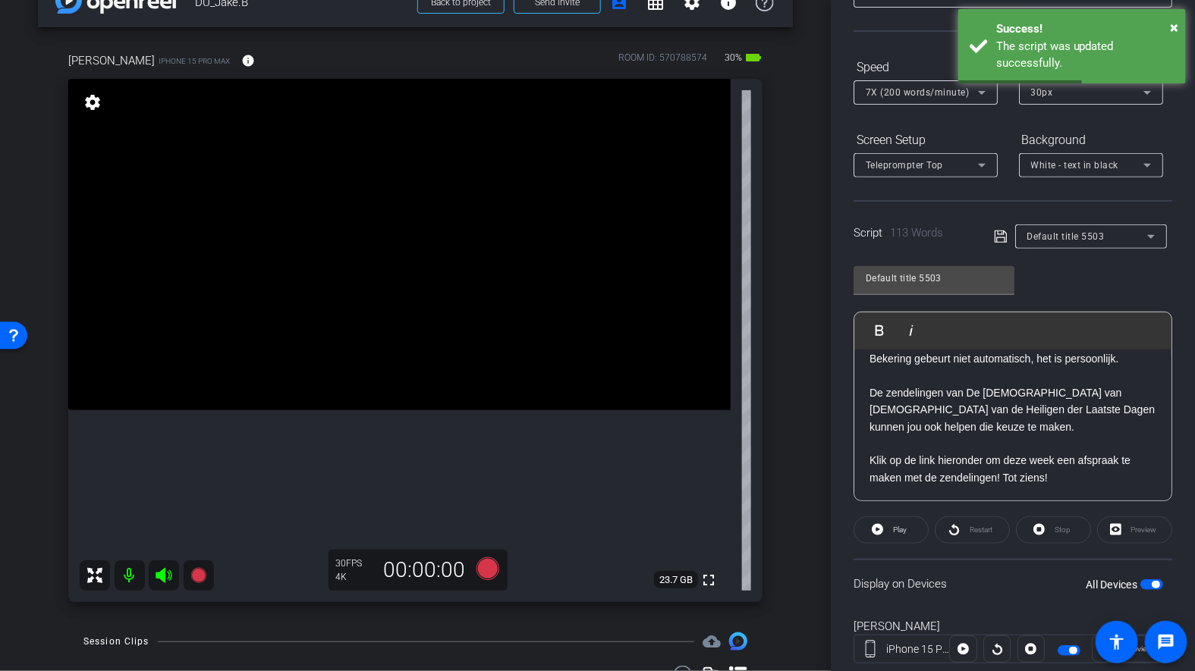
scroll to position [140, 0]
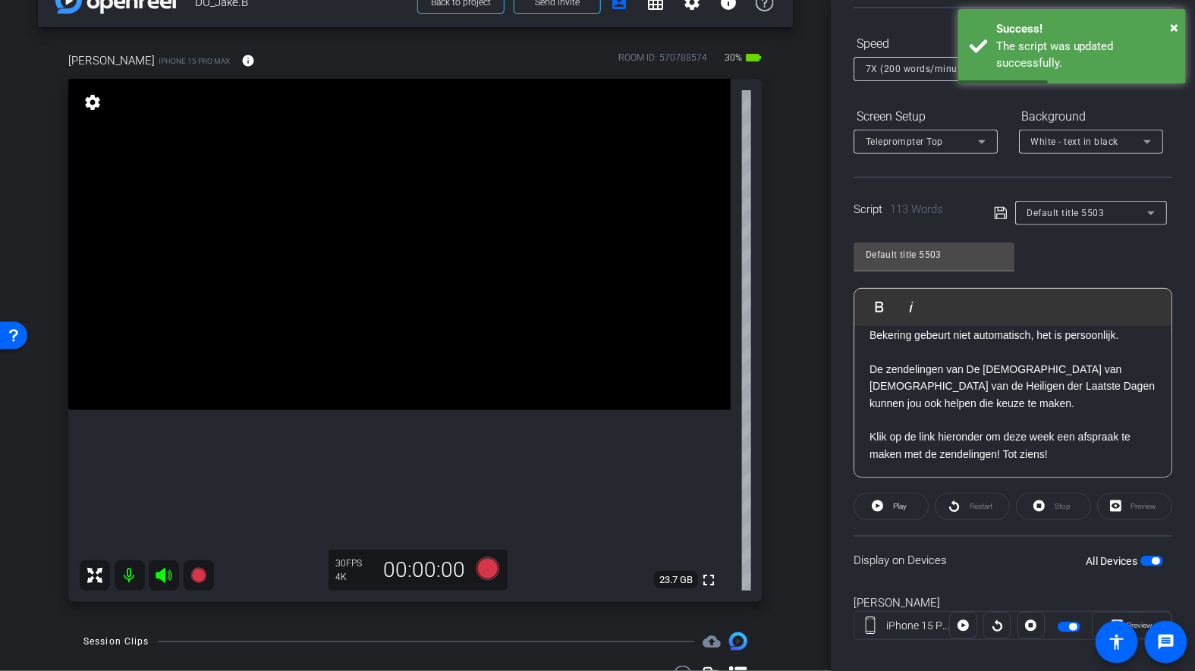
click at [929, 479] on p at bounding box center [1012, 487] width 287 height 17
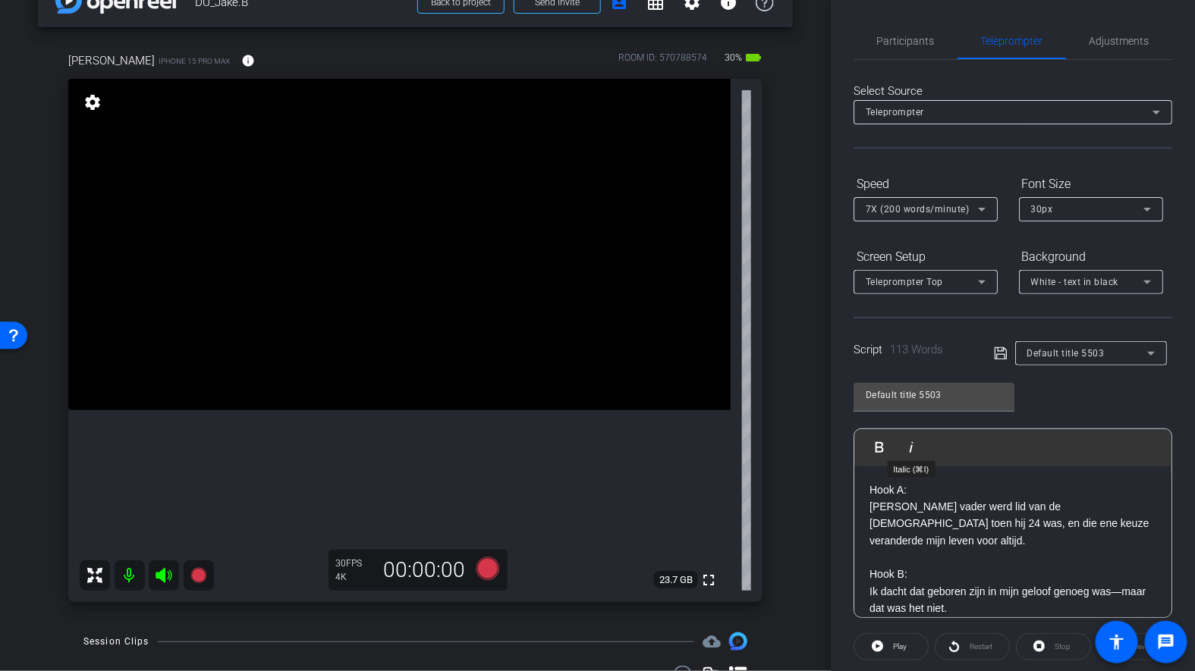
scroll to position [71, 0]
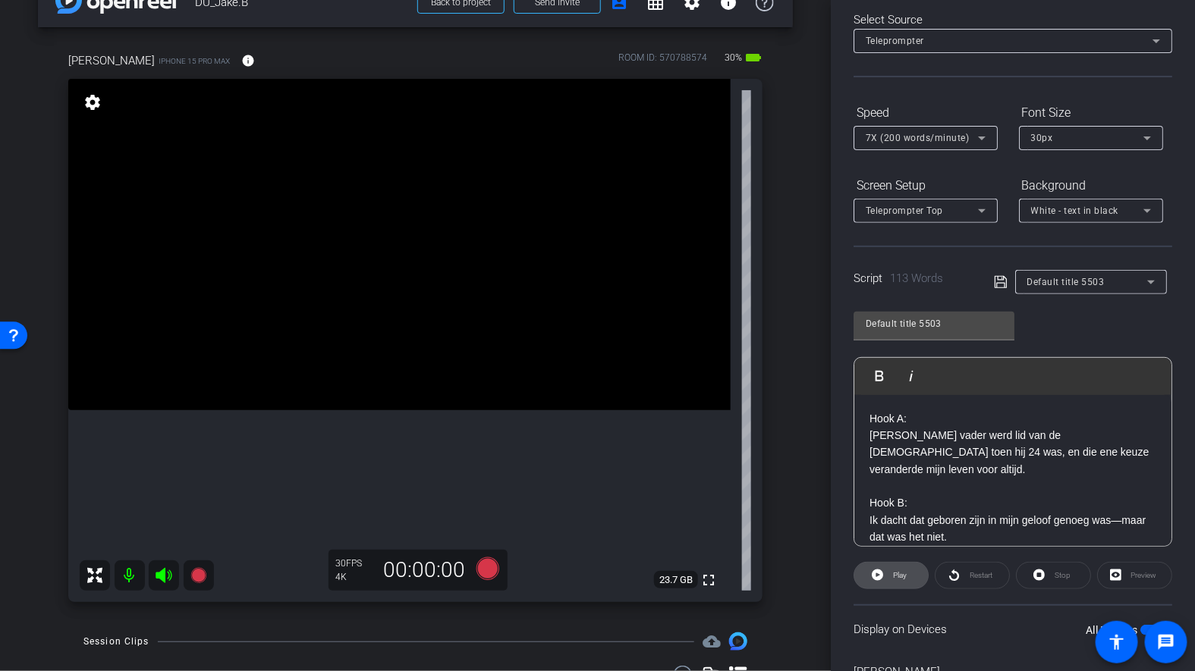
click at [884, 583] on span at bounding box center [891, 575] width 74 height 36
click at [1040, 575] on icon at bounding box center [1038, 575] width 11 height 19
click at [996, 280] on icon at bounding box center [1001, 282] width 14 height 18
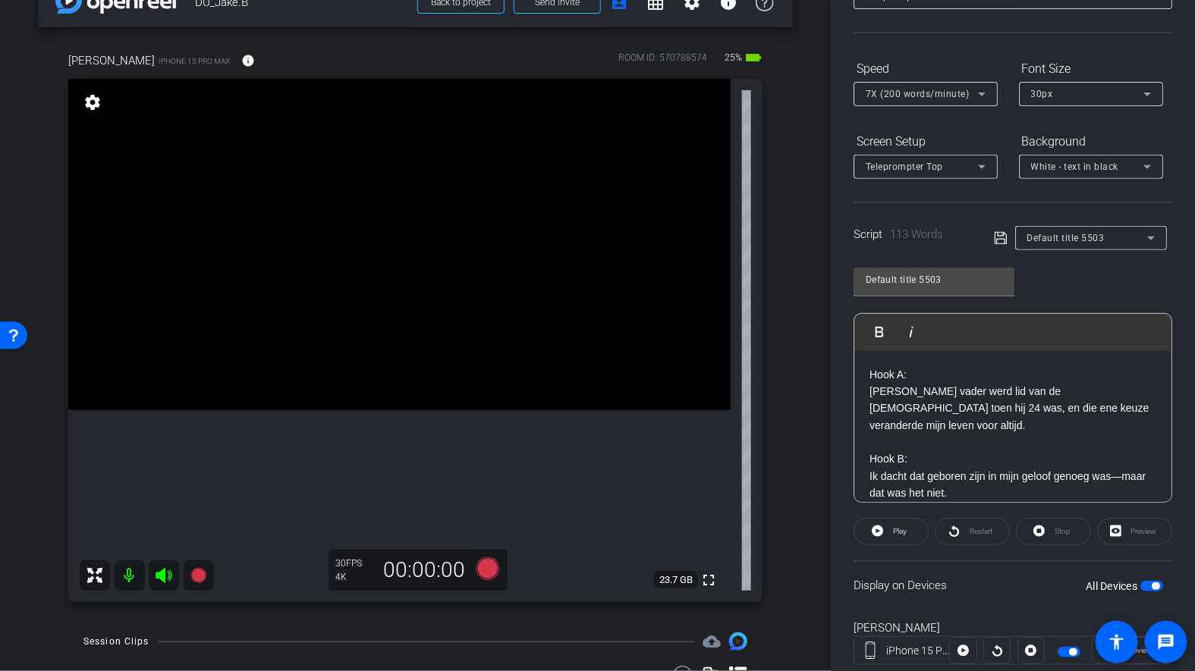
scroll to position [0, 0]
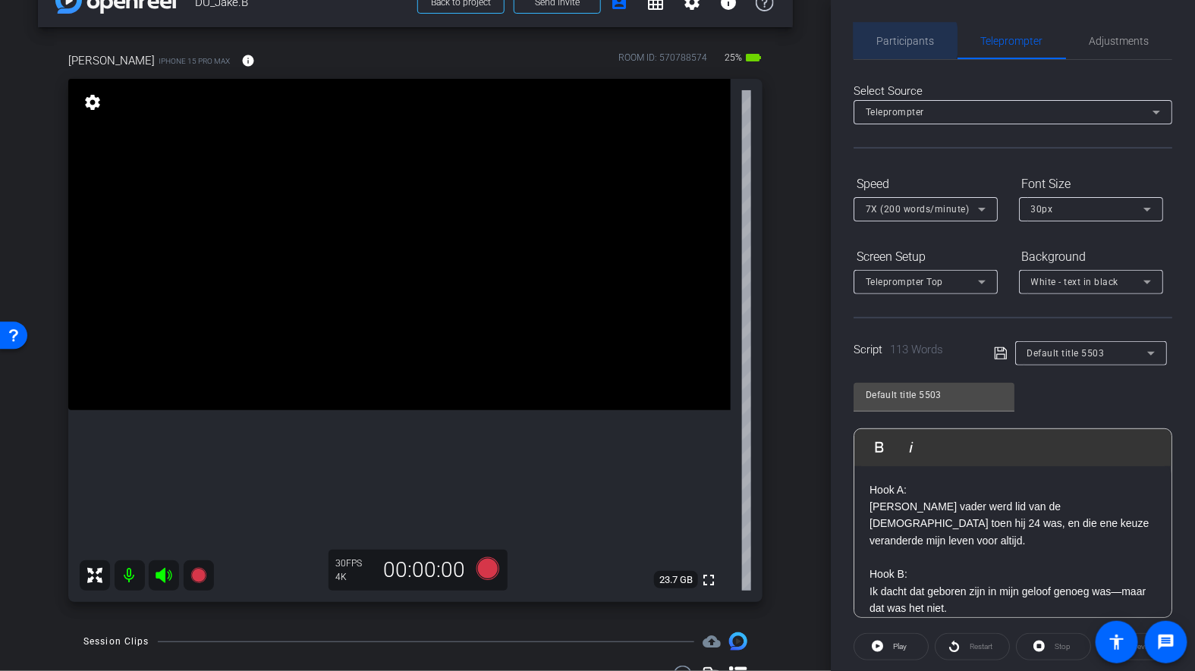
click at [897, 41] on span "Participants" at bounding box center [906, 41] width 58 height 11
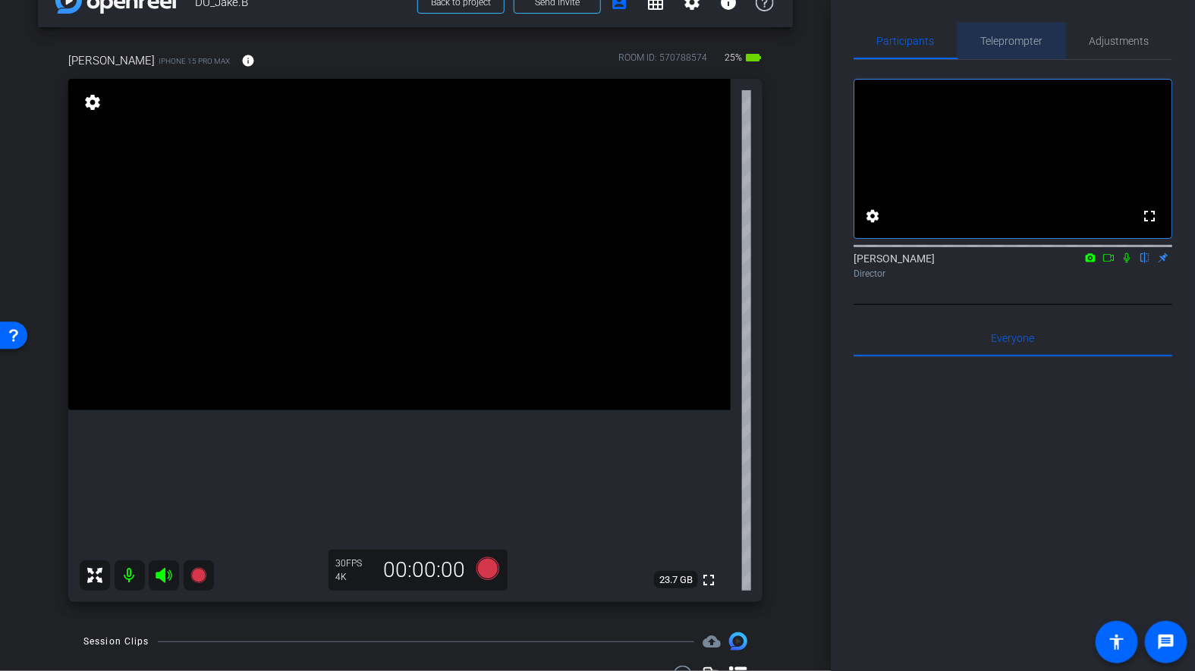
click at [1004, 42] on span "Teleprompter" at bounding box center [1012, 41] width 62 height 11
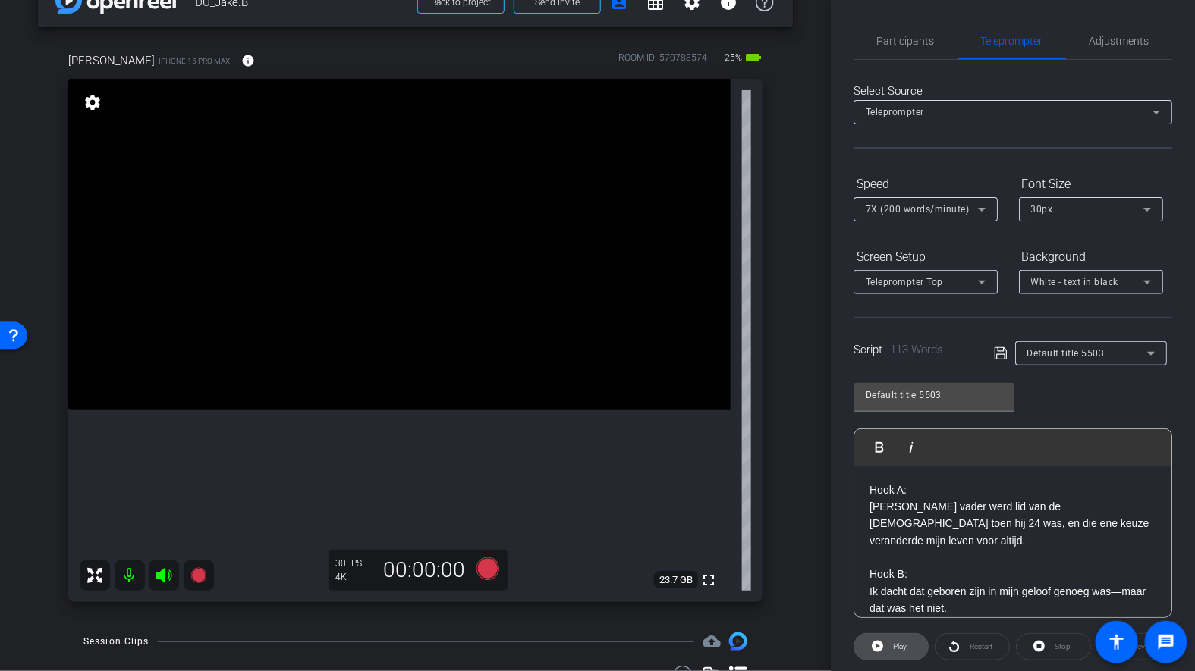
click at [887, 639] on span at bounding box center [891, 647] width 74 height 36
click at [895, 649] on span "Pause" at bounding box center [900, 646] width 20 height 8
click at [1031, 649] on span at bounding box center [1053, 647] width 74 height 36
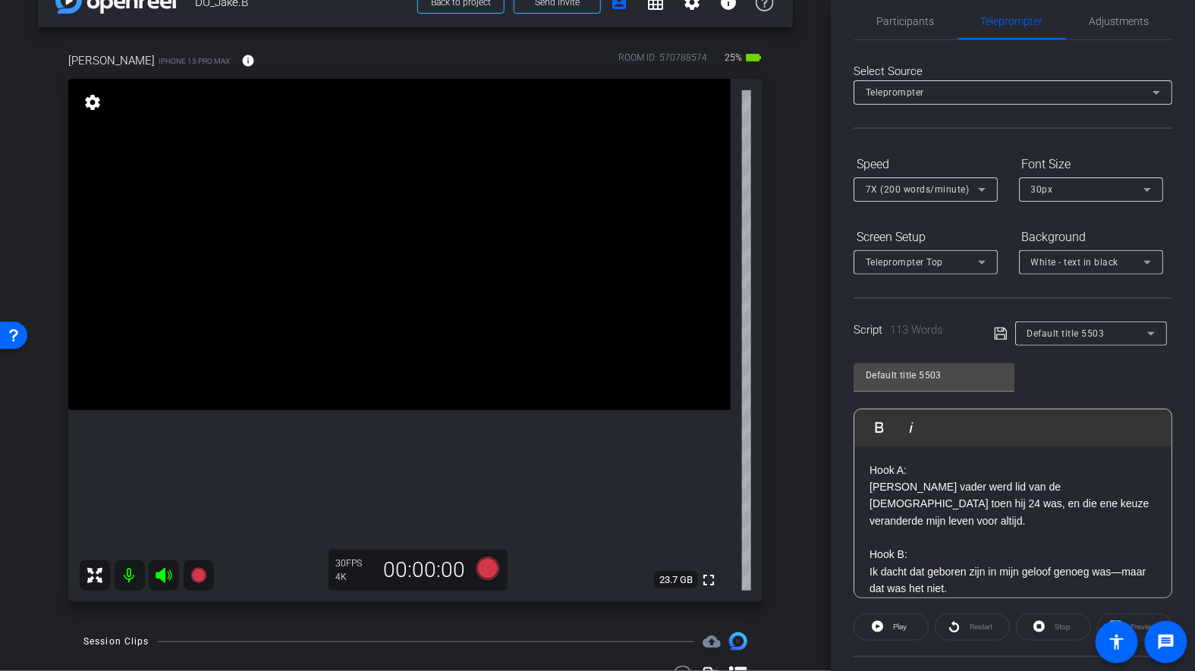
scroll to position [29, 0]
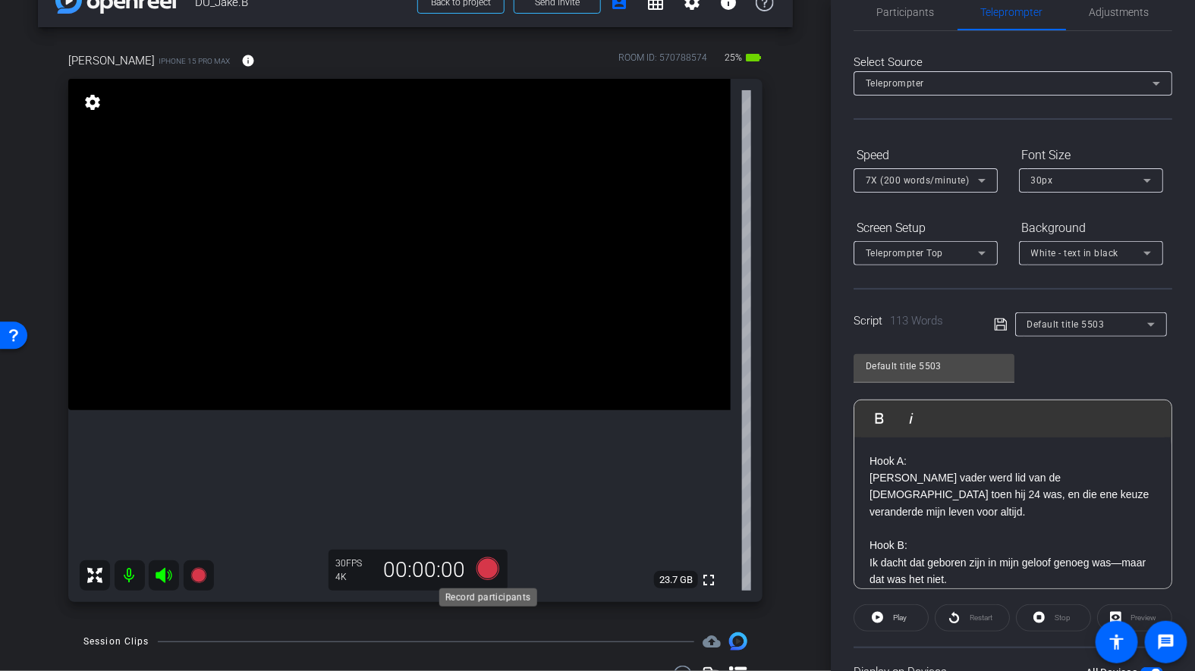
click at [489, 564] on icon at bounding box center [487, 568] width 23 height 23
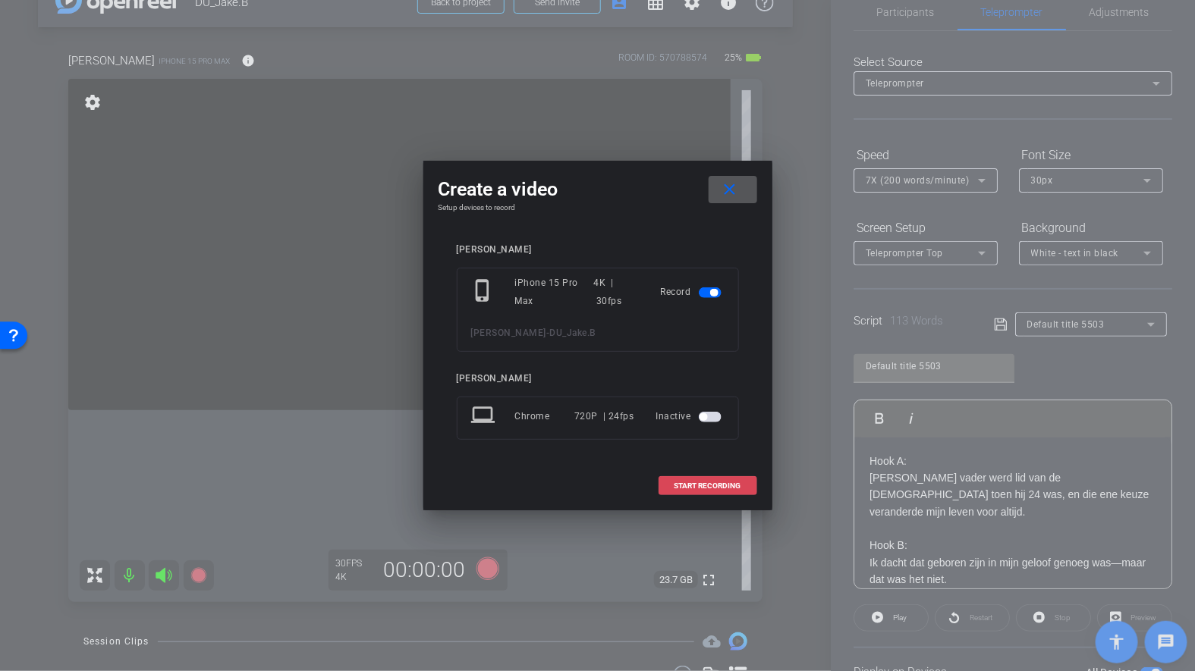
click at [690, 485] on span "START RECORDING" at bounding box center [707, 486] width 67 height 8
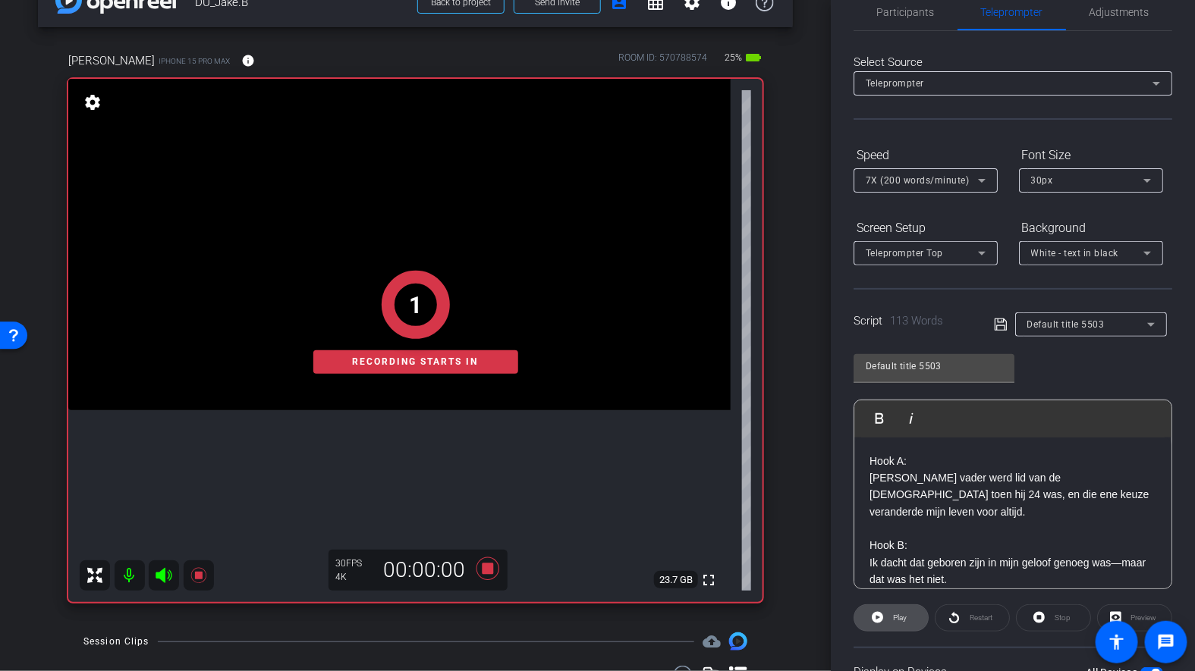
click at [875, 612] on icon at bounding box center [877, 617] width 11 height 11
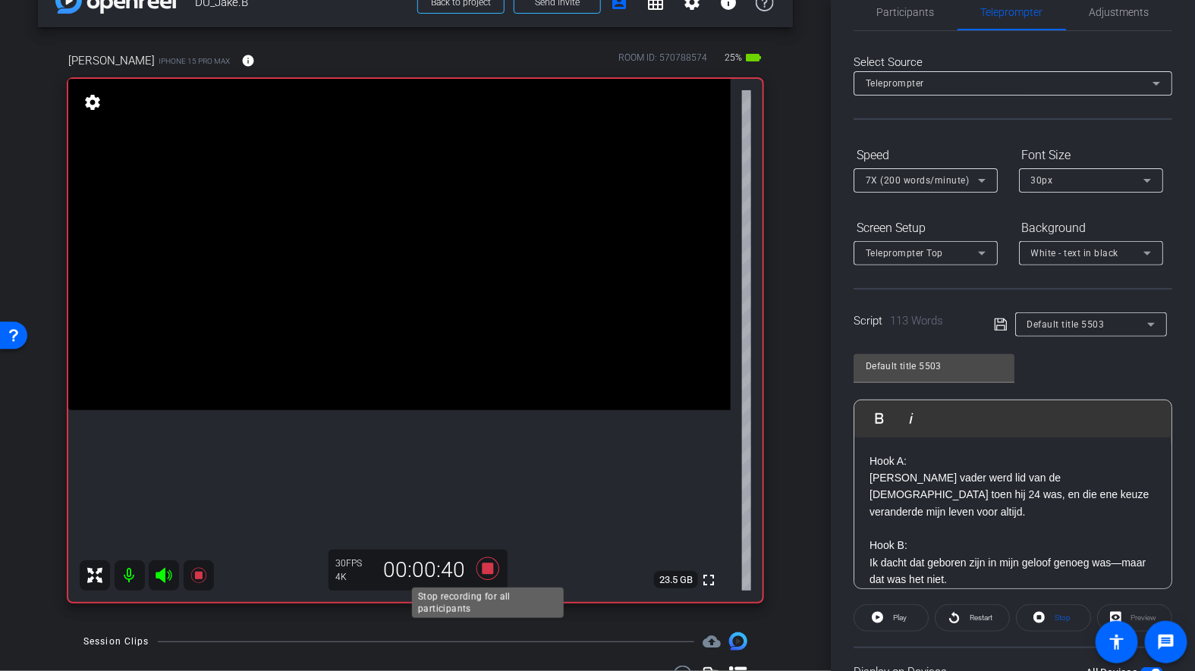
click at [494, 569] on icon at bounding box center [488, 568] width 36 height 27
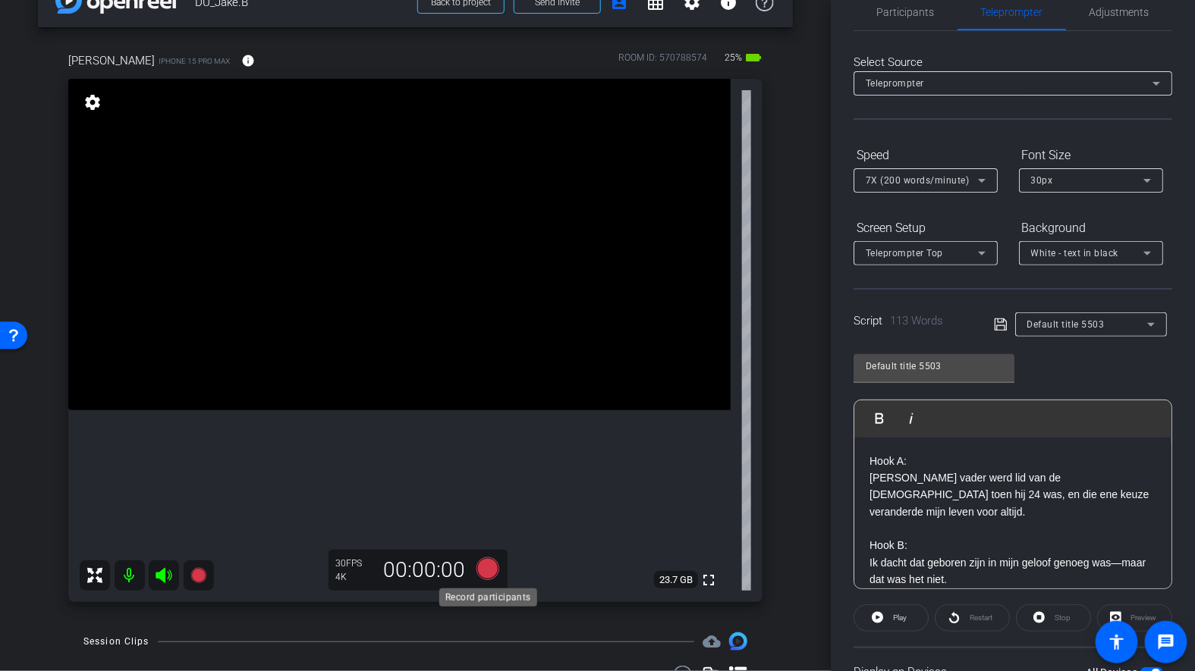
click at [489, 576] on icon at bounding box center [487, 568] width 23 height 23
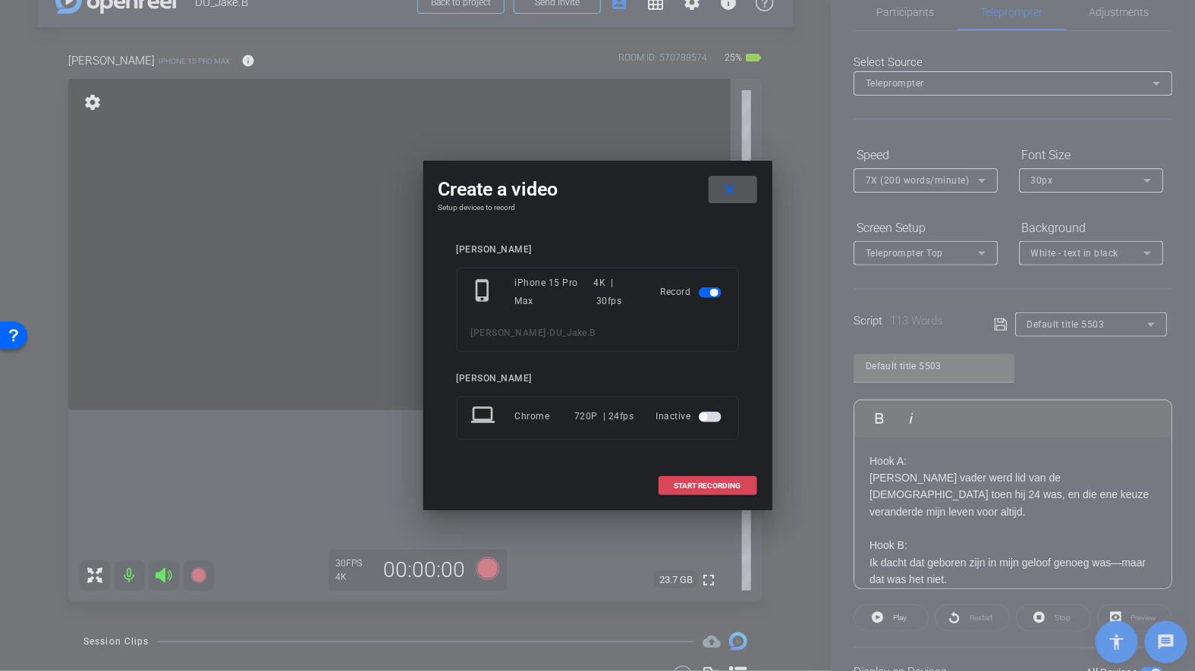
click at [700, 485] on span "START RECORDING" at bounding box center [707, 486] width 67 height 8
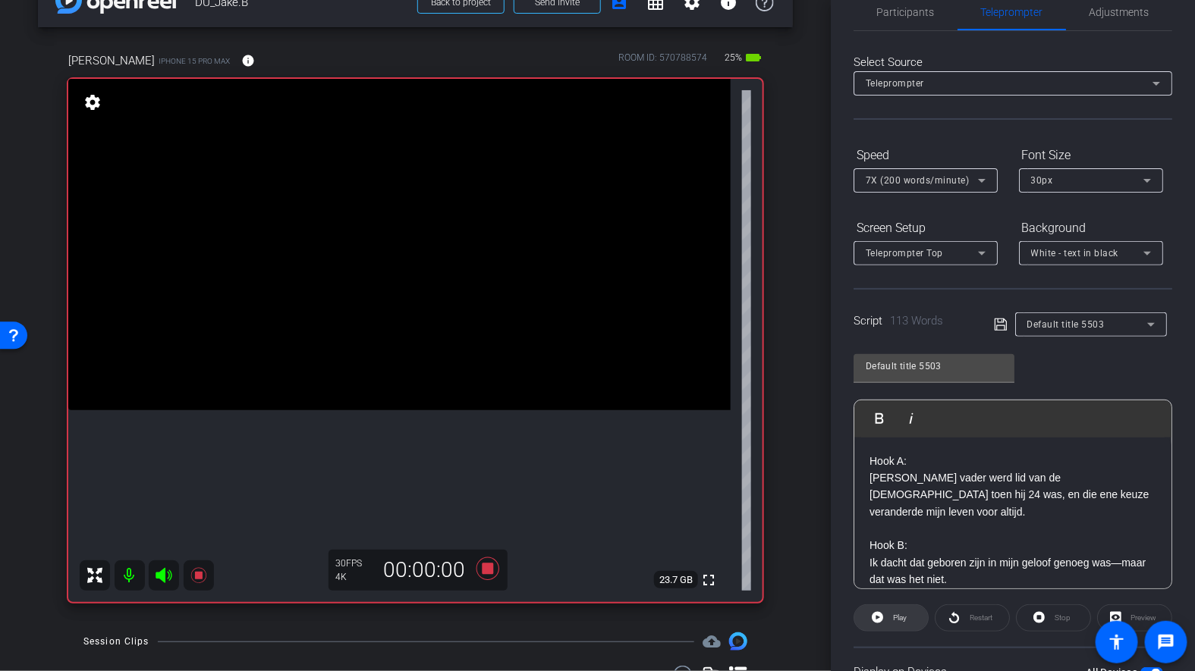
click at [887, 612] on span at bounding box center [891, 618] width 74 height 36
click at [488, 559] on icon at bounding box center [488, 568] width 36 height 27
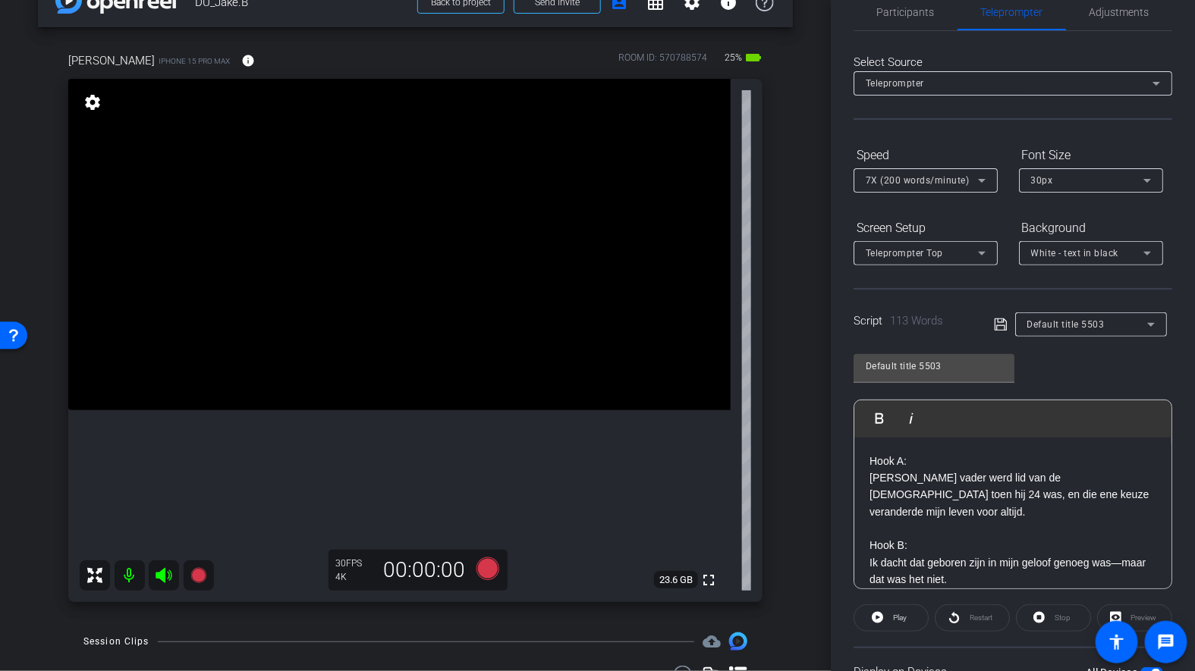
click at [1035, 611] on div "Stop" at bounding box center [1053, 618] width 75 height 27
click at [1047, 617] on div "Stop" at bounding box center [1053, 618] width 75 height 27
click at [485, 567] on icon at bounding box center [487, 568] width 23 height 23
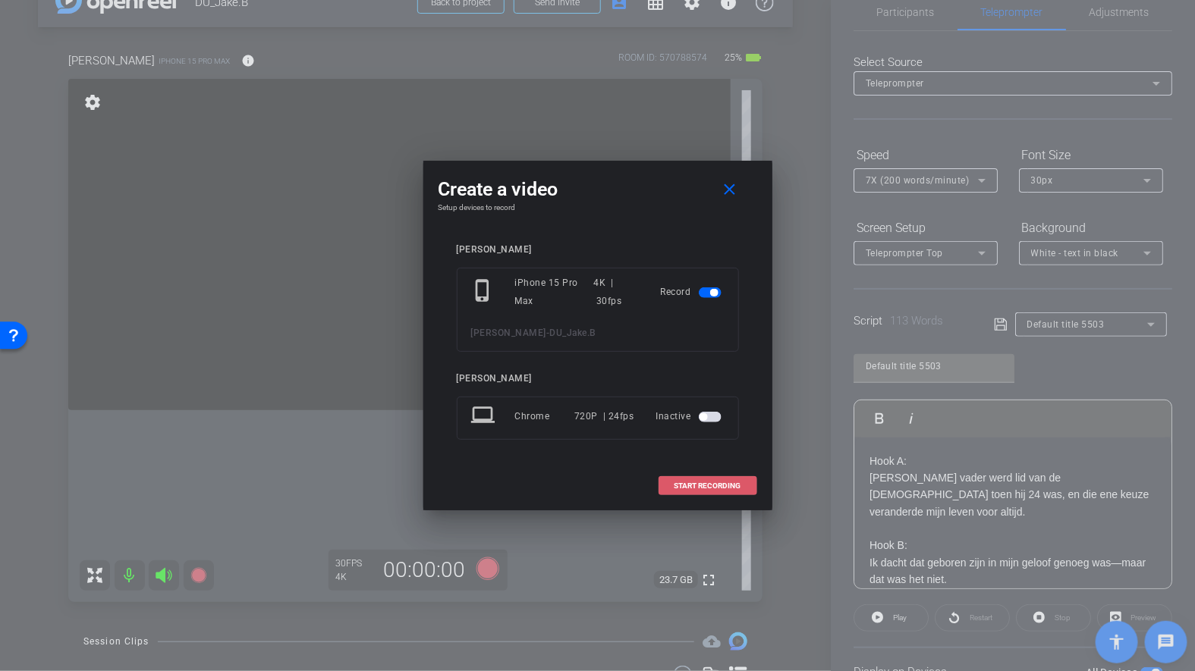
click at [669, 496] on span at bounding box center [707, 486] width 97 height 36
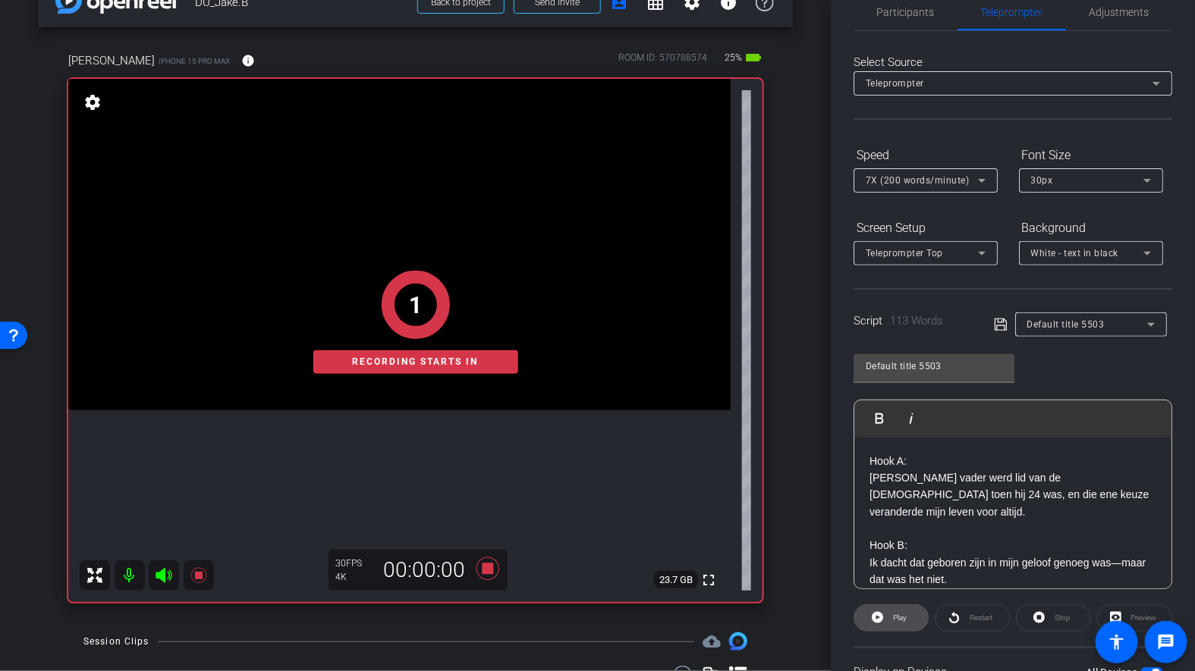
click at [871, 610] on span at bounding box center [891, 618] width 74 height 36
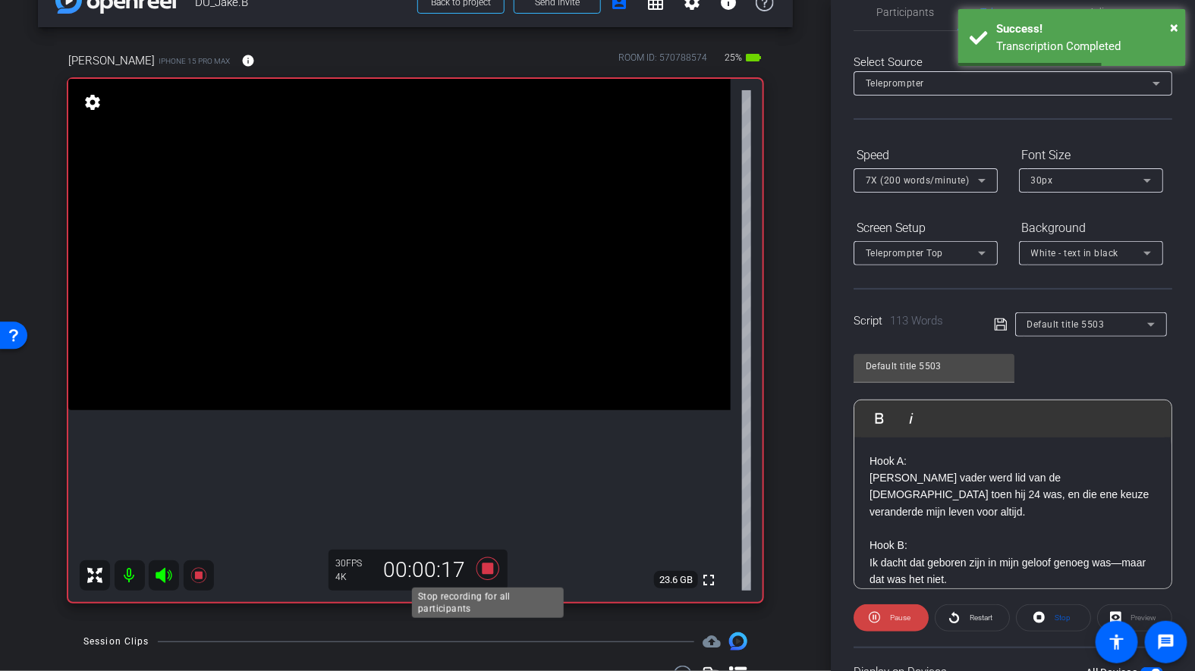
click at [486, 576] on icon at bounding box center [488, 568] width 36 height 27
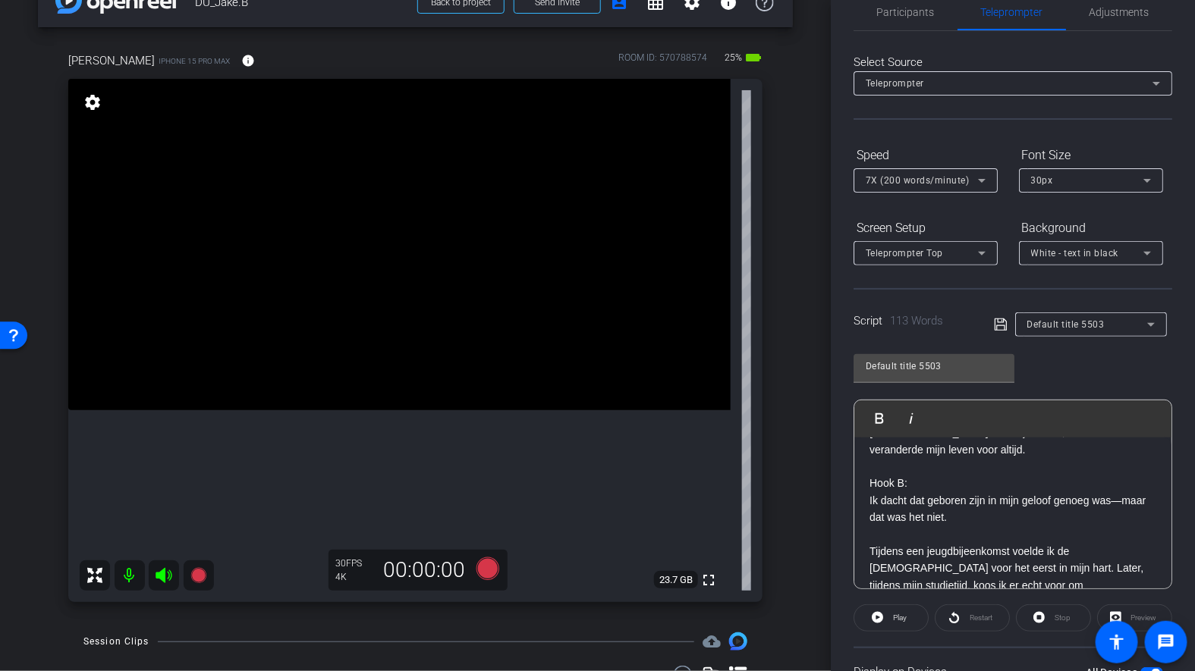
scroll to position [61, 0]
click at [887, 614] on span at bounding box center [891, 618] width 74 height 36
click at [869, 613] on icon at bounding box center [873, 617] width 11 height 11
drag, startPoint x: 1003, startPoint y: 485, endPoint x: 1054, endPoint y: 485, distance: 50.8
click at [1054, 493] on p "Ik dacht dat geboren zijn in mijn geloof genoeg was—maar dat was het niet." at bounding box center [1012, 510] width 287 height 34
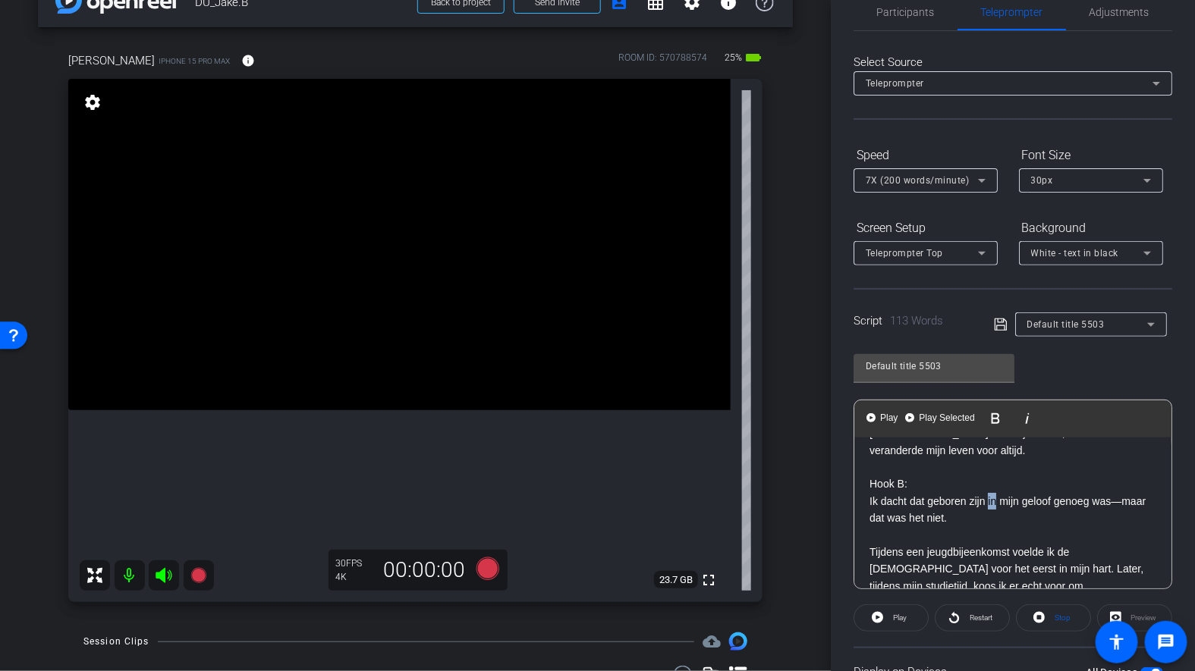
click at [997, 493] on p "Ik dacht dat geboren zijn in mijn geloof genoeg was—maar dat was het niet." at bounding box center [1012, 510] width 287 height 34
click at [1000, 327] on icon at bounding box center [1001, 325] width 14 height 18
click at [888, 614] on span at bounding box center [891, 618] width 74 height 36
click at [1044, 623] on icon at bounding box center [1038, 617] width 11 height 19
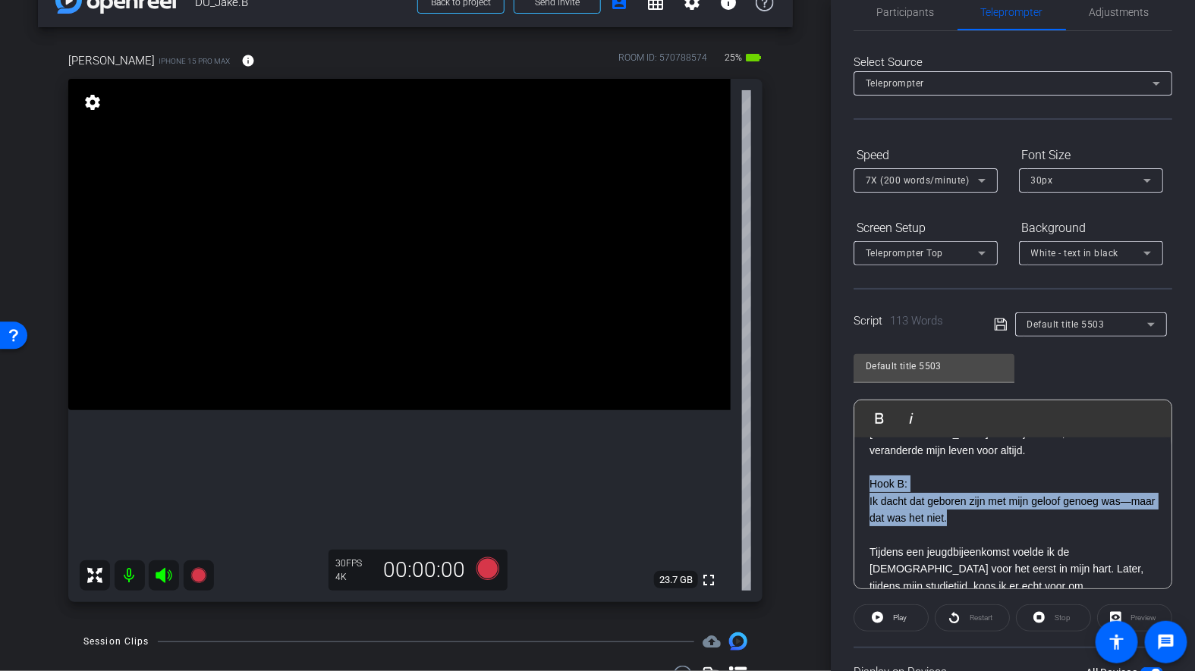
drag, startPoint x: 979, startPoint y: 502, endPoint x: 868, endPoint y: 462, distance: 117.8
click at [868, 462] on div "Hook A: Mijn vader werd lid van de Kerk toen hij 24 was, en die ene keuze veran…" at bounding box center [1012, 578] width 317 height 404
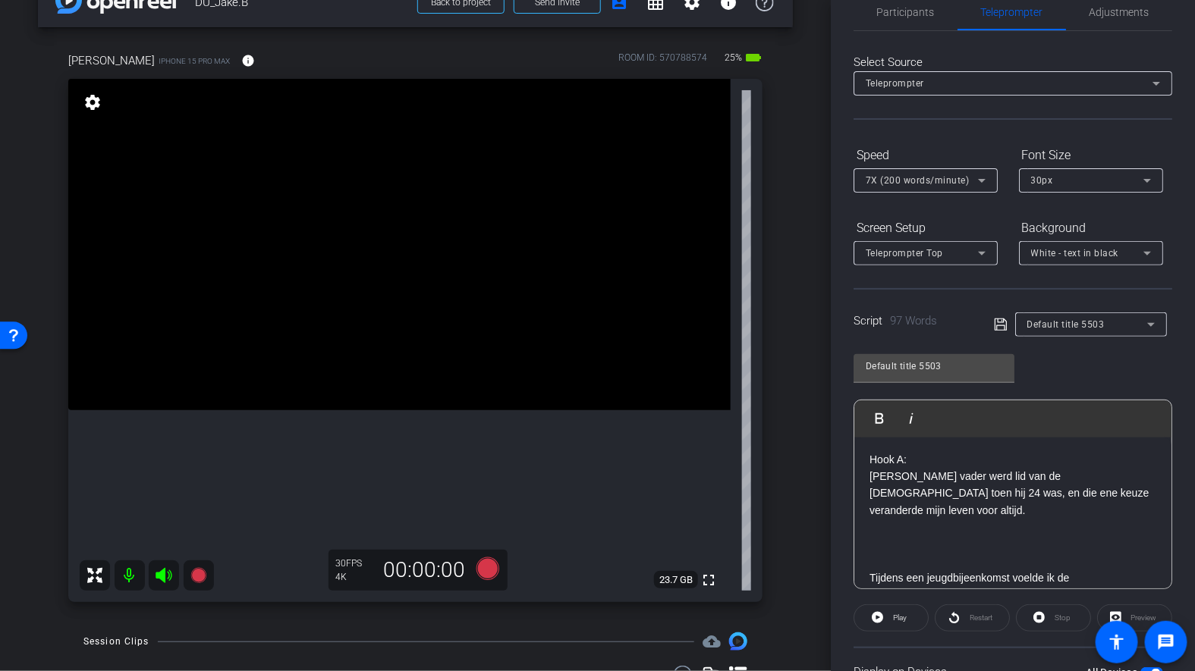
scroll to position [0, 0]
drag, startPoint x: 919, startPoint y: 459, endPoint x: 821, endPoint y: 459, distance: 97.1
click at [821, 459] on div "arrow_back DU_Jake.B Back to project Send invite account_box grid_on settings i…" at bounding box center [597, 335] width 1195 height 671
click at [881, 537] on p at bounding box center [1012, 545] width 287 height 17
click at [867, 479] on div "Mijn vader werd lid van de Kerk toen hij 24 was, en die ene keuze veranderde mi…" at bounding box center [1012, 606] width 317 height 336
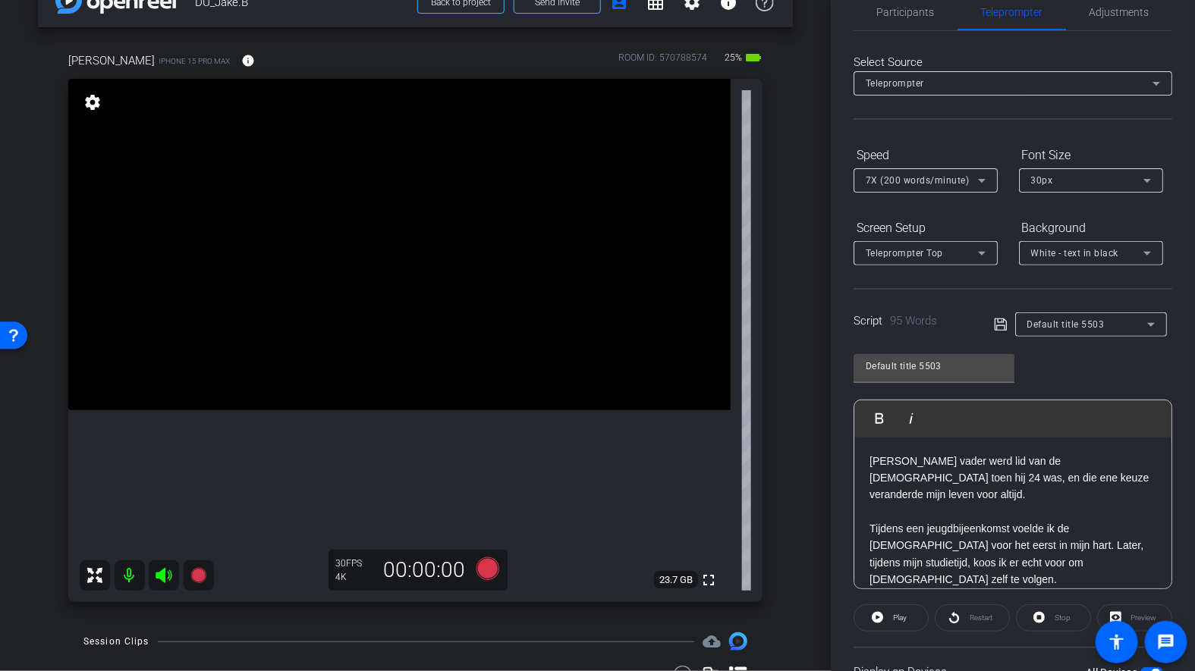
scroll to position [12, 0]
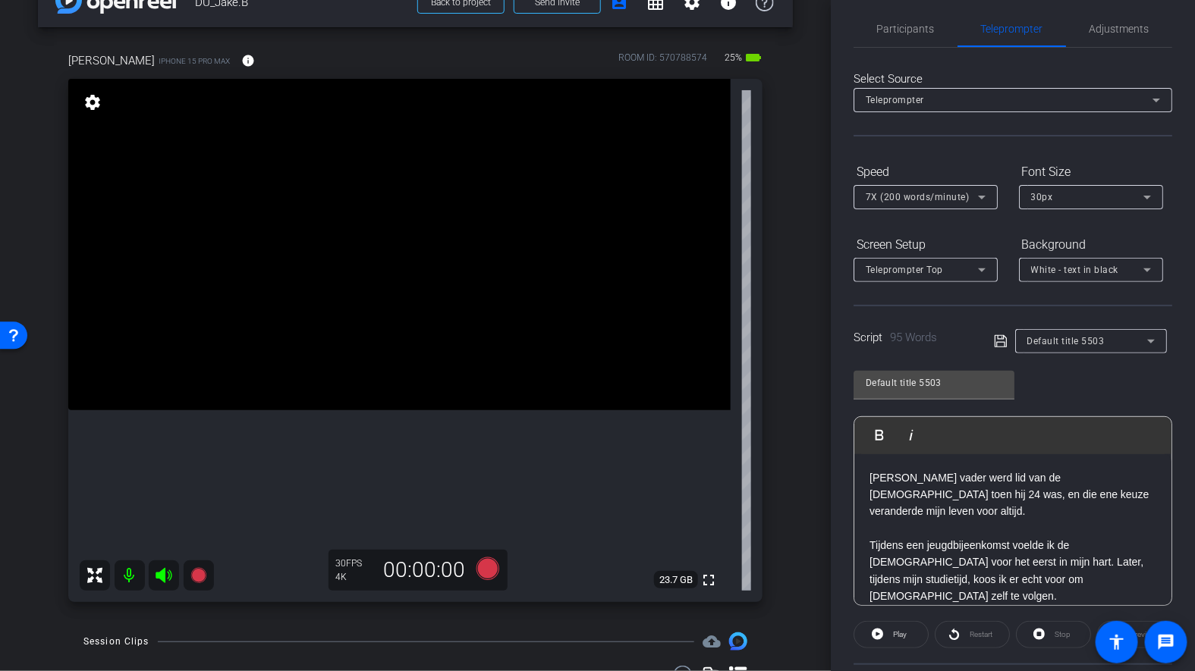
click at [1002, 343] on icon at bounding box center [1001, 341] width 14 height 18
click at [890, 639] on span "Play" at bounding box center [897, 634] width 17 height 21
click at [1033, 628] on button "Stop" at bounding box center [1053, 634] width 75 height 27
click at [1003, 343] on icon at bounding box center [1001, 341] width 14 height 18
click at [872, 629] on icon at bounding box center [877, 634] width 11 height 19
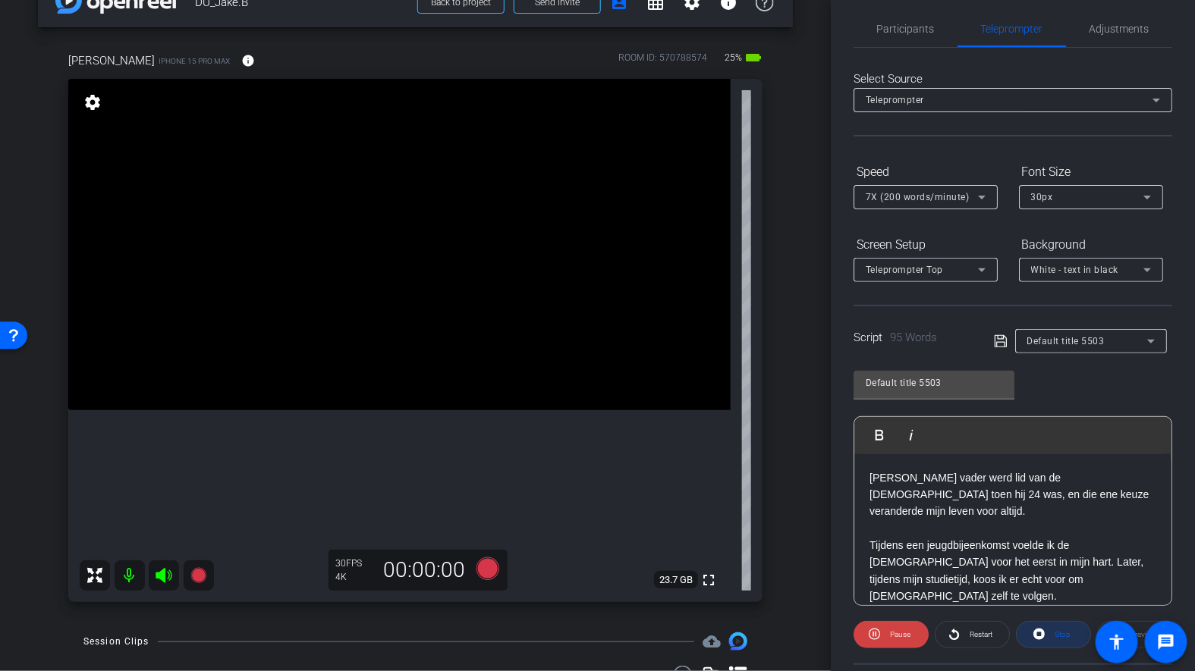
click at [1046, 635] on span at bounding box center [1053, 635] width 74 height 36
click at [494, 565] on icon at bounding box center [487, 568] width 23 height 23
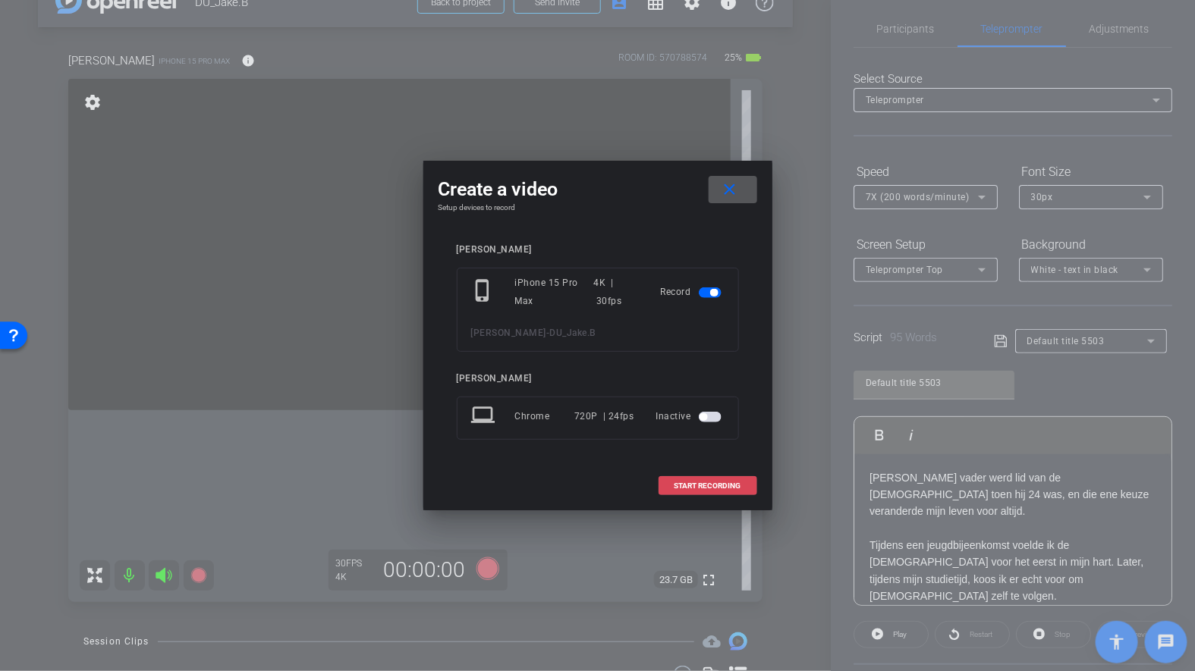
click at [690, 491] on span at bounding box center [707, 486] width 97 height 36
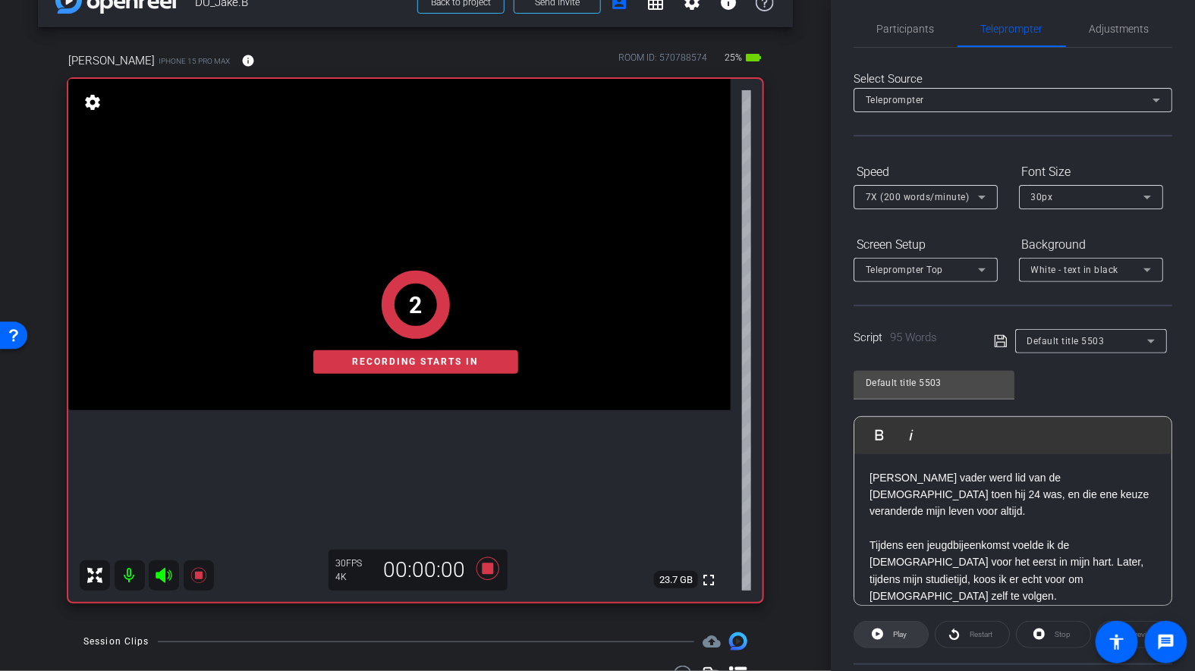
click at [876, 633] on icon at bounding box center [877, 634] width 11 height 19
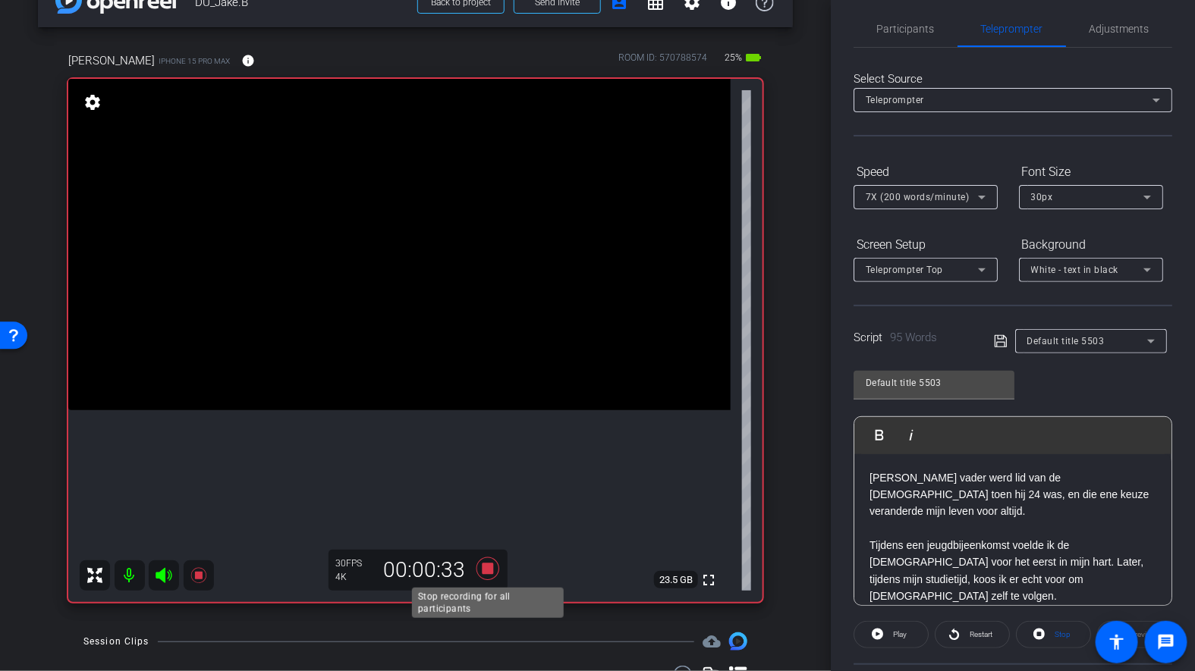
click at [493, 564] on icon at bounding box center [488, 568] width 36 height 27
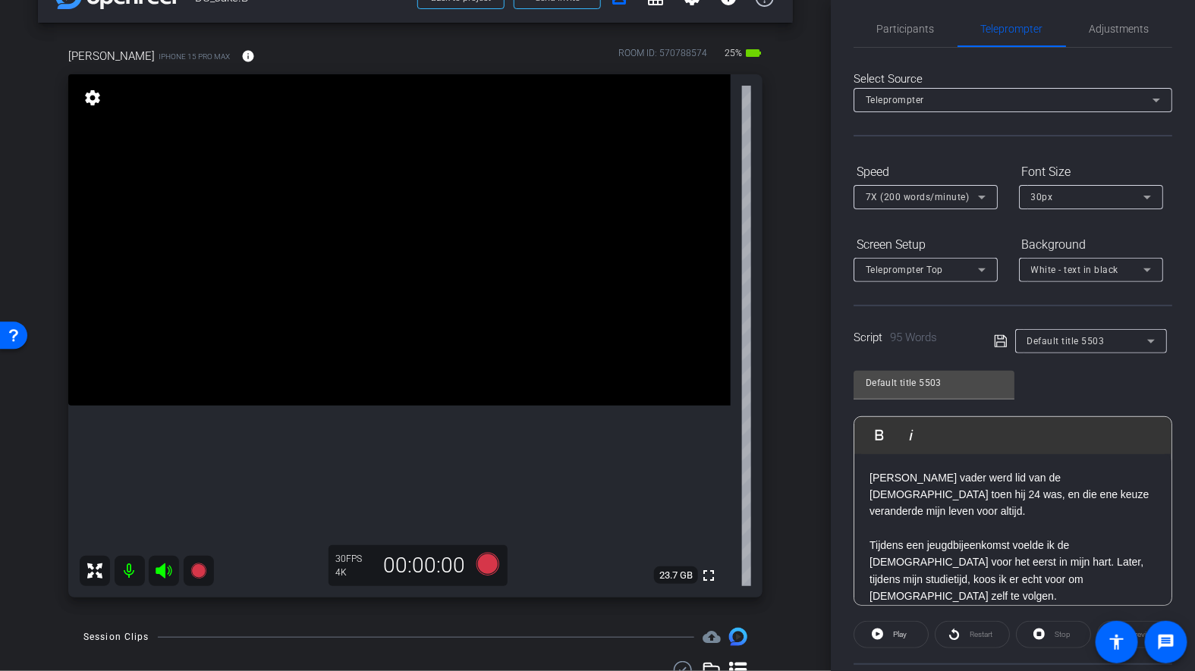
scroll to position [36, 0]
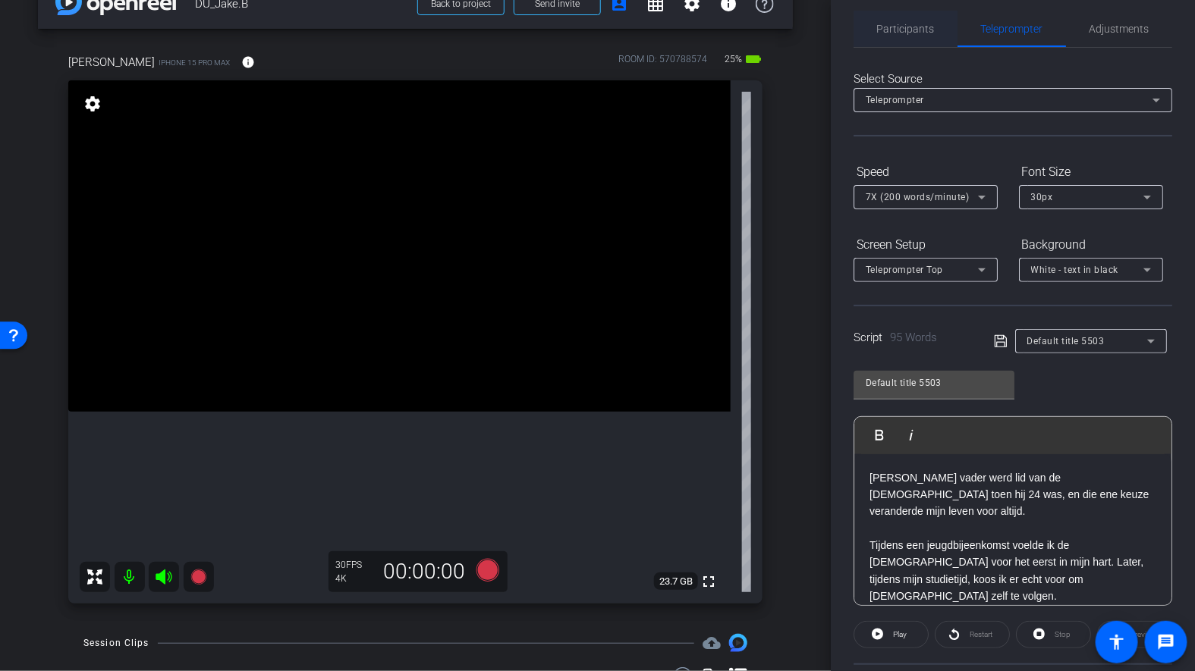
click at [900, 30] on span "Participants" at bounding box center [906, 29] width 58 height 11
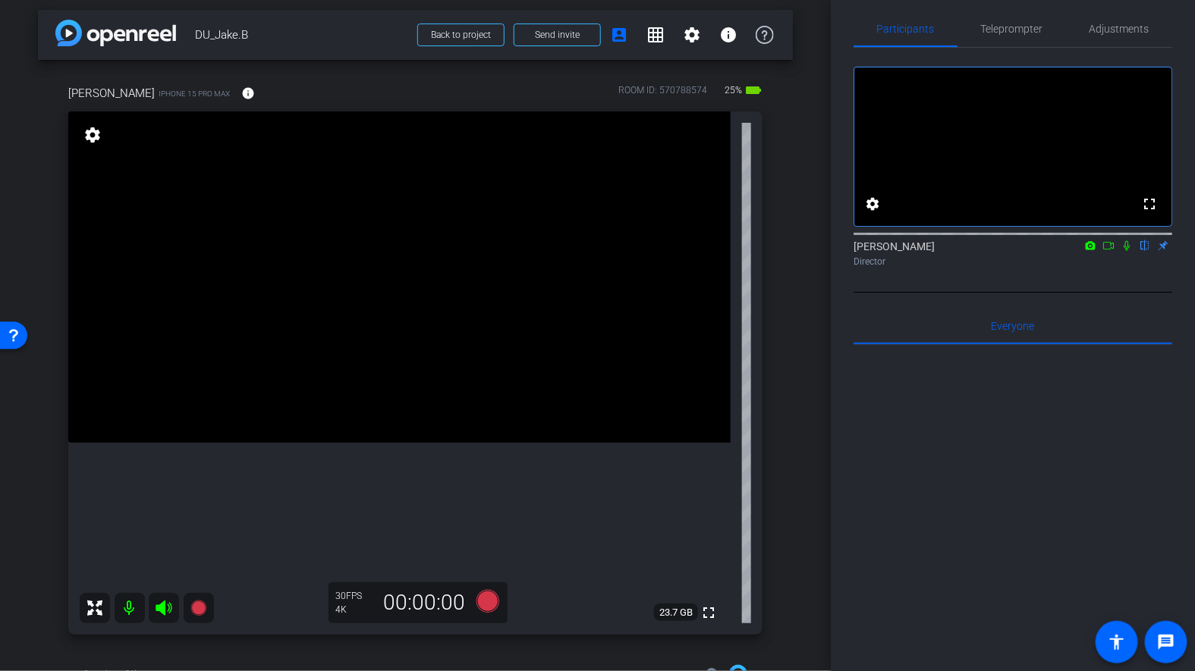
scroll to position [2, 0]
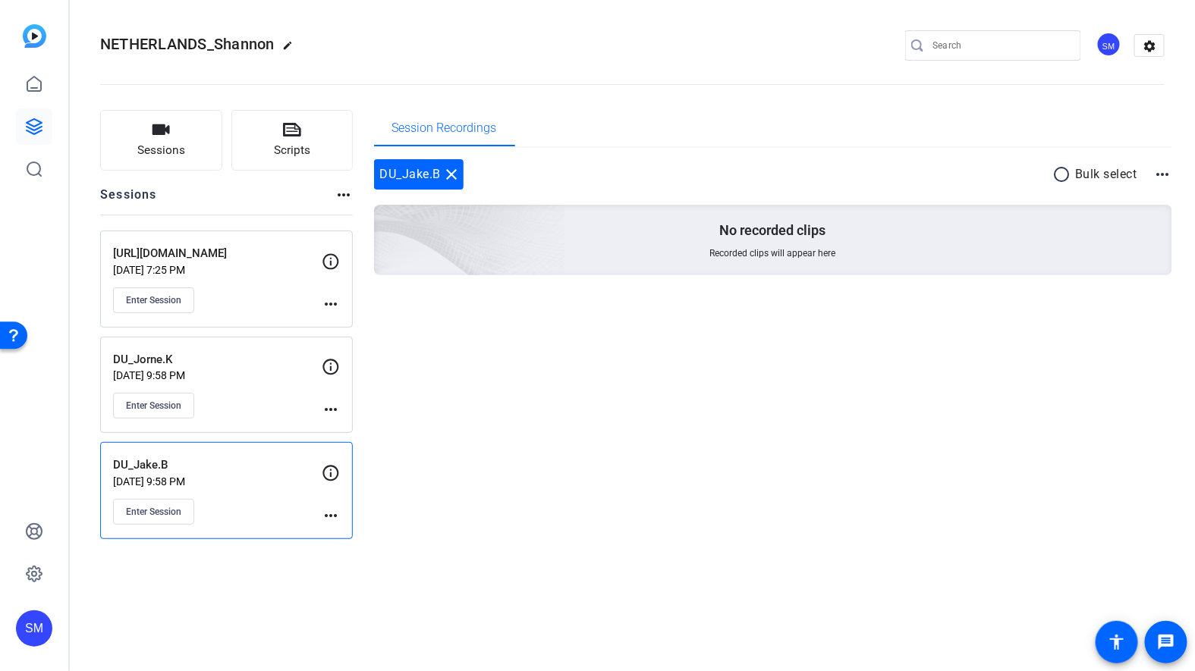
click at [262, 486] on div "DU_Jake.B [DATE] 9:58 PM Enter Session" at bounding box center [217, 491] width 209 height 68
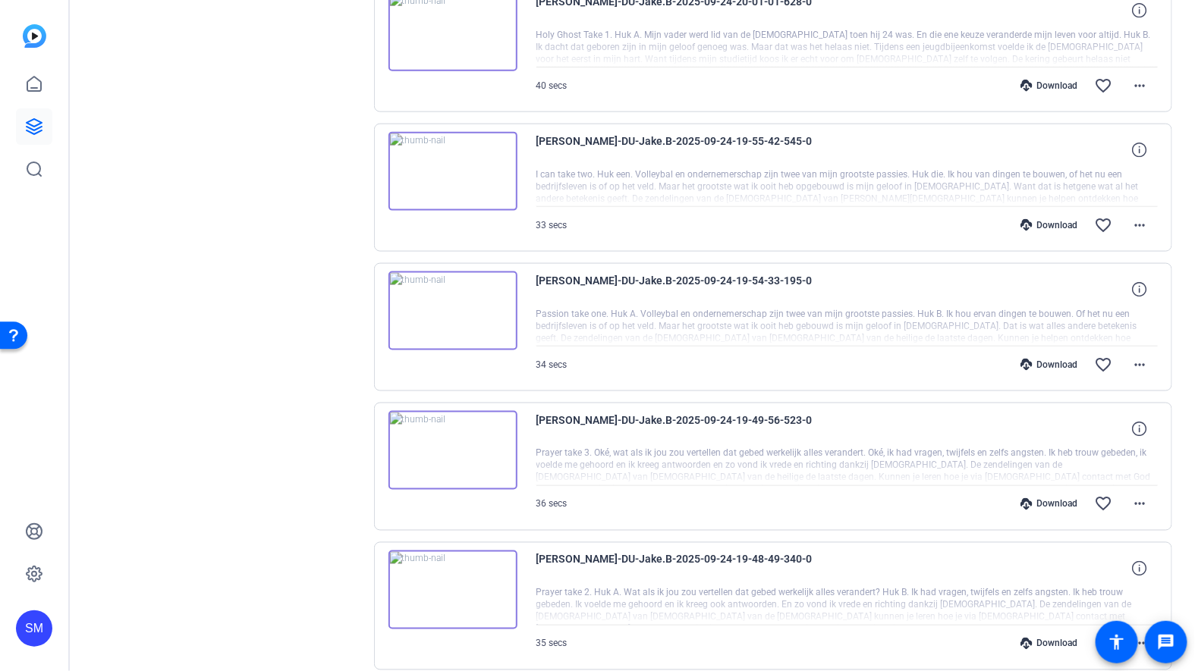
scroll to position [1001, 0]
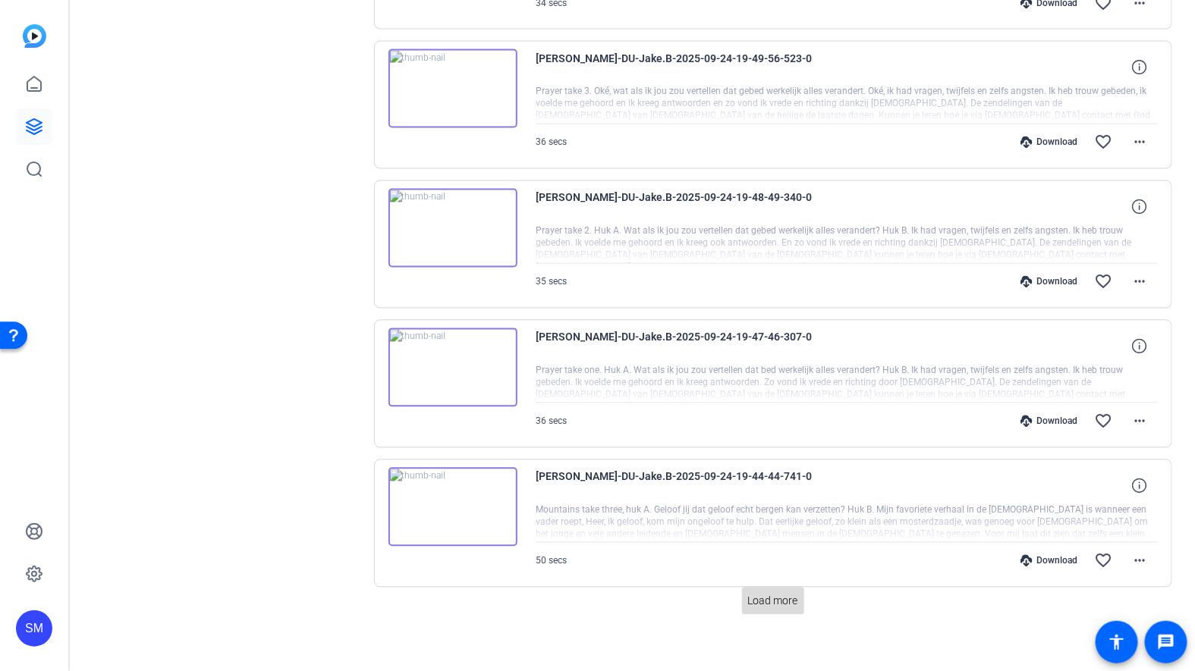
click at [769, 595] on span "Load more" at bounding box center [773, 602] width 50 height 16
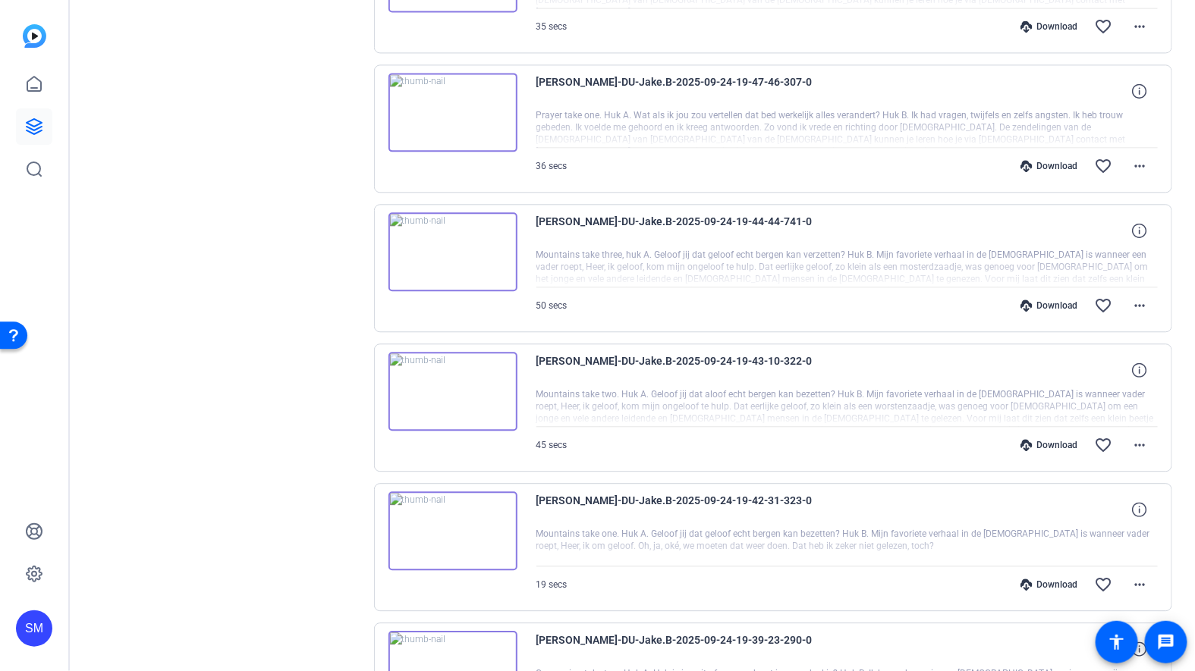
scroll to position [1528, 0]
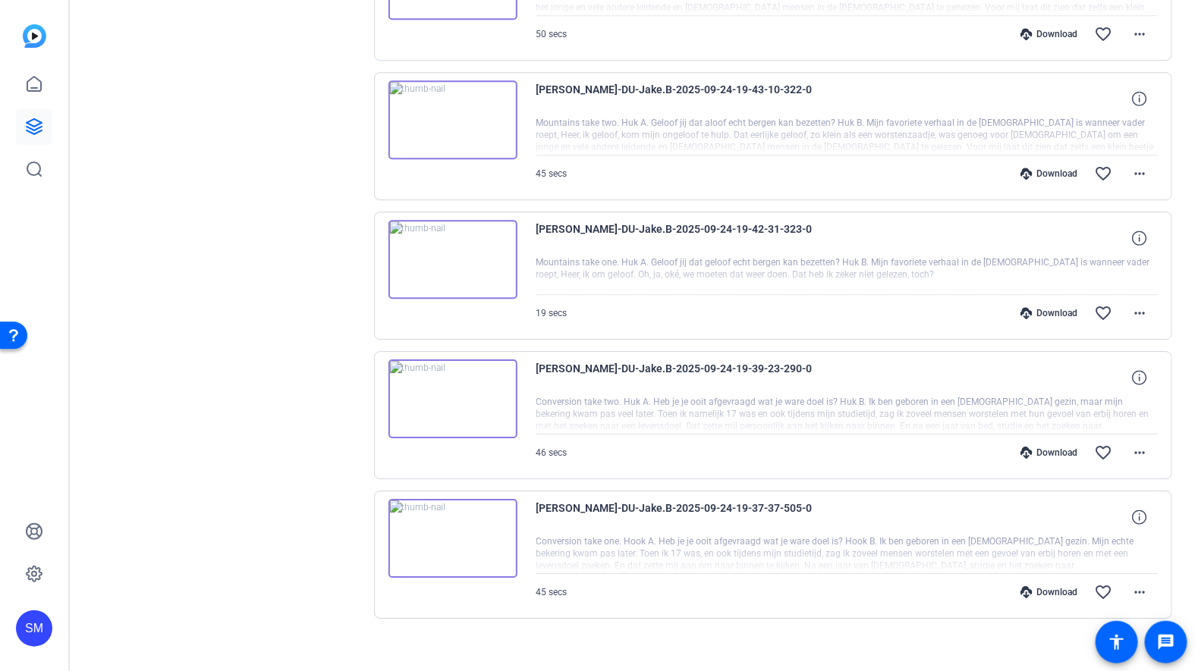
click at [448, 523] on img at bounding box center [452, 538] width 129 height 79
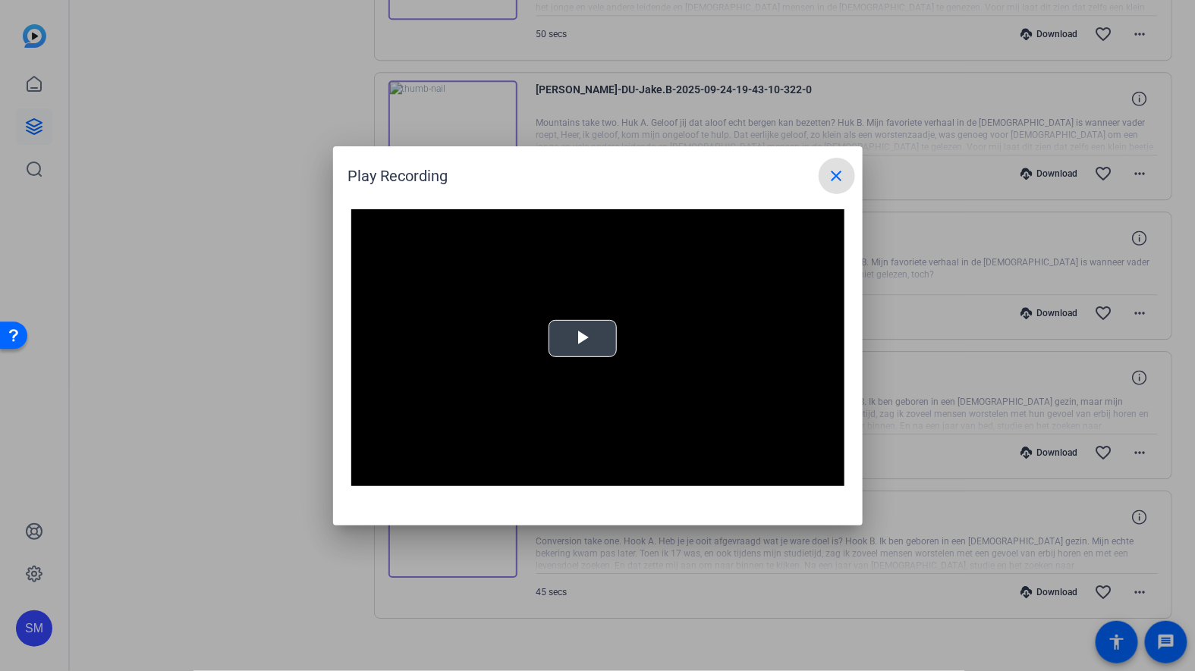
click at [583, 338] on span "Video Player" at bounding box center [583, 338] width 0 height 0
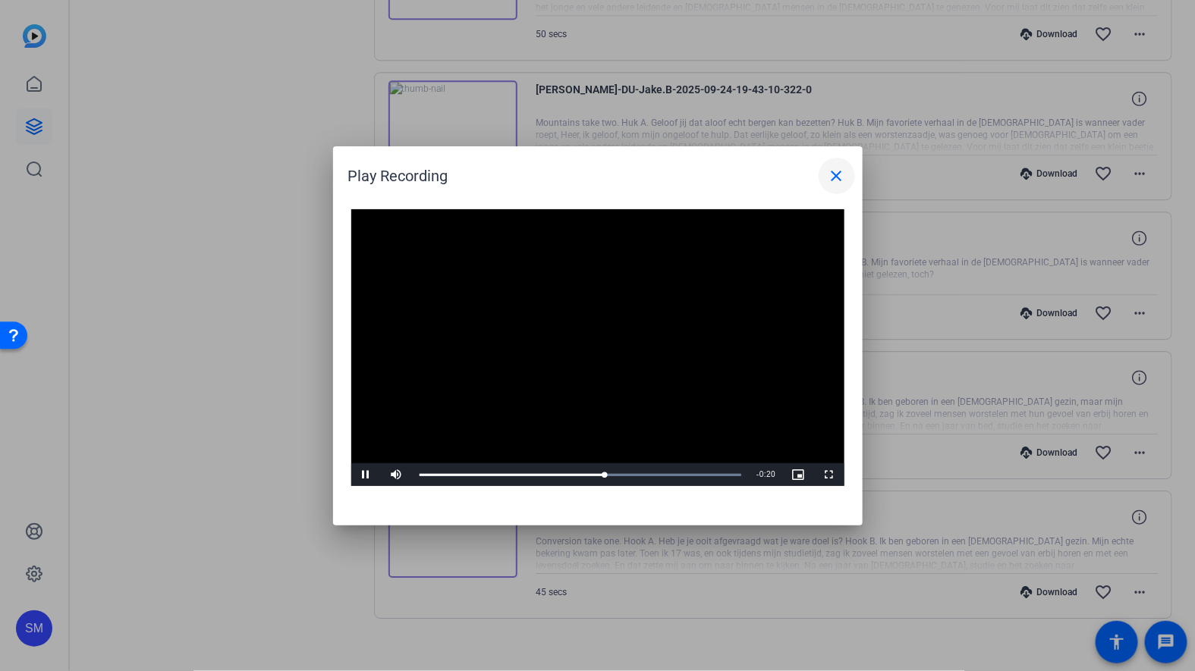
click at [831, 180] on mat-icon "close" at bounding box center [837, 176] width 18 height 18
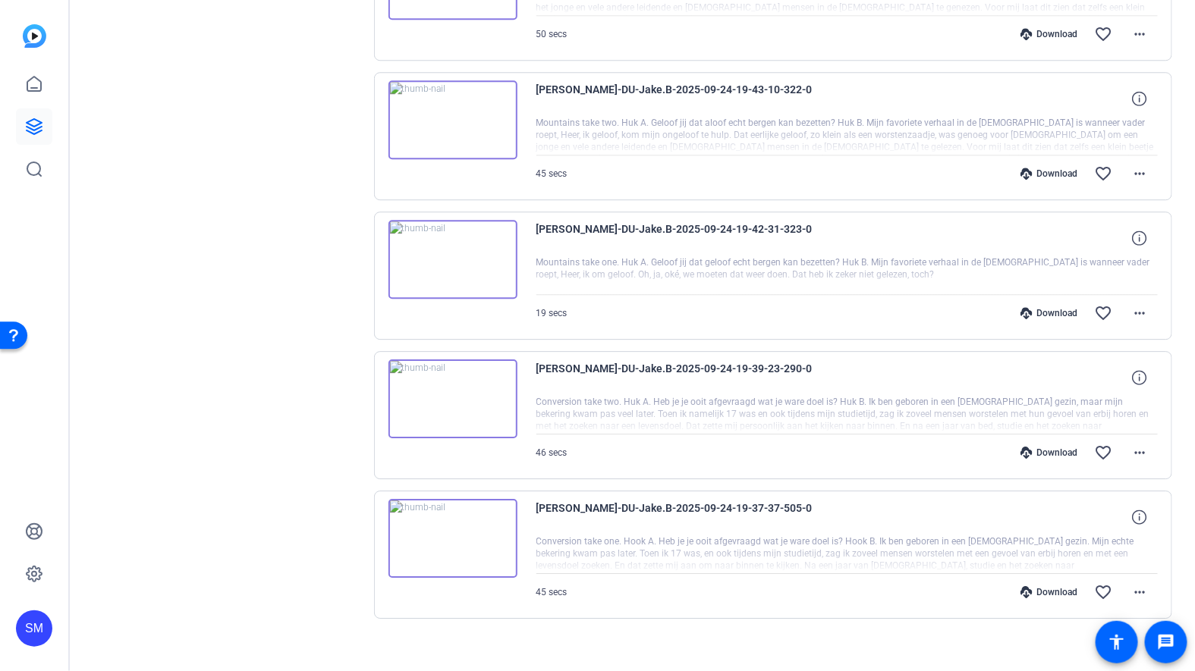
click at [448, 385] on img at bounding box center [452, 399] width 129 height 79
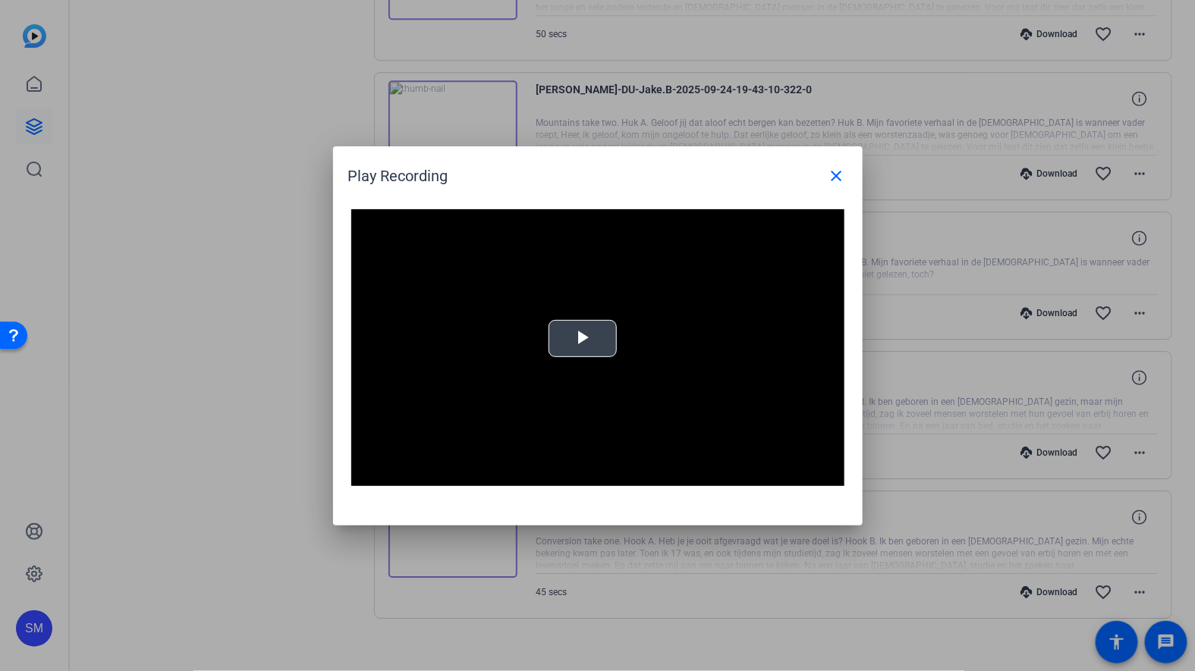
click at [583, 338] on span "Video Player" at bounding box center [583, 338] width 0 height 0
click at [831, 177] on mat-icon "close" at bounding box center [837, 176] width 18 height 18
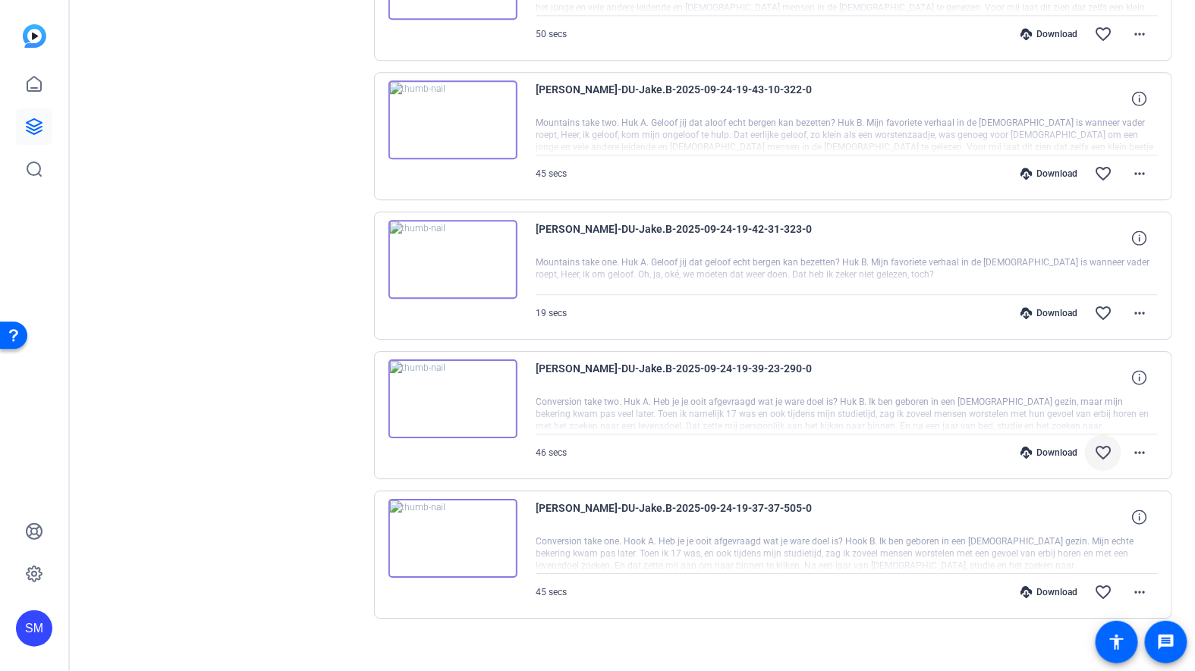
click at [1107, 444] on mat-icon "favorite_border" at bounding box center [1103, 453] width 18 height 18
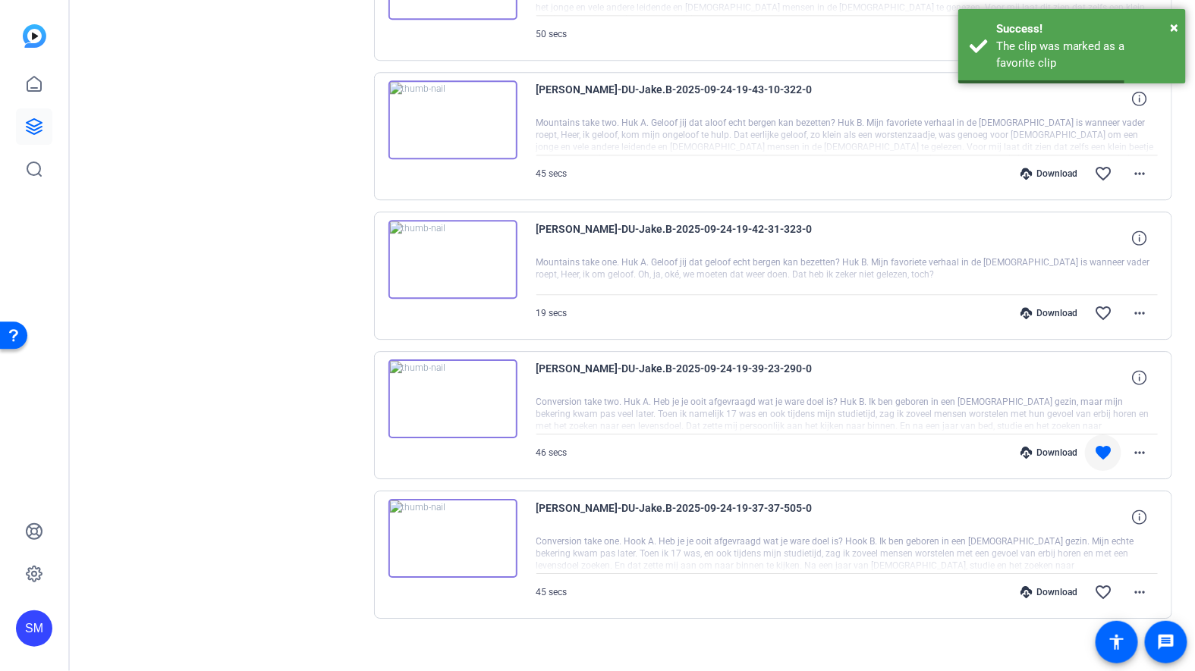
click at [452, 248] on img at bounding box center [452, 259] width 129 height 79
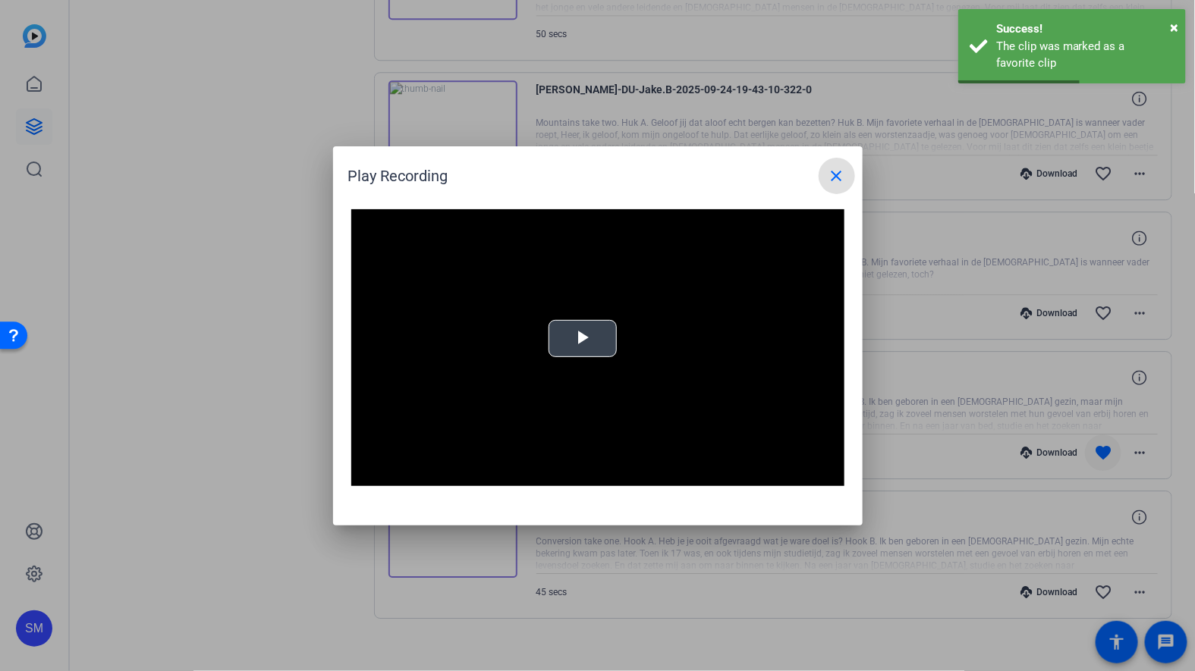
click at [583, 338] on span "Video Player" at bounding box center [583, 338] width 0 height 0
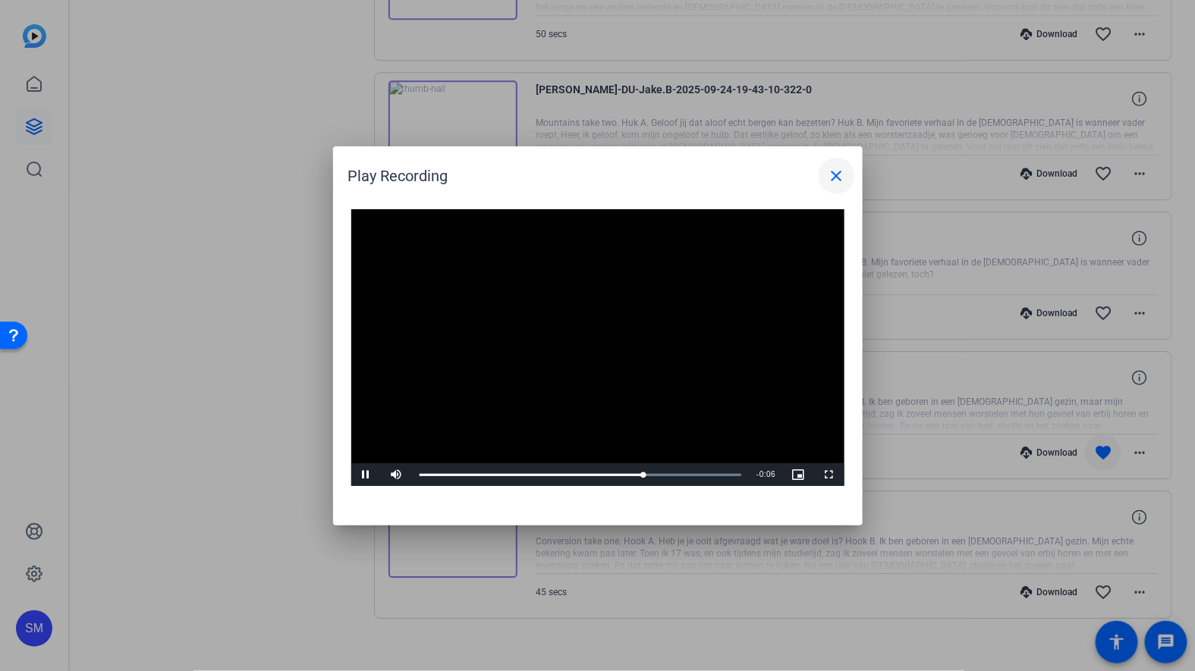
click at [835, 174] on mat-icon "close" at bounding box center [837, 176] width 18 height 18
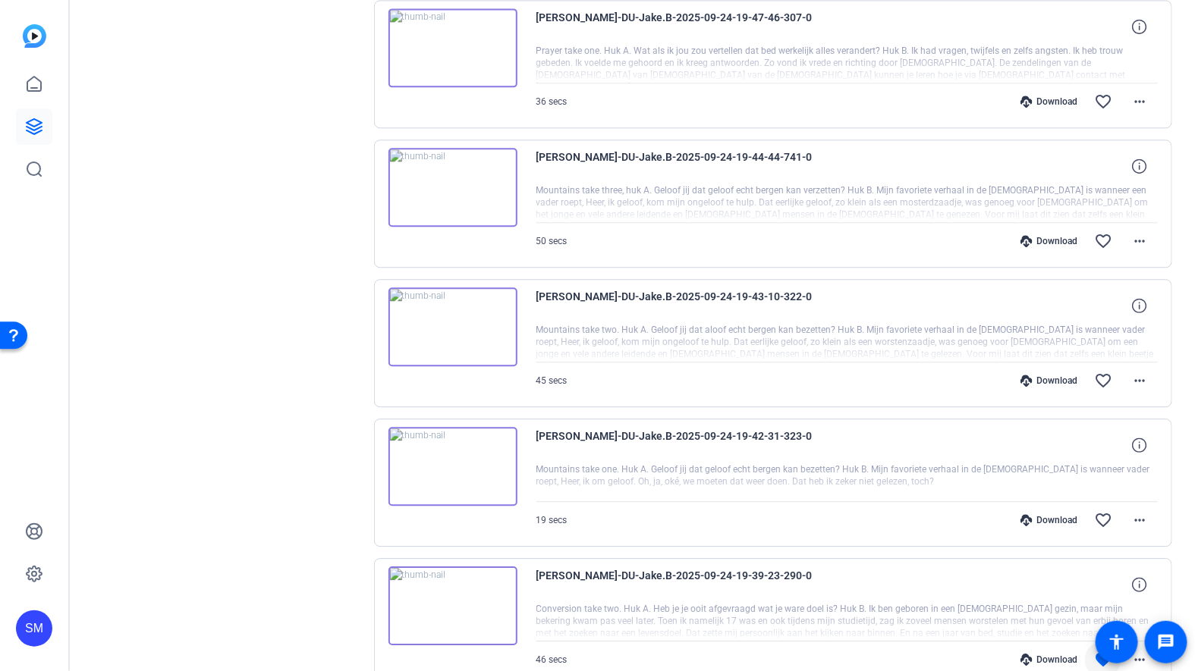
scroll to position [1299, 0]
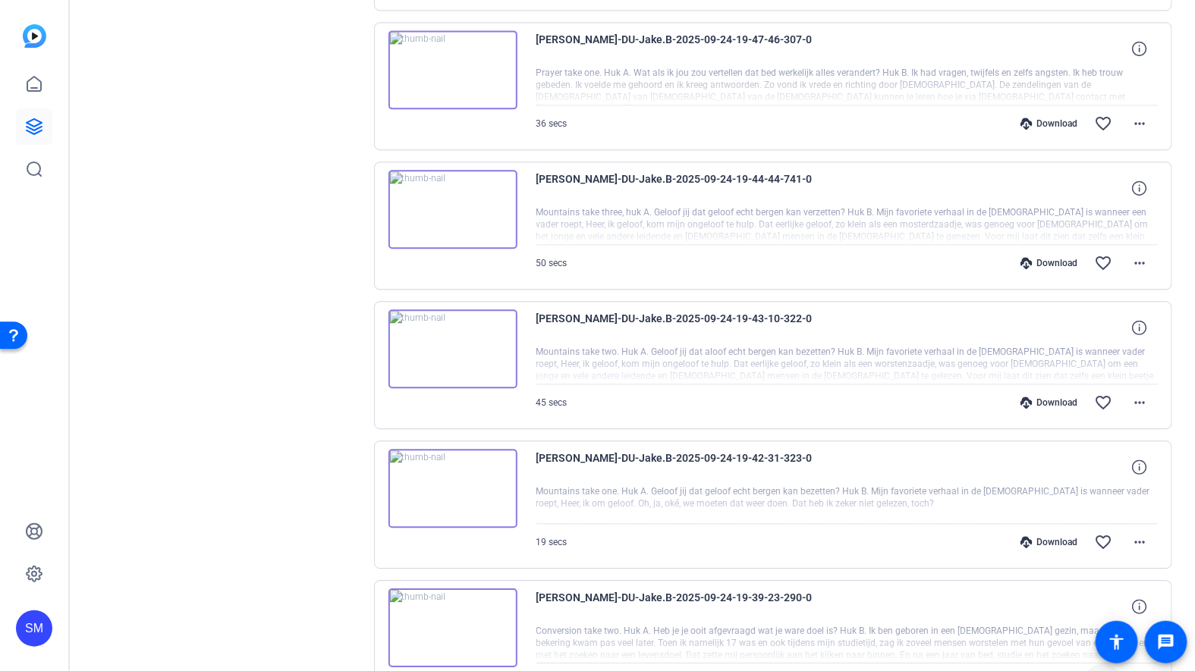
click at [441, 328] on img at bounding box center [452, 348] width 129 height 79
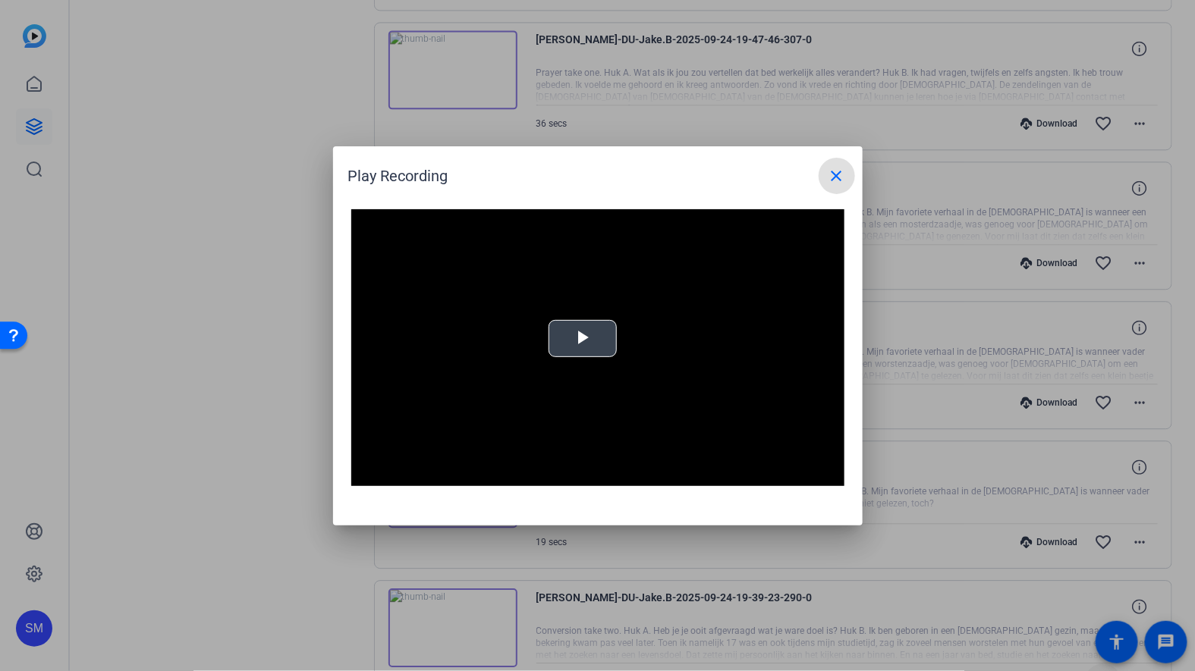
click at [583, 338] on span "Video Player" at bounding box center [583, 338] width 0 height 0
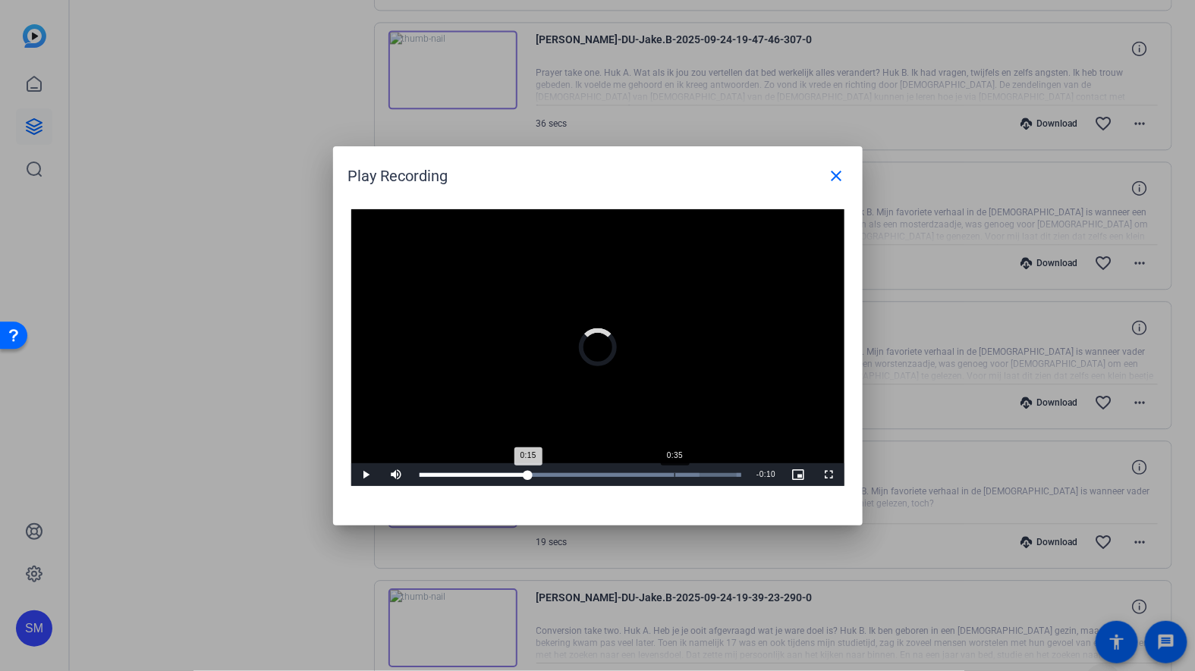
click at [674, 476] on div "Loaded : 100.00% 0:35 0:15" at bounding box center [580, 475] width 322 height 4
click at [831, 172] on mat-icon "close" at bounding box center [837, 176] width 18 height 18
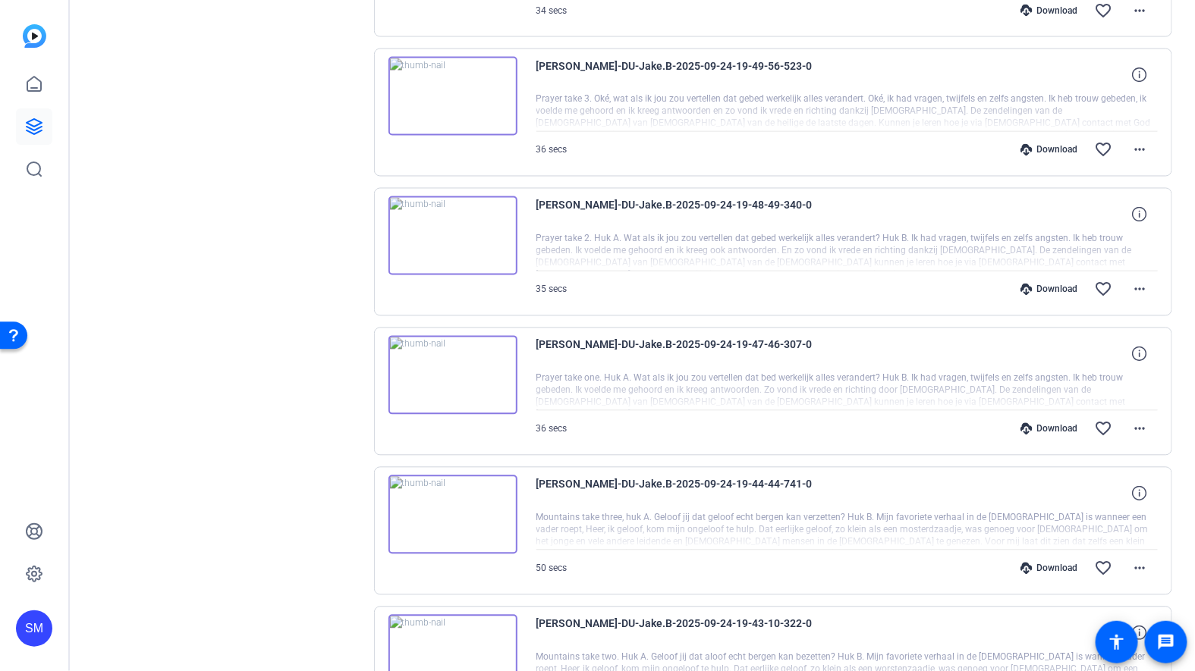
scroll to position [981, 0]
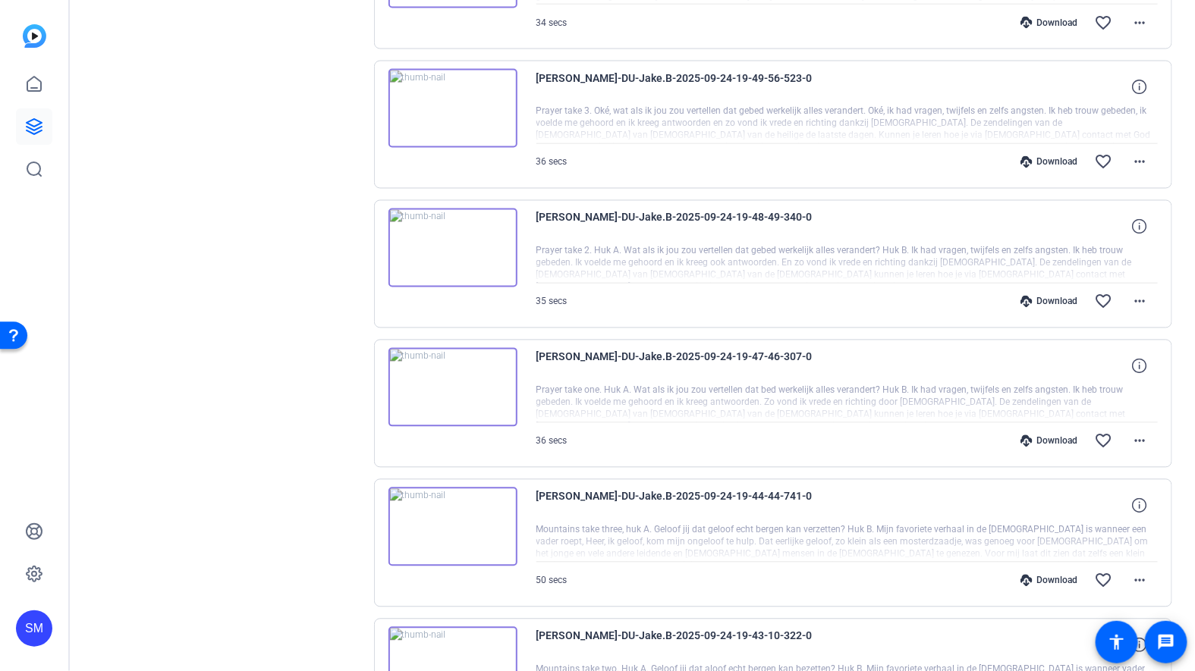
click at [454, 520] on img at bounding box center [452, 527] width 129 height 79
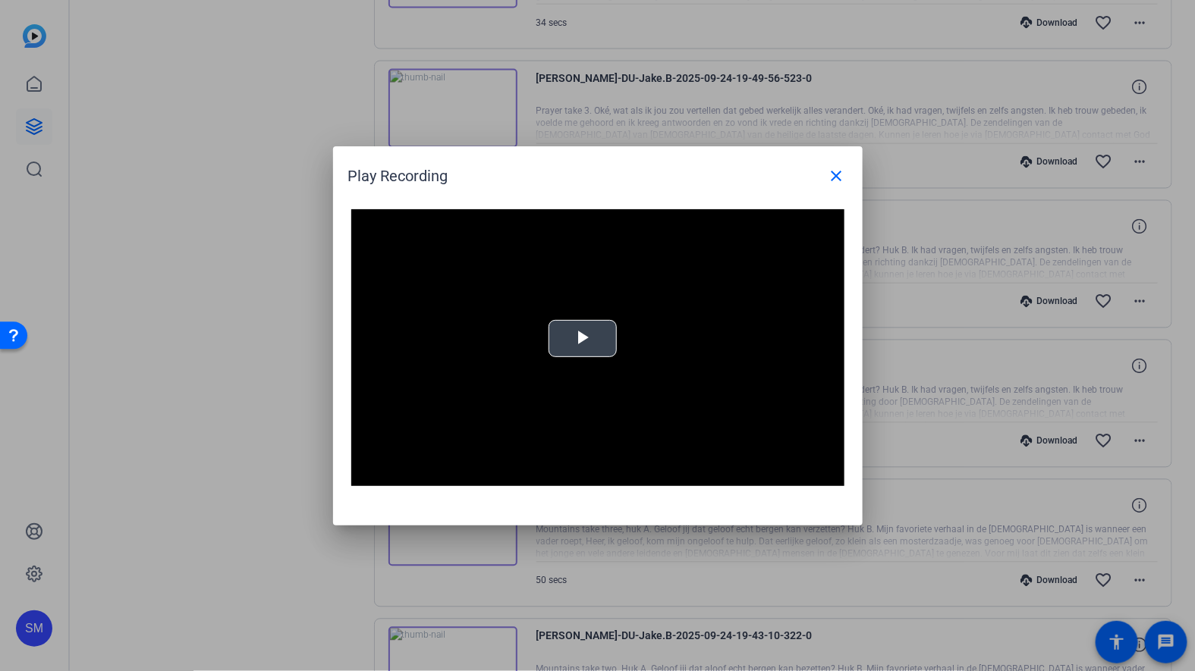
click at [583, 338] on span "Video Player" at bounding box center [583, 338] width 0 height 0
click at [834, 175] on mat-icon "close" at bounding box center [837, 176] width 18 height 18
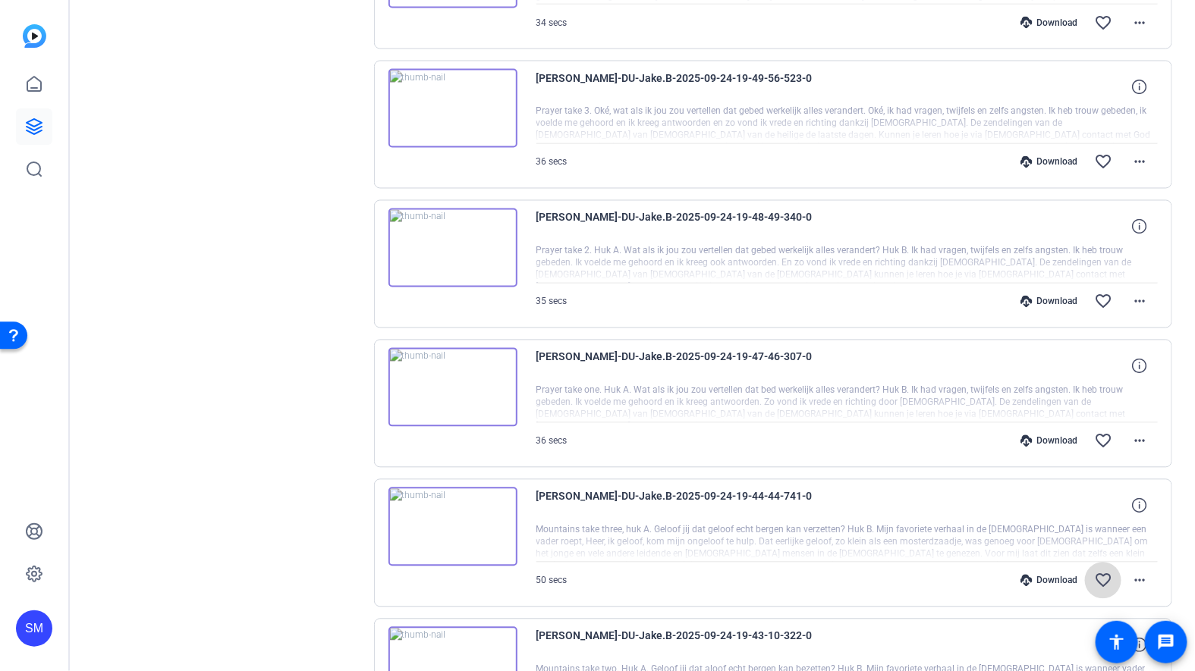
click at [1106, 572] on mat-icon "favorite_border" at bounding box center [1103, 581] width 18 height 18
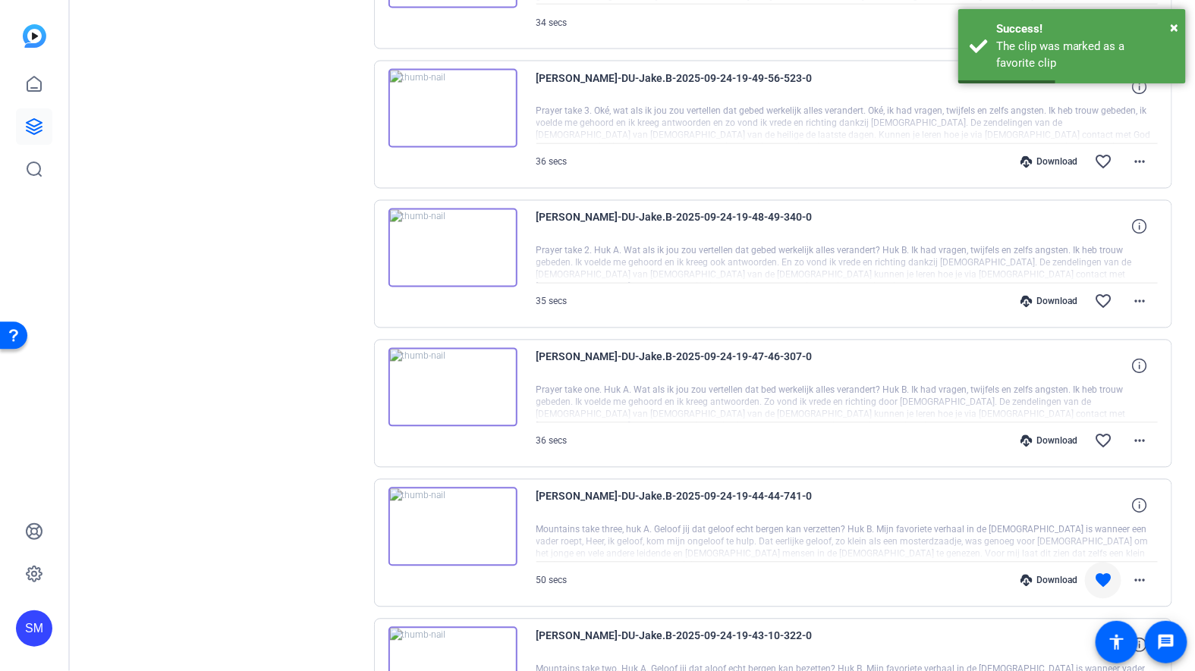
click at [451, 375] on img at bounding box center [452, 387] width 129 height 79
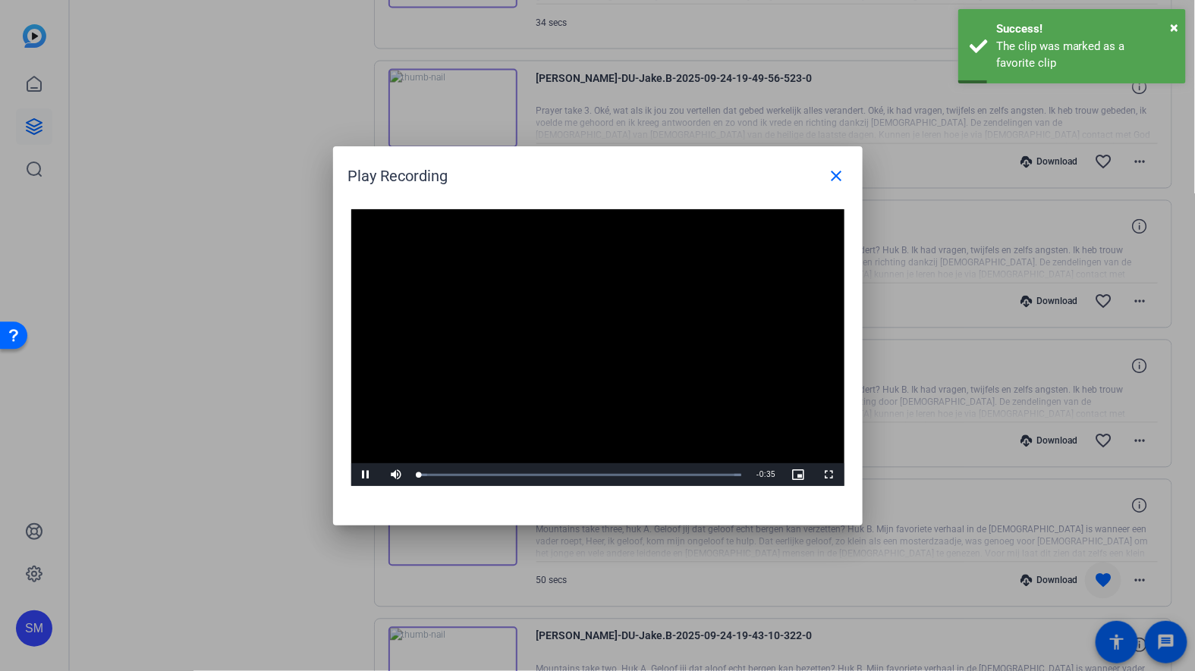
click at [573, 335] on div "Video Player is loading. Play Video Pause Mute Current Time 0:00 / Duration 0:3…" at bounding box center [597, 348] width 493 height 278
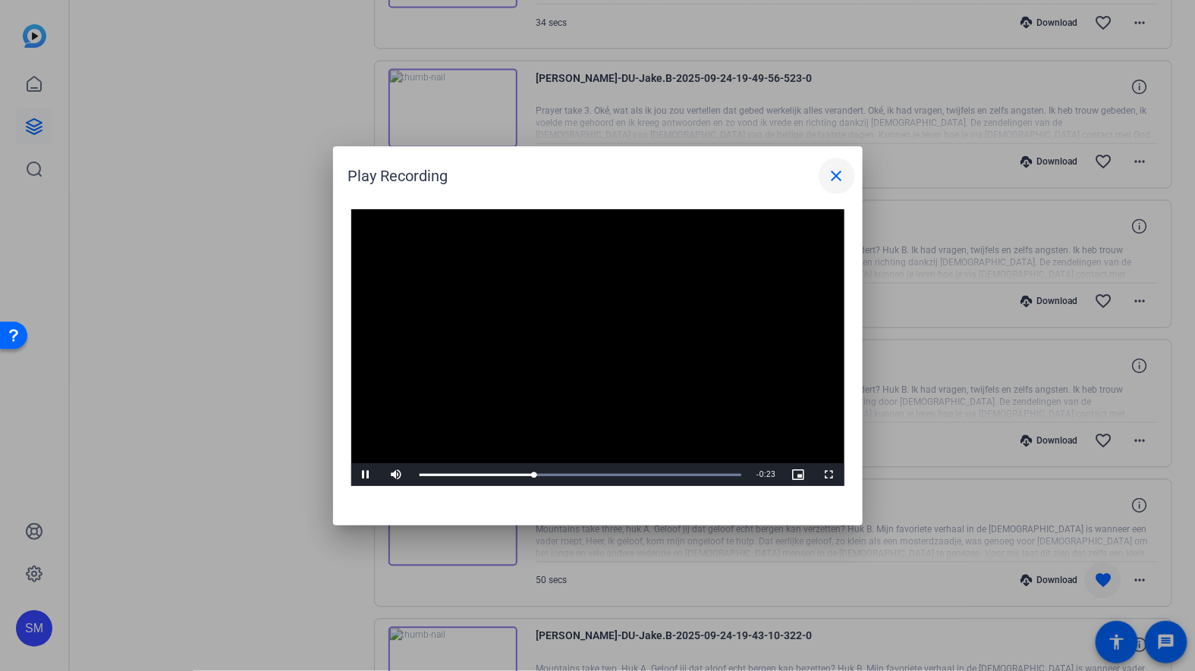
click at [834, 178] on mat-icon "close" at bounding box center [837, 176] width 18 height 18
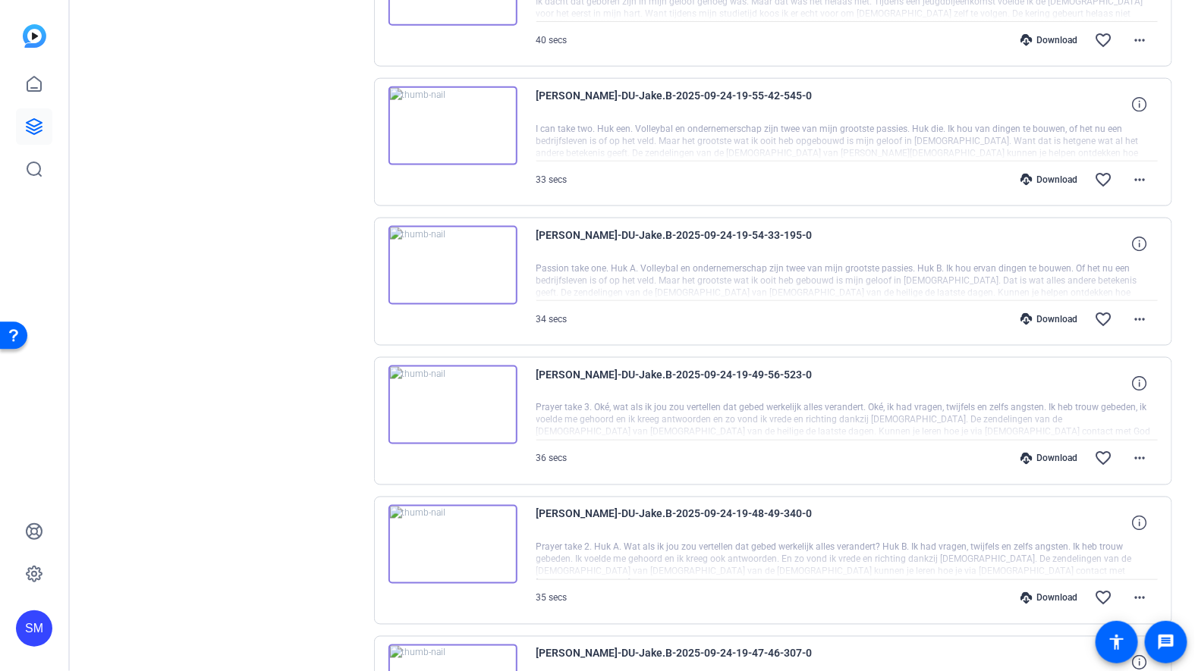
scroll to position [683, 0]
click at [448, 537] on img at bounding box center [452, 546] width 129 height 79
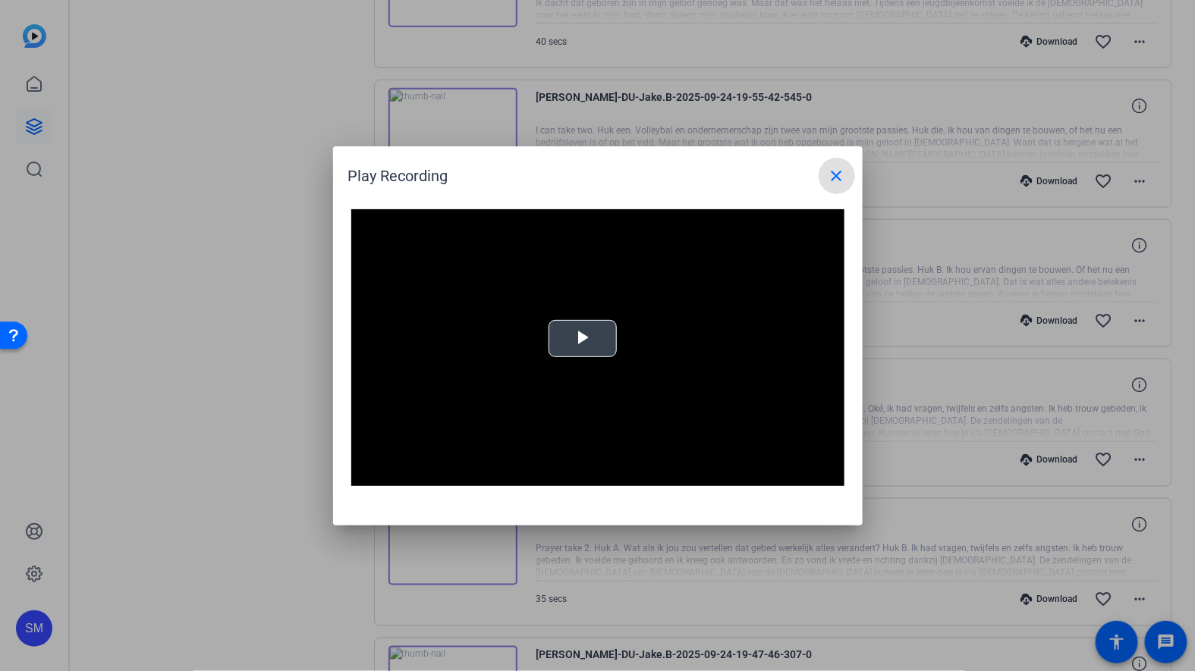
click at [566, 341] on div "Video Player is loading. Play Video Play Mute Current Time 0:00 / Duration -:- …" at bounding box center [597, 348] width 493 height 278
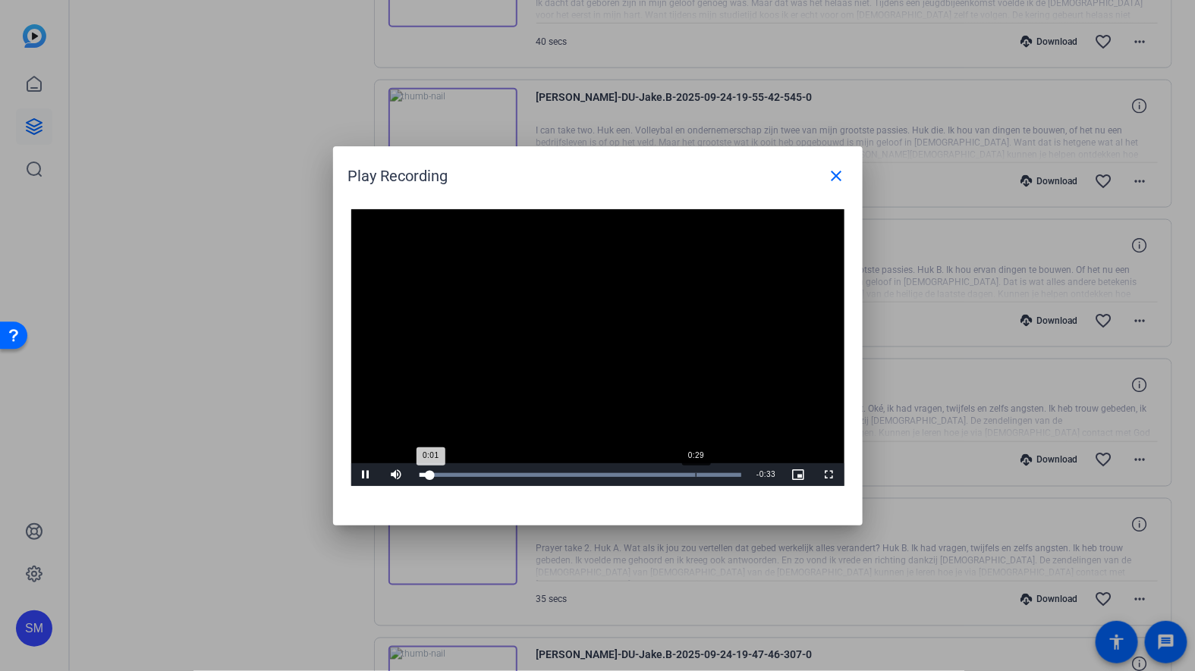
click at [695, 476] on div "Loaded : 100.00% 0:29 0:01" at bounding box center [580, 475] width 322 height 4
click at [837, 174] on mat-icon "close" at bounding box center [837, 176] width 18 height 18
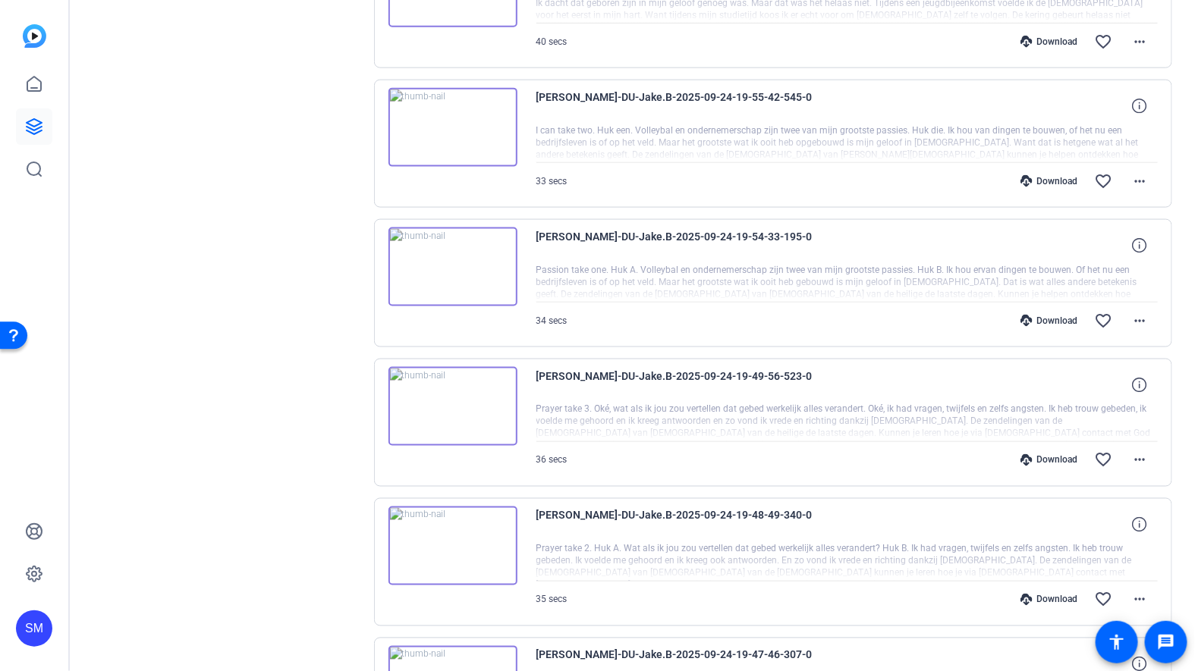
click at [448, 404] on img at bounding box center [452, 406] width 129 height 79
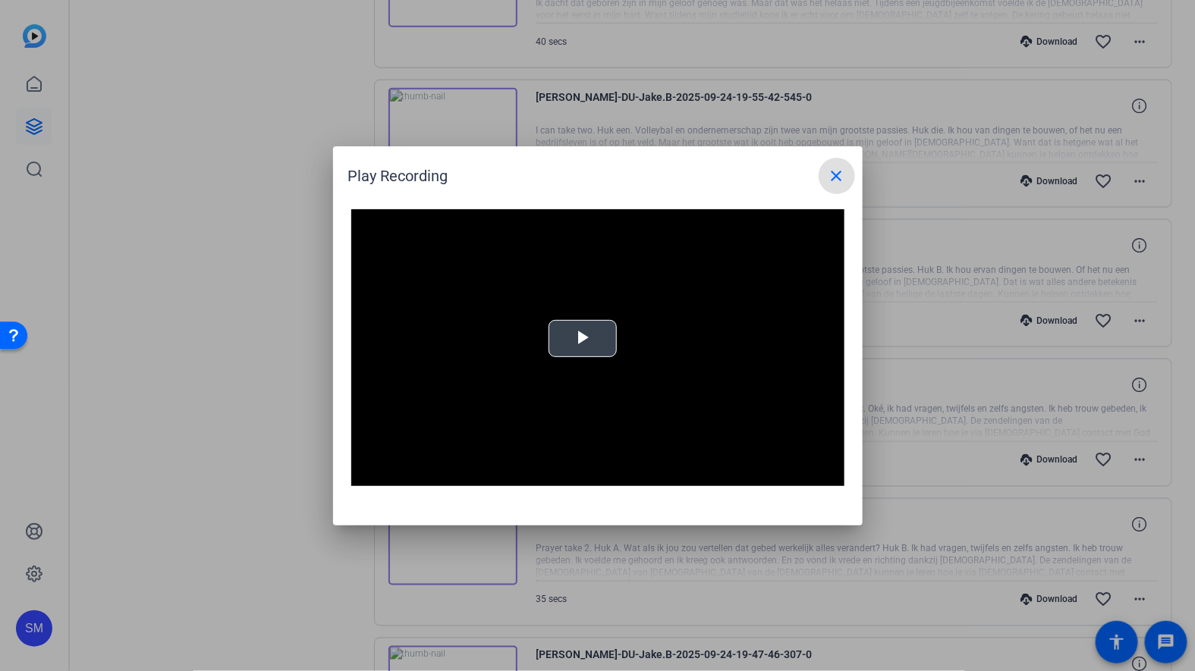
click at [601, 297] on video "Video Player" at bounding box center [597, 348] width 493 height 278
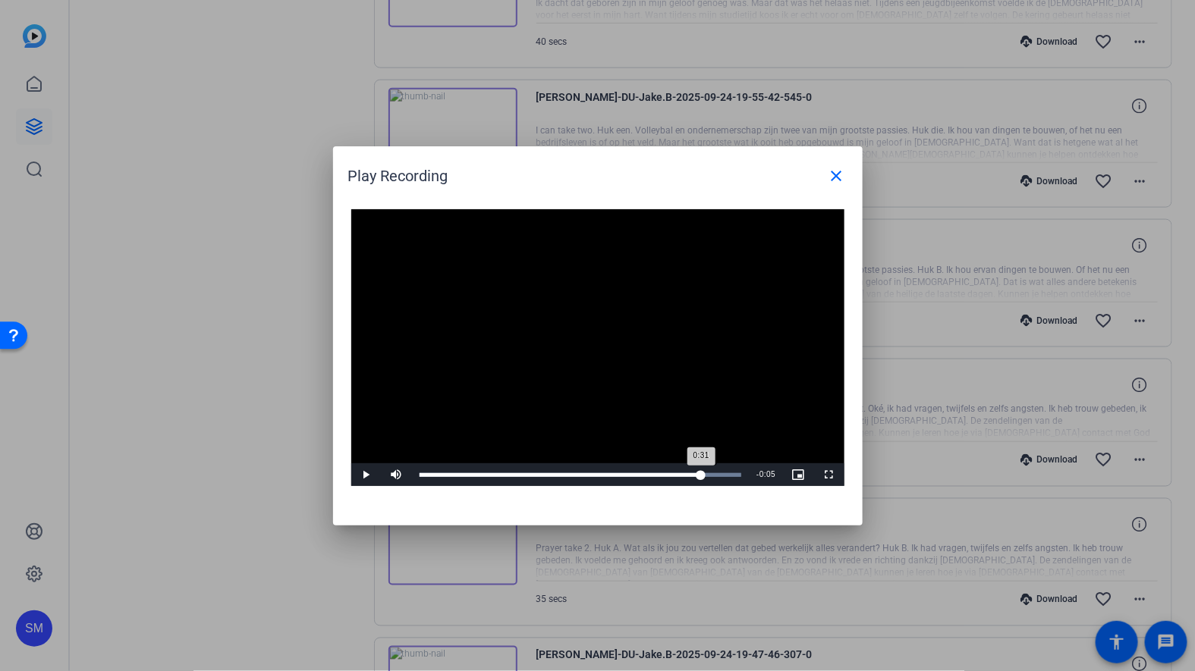
click at [702, 474] on div "Loaded : 100.00% 0:31 0:31" at bounding box center [580, 475] width 322 height 4
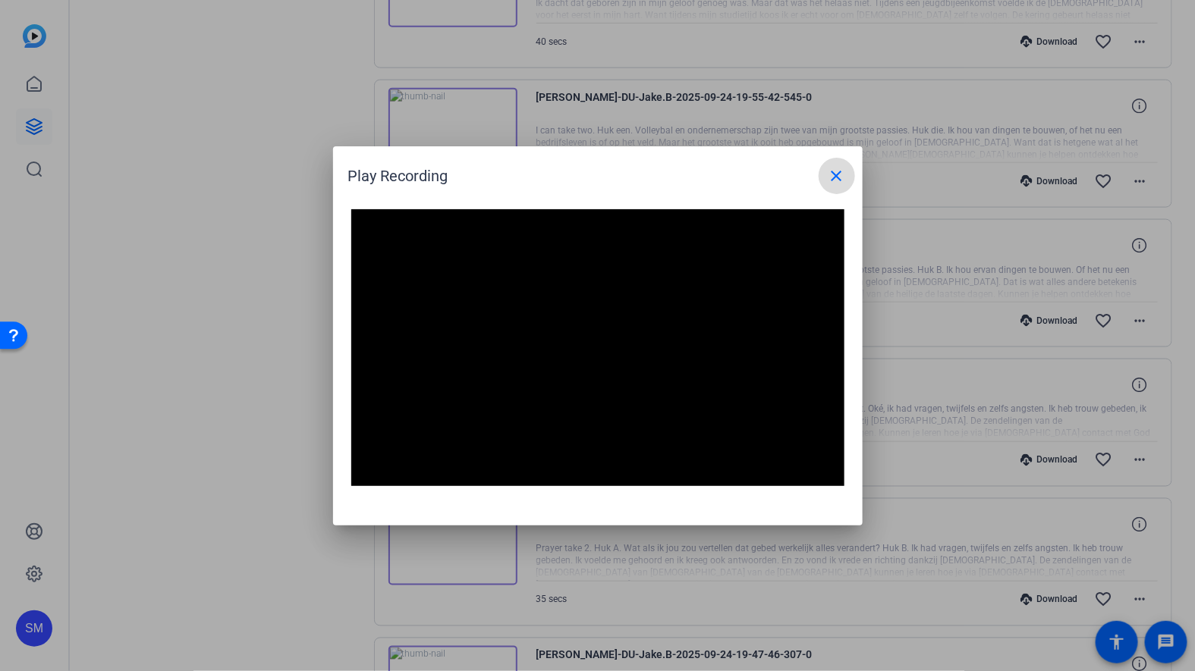
click at [834, 177] on mat-icon "close" at bounding box center [837, 176] width 18 height 18
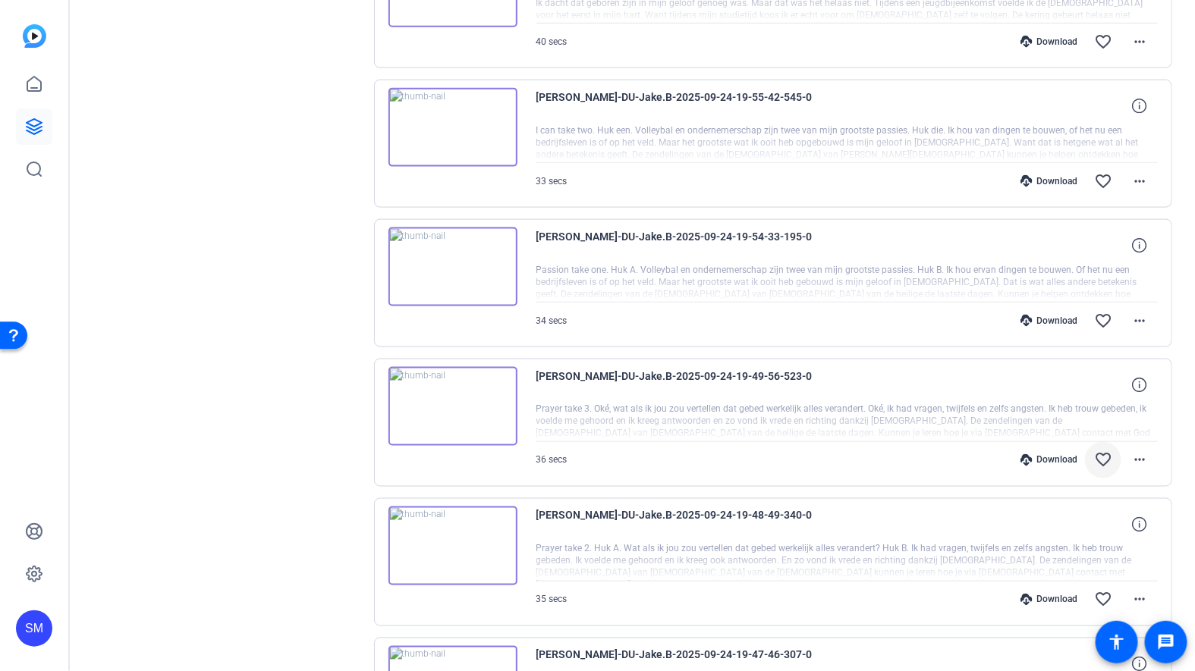
click at [1101, 455] on mat-icon "favorite_border" at bounding box center [1103, 460] width 18 height 18
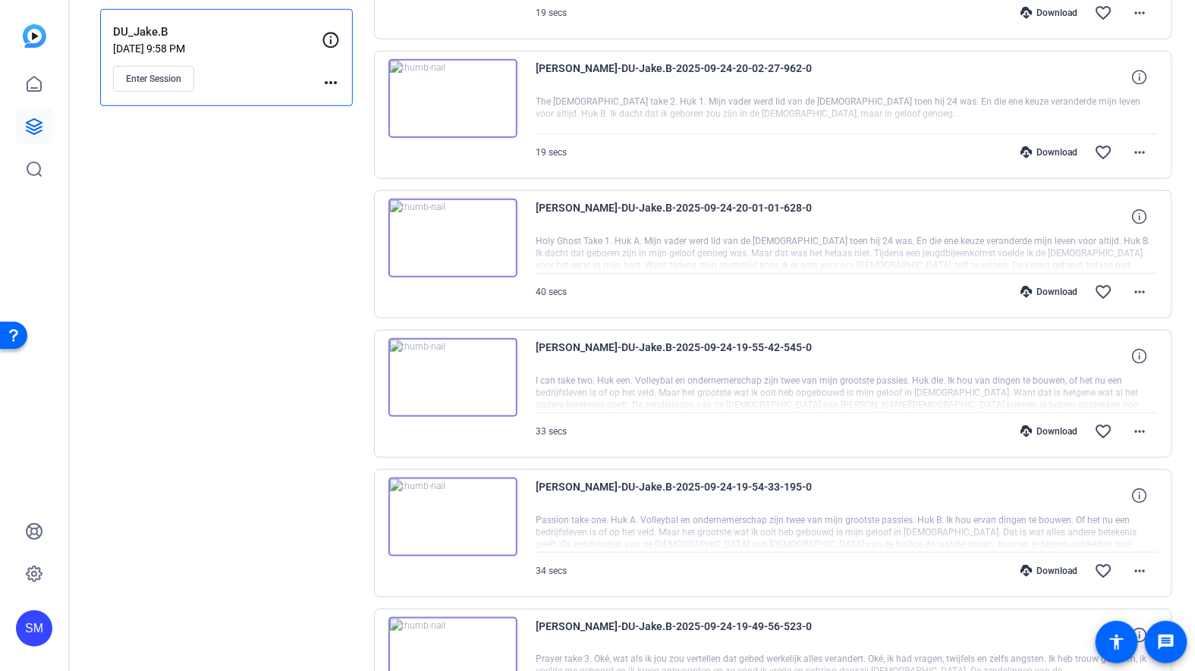
scroll to position [427, 0]
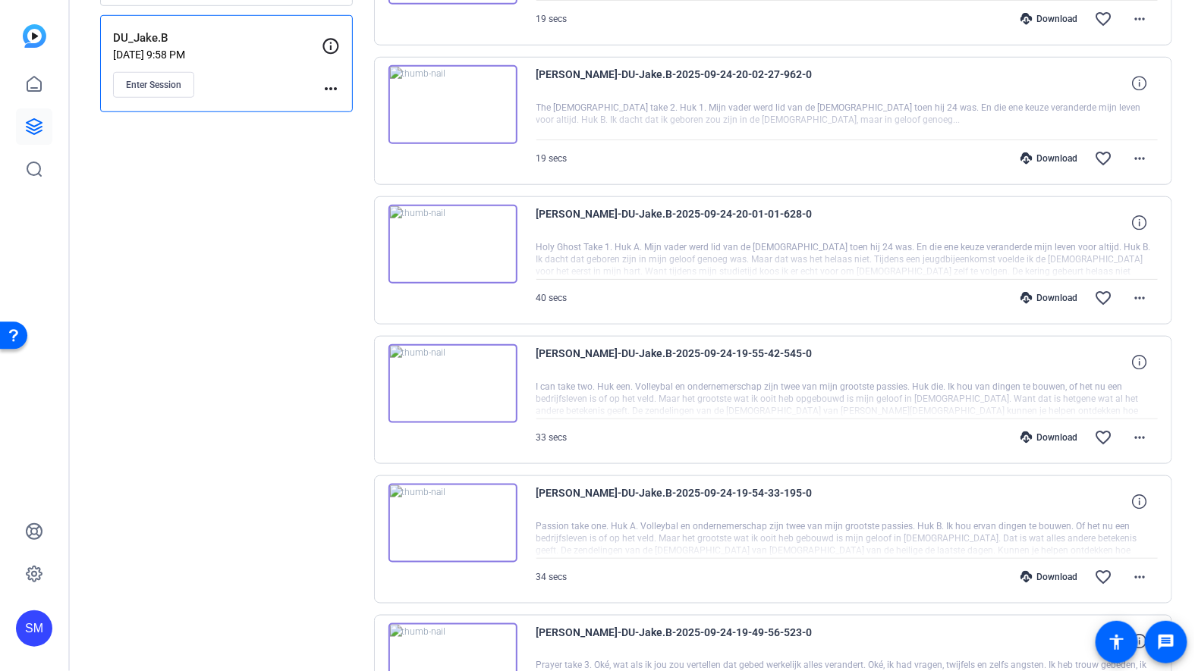
click at [451, 516] on img at bounding box center [452, 523] width 129 height 79
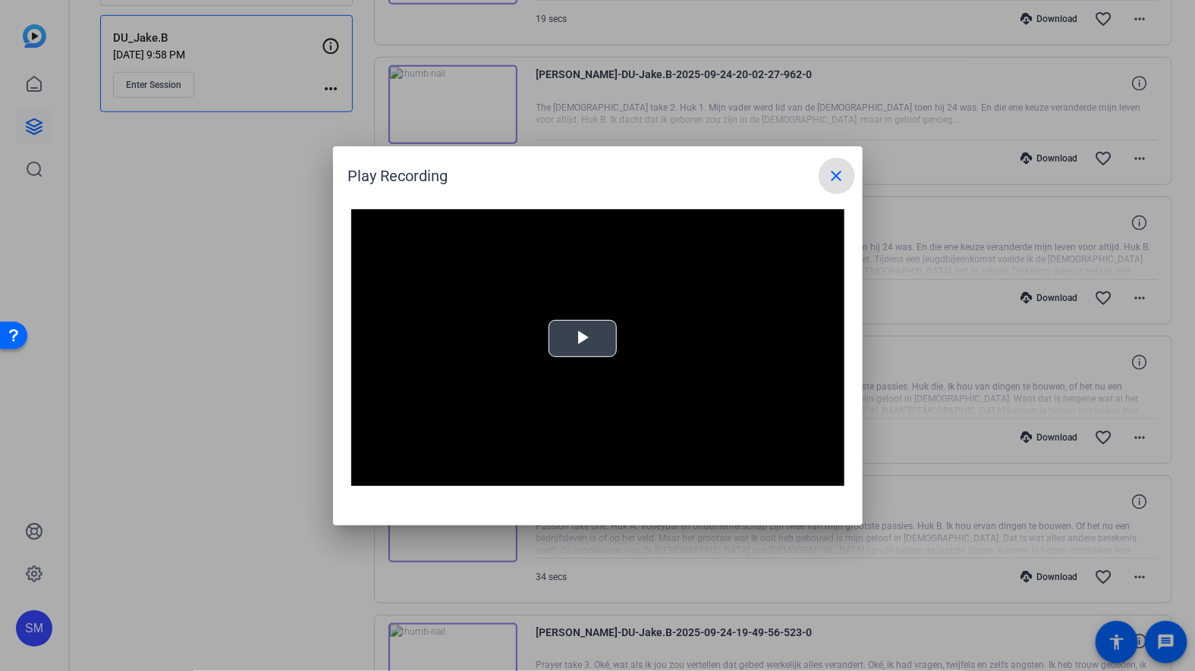
click at [583, 338] on span "Video Player" at bounding box center [583, 338] width 0 height 0
click at [840, 176] on mat-icon "close" at bounding box center [837, 176] width 18 height 18
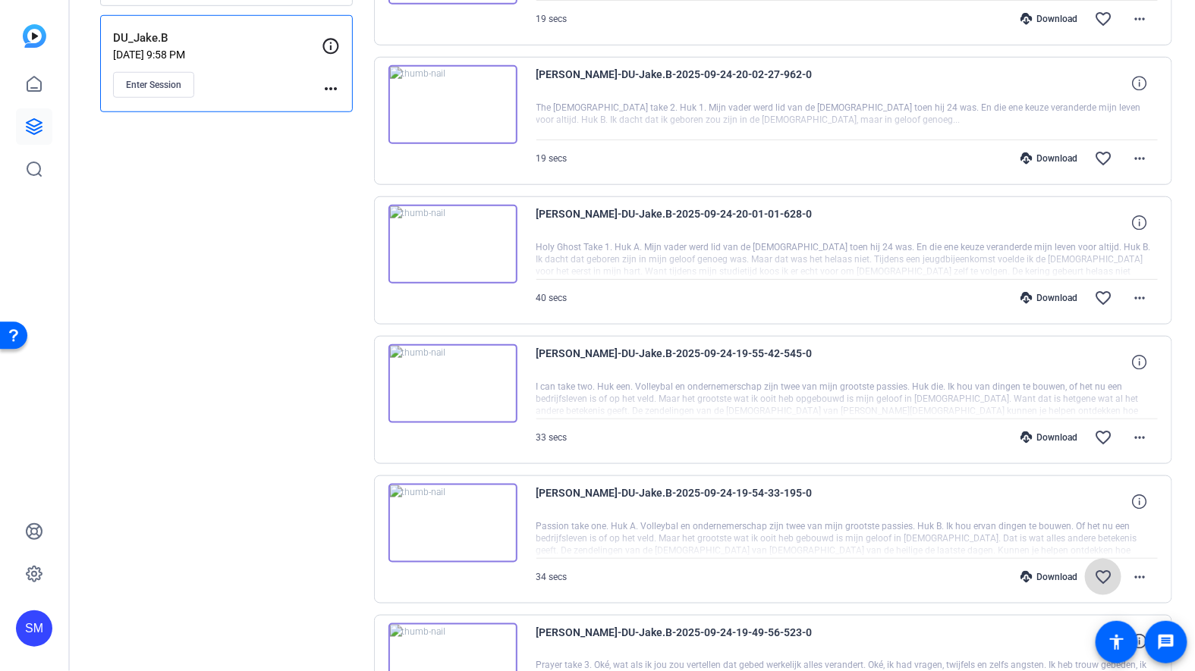
click at [1101, 568] on mat-icon "favorite_border" at bounding box center [1103, 577] width 18 height 18
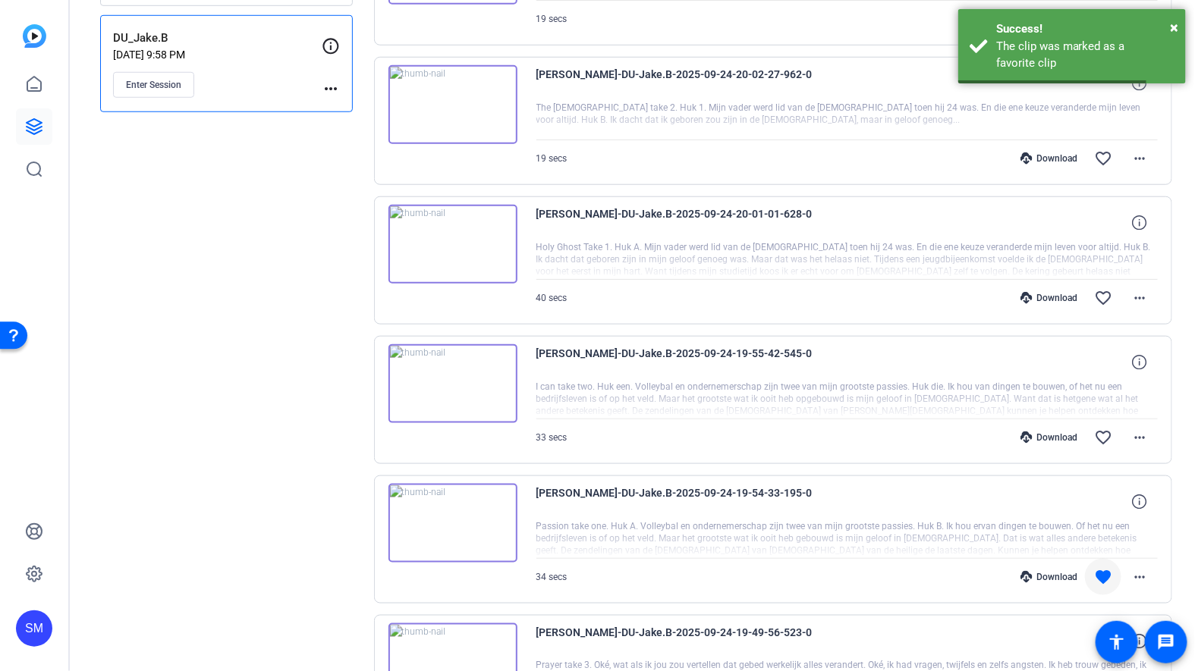
click at [456, 378] on img at bounding box center [452, 383] width 129 height 79
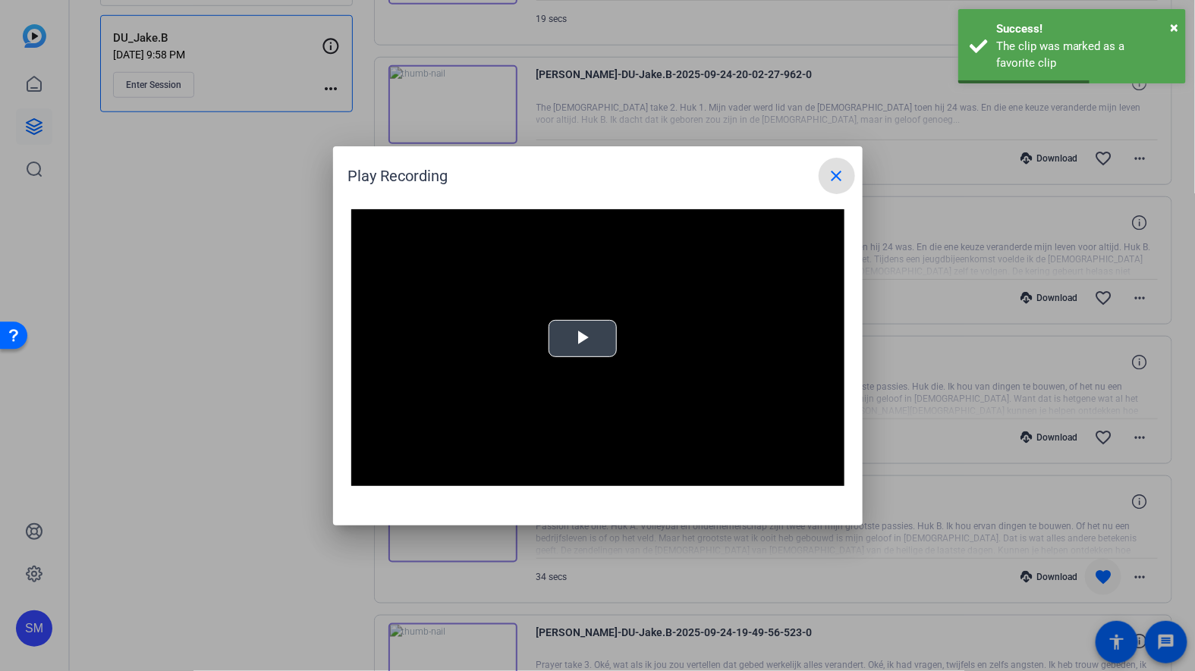
click at [583, 338] on span "Video Player" at bounding box center [583, 338] width 0 height 0
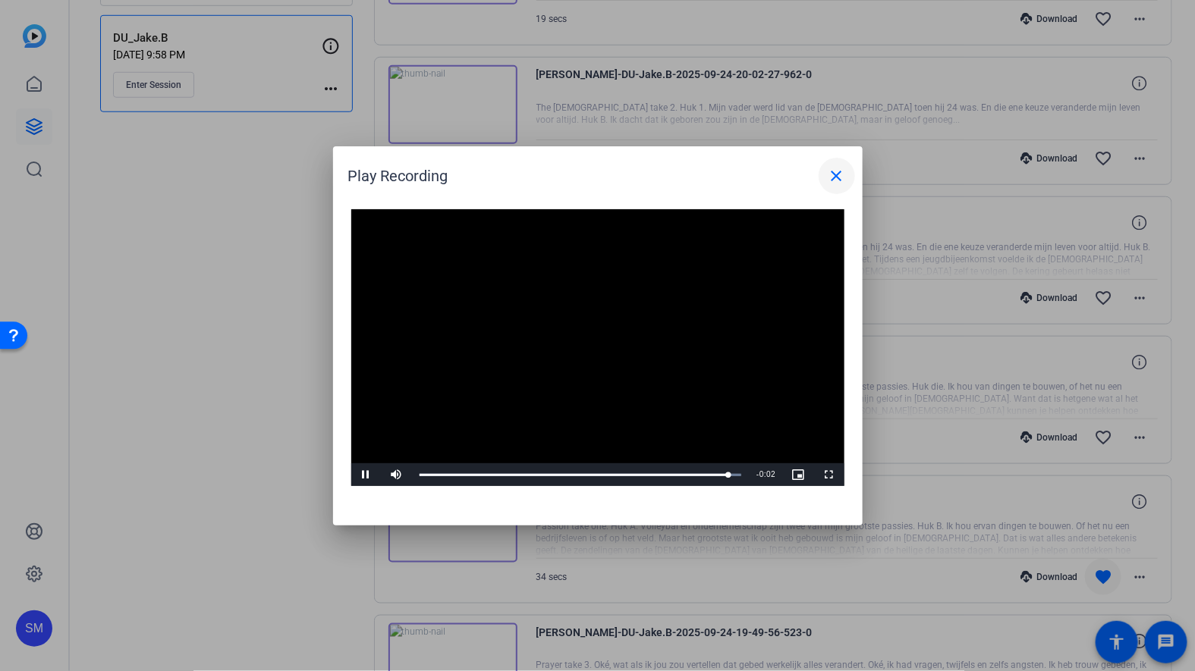
click at [835, 177] on mat-icon "close" at bounding box center [837, 176] width 18 height 18
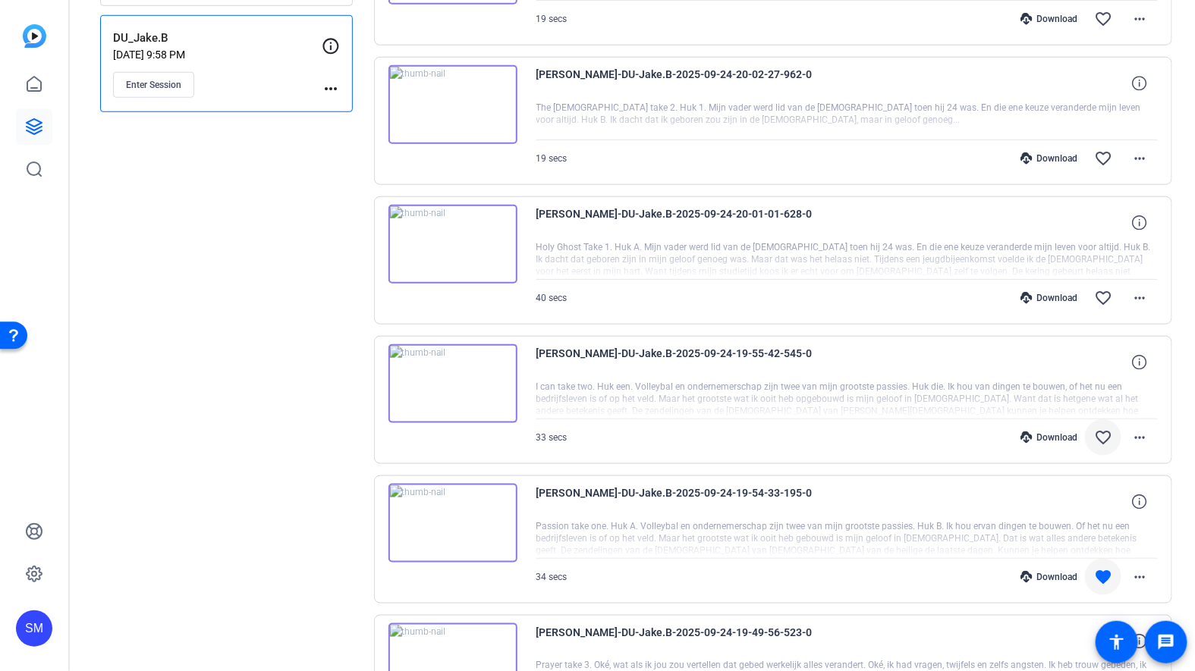
click at [1098, 432] on mat-icon "favorite_border" at bounding box center [1103, 438] width 18 height 18
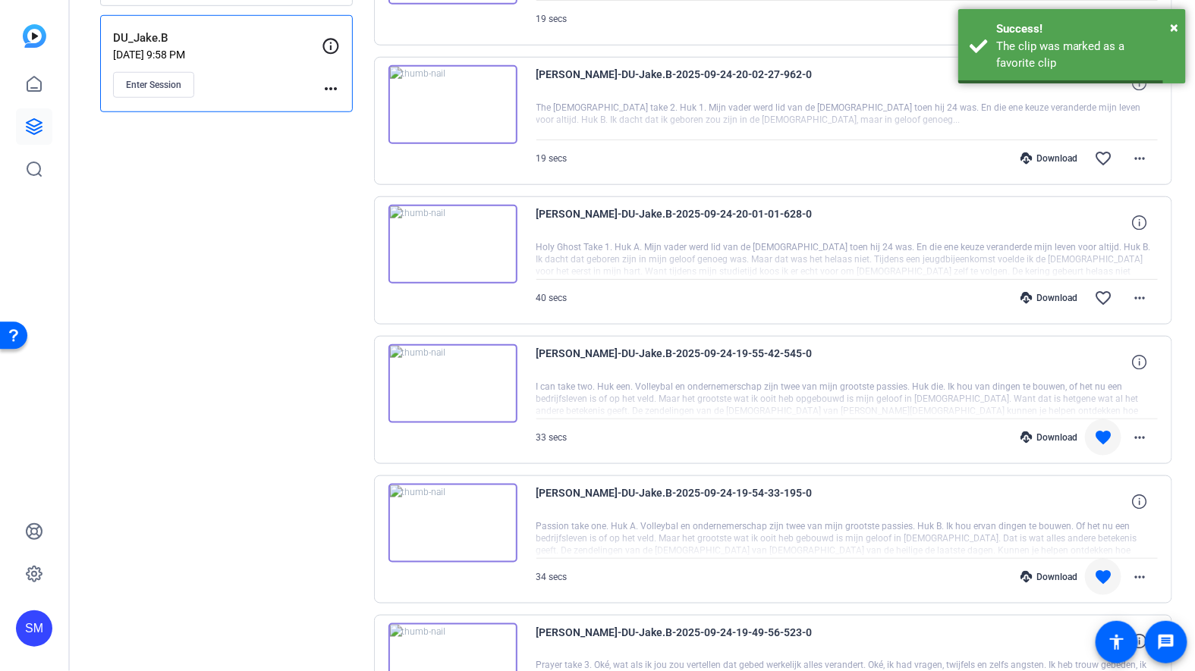
click at [1102, 568] on mat-icon "favorite" at bounding box center [1103, 577] width 18 height 18
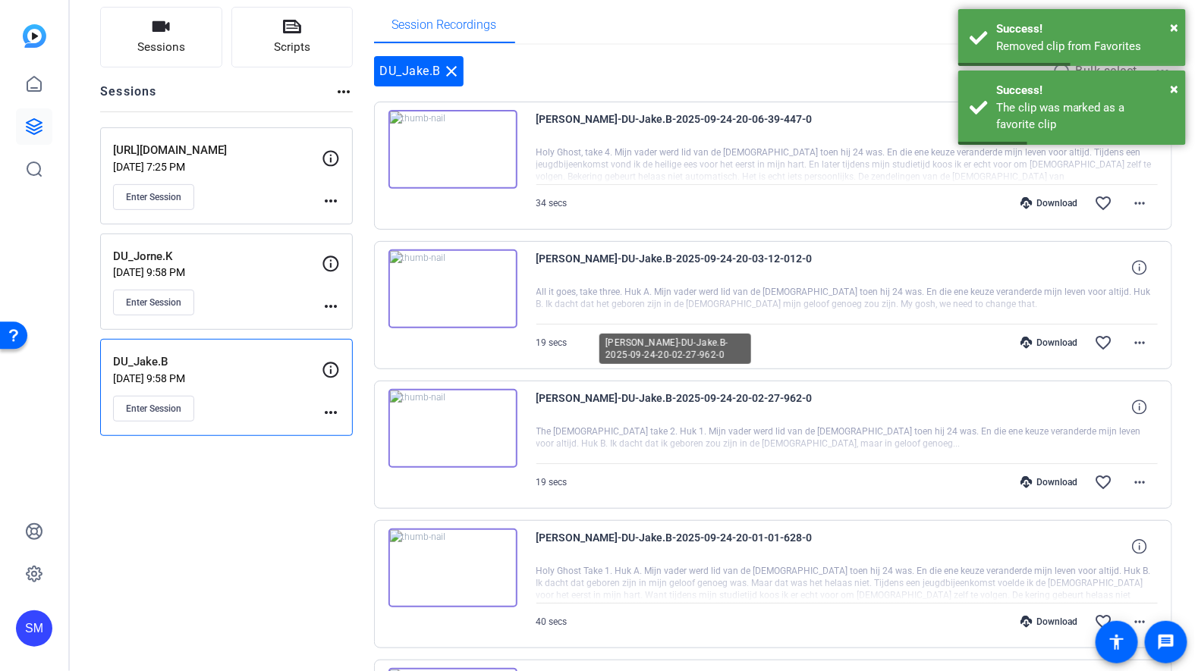
scroll to position [102, 0]
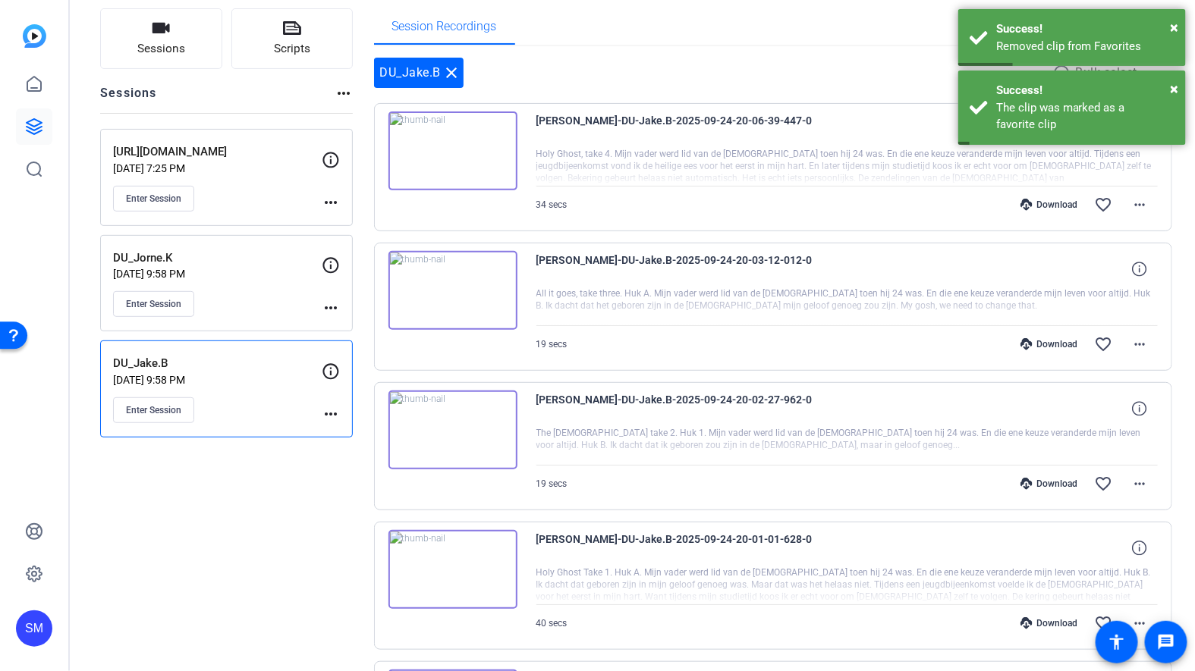
click at [456, 141] on img at bounding box center [452, 150] width 129 height 79
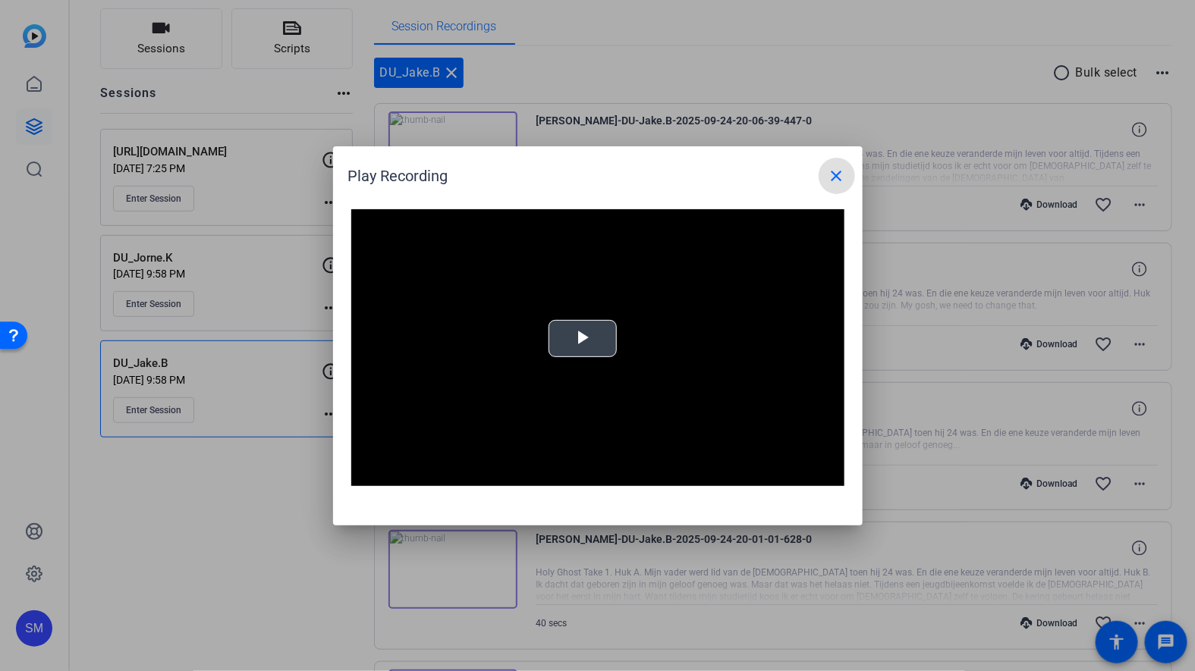
click at [583, 338] on span "Video Player" at bounding box center [583, 338] width 0 height 0
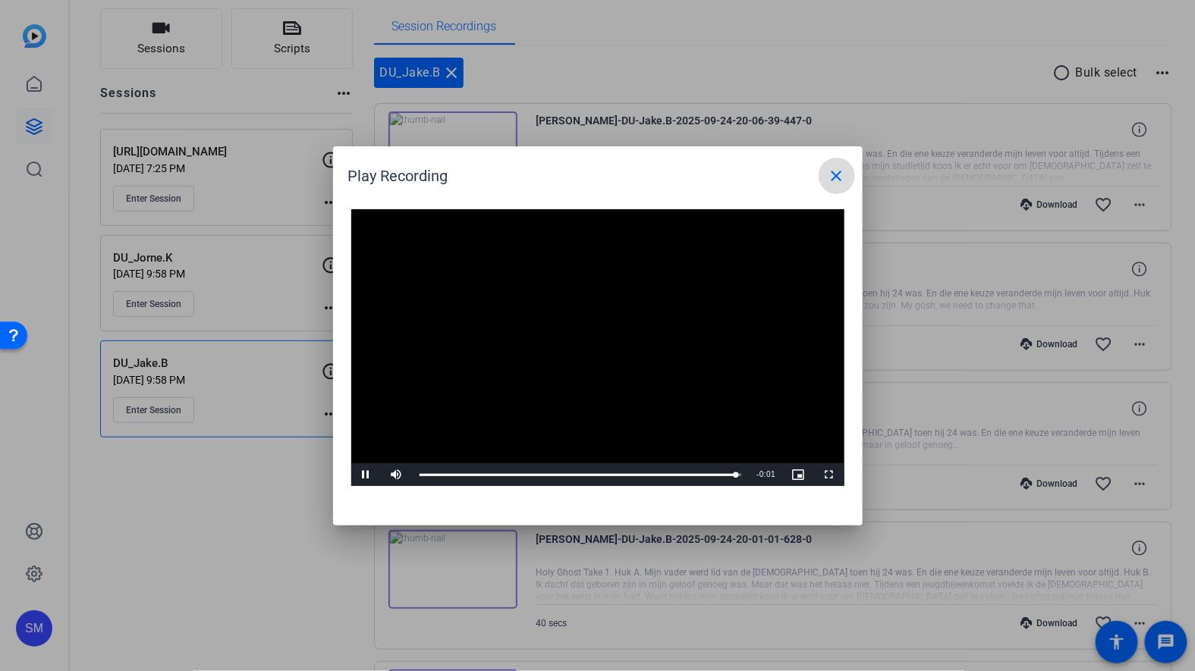
click at [828, 183] on mat-icon "close" at bounding box center [837, 176] width 18 height 18
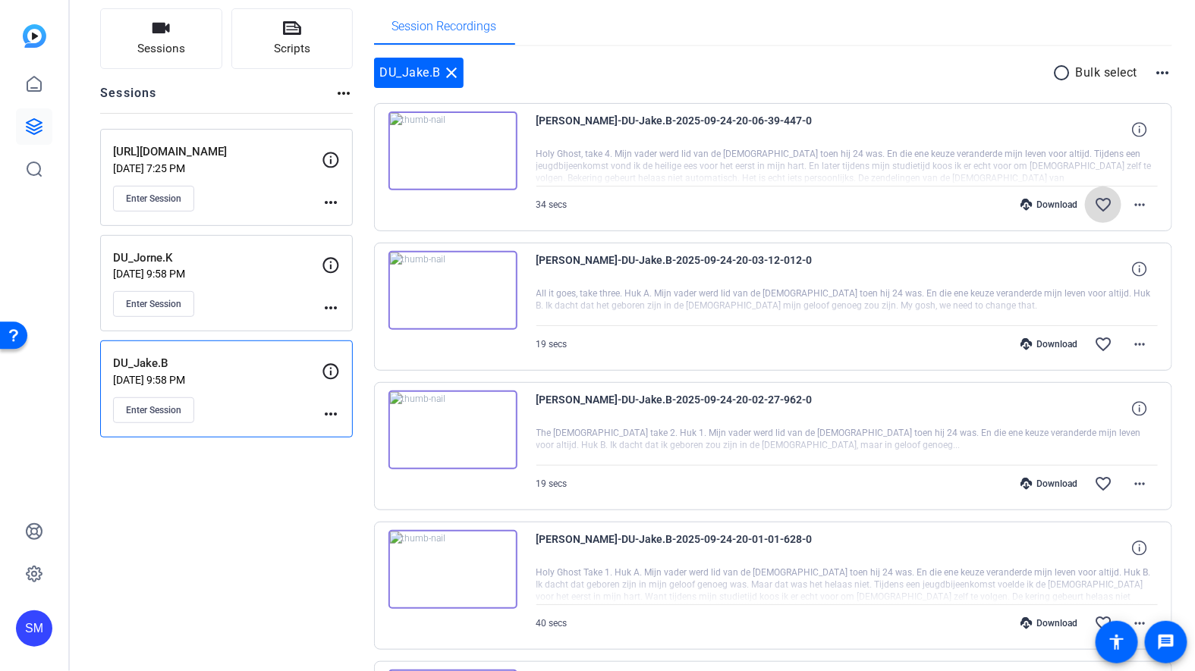
click at [1108, 205] on mat-icon "favorite_border" at bounding box center [1103, 205] width 18 height 18
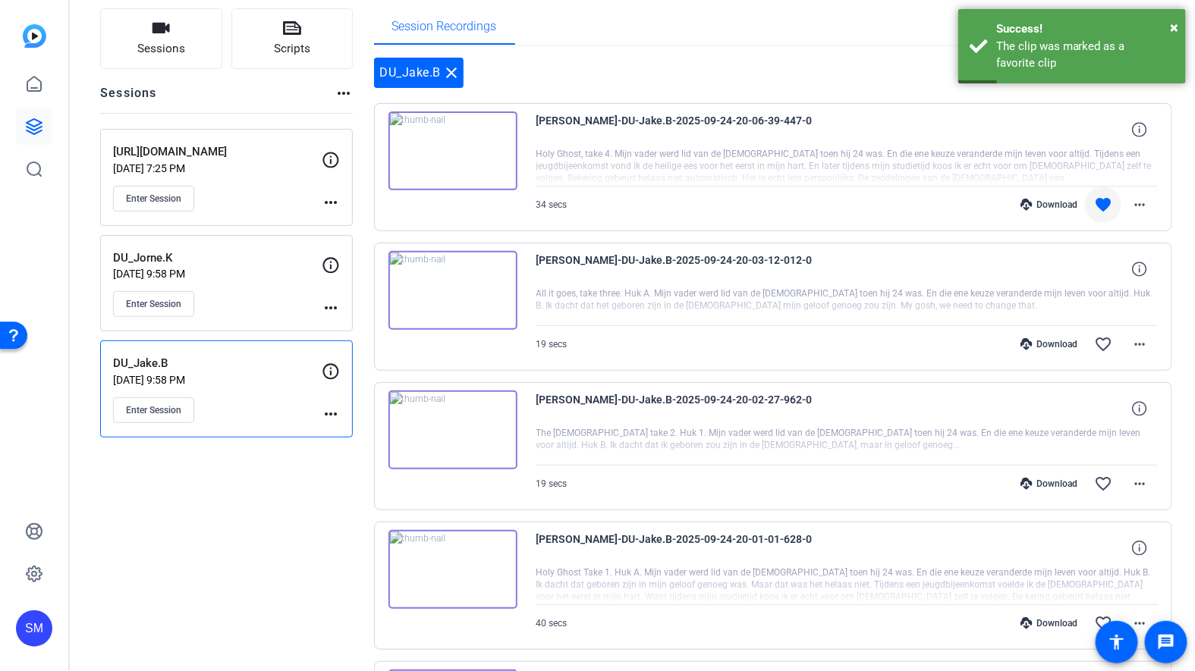
scroll to position [0, 0]
